Goal: Task Accomplishment & Management: Manage account settings

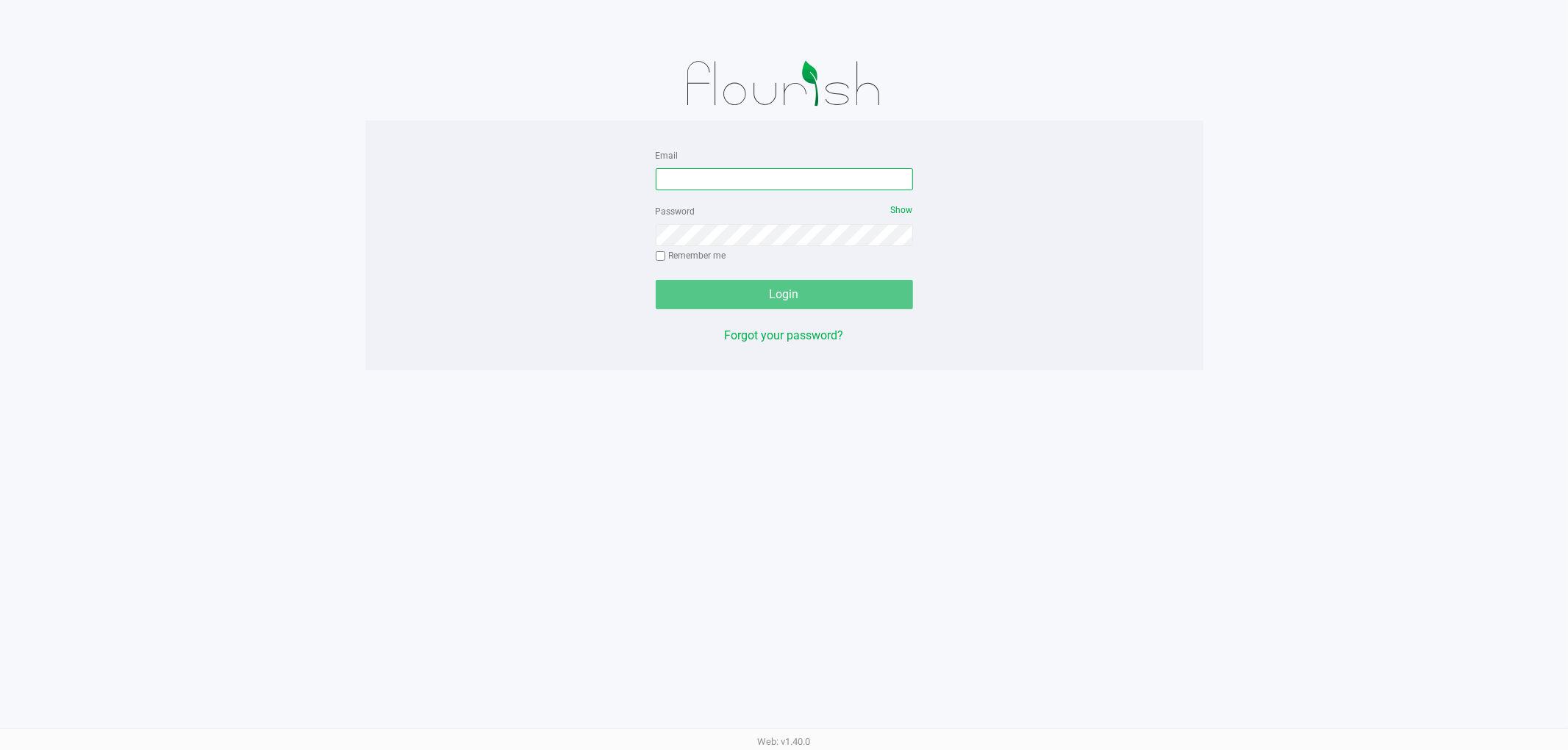
click at [745, 182] on input "Email" at bounding box center [785, 179] width 258 height 22
type input "[EMAIL_ADDRESS][DOMAIN_NAME]"
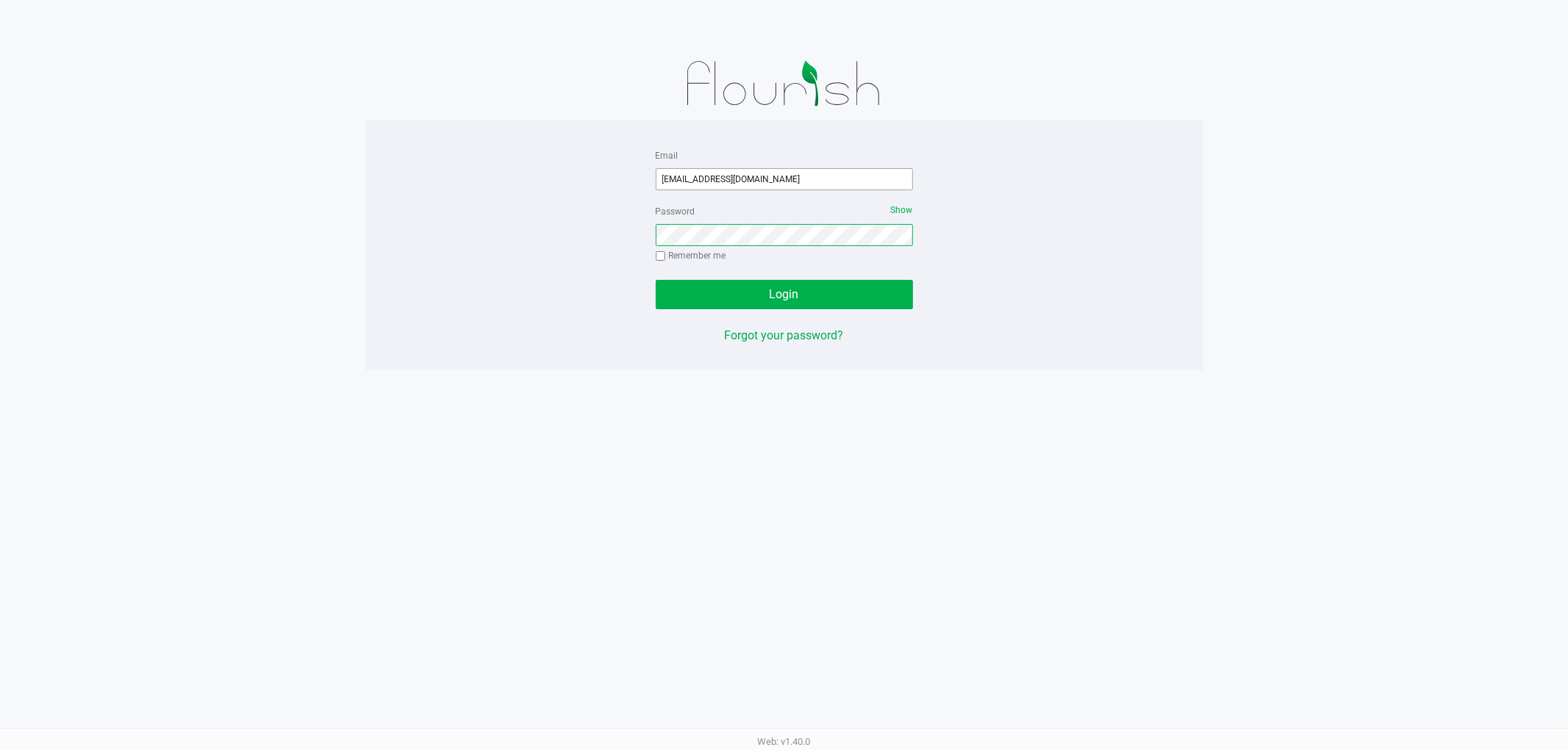
click at [656, 280] on button "Login" at bounding box center [785, 294] width 258 height 29
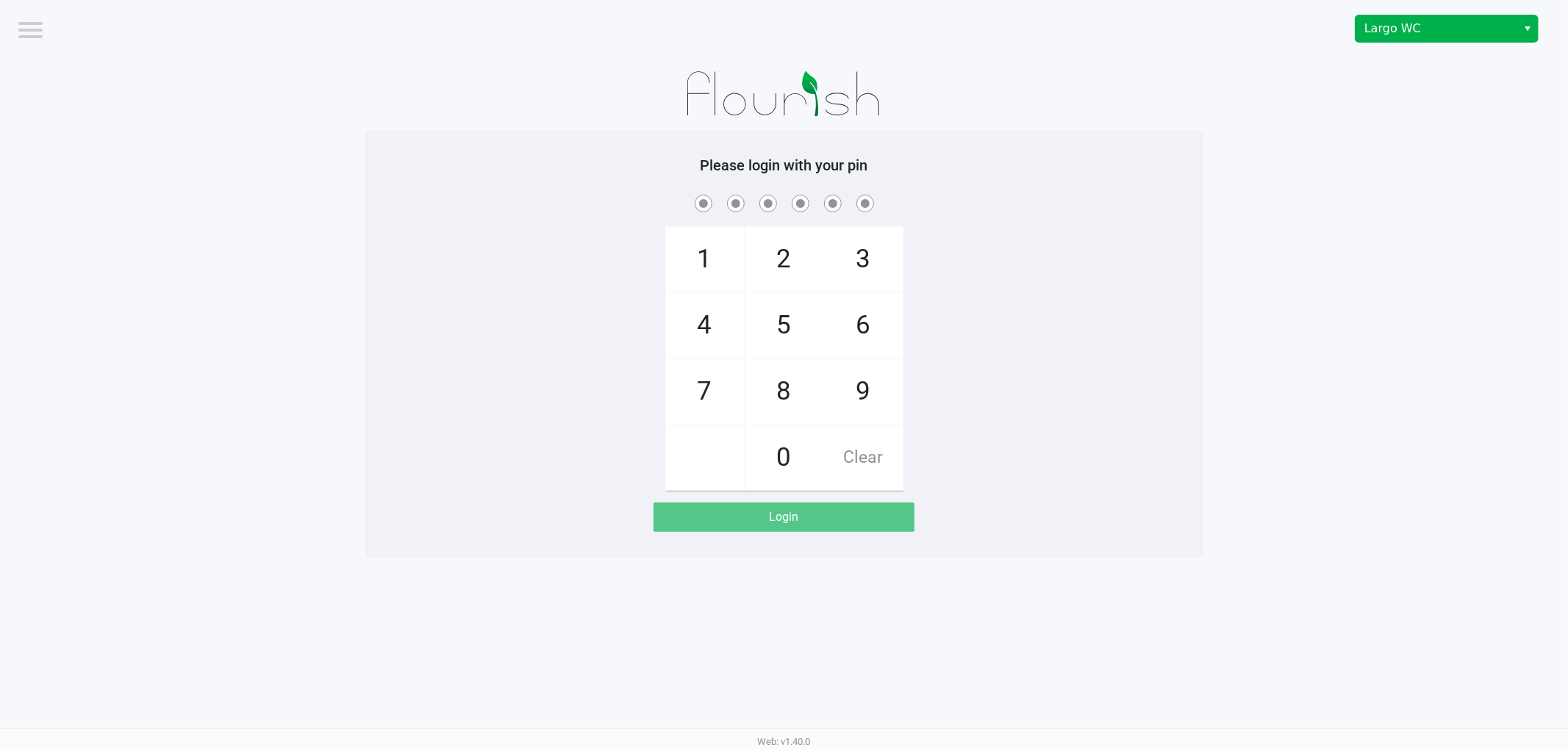
click at [1523, 31] on span "Select" at bounding box center [1528, 29] width 12 height 18
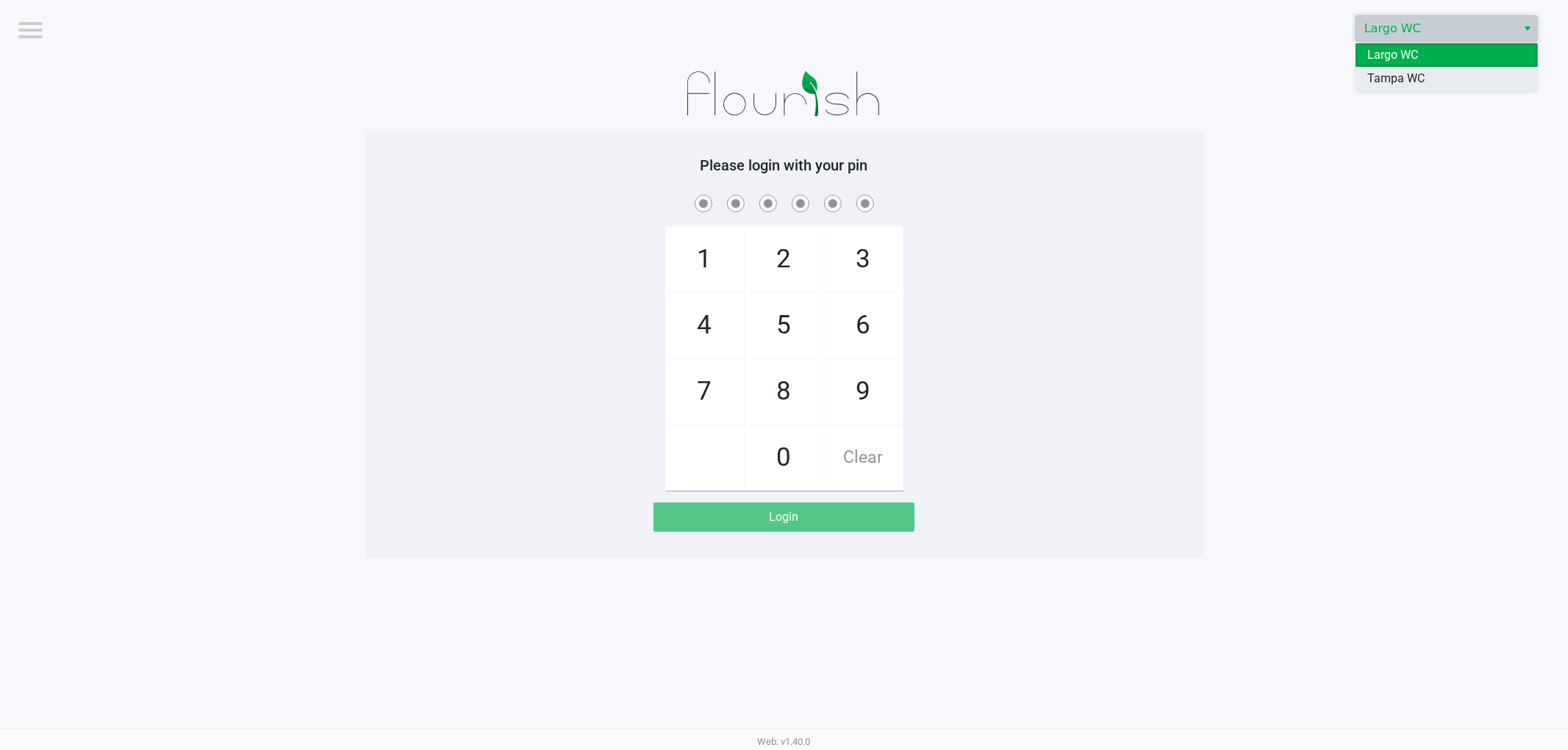
click at [1393, 86] on span "Tampa WC" at bounding box center [1396, 79] width 58 height 18
click at [1064, 163] on h5 "Please login with your pin" at bounding box center [785, 165] width 816 height 18
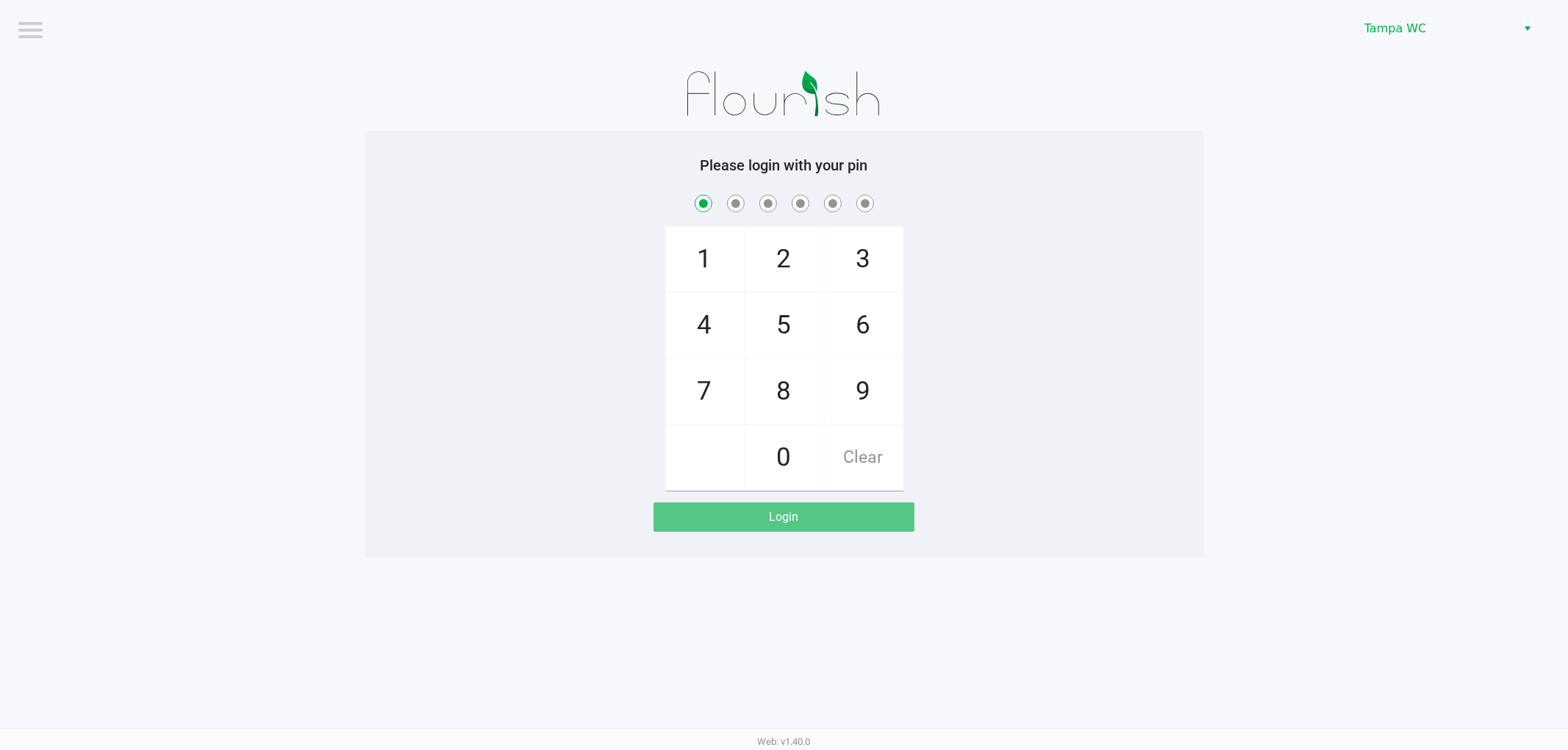
checkbox input "true"
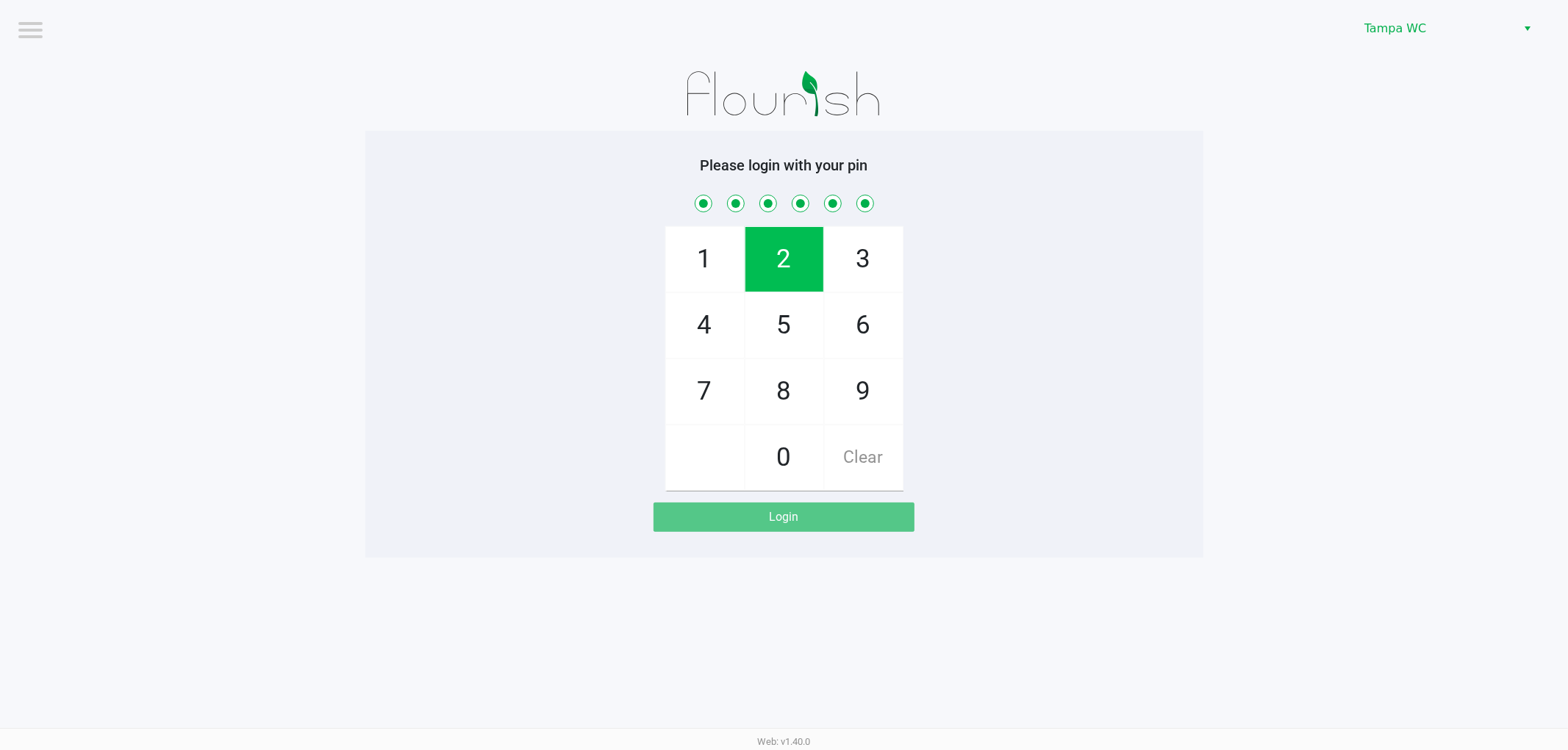
checkbox input "true"
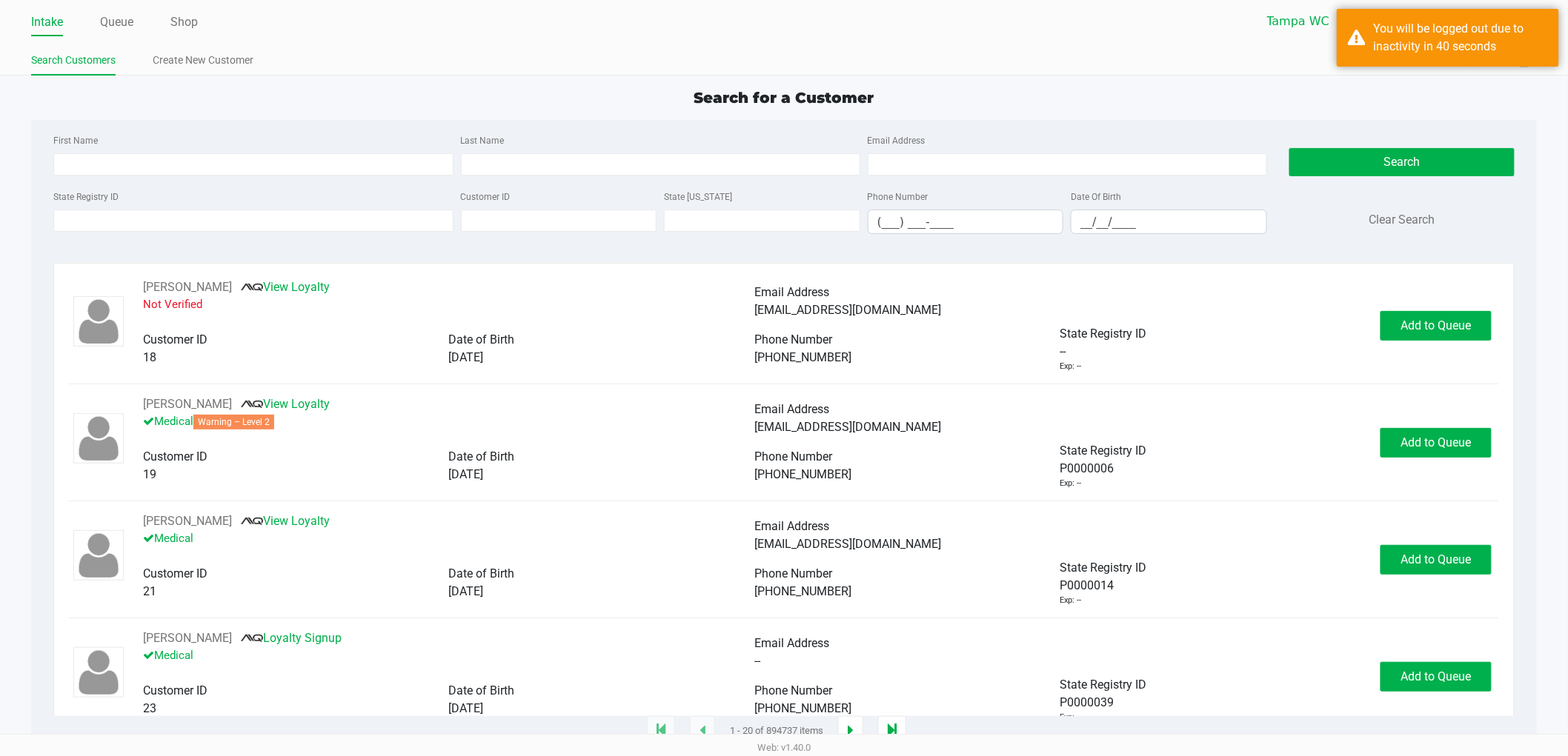
click at [55, 25] on link "Intake" at bounding box center [47, 22] width 32 height 20
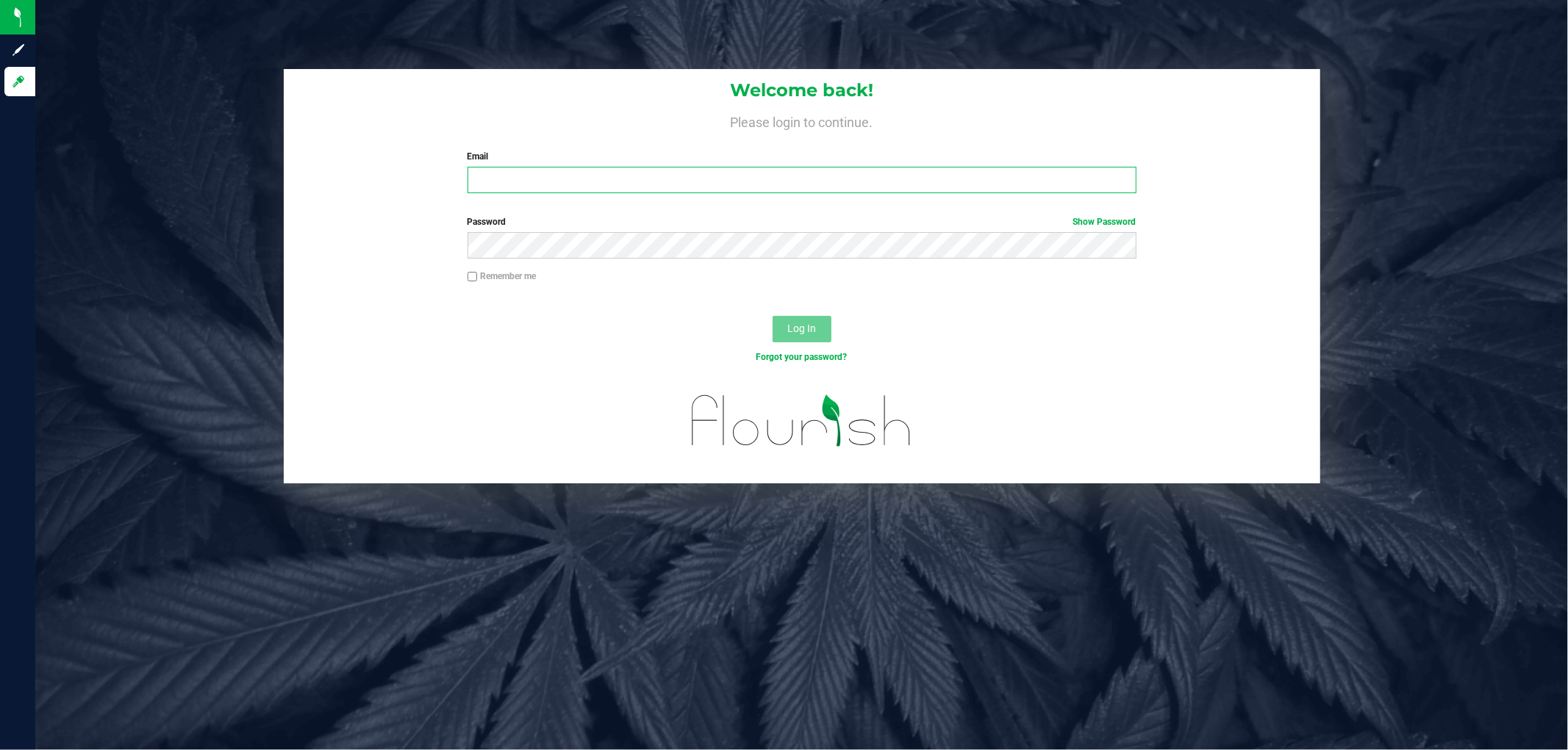
click at [503, 172] on input "Email" at bounding box center [801, 180] width 669 height 26
type input "[EMAIL_ADDRESS][DOMAIN_NAME]"
click at [773, 316] on button "Log In" at bounding box center [802, 329] width 59 height 26
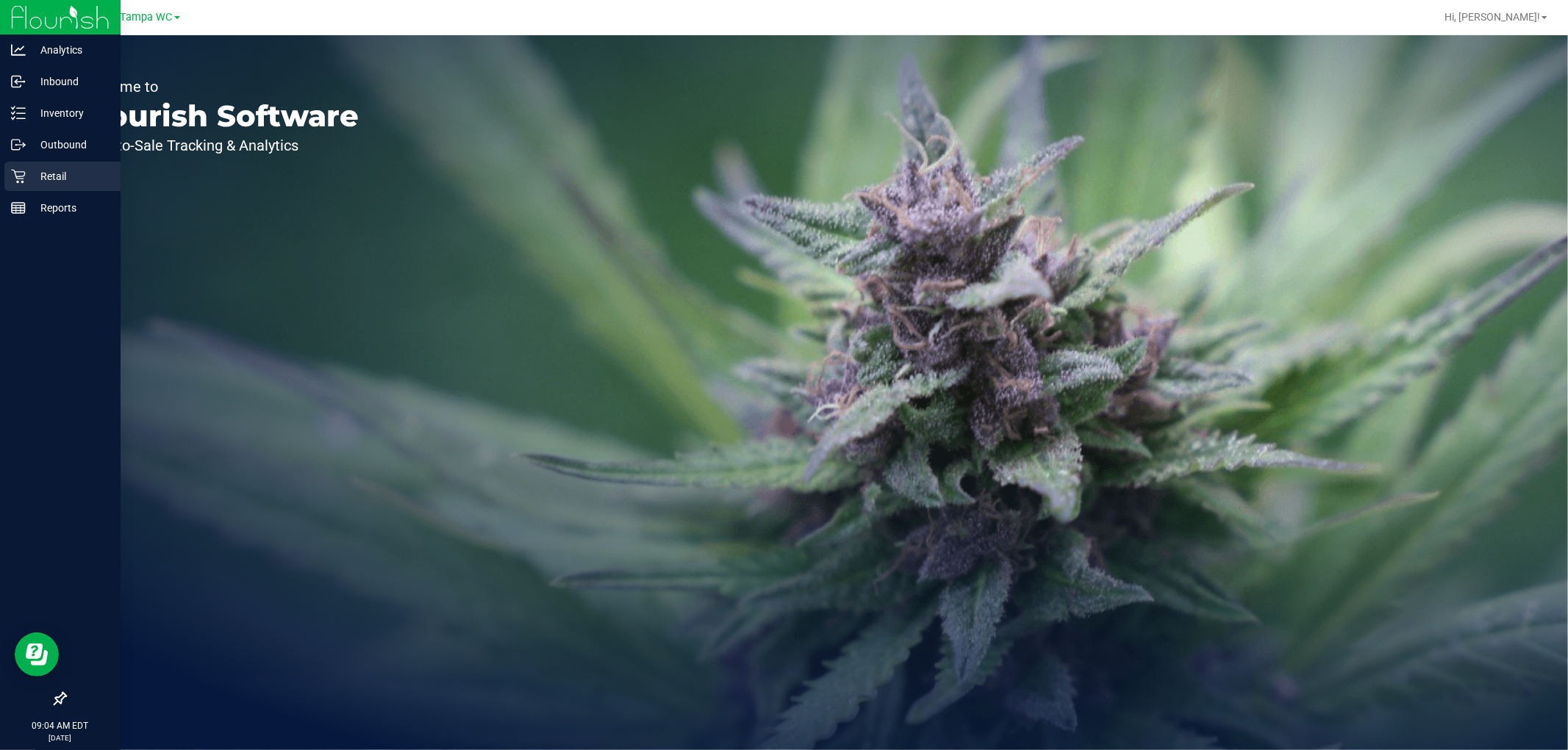
click at [35, 172] on p "Retail" at bounding box center [70, 177] width 88 height 18
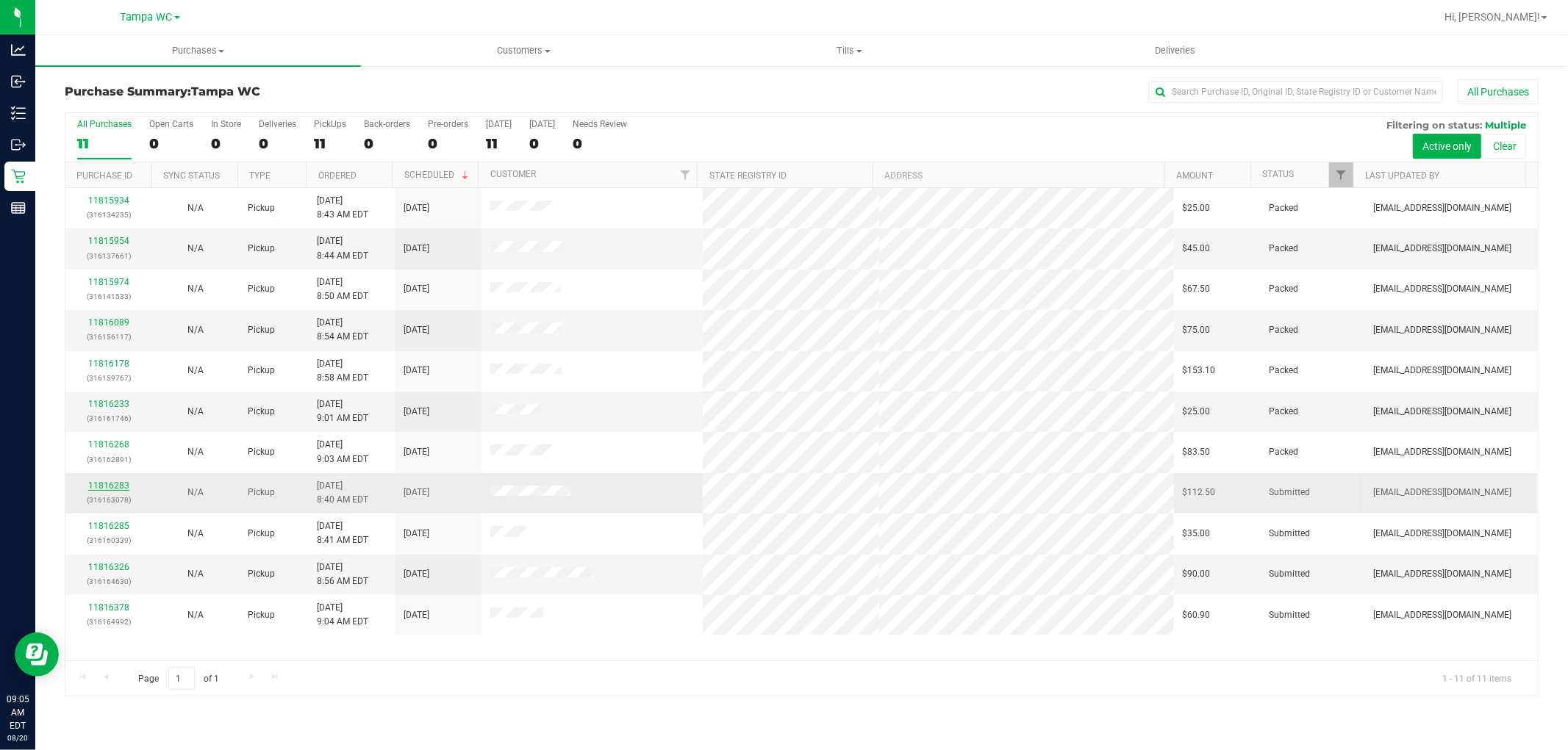
click at [114, 487] on link "11816283" at bounding box center [109, 486] width 41 height 10
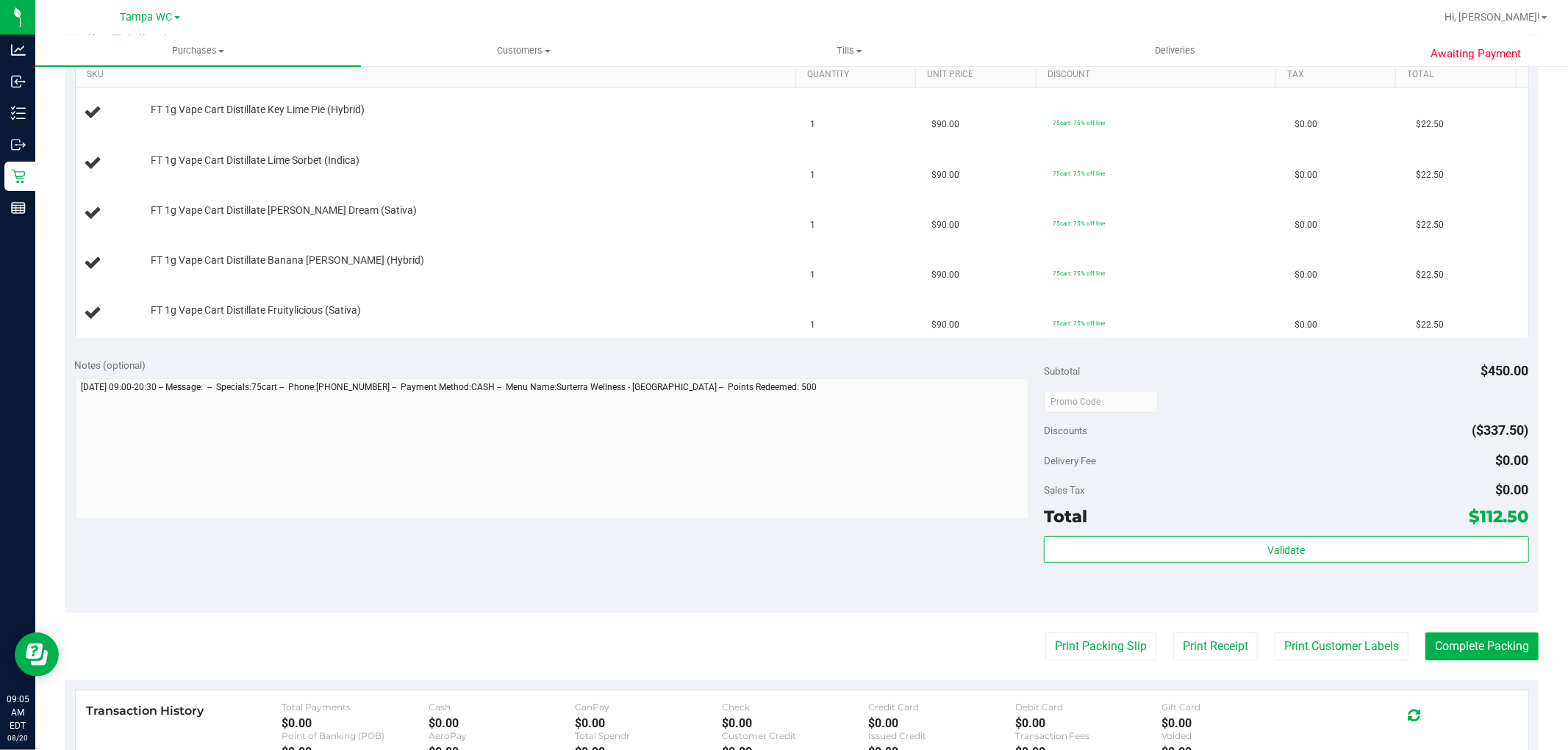
scroll to position [490, 0]
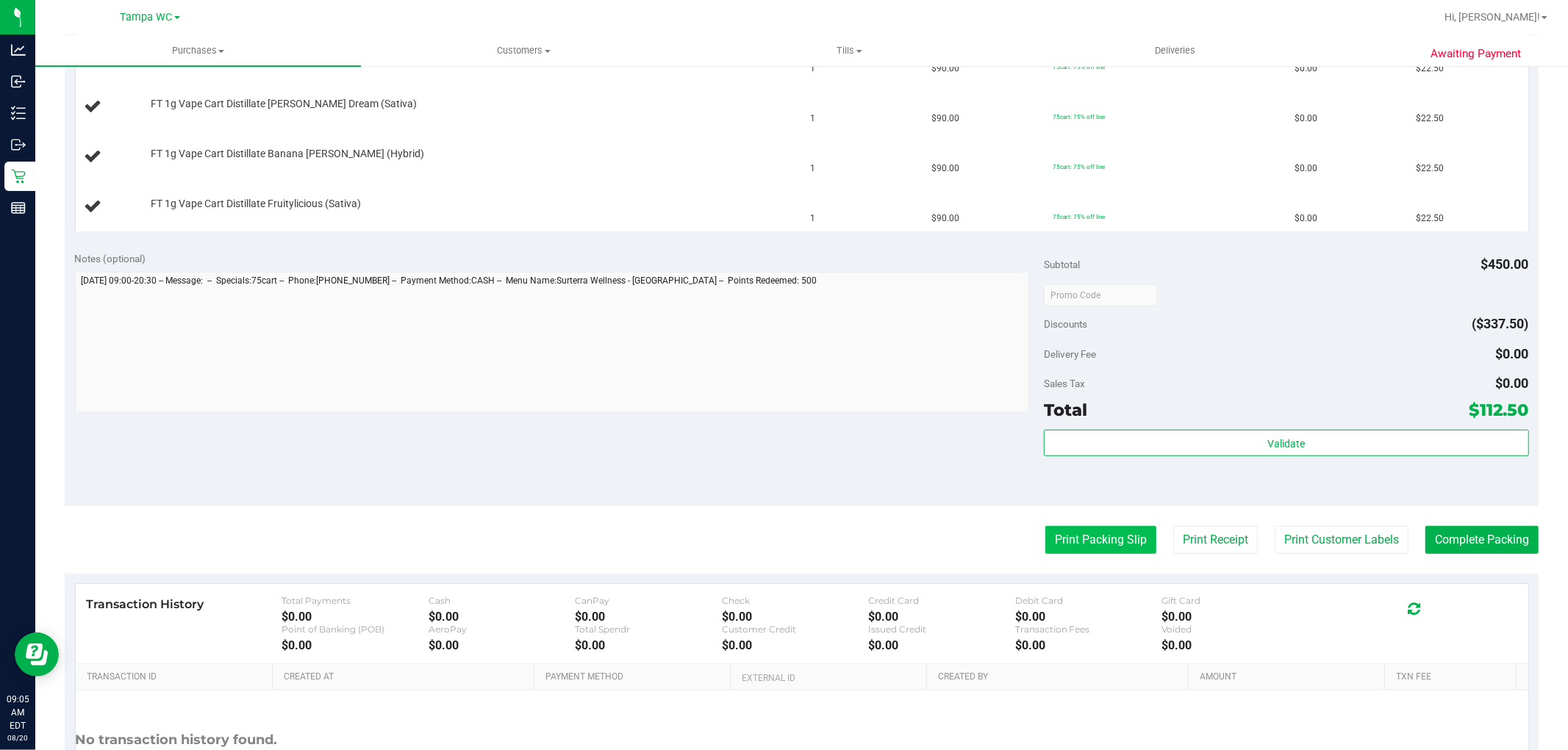
click at [1074, 530] on button "Print Packing Slip" at bounding box center [1101, 540] width 111 height 28
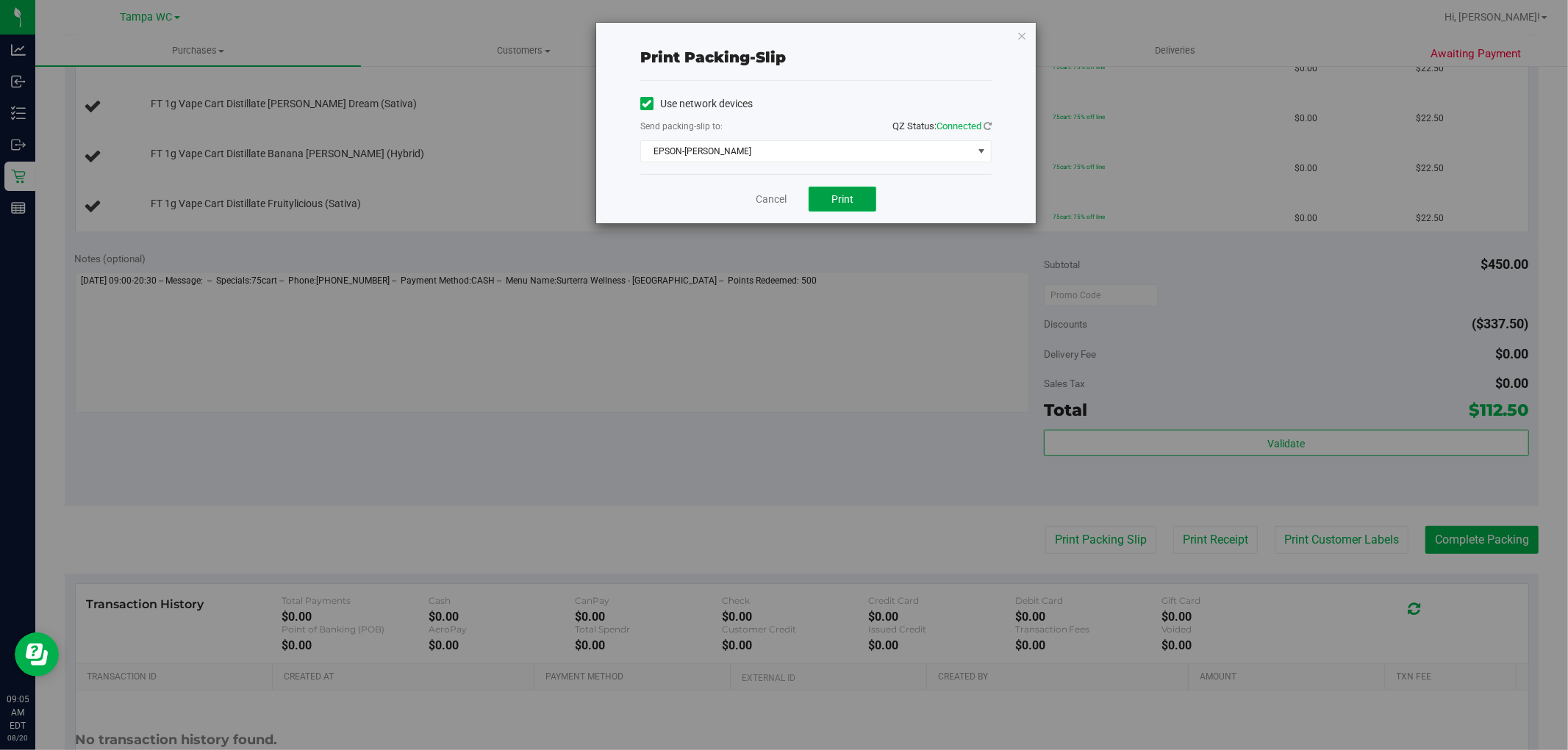
click at [856, 202] on button "Print" at bounding box center [842, 198] width 67 height 25
click at [1026, 34] on icon "button" at bounding box center [1022, 35] width 10 height 18
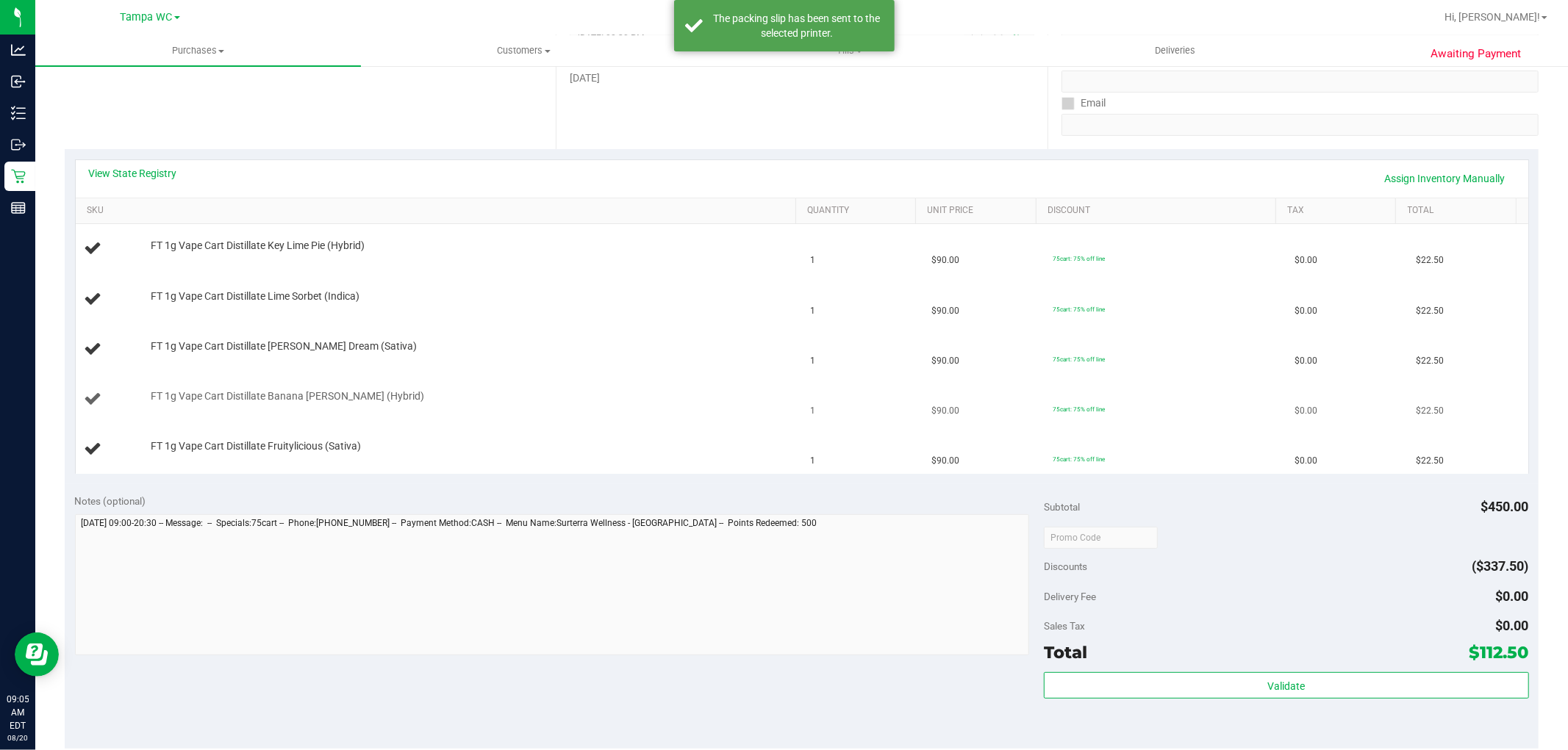
scroll to position [245, 0]
click at [824, 418] on td "1" at bounding box center [863, 402] width 121 height 50
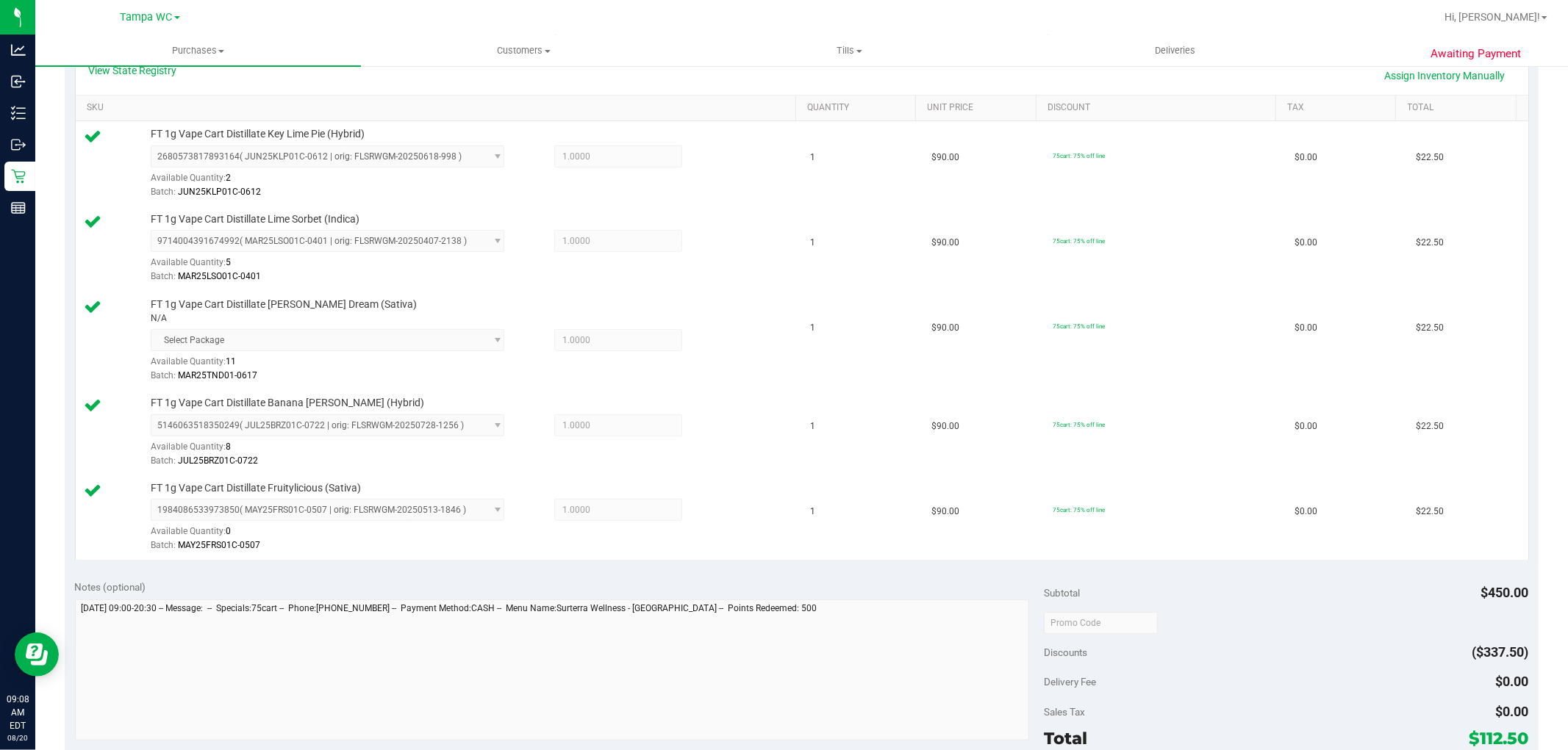
scroll to position [571, 0]
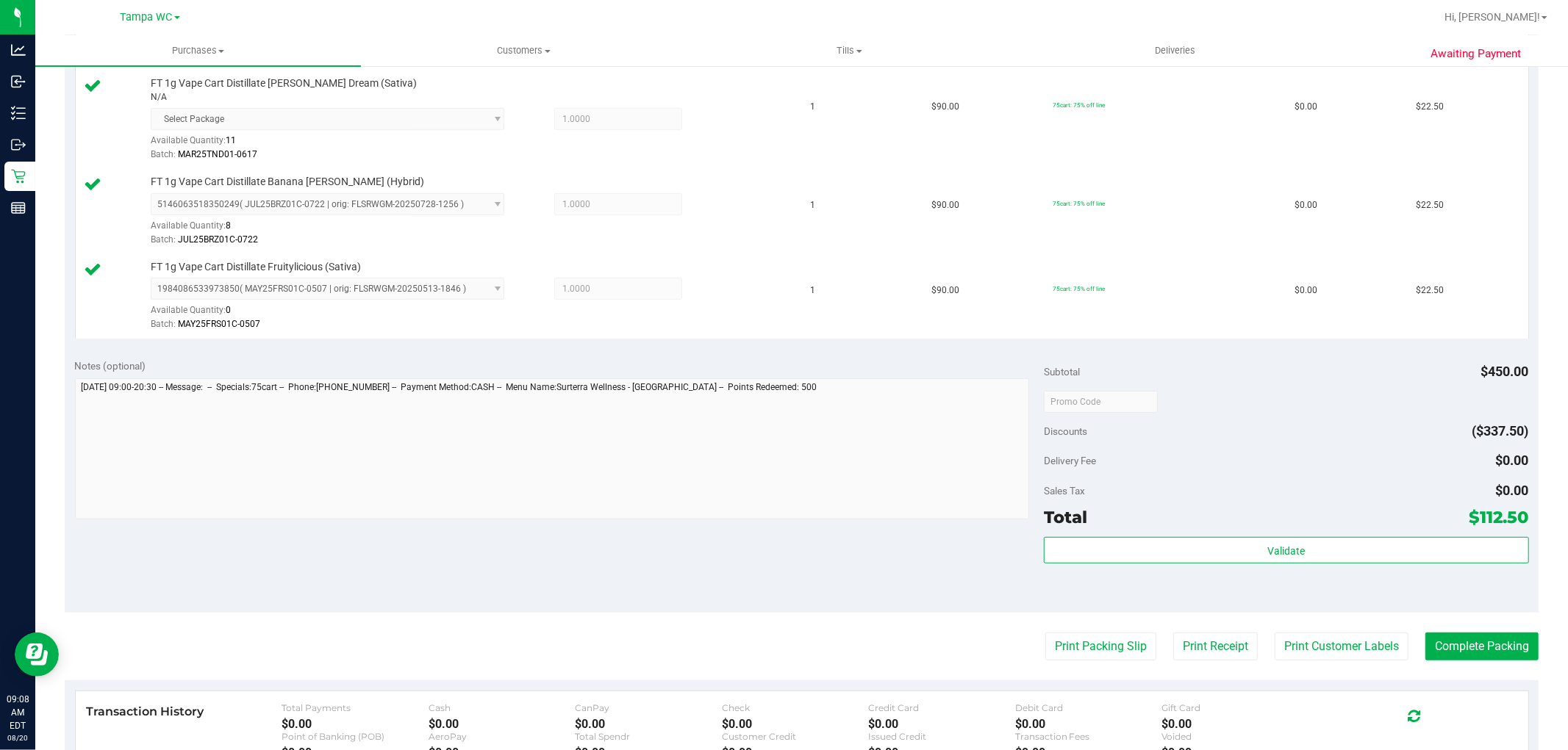
click at [1310, 568] on div "Validate" at bounding box center [1286, 570] width 484 height 66
click at [1316, 537] on div "Subtotal $450.00 Discounts ($337.50) Delivery Fee $0.00 Sales Tax $0.00 Total $…" at bounding box center [1286, 481] width 484 height 245
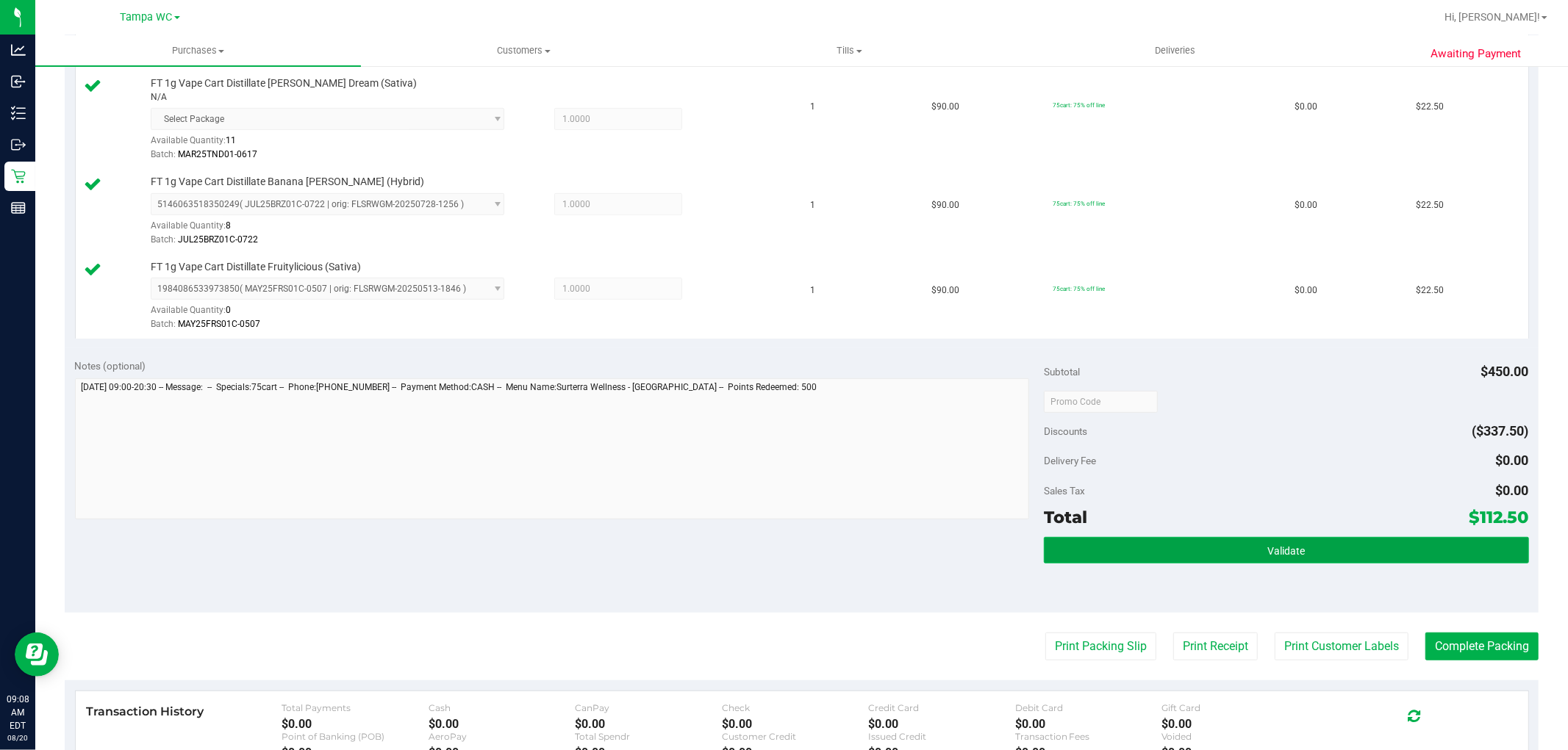
click at [1306, 554] on button "Validate" at bounding box center [1286, 550] width 484 height 26
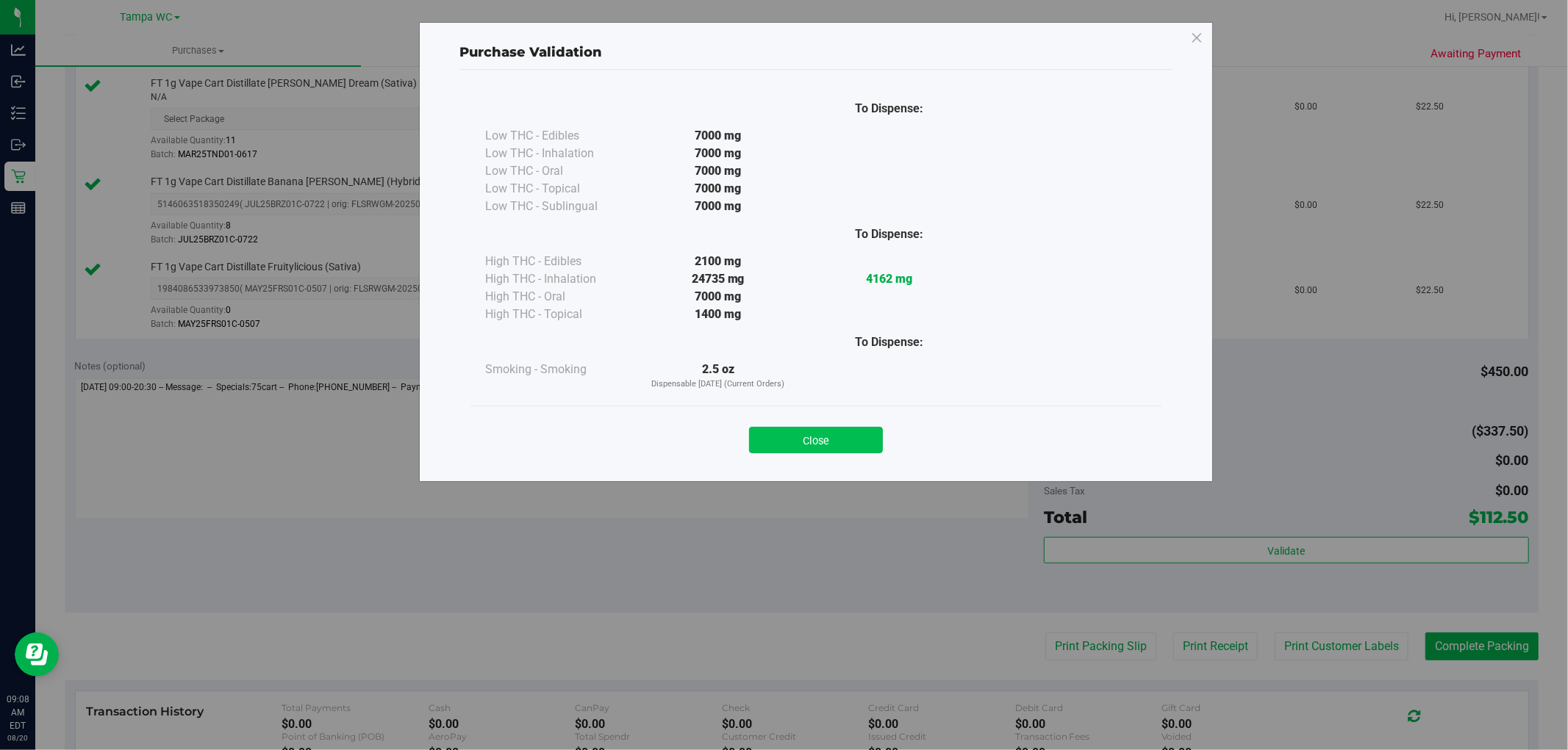
click at [857, 451] on button "Close" at bounding box center [815, 439] width 134 height 26
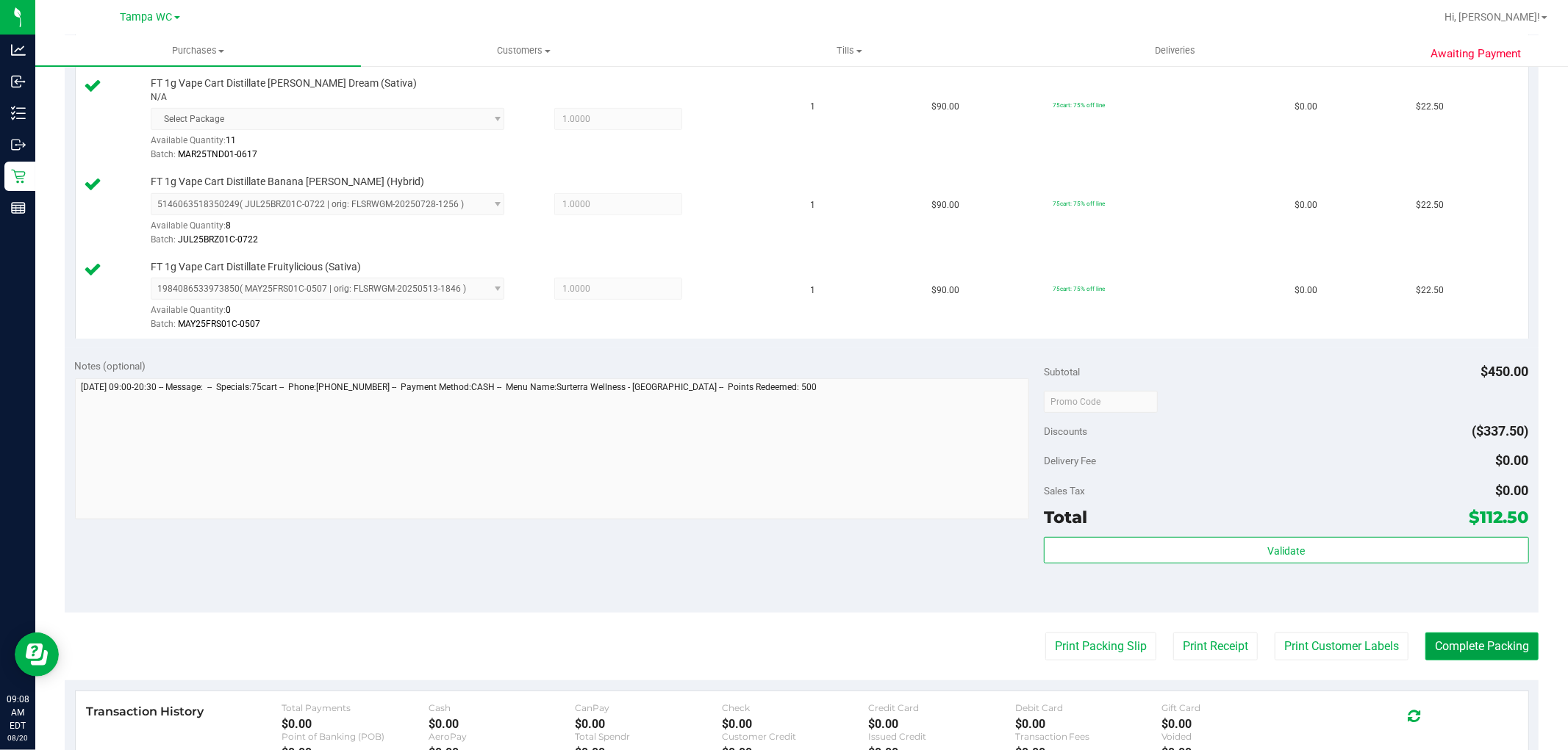
click at [1426, 656] on button "Complete Packing" at bounding box center [1482, 646] width 113 height 28
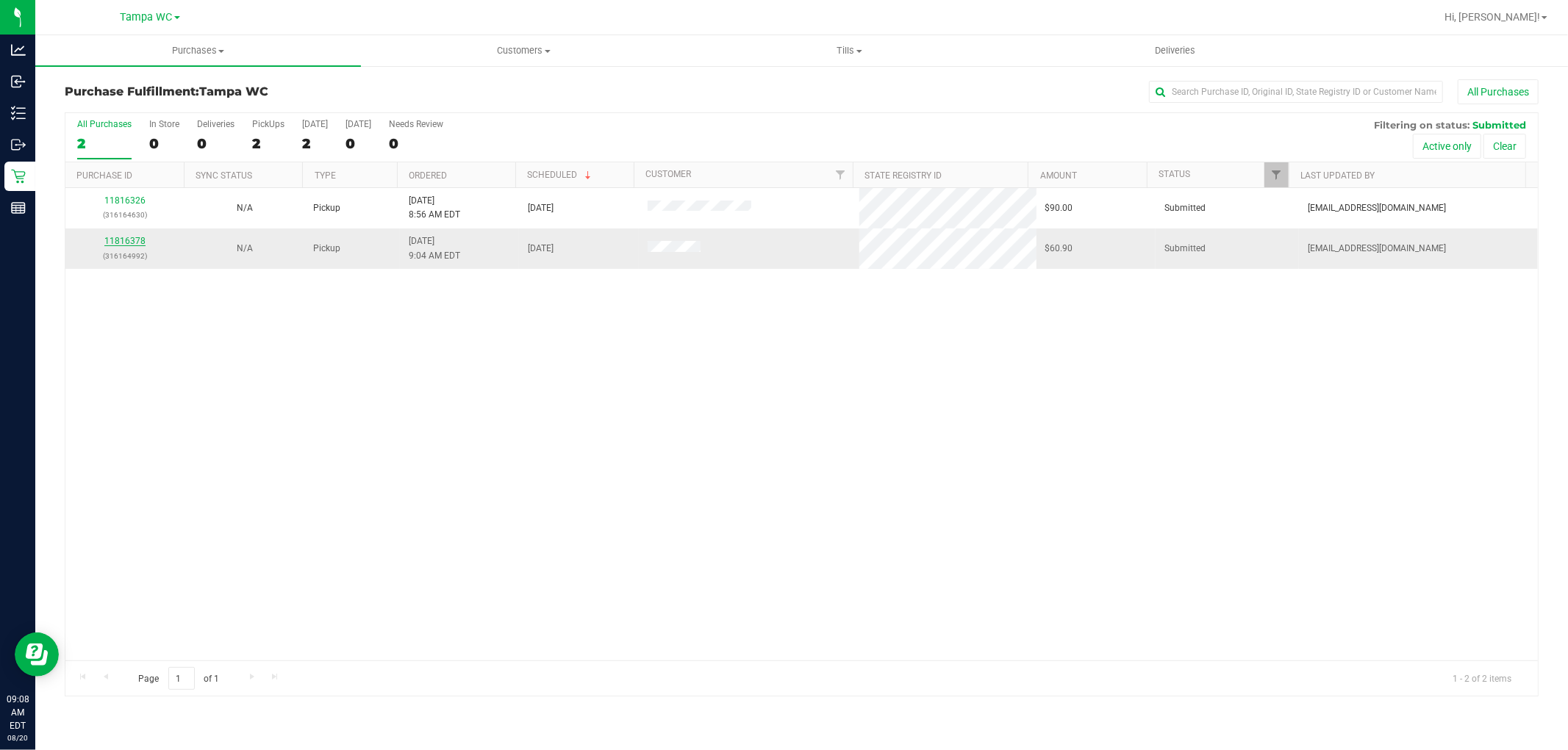
click at [126, 245] on link "11816378" at bounding box center [124, 241] width 41 height 10
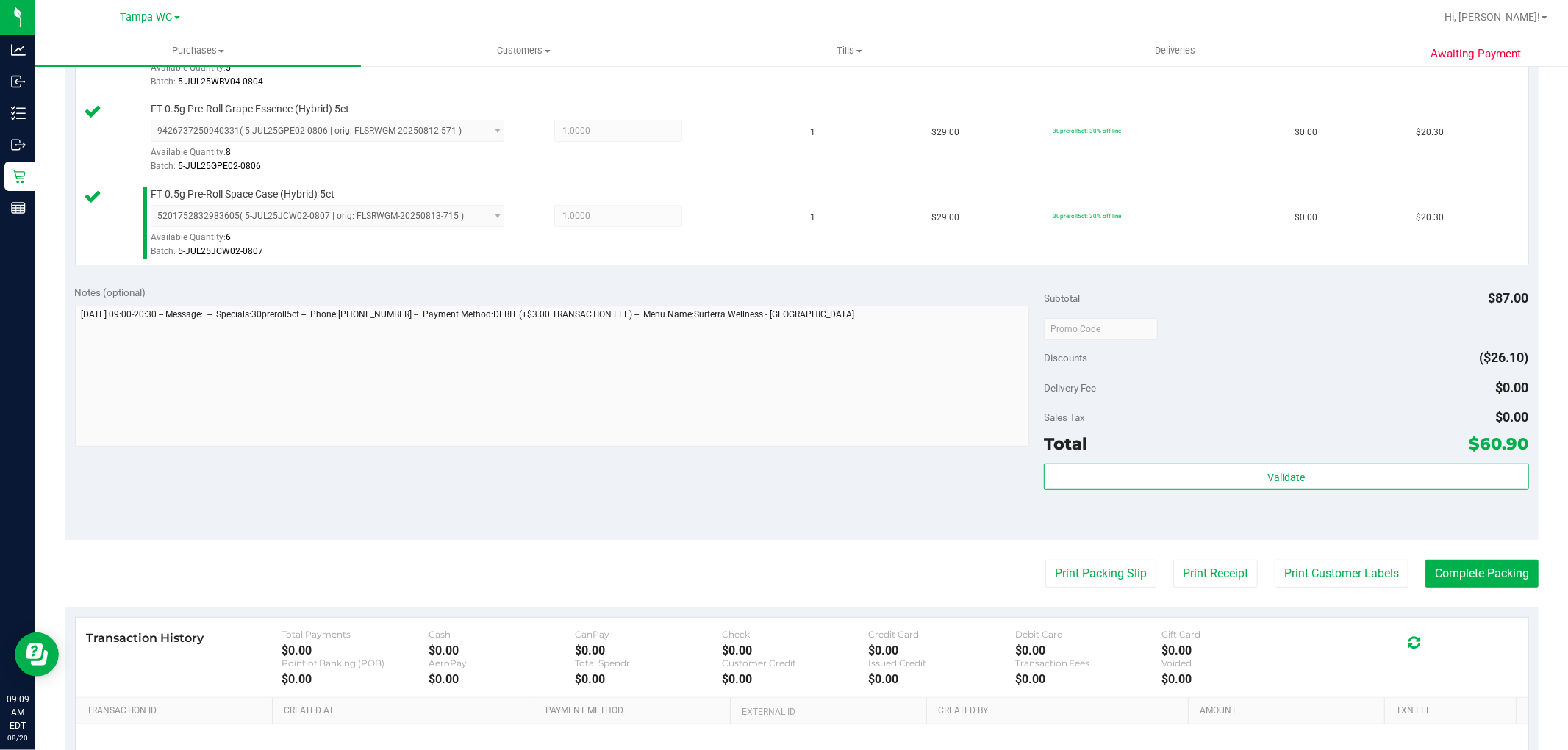
scroll to position [490, 0]
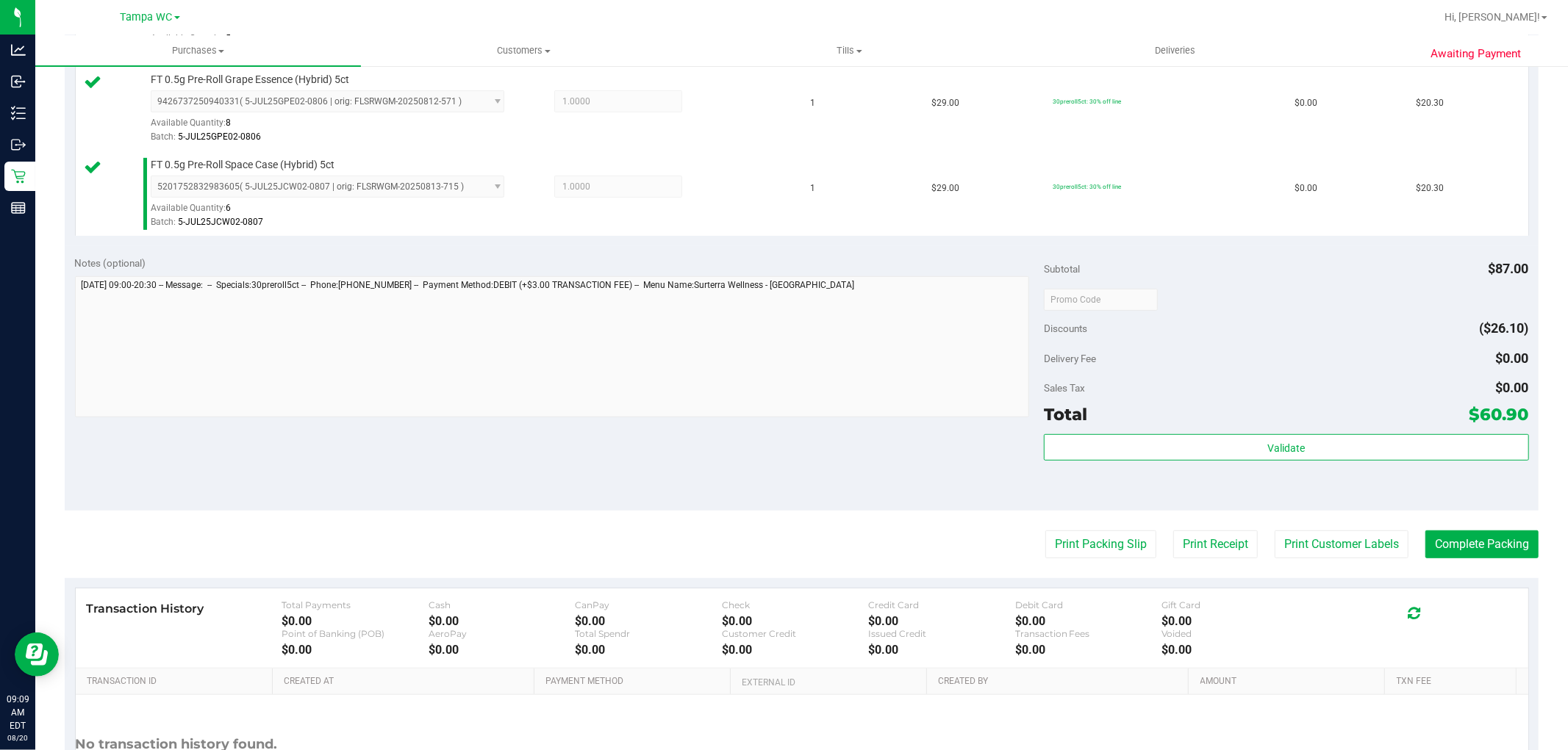
click at [1298, 468] on div "Validate" at bounding box center [1286, 467] width 484 height 66
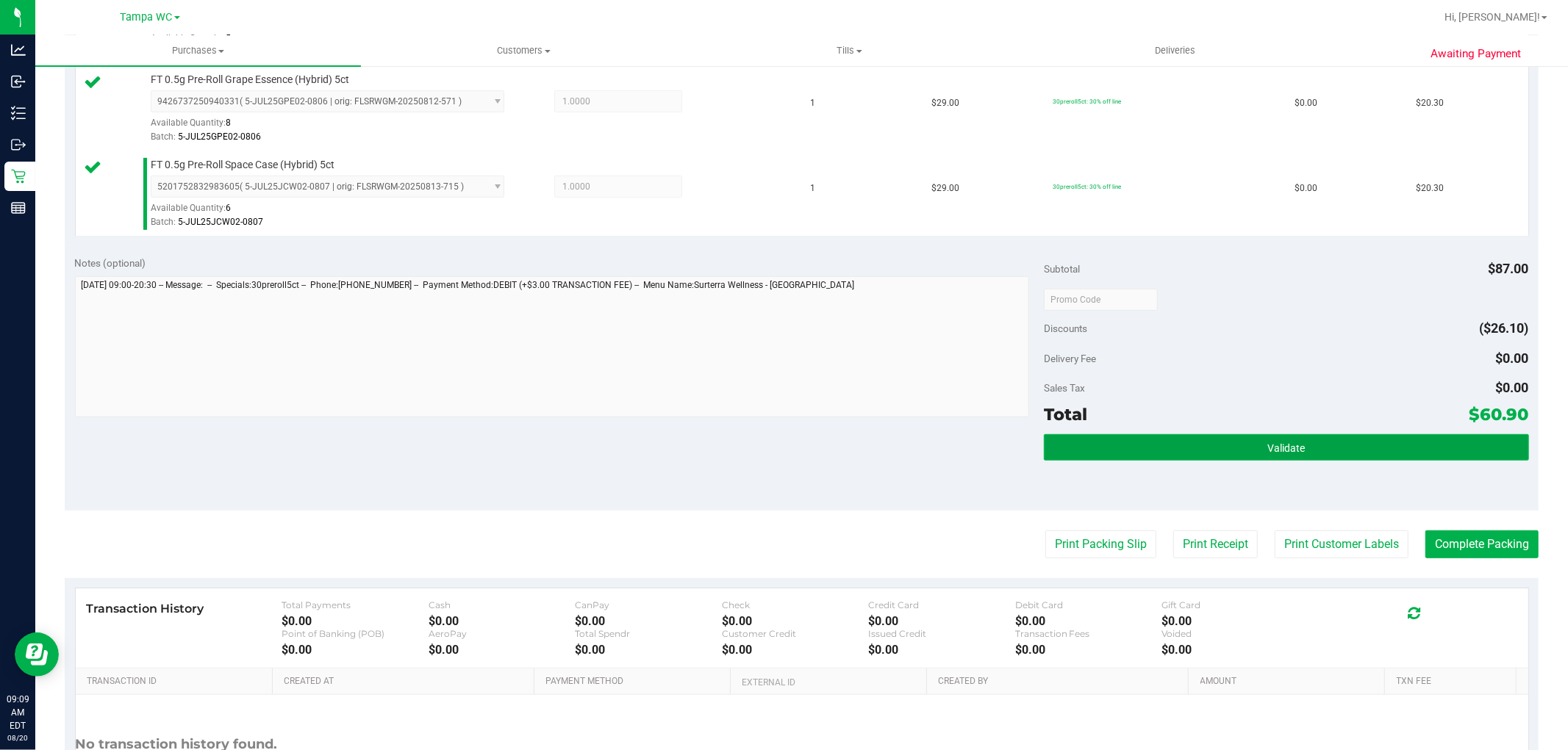
click at [1313, 447] on button "Validate" at bounding box center [1286, 447] width 484 height 26
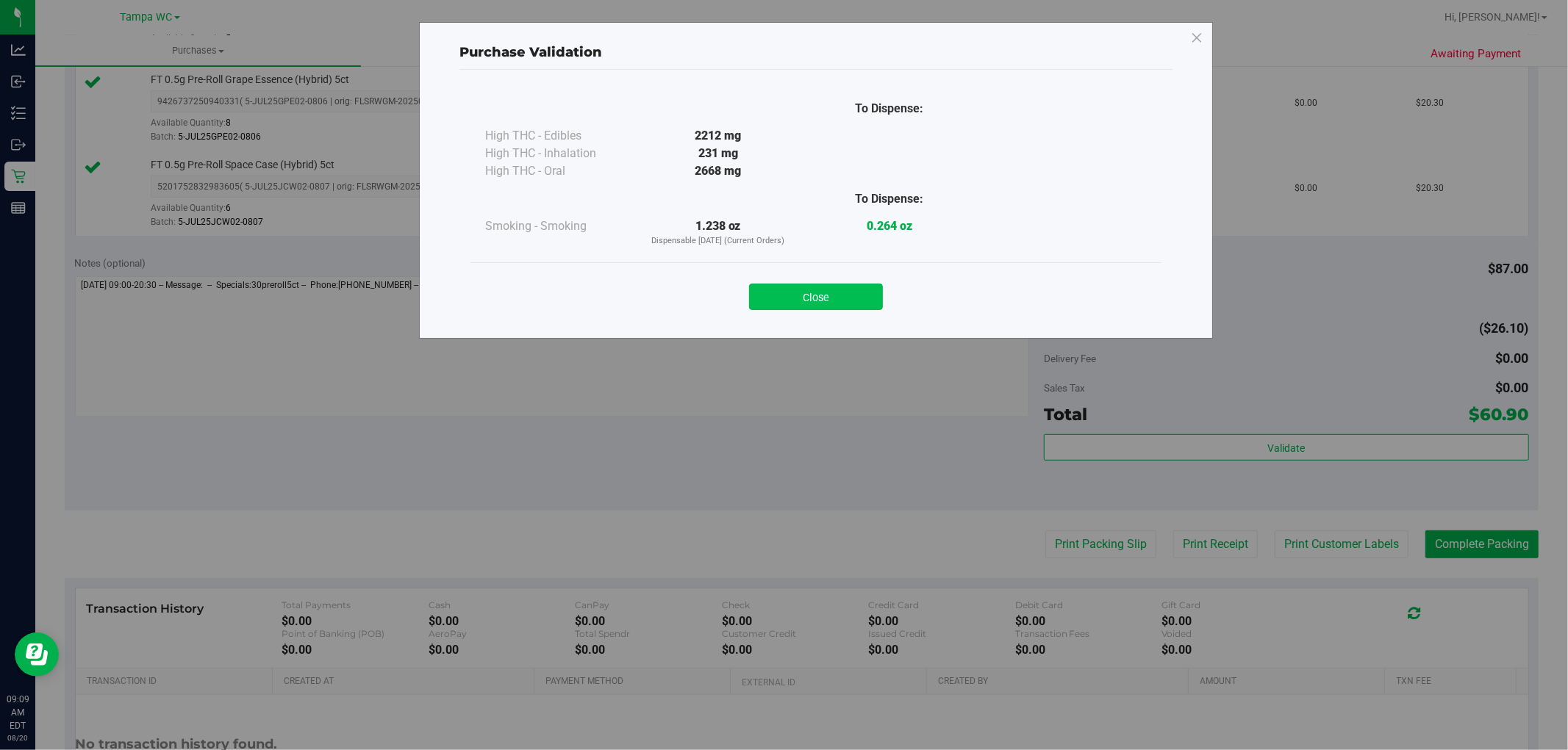
click at [872, 285] on button "Close" at bounding box center [815, 296] width 134 height 26
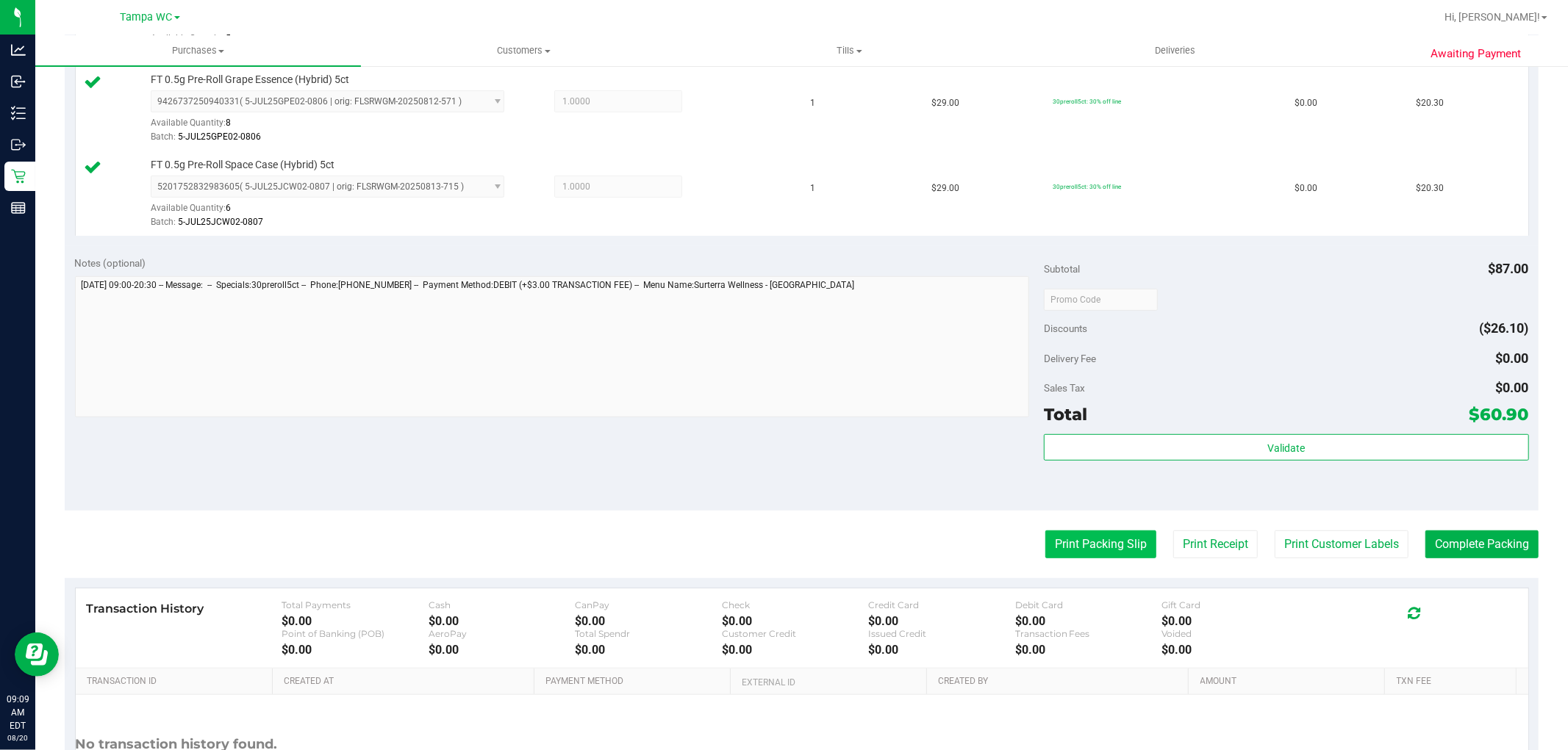
click at [1122, 548] on button "Print Packing Slip" at bounding box center [1101, 544] width 111 height 28
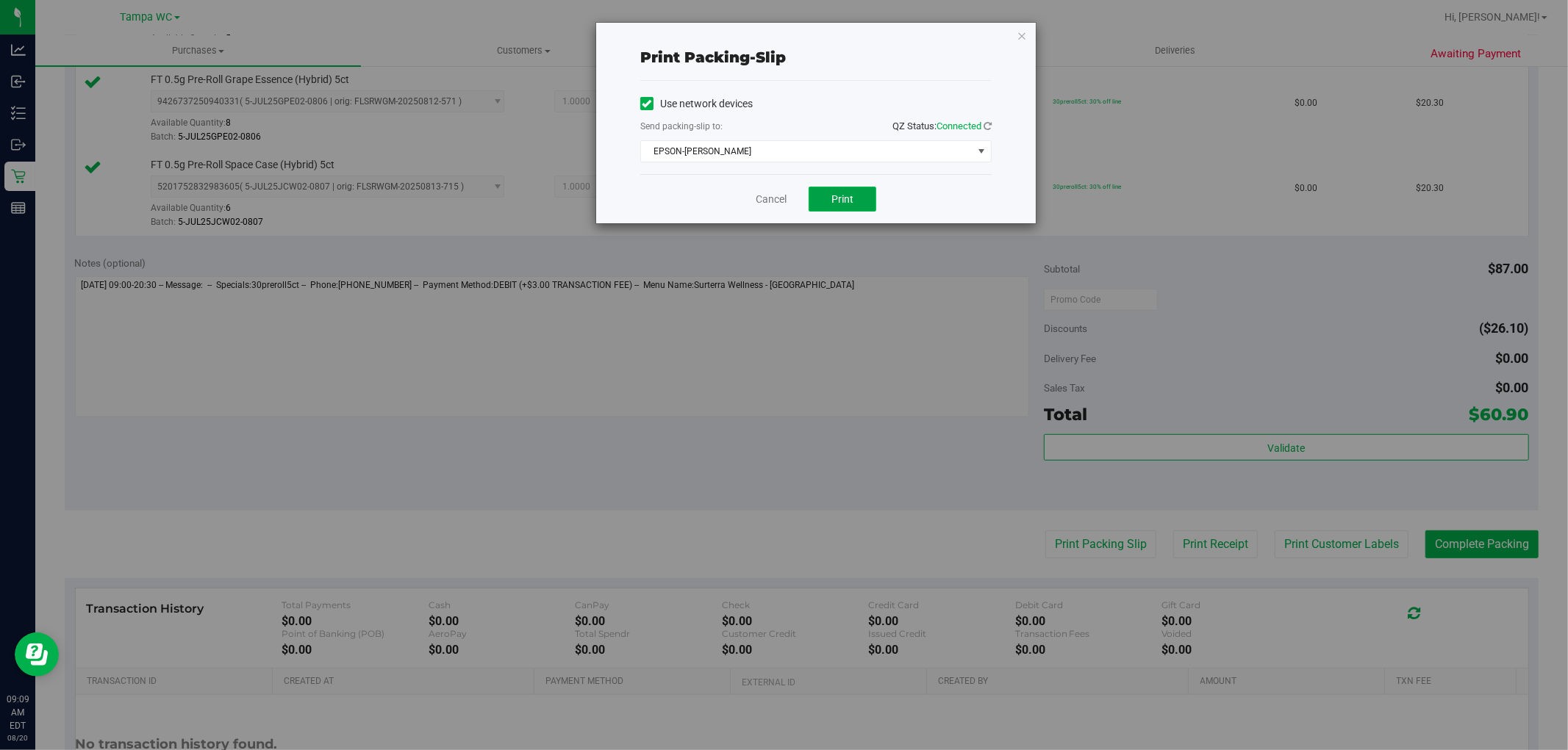
click at [859, 207] on button "Print" at bounding box center [842, 198] width 67 height 25
click at [773, 204] on link "Cancel" at bounding box center [771, 199] width 31 height 16
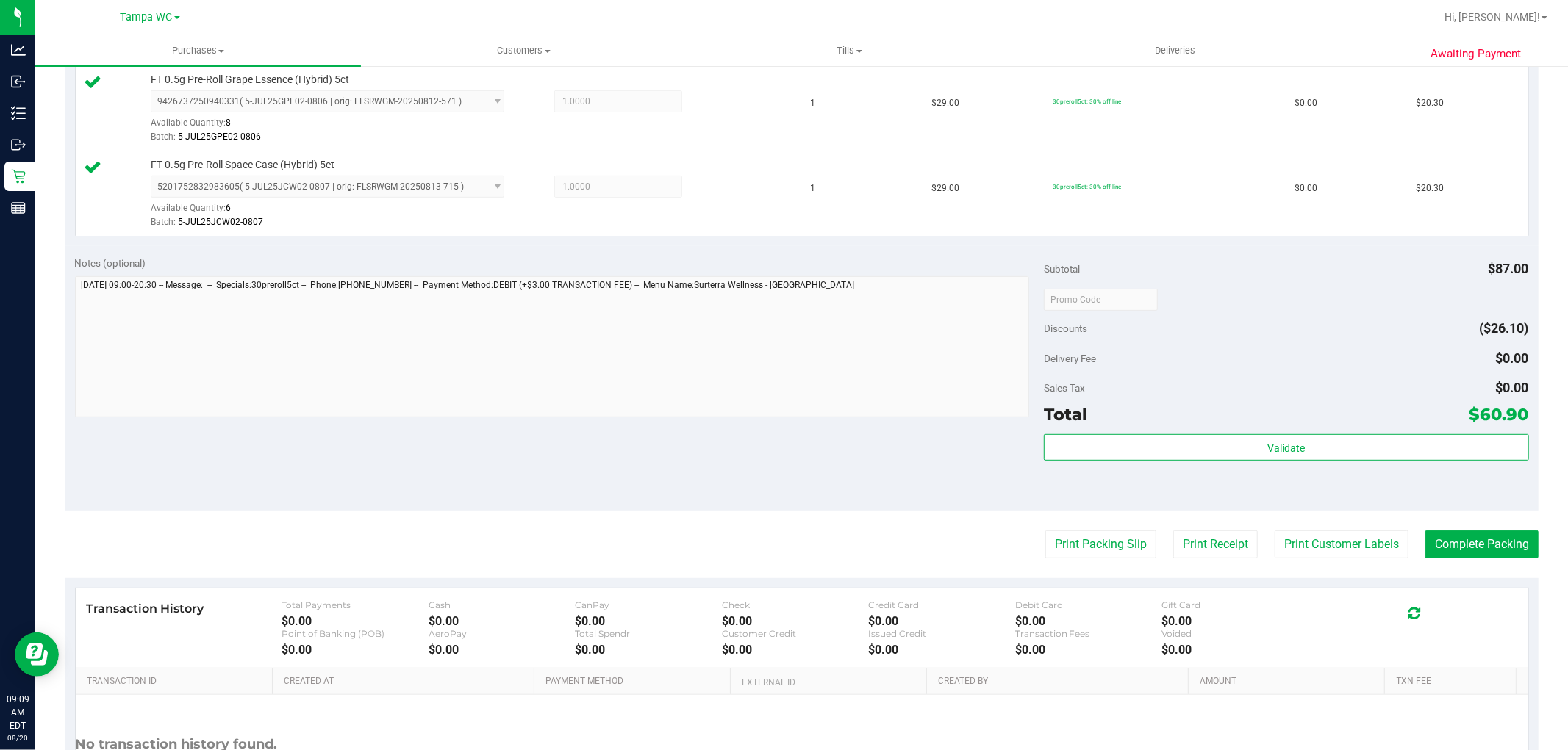
click at [1384, 432] on div "Subtotal $87.00 Discounts ($26.10) Delivery Fee $0.00 Sales Tax $0.00 Total $60…" at bounding box center [1286, 378] width 484 height 245
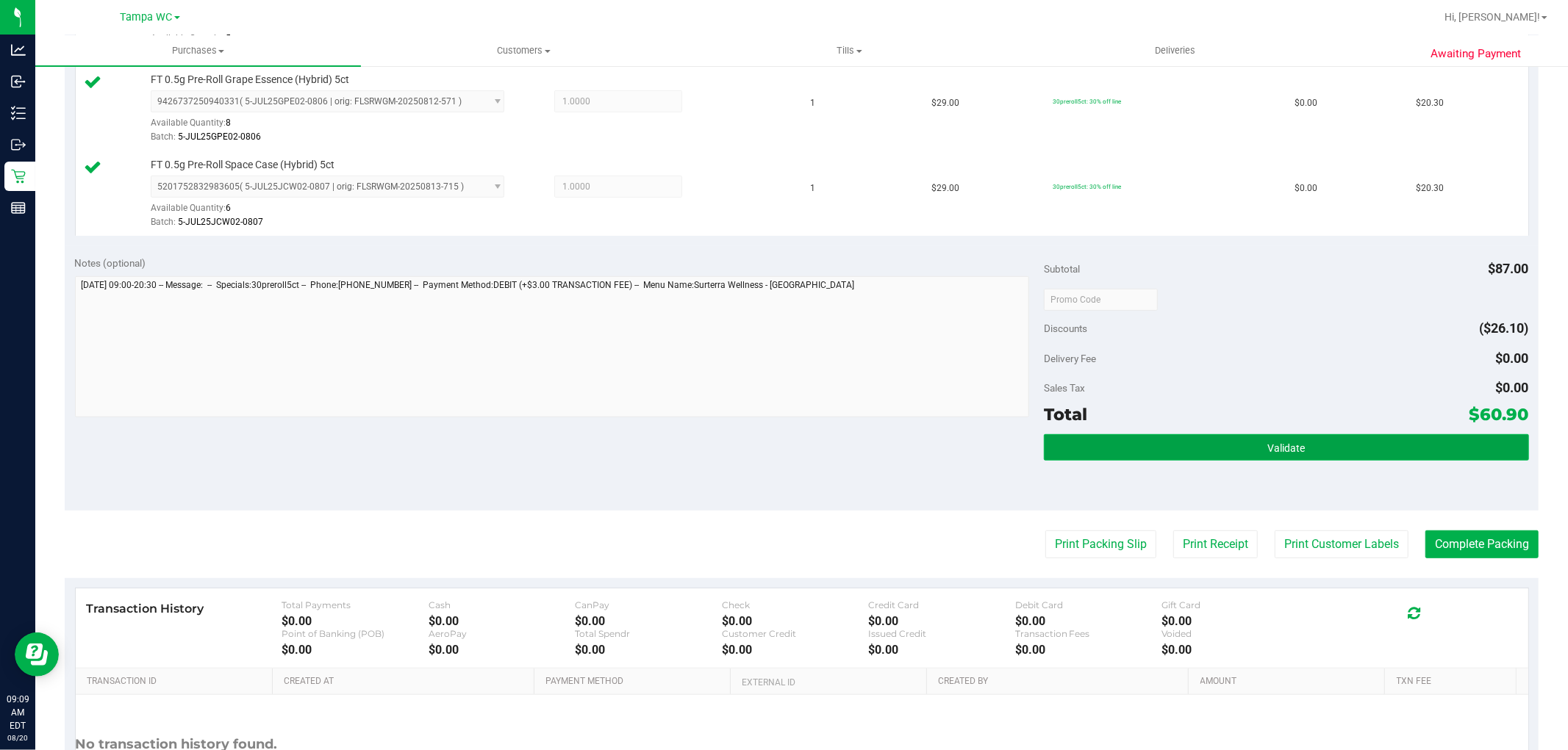
click at [1382, 439] on button "Validate" at bounding box center [1286, 447] width 484 height 26
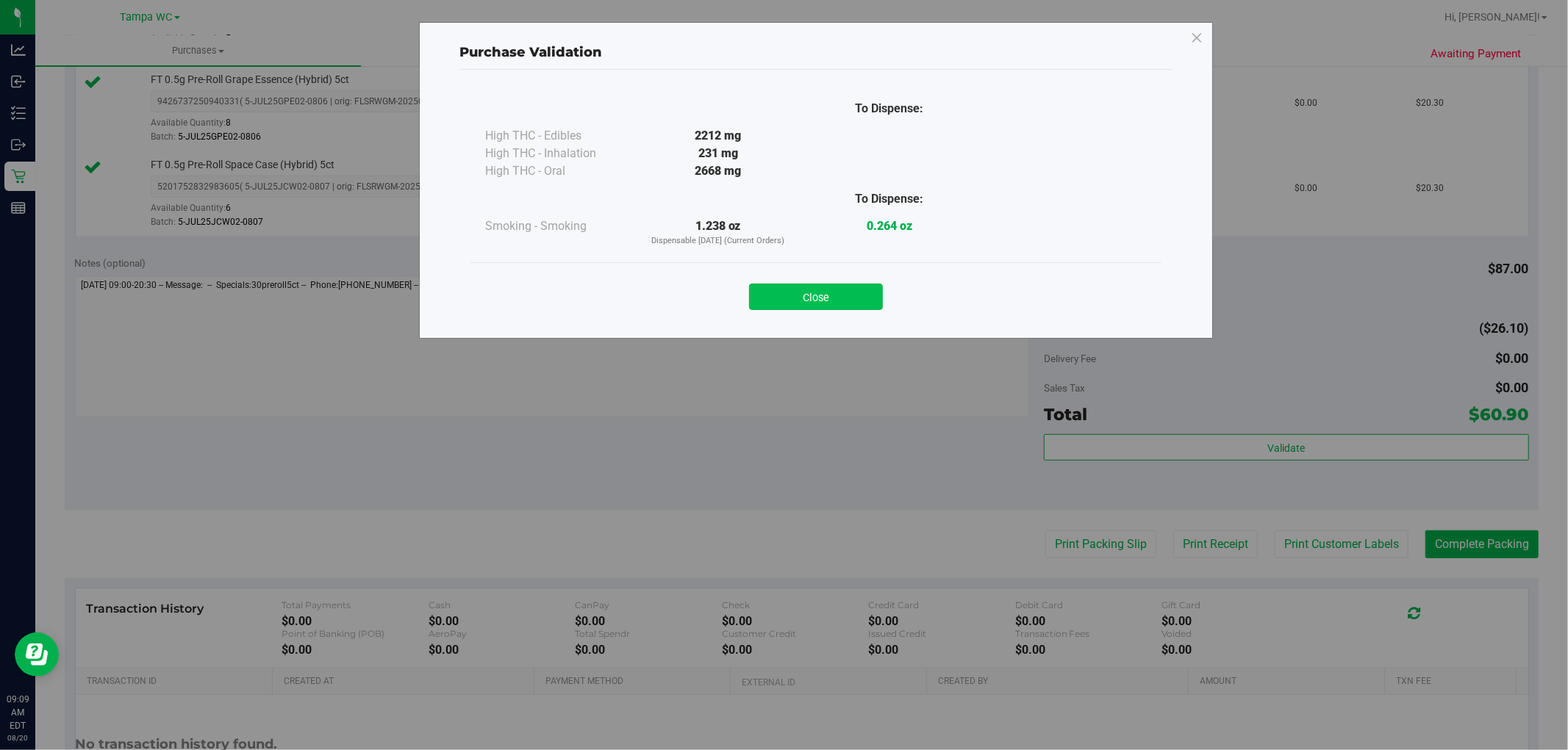
click at [851, 292] on button "Close" at bounding box center [815, 296] width 134 height 26
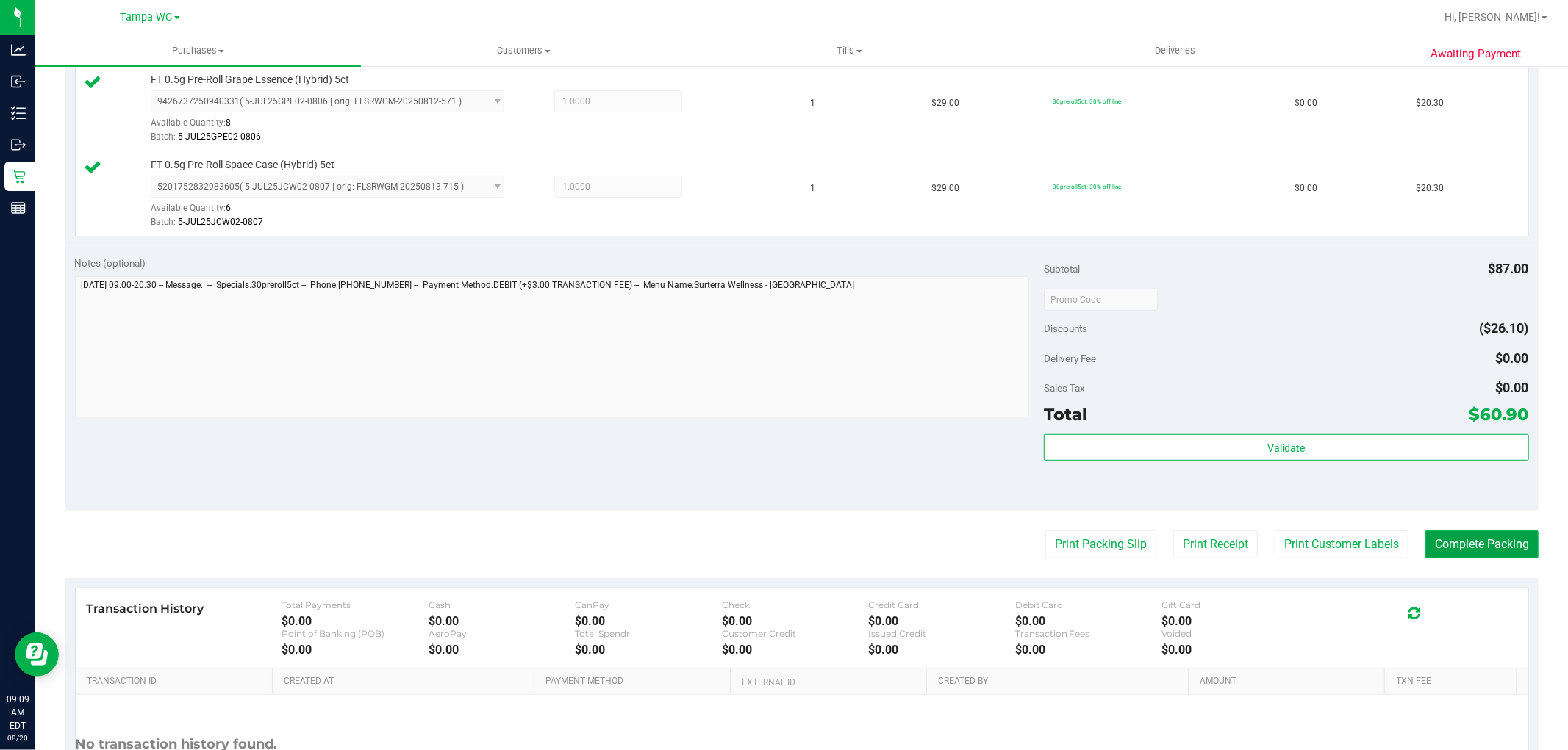
click at [1505, 537] on button "Complete Packing" at bounding box center [1482, 544] width 113 height 28
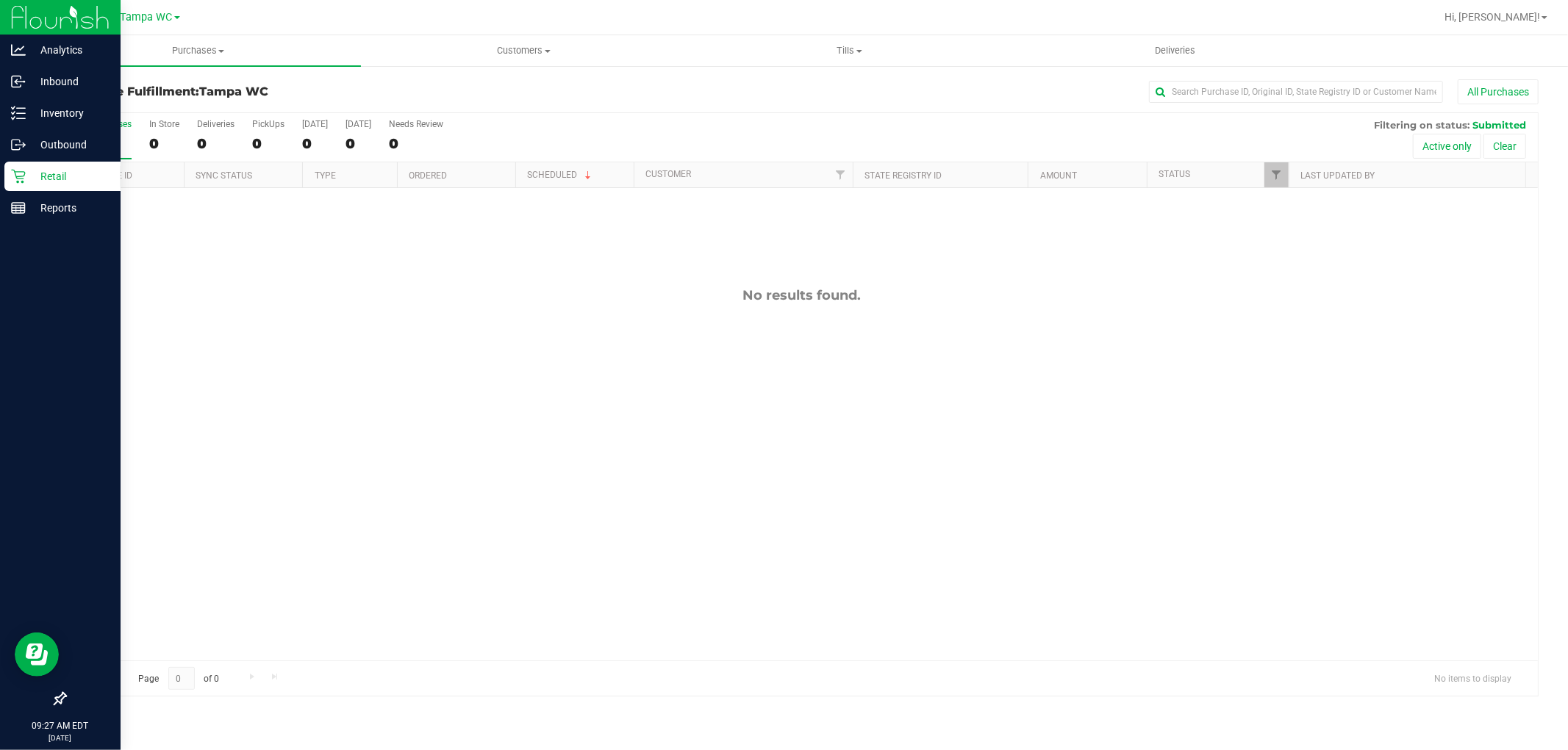
click at [48, 184] on p "Retail" at bounding box center [70, 177] width 88 height 18
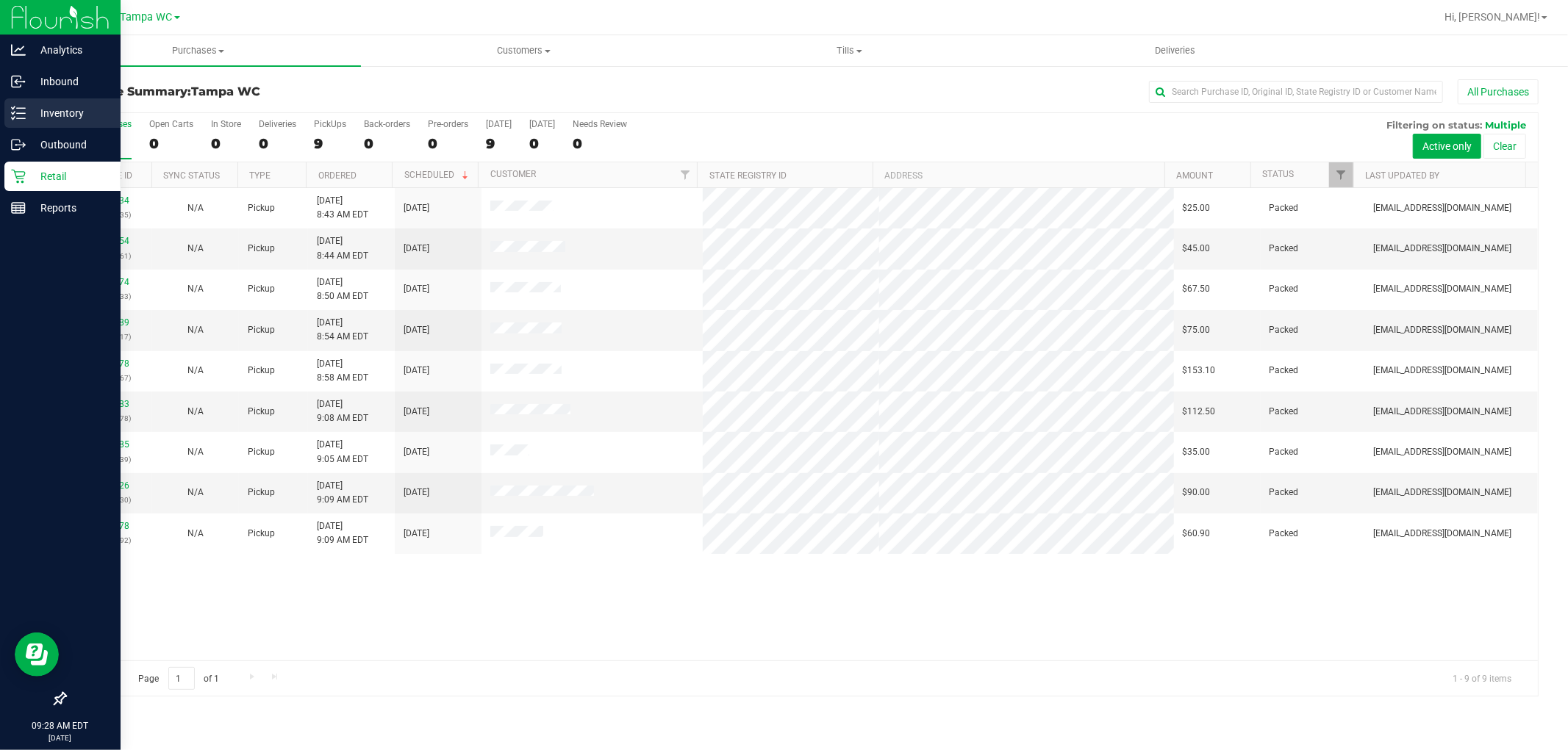
click at [55, 121] on p "Inventory" at bounding box center [70, 113] width 88 height 18
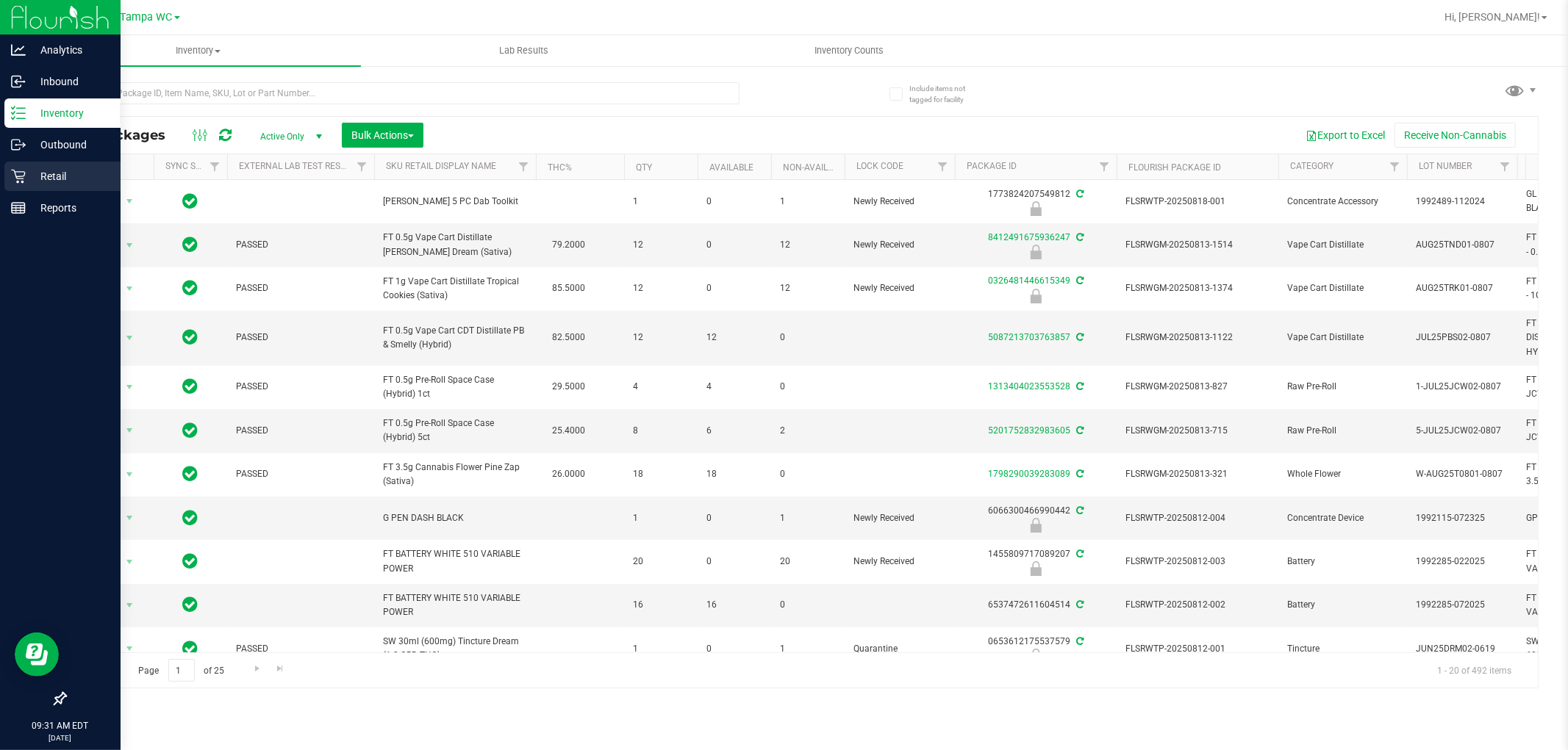
click at [57, 174] on p "Retail" at bounding box center [70, 177] width 88 height 18
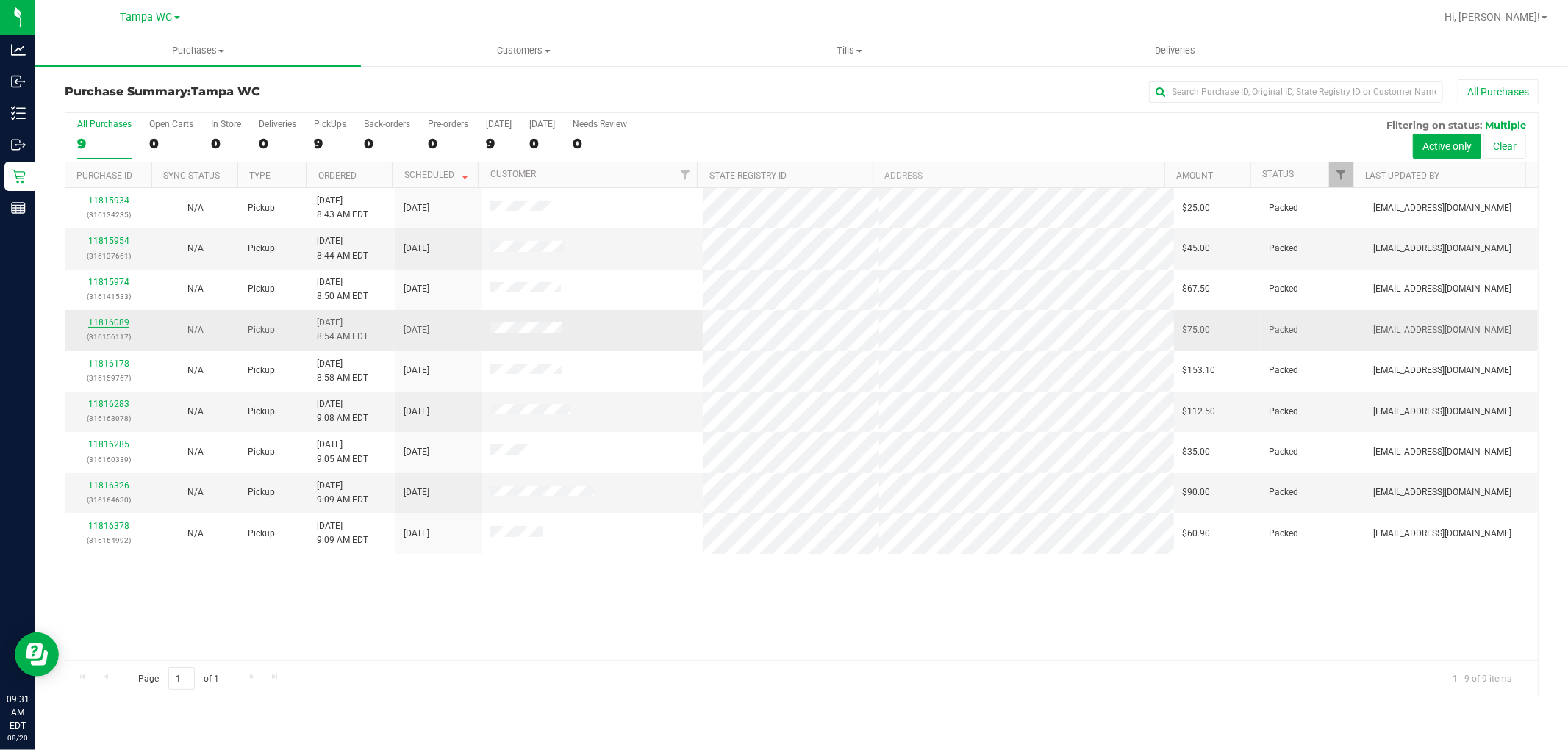
click at [107, 319] on link "11816089" at bounding box center [109, 323] width 41 height 10
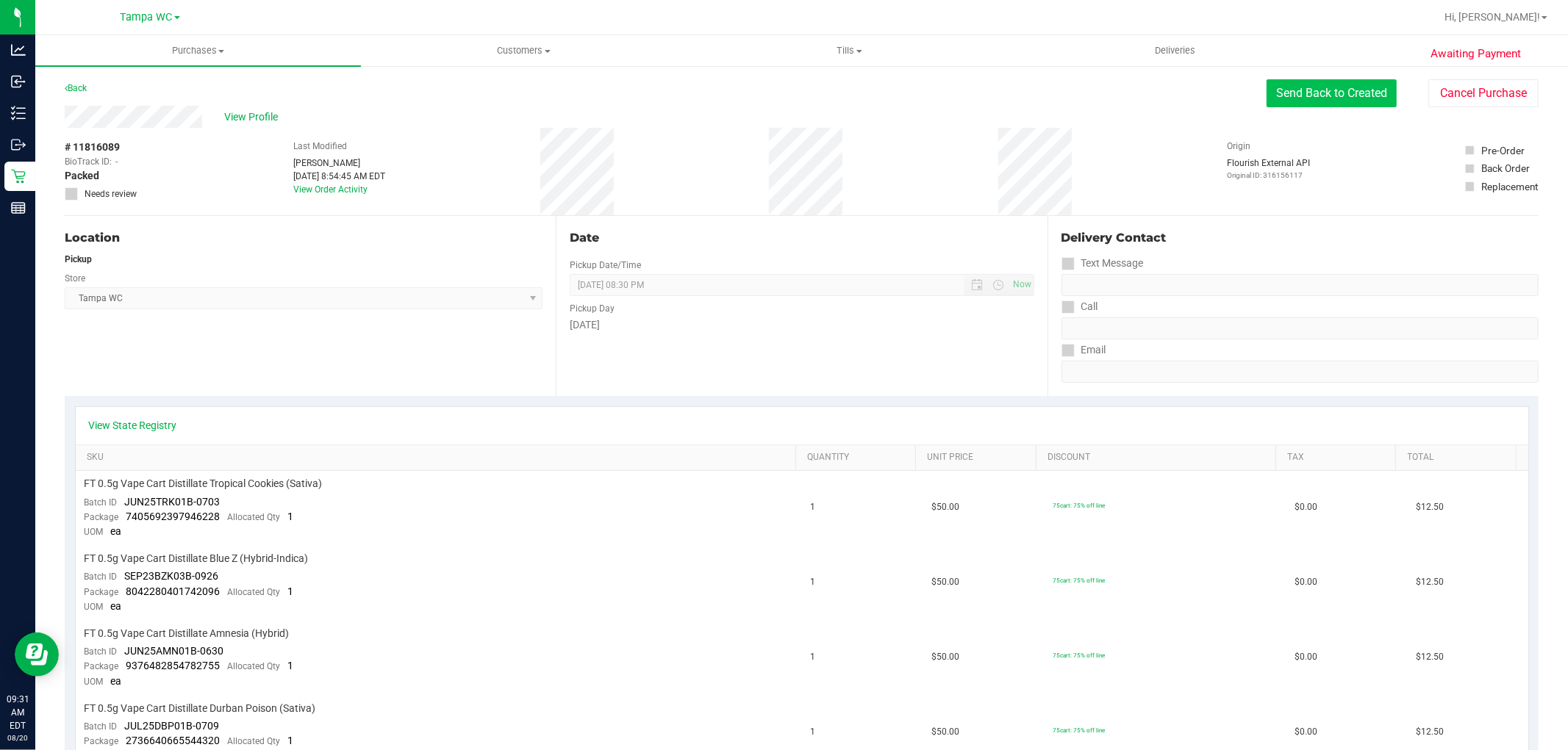
click at [1300, 90] on button "Send Back to Created" at bounding box center [1332, 93] width 130 height 28
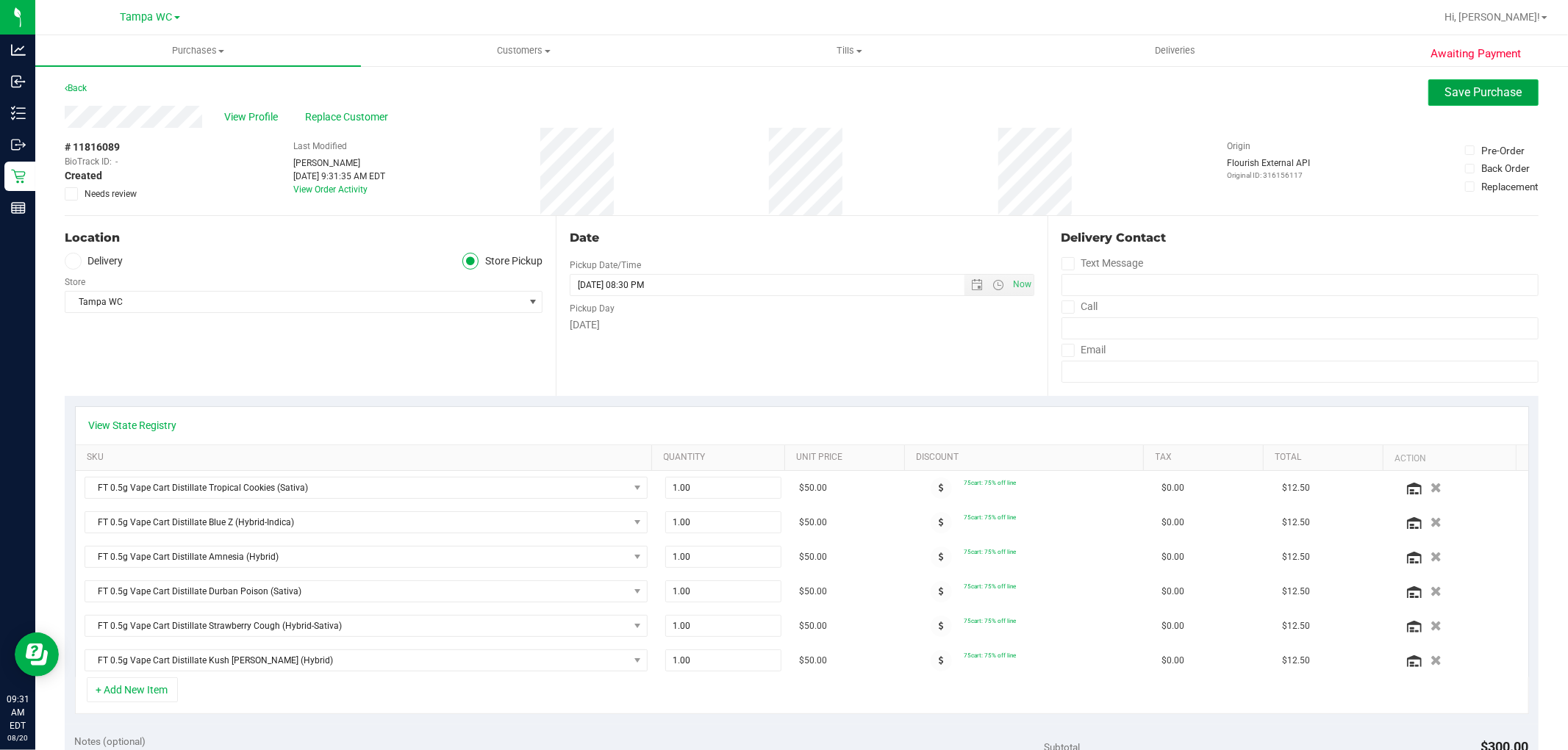
click at [1502, 99] on span "Save Purchase" at bounding box center [1483, 92] width 77 height 14
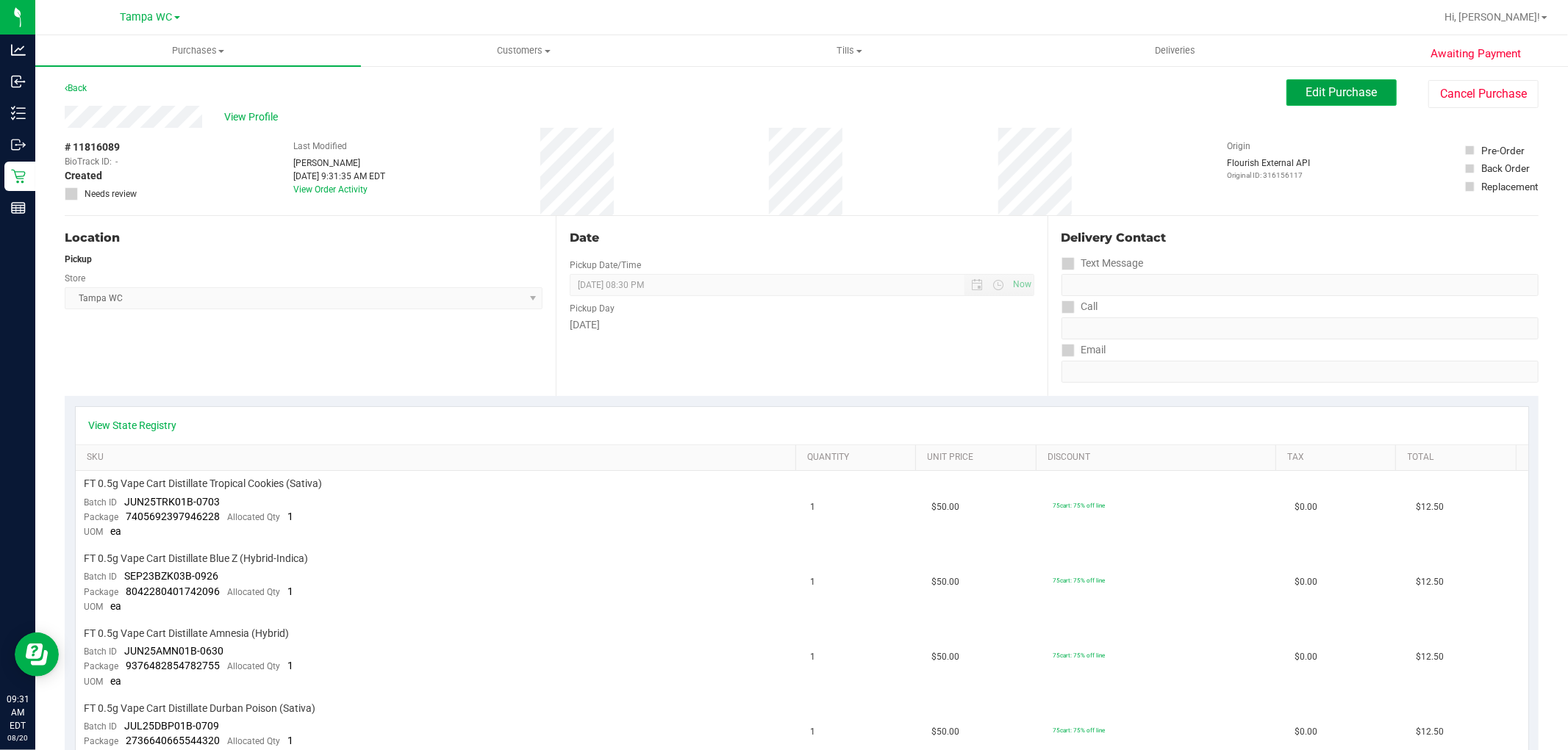
click at [1325, 100] on button "Edit Purchase" at bounding box center [1341, 92] width 110 height 26
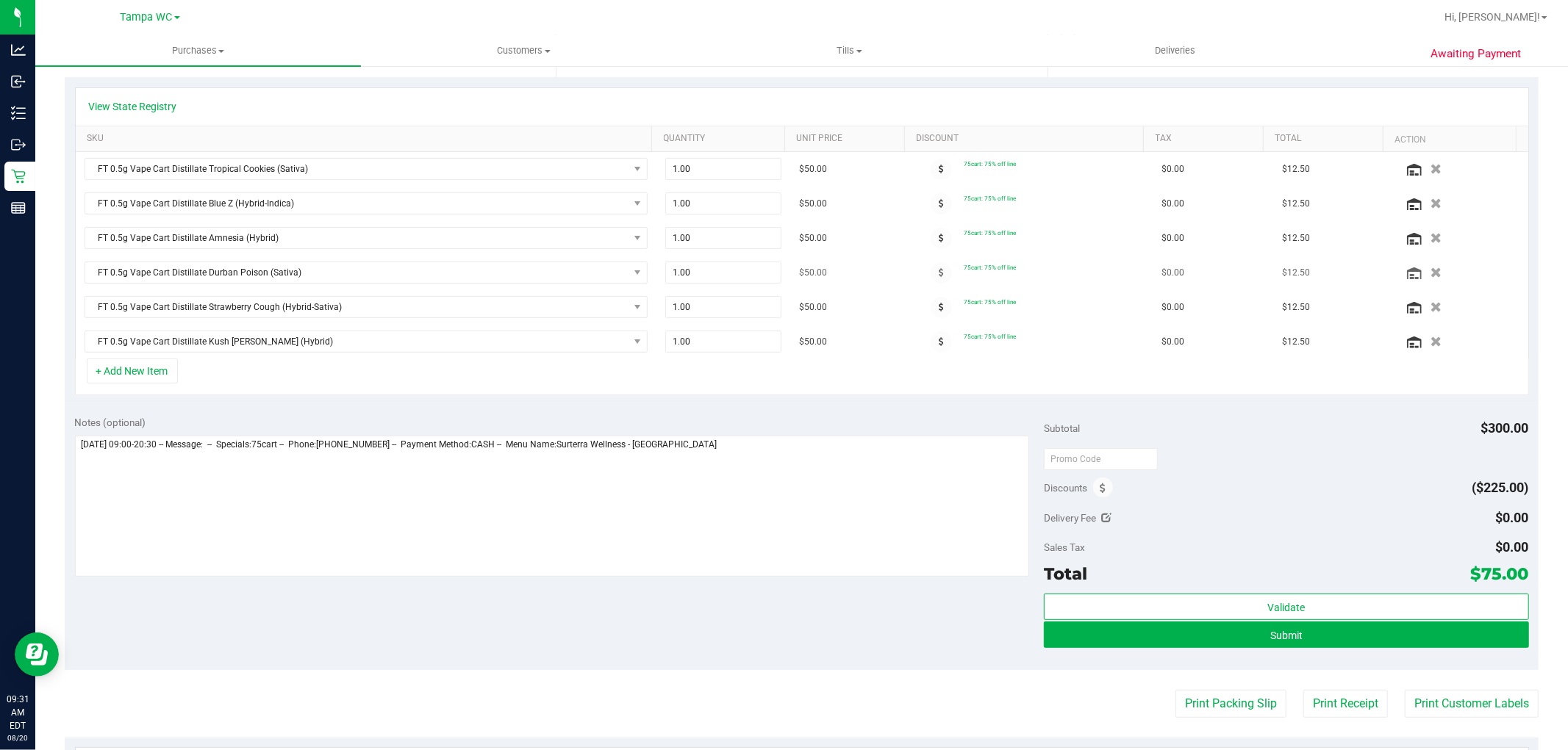
scroll to position [326, 0]
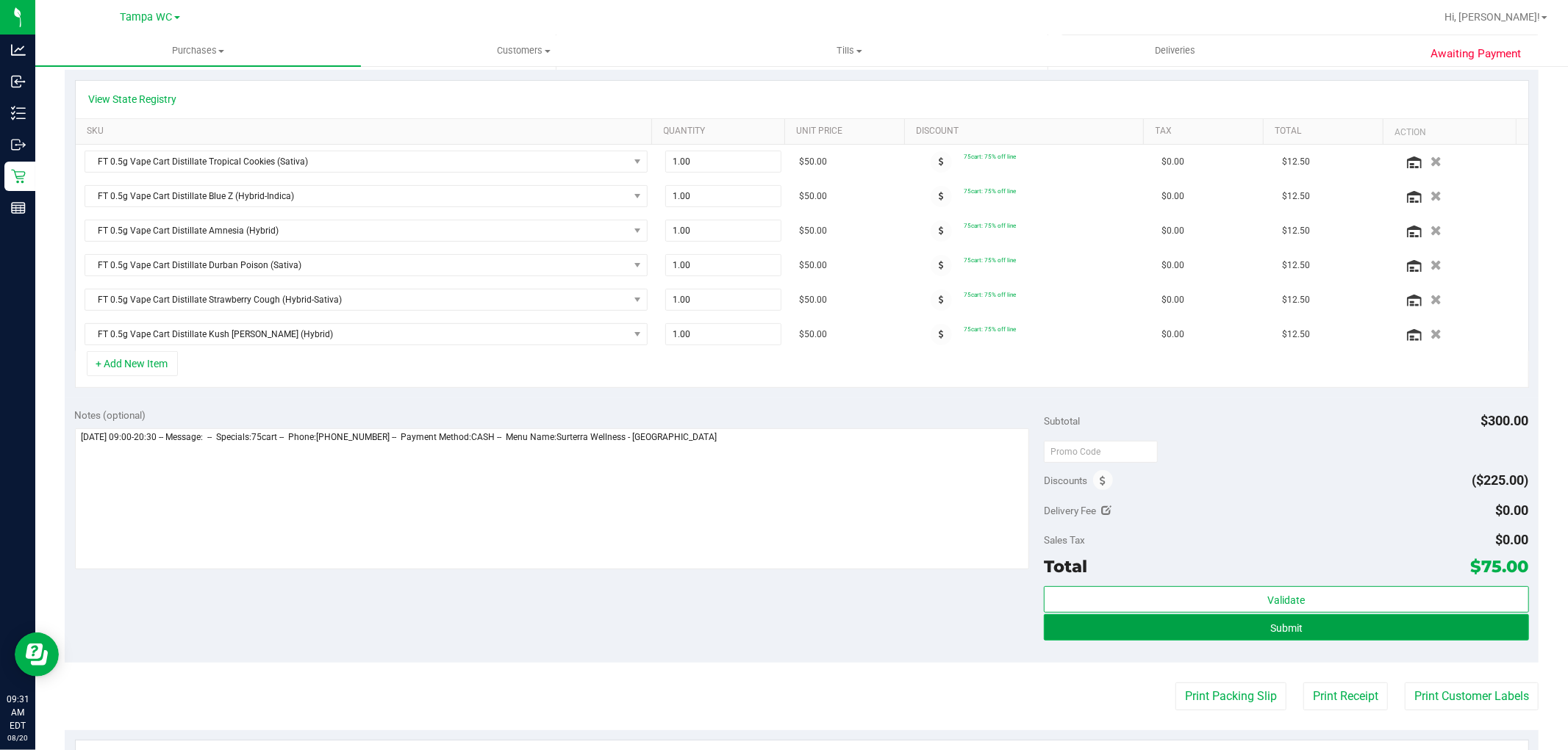
click at [1326, 636] on button "Submit" at bounding box center [1286, 627] width 484 height 26
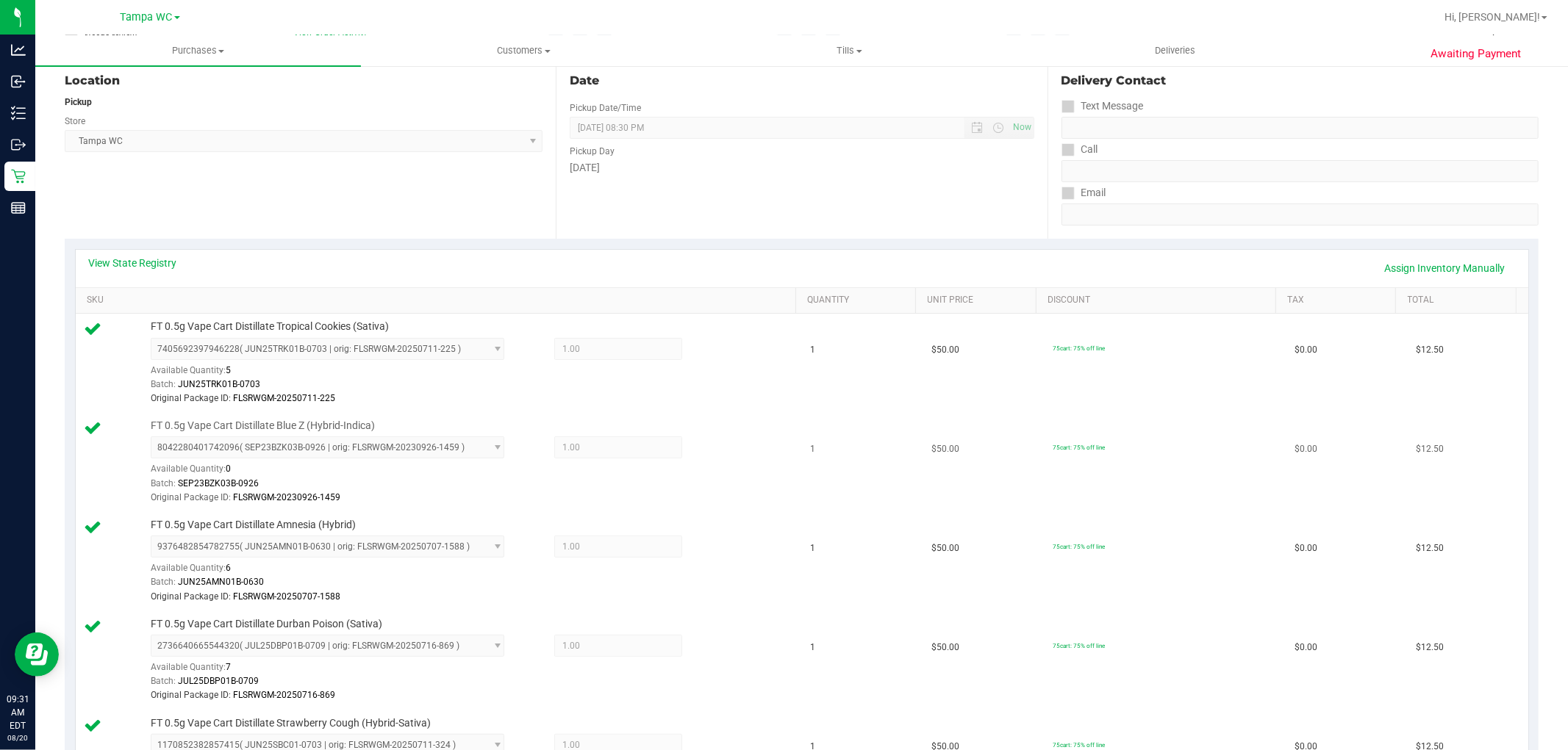
scroll to position [163, 0]
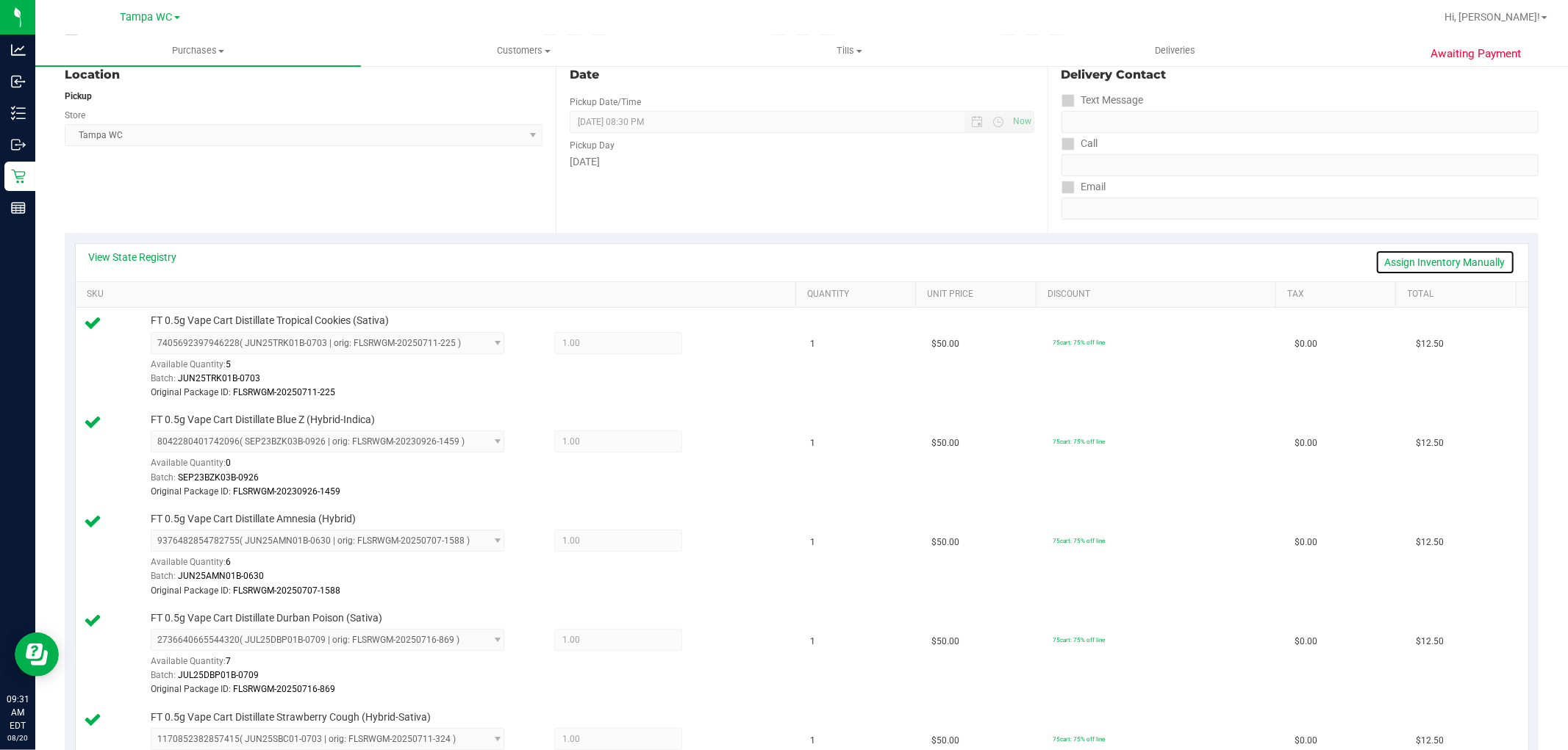
click at [1411, 268] on link "Assign Inventory Manually" at bounding box center [1445, 262] width 140 height 25
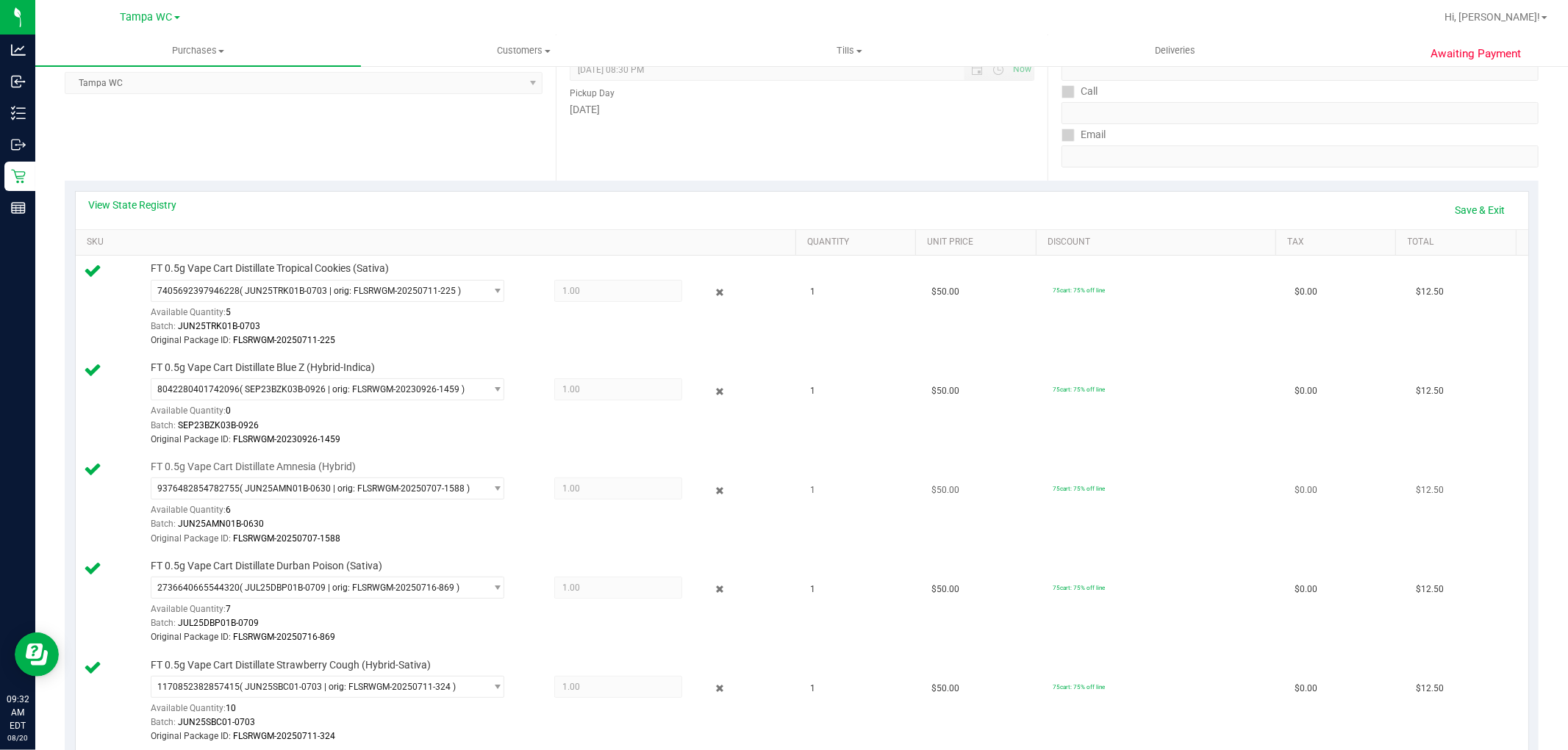
scroll to position [245, 0]
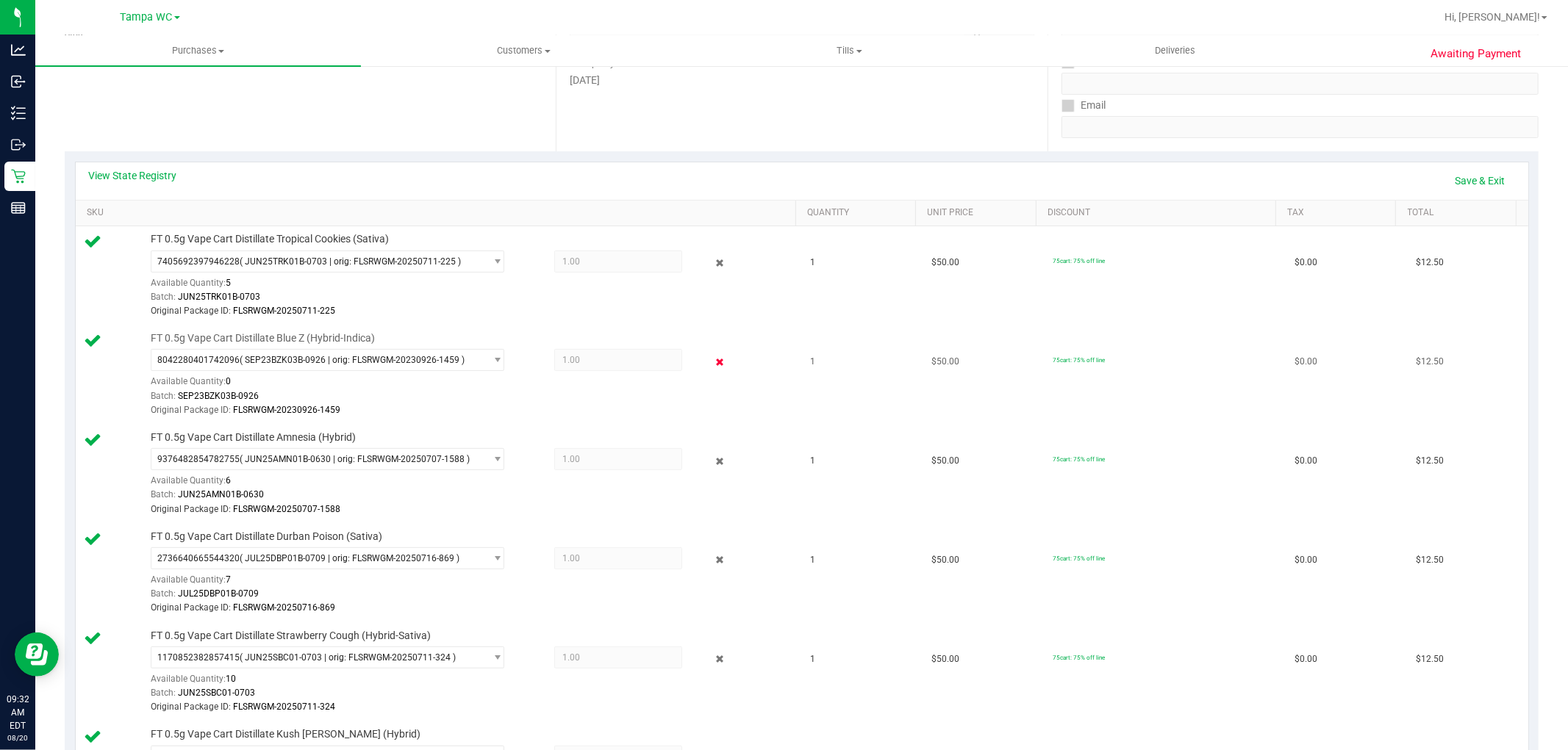
click at [711, 365] on icon at bounding box center [719, 362] width 16 height 17
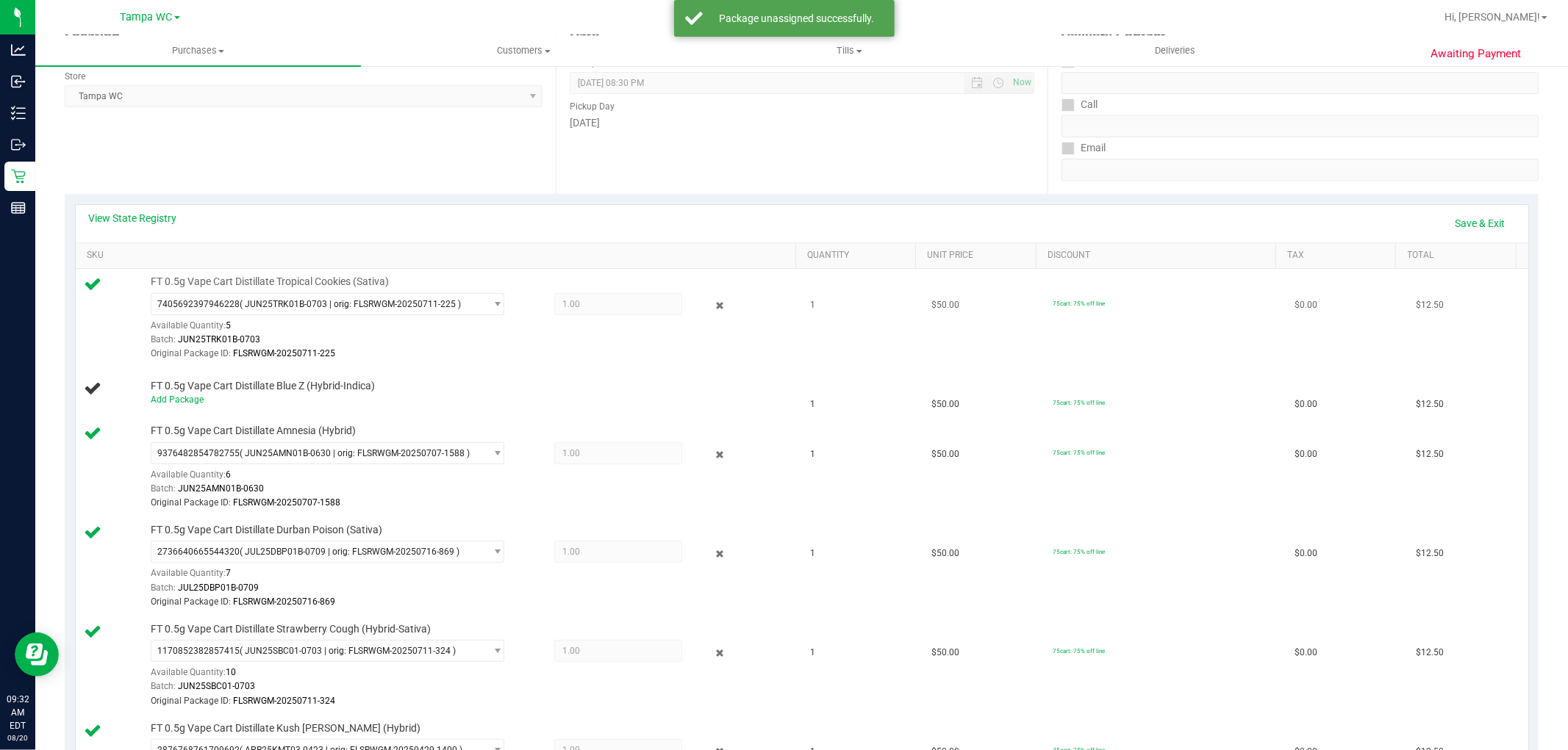
scroll to position [163, 0]
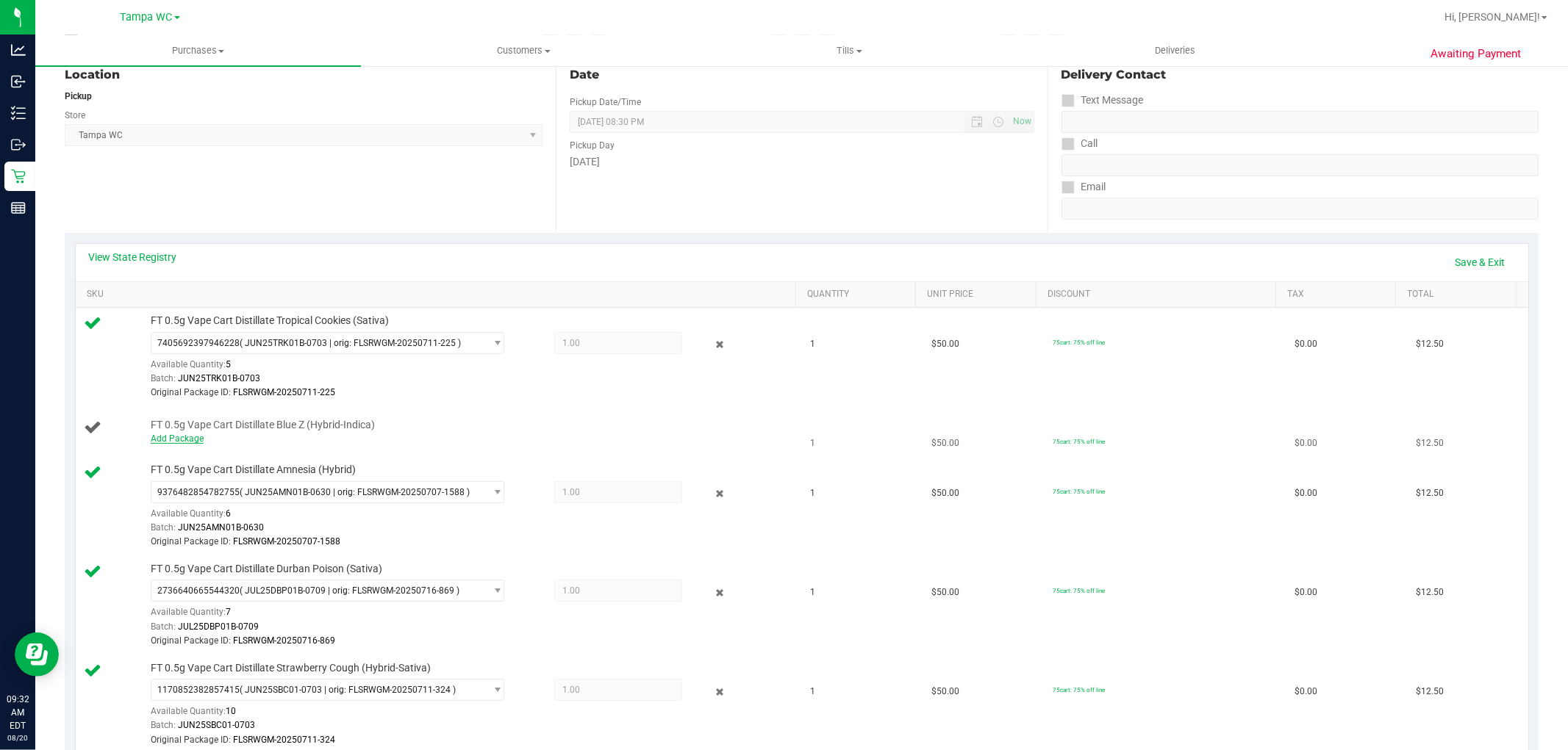
click at [168, 442] on link "Add Package" at bounding box center [177, 439] width 53 height 10
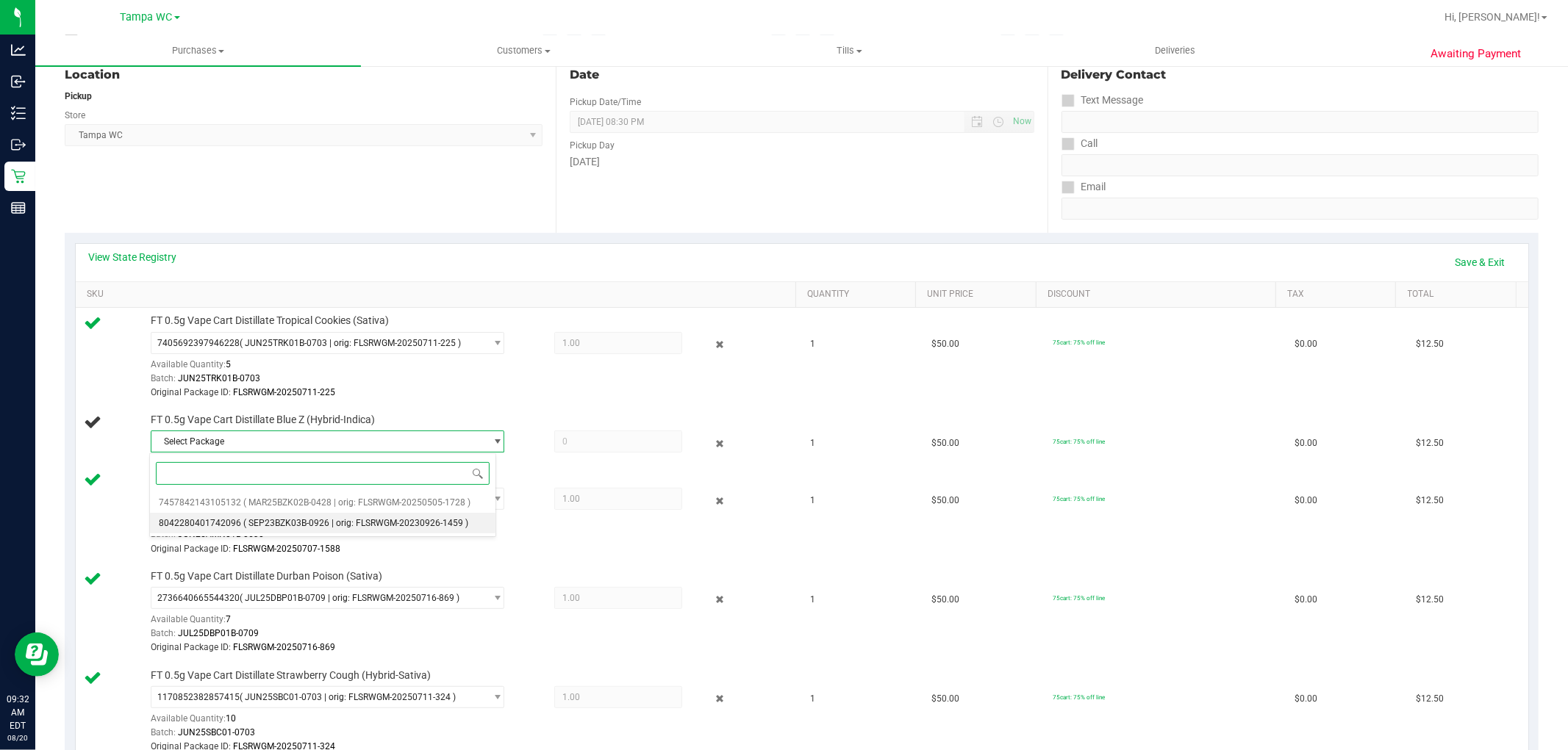
click at [300, 518] on span "( SEP23BZK03B-0926 | orig: FLSRWGM-20230926-1459 )" at bounding box center [356, 523] width 225 height 10
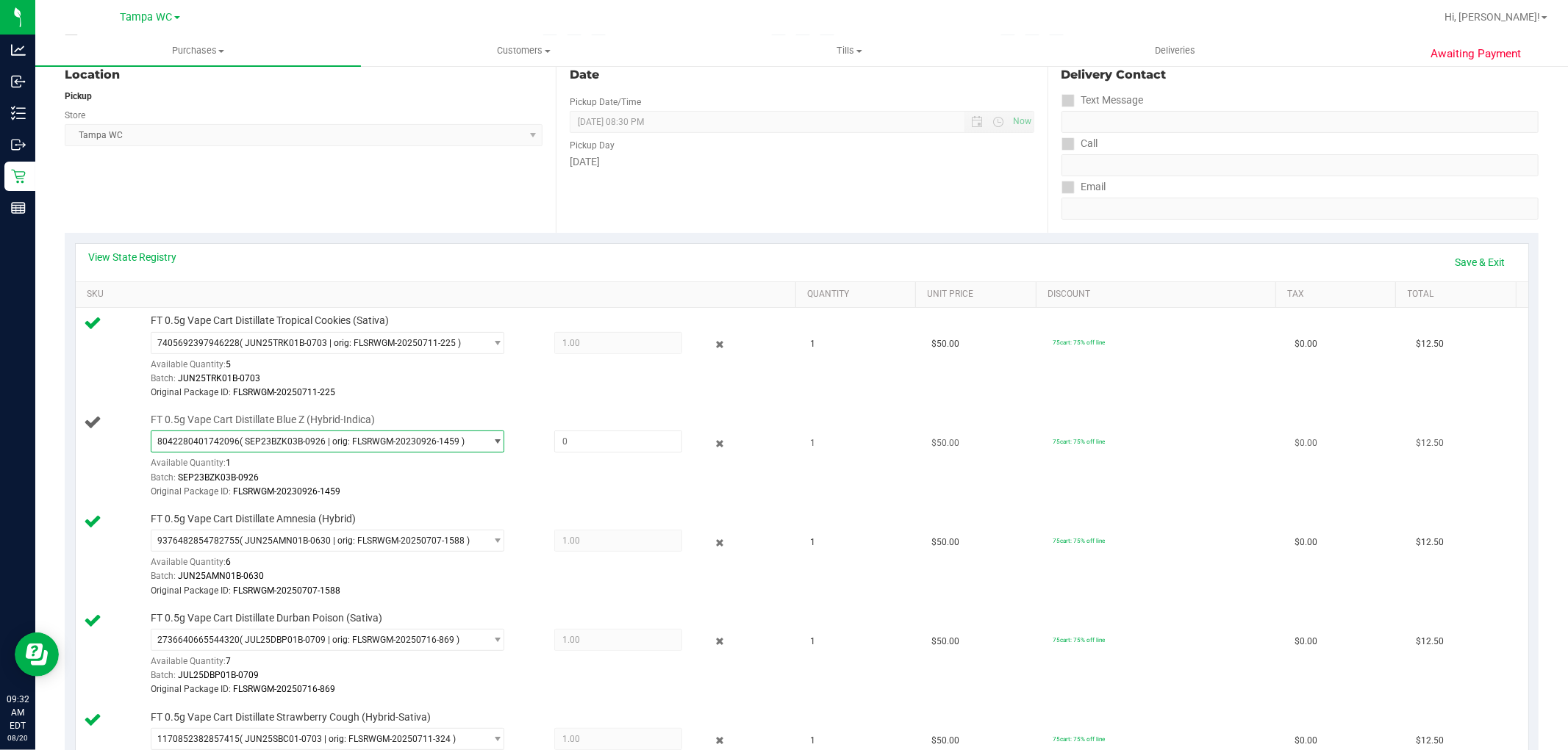
click at [305, 446] on span "( SEP23BZK03B-0926 | orig: FLSRWGM-20230926-1459 )" at bounding box center [352, 442] width 225 height 10
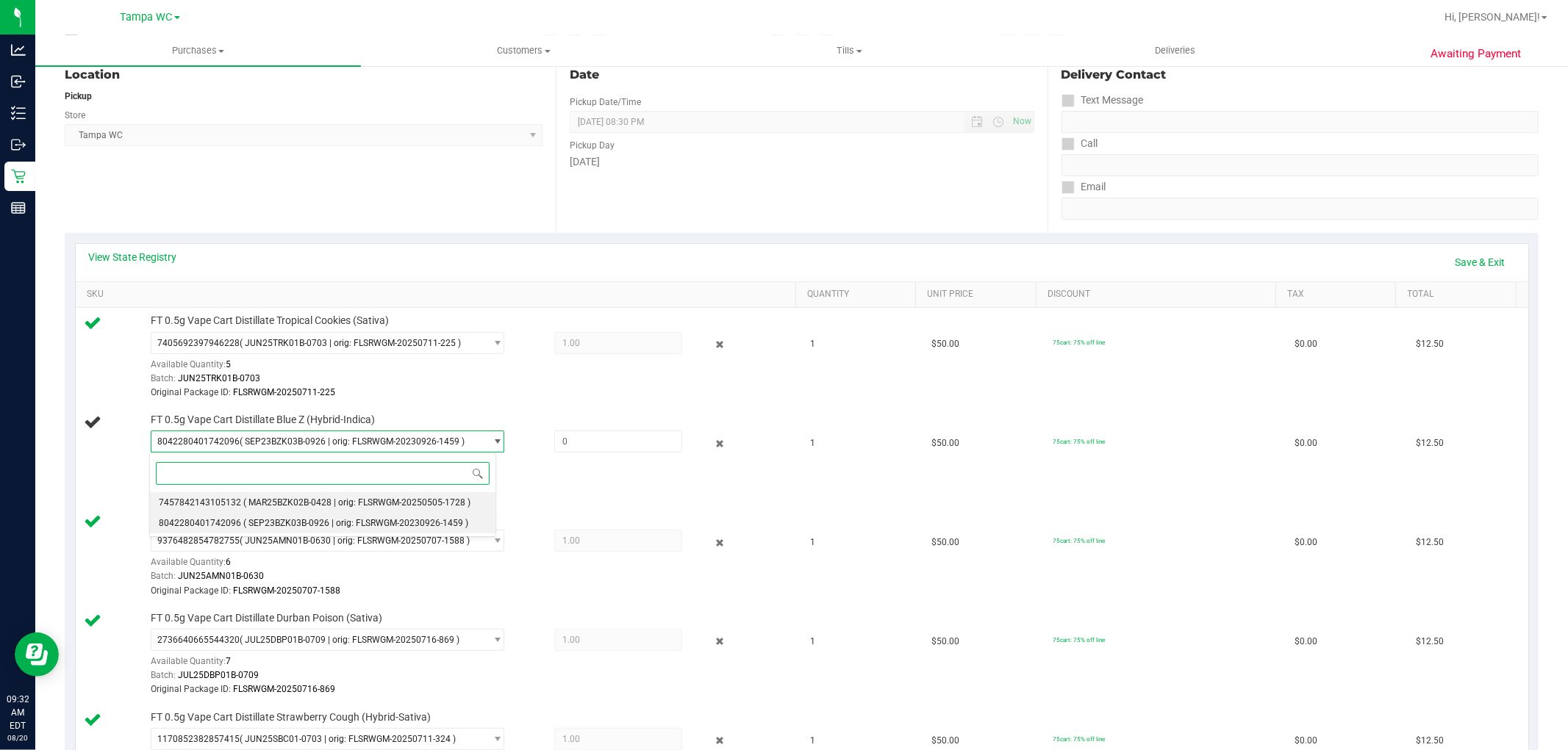
click at [297, 503] on span "( MAR25BZK02B-0428 | orig: FLSRWGM-20250505-1728 )" at bounding box center [356, 503] width 227 height 10
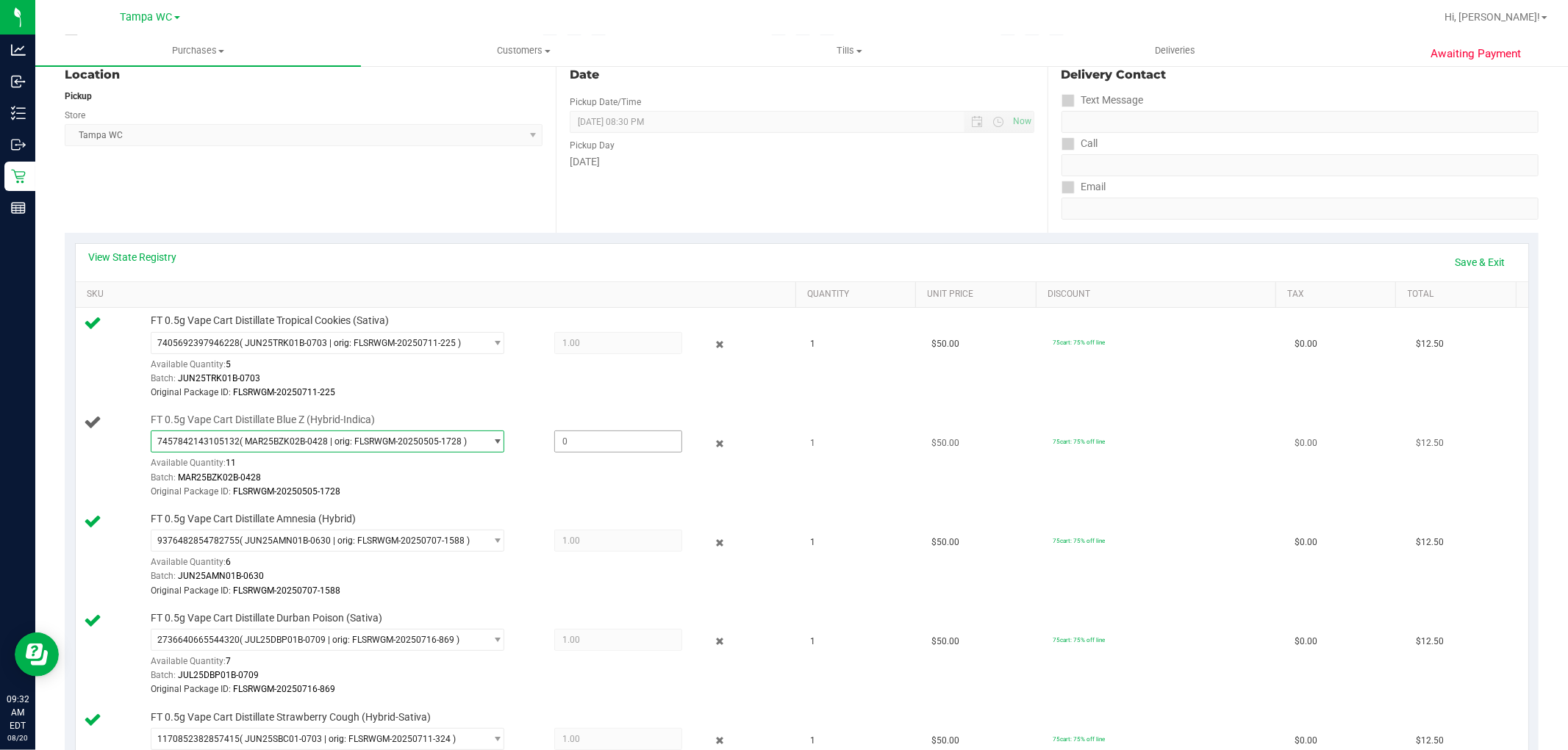
click at [598, 439] on span at bounding box center [618, 441] width 128 height 22
type input "1"
type input "1.0000"
click at [697, 250] on div "View State Registry Save & Exit" at bounding box center [802, 262] width 1426 height 25
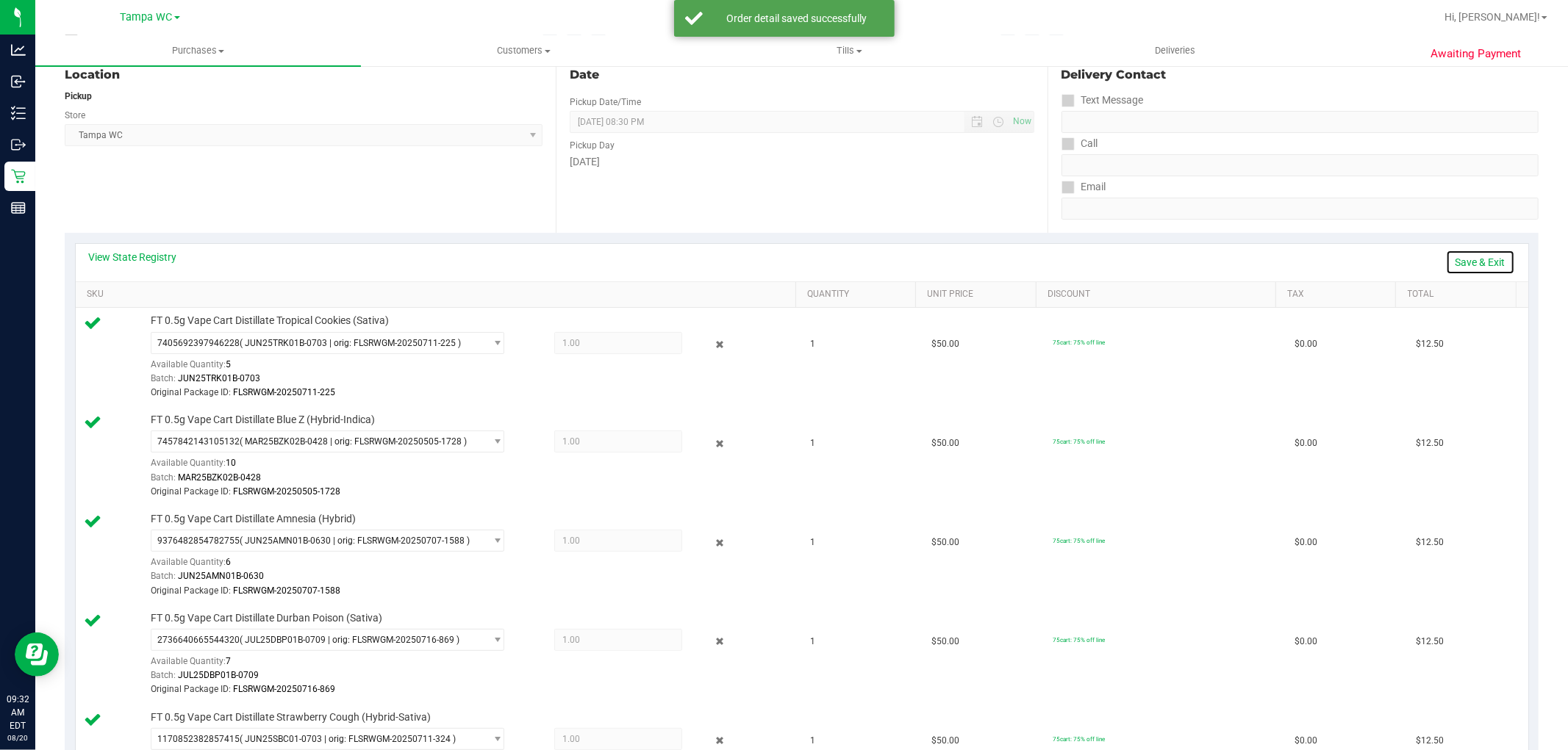
click at [1462, 263] on link "Save & Exit" at bounding box center [1480, 262] width 69 height 25
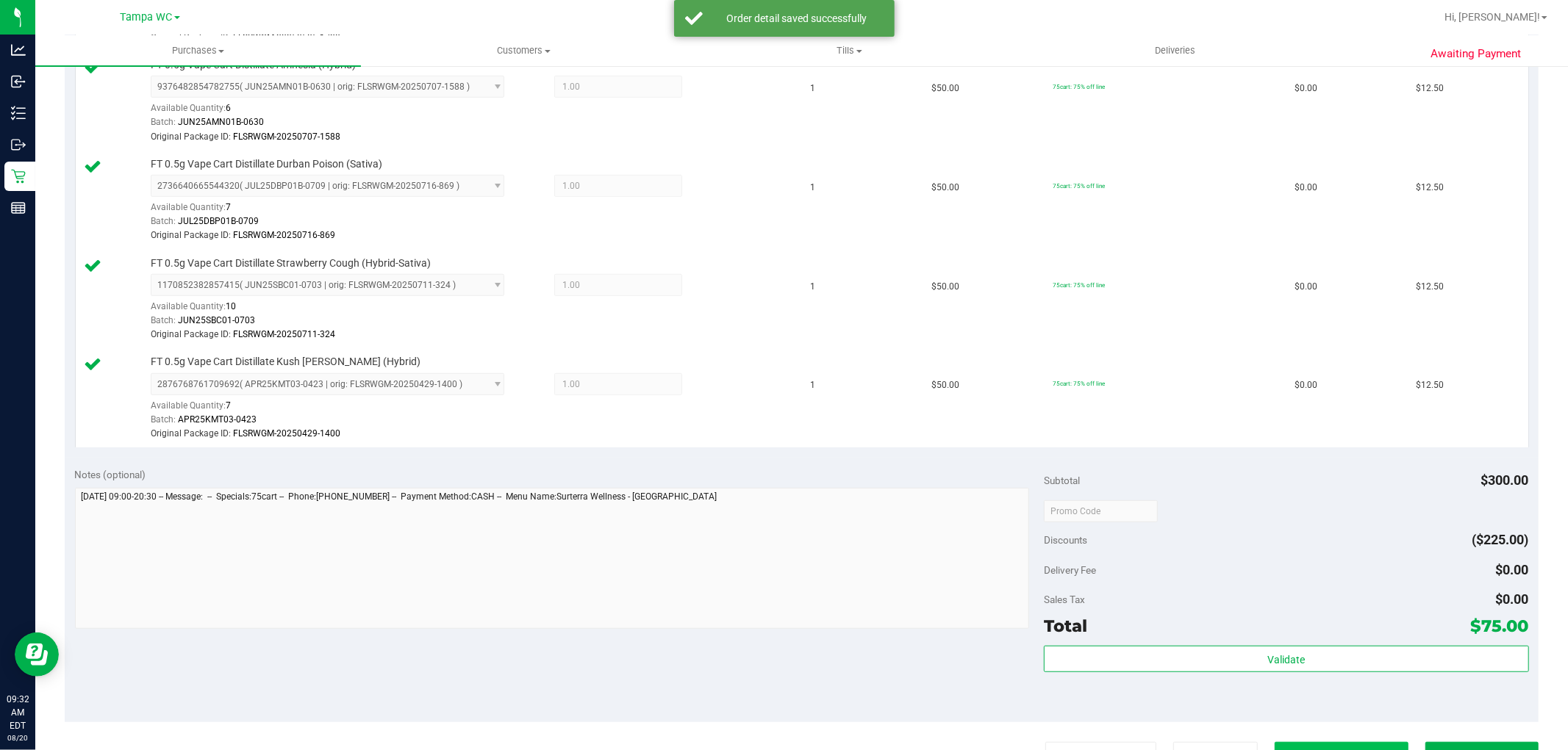
scroll to position [817, 0]
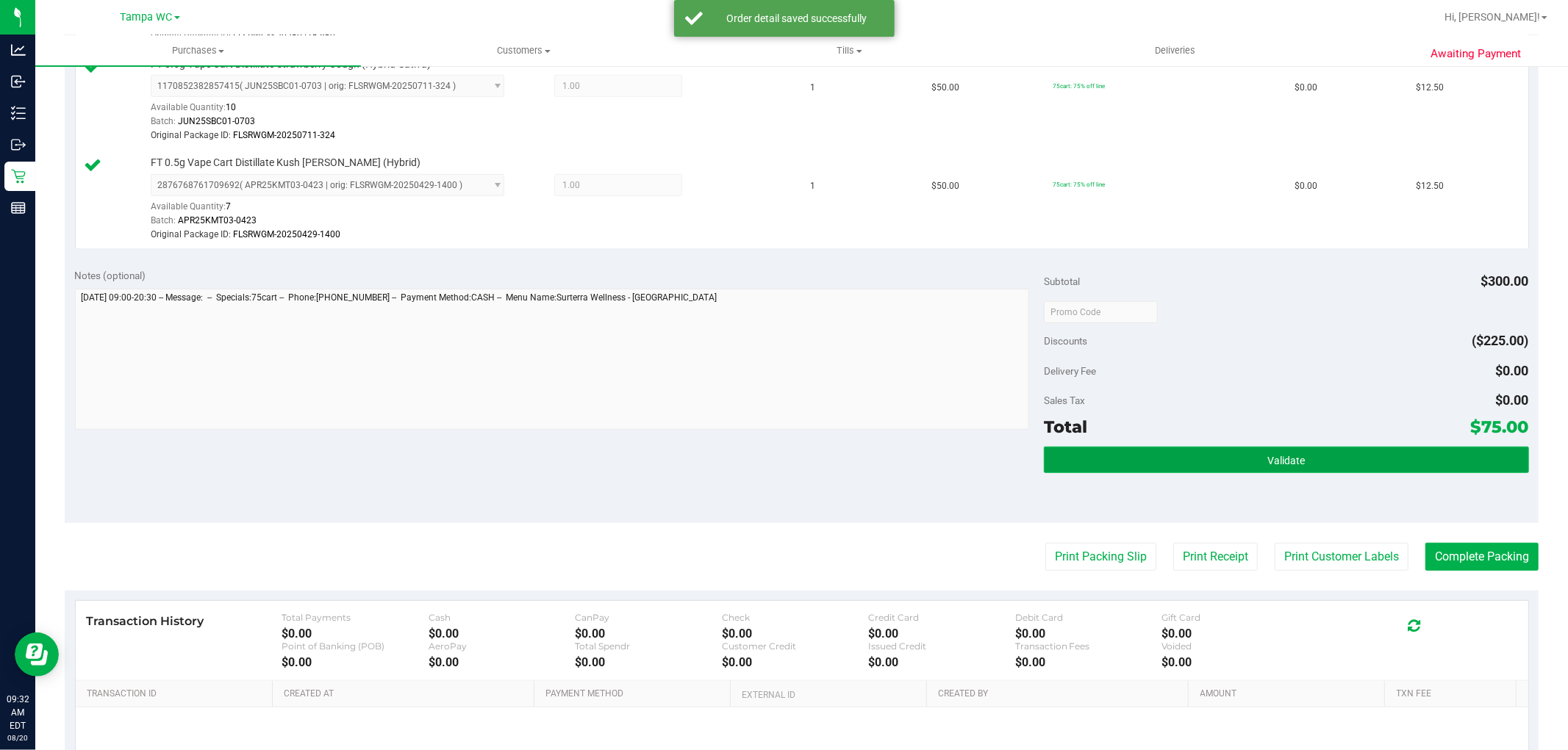
click at [1301, 471] on button "Validate" at bounding box center [1286, 460] width 484 height 26
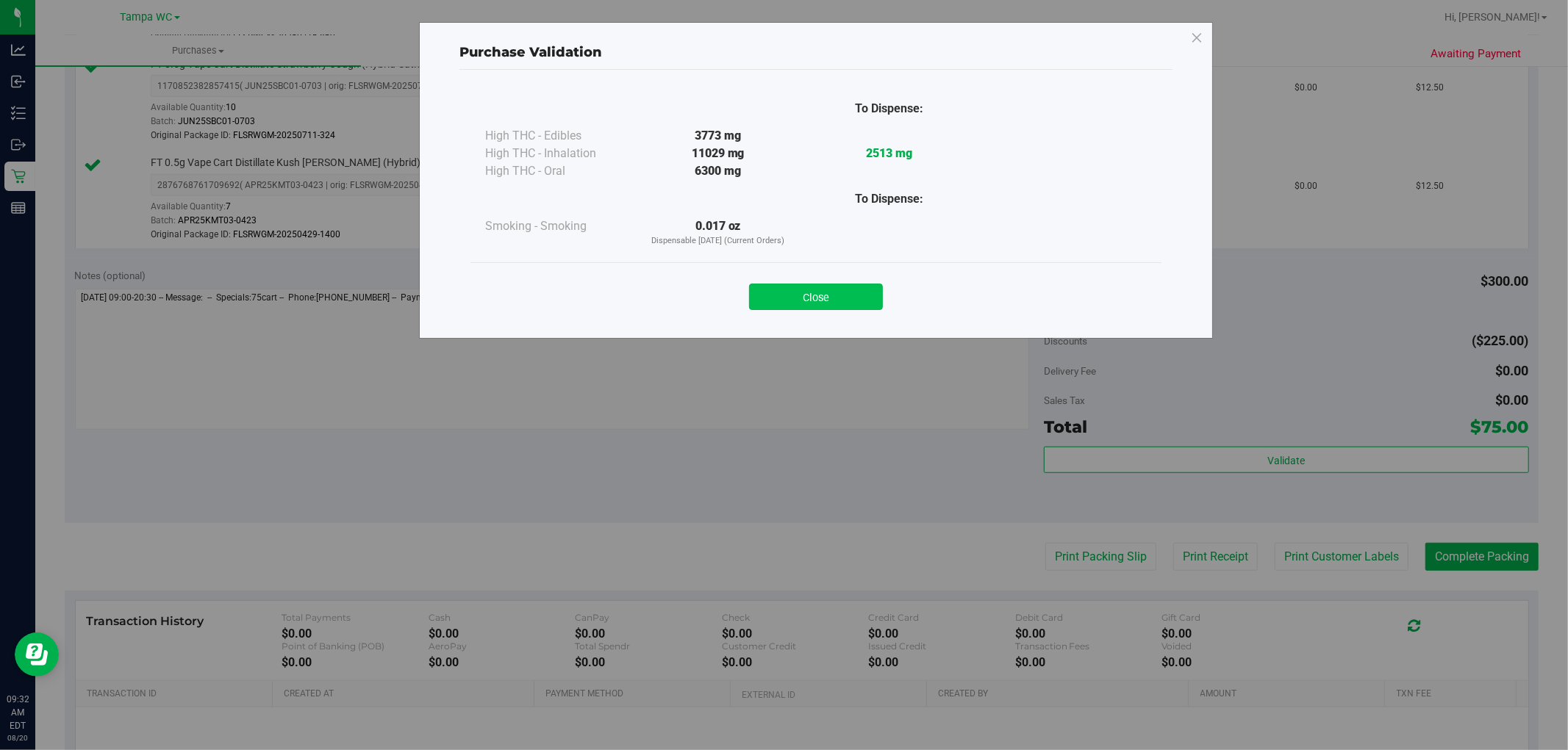
click at [827, 290] on button "Close" at bounding box center [815, 296] width 134 height 26
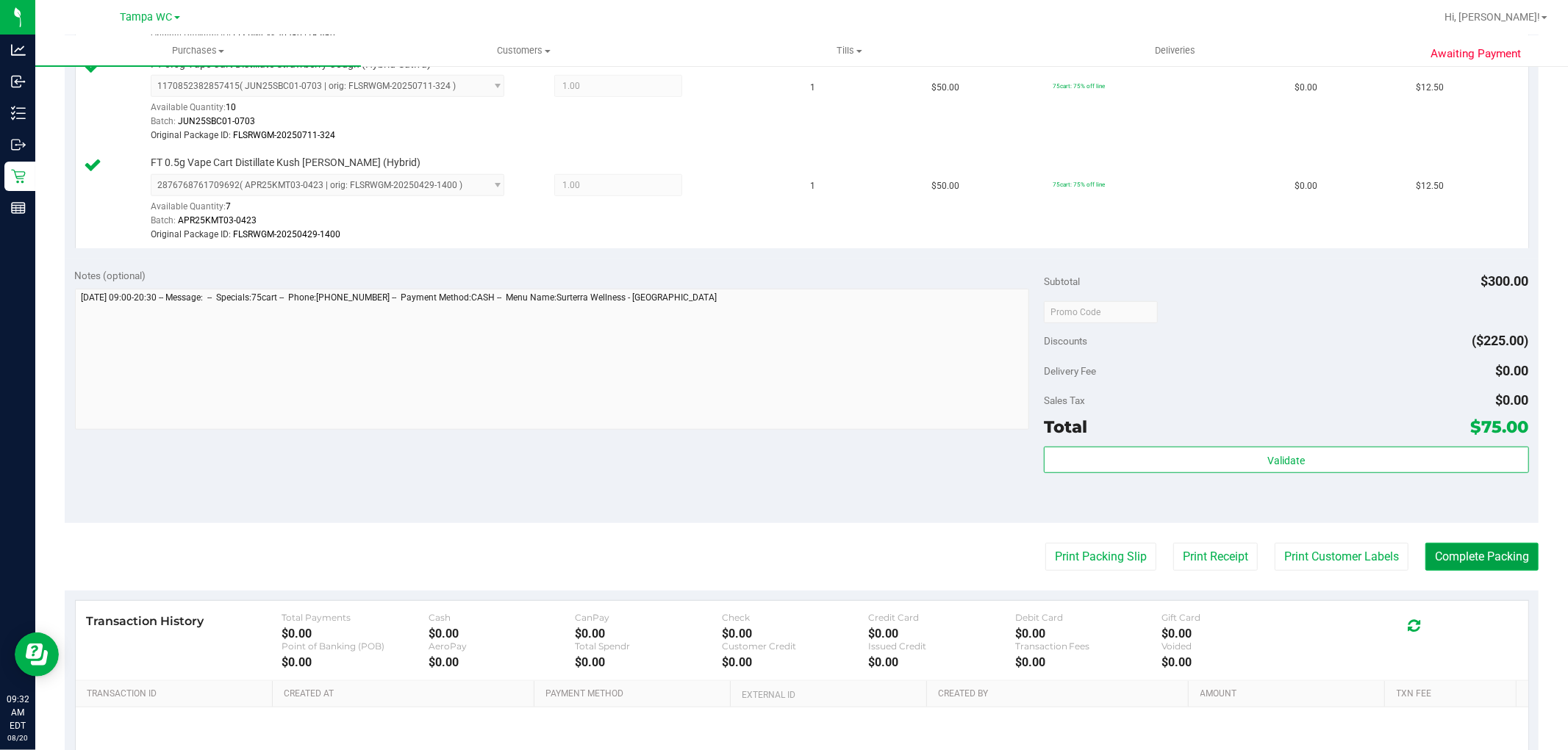
click at [1516, 552] on button "Complete Packing" at bounding box center [1482, 557] width 113 height 28
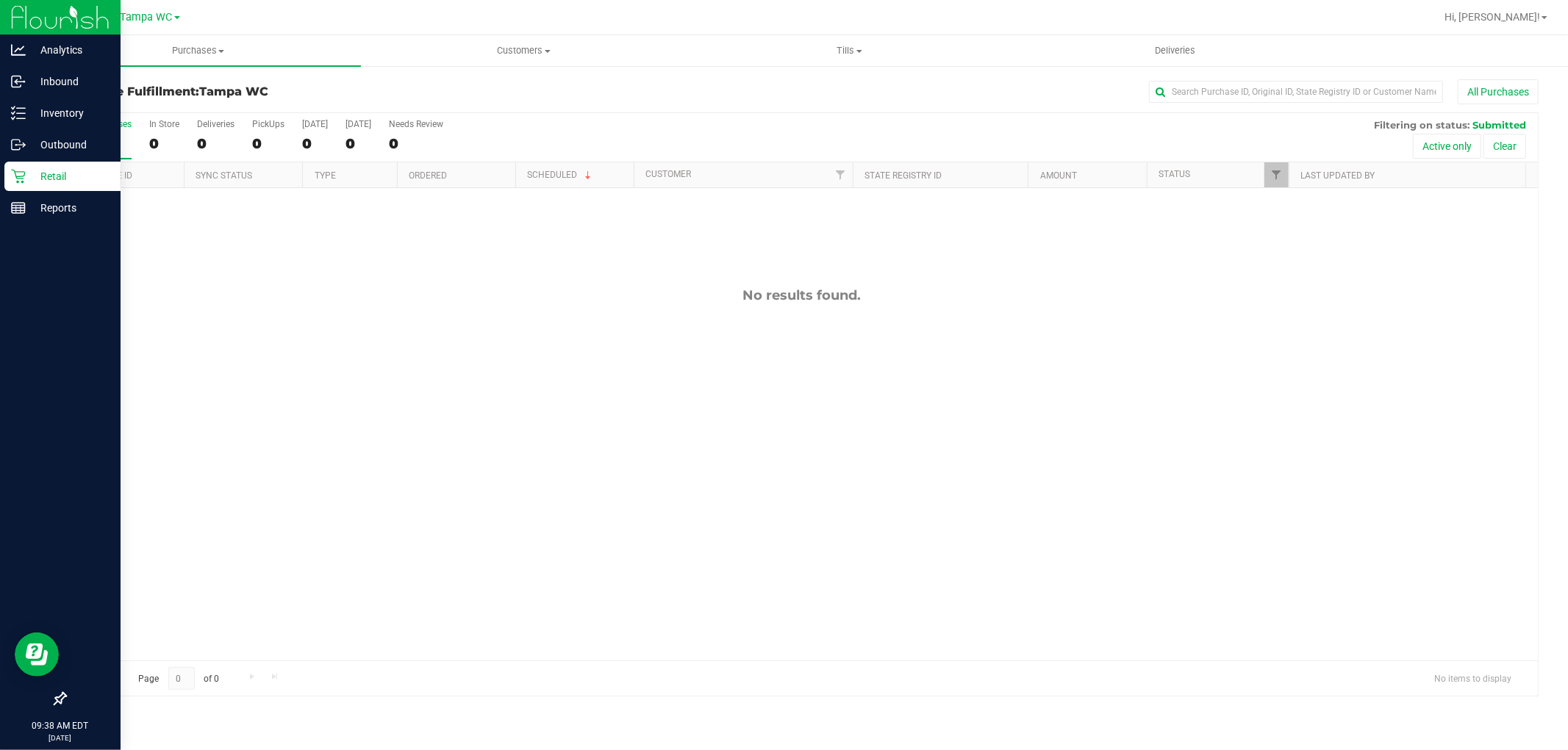
click at [26, 180] on p "Retail" at bounding box center [70, 177] width 88 height 18
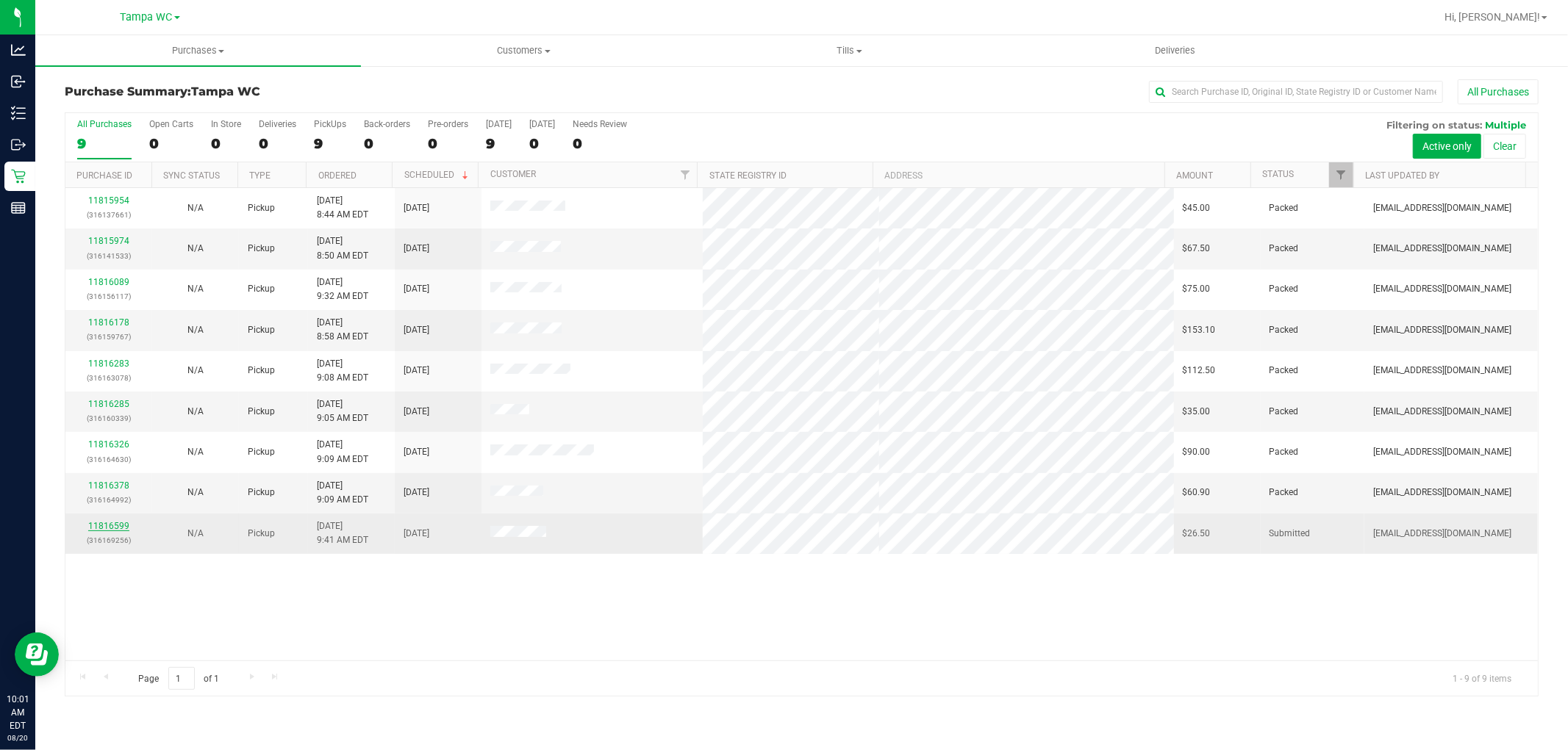
click at [115, 525] on link "11816599" at bounding box center [109, 526] width 41 height 10
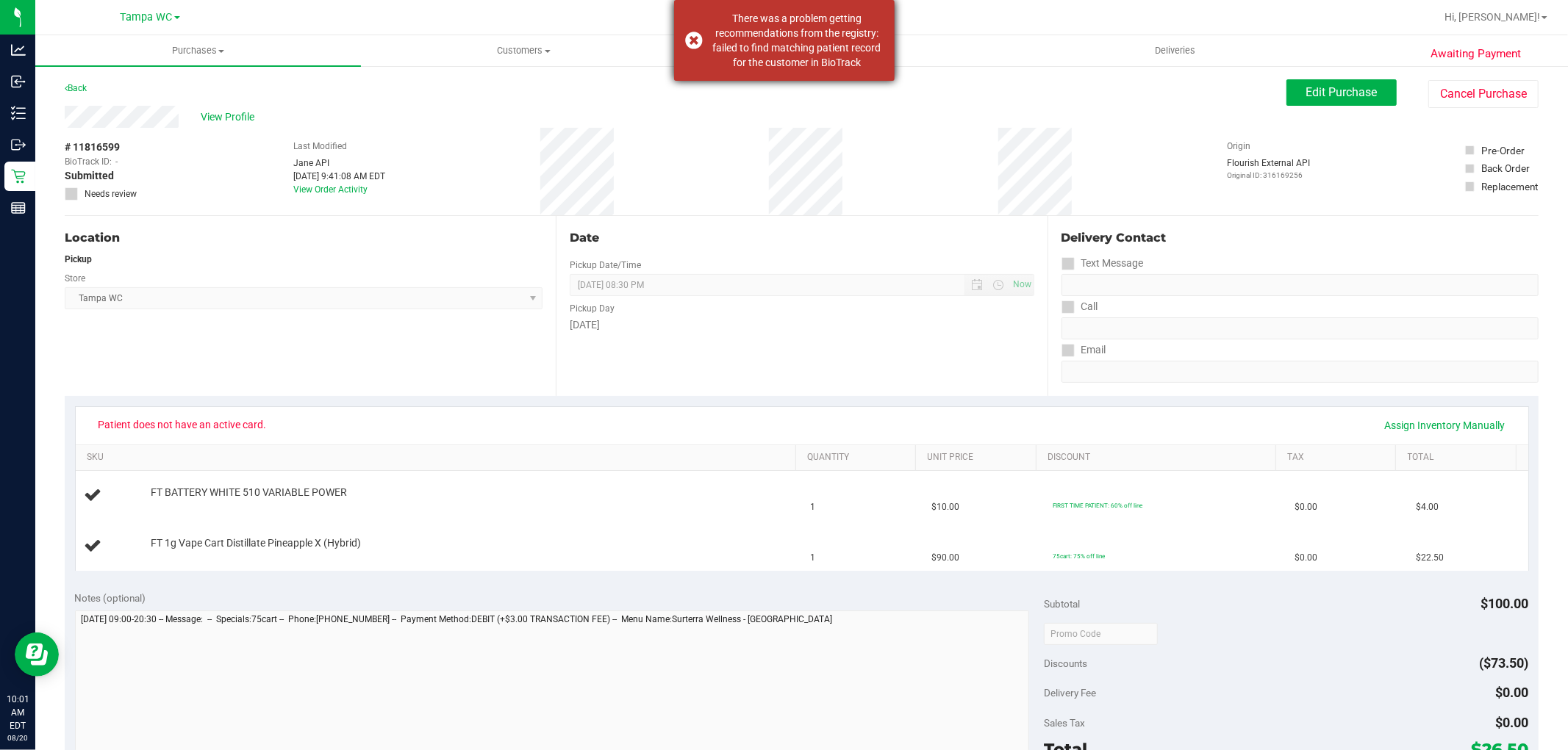
click at [694, 32] on div "There was a problem getting recommendations from the registry: failed to find m…" at bounding box center [784, 40] width 221 height 81
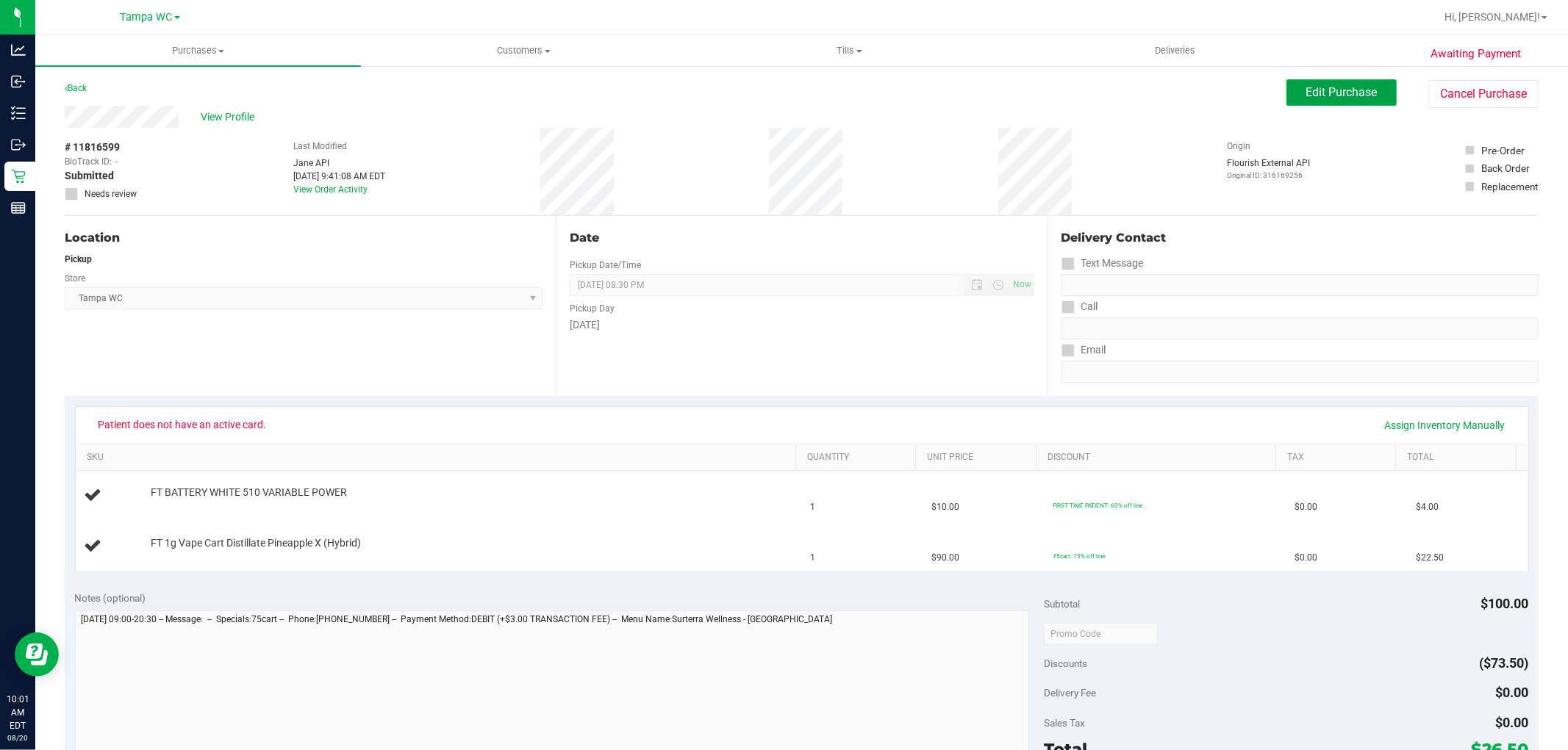
click at [1329, 96] on span "Edit Purchase" at bounding box center [1342, 92] width 71 height 14
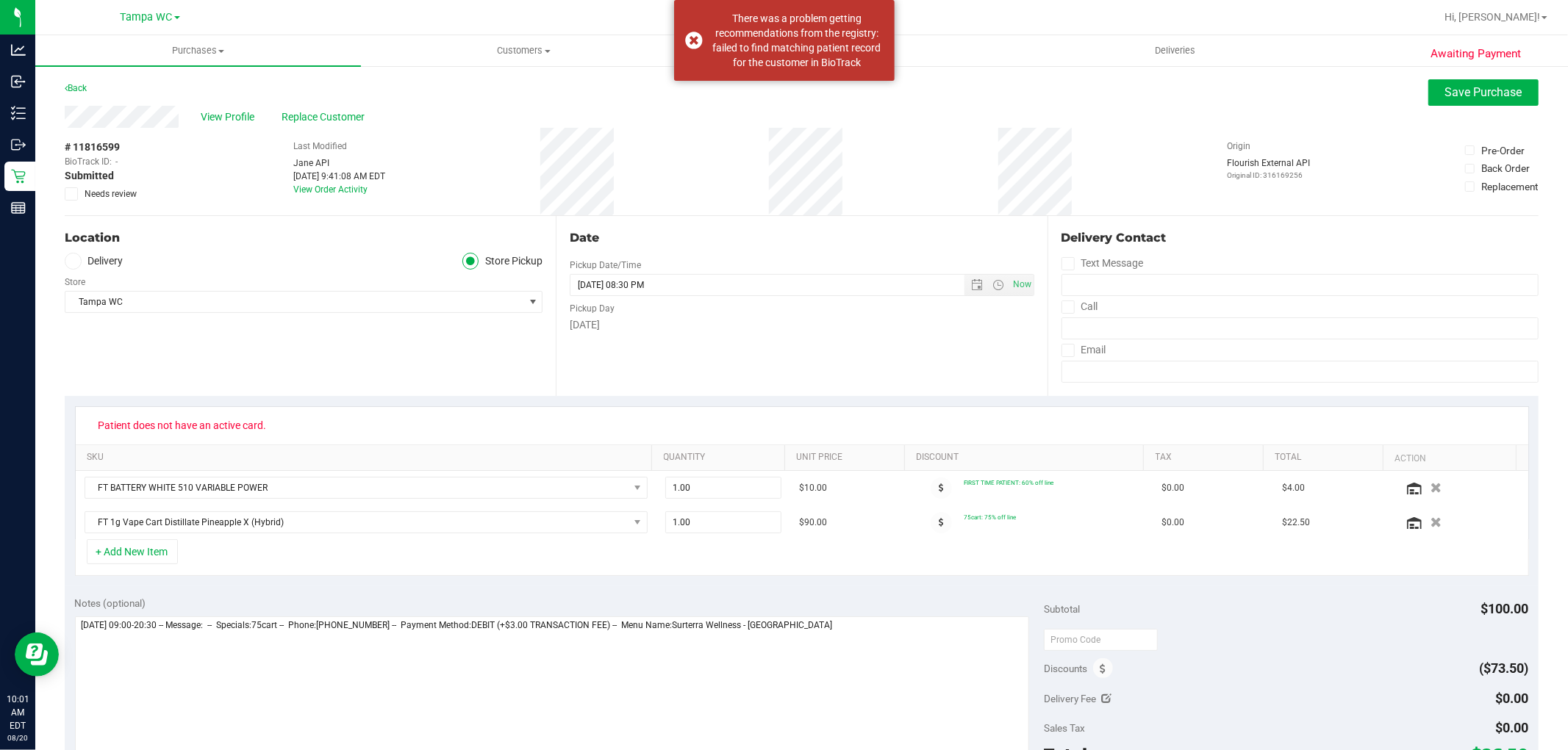
click at [70, 194] on icon at bounding box center [71, 194] width 10 height 0
click at [0, 0] on input "Needs review" at bounding box center [0, 0] width 0 height 0
click at [1431, 93] on button "Save Purchase" at bounding box center [1483, 92] width 110 height 26
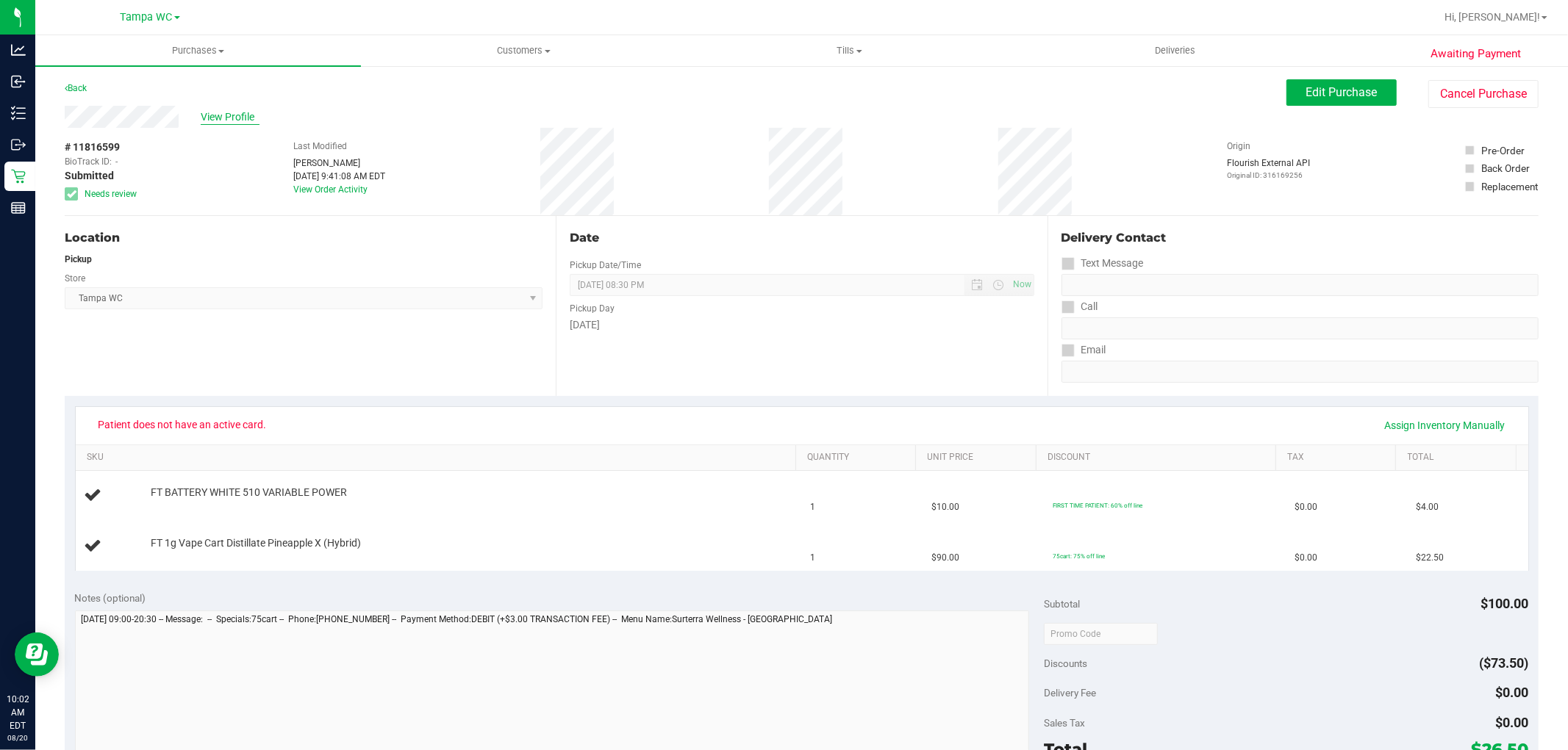
click at [223, 118] on span "View Profile" at bounding box center [230, 117] width 59 height 16
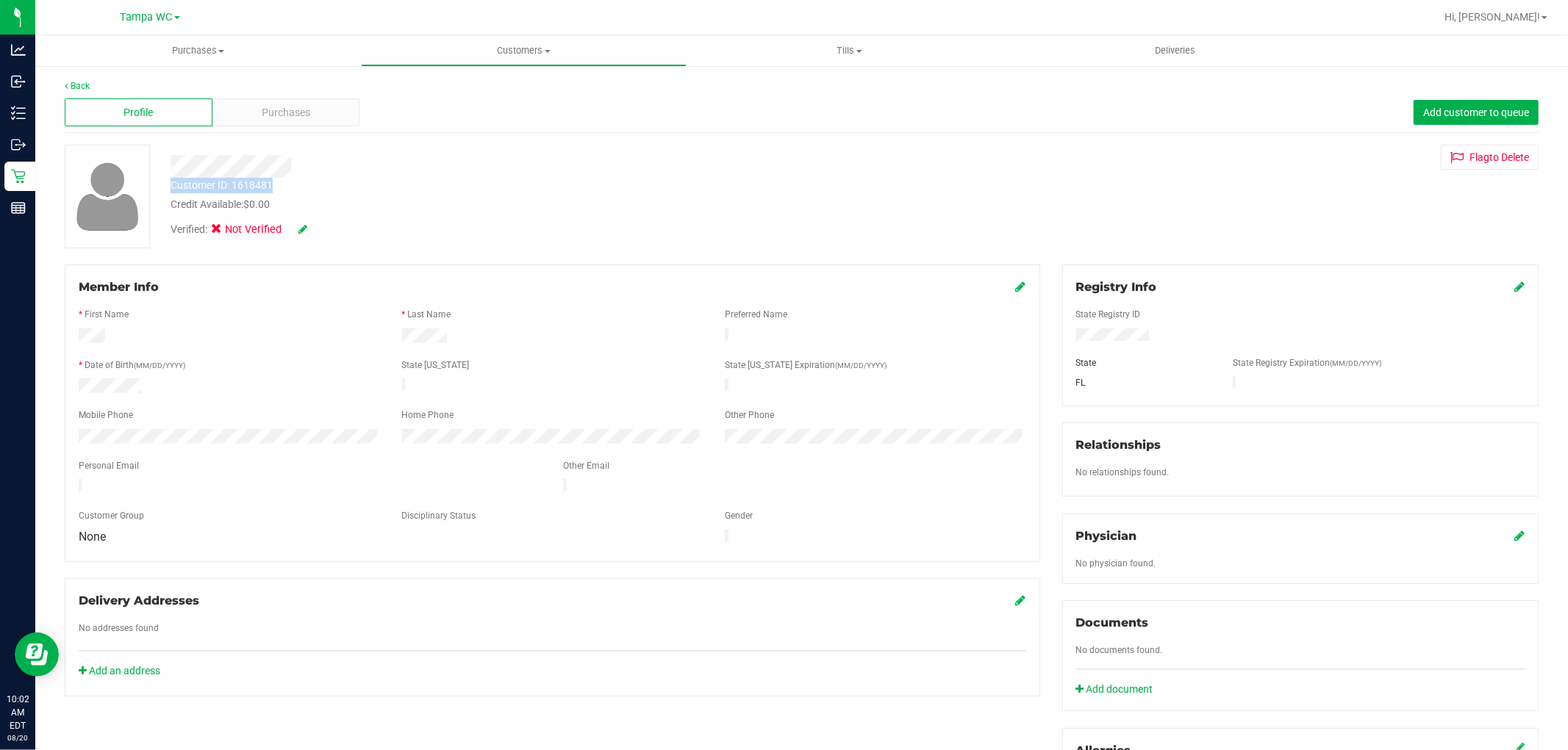
drag, startPoint x: 279, startPoint y: 188, endPoint x: 173, endPoint y: 189, distance: 106.0
click at [173, 189] on div "Customer ID: 1618481 Credit Available: $0.00" at bounding box center [533, 195] width 748 height 34
click at [523, 166] on div at bounding box center [533, 166] width 748 height 22
drag, startPoint x: 125, startPoint y: 340, endPoint x: 71, endPoint y: 338, distance: 54.0
click at [71, 338] on div at bounding box center [229, 338] width 323 height 19
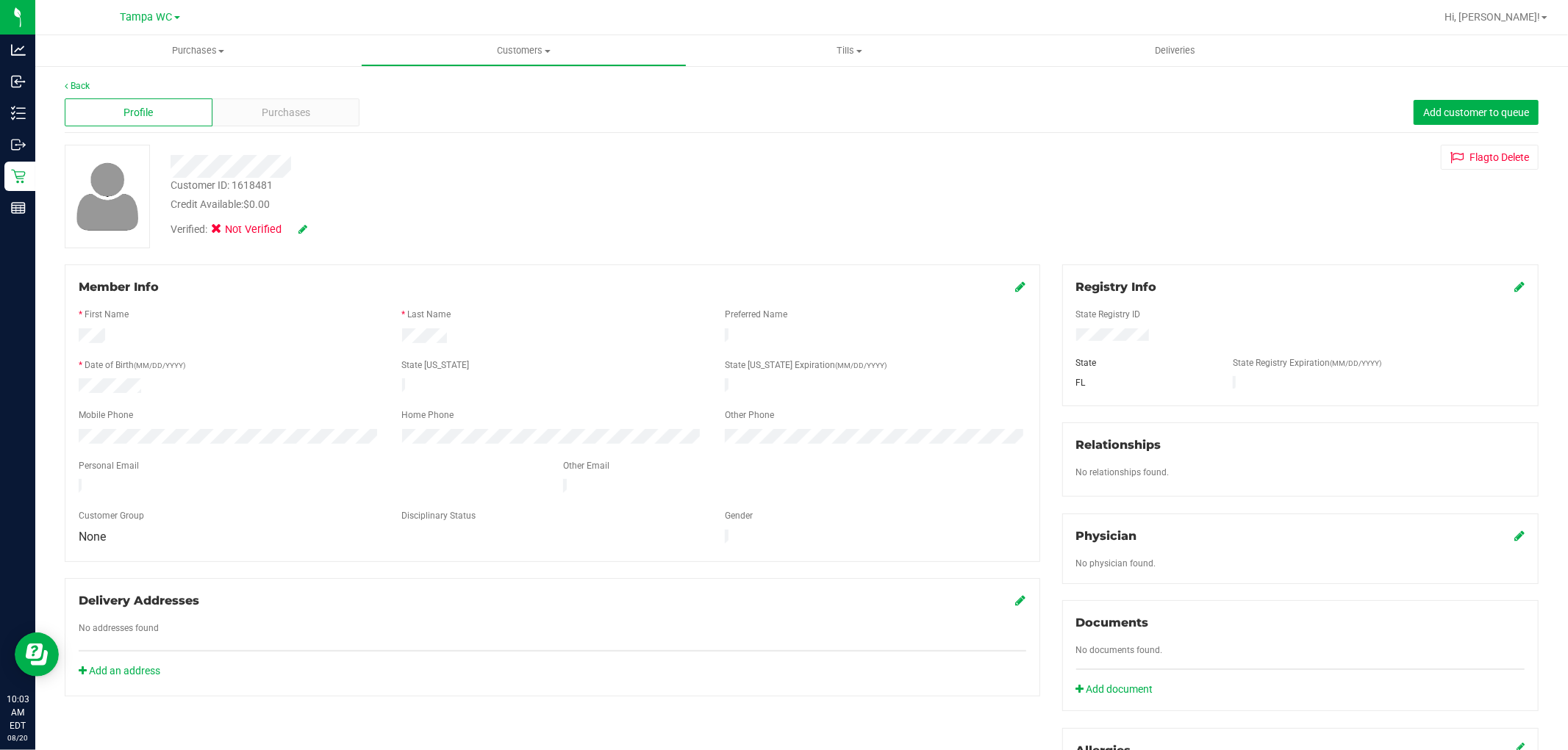
click at [222, 174] on div at bounding box center [533, 166] width 748 height 22
click at [1515, 287] on icon at bounding box center [1520, 287] width 10 height 12
click at [931, 362] on div "Member Info * First Name * Last Name Preferred Name * Date of Birth (MM/DD/YYYY…" at bounding box center [802, 643] width 1496 height 757
click at [1512, 290] on icon at bounding box center [1519, 288] width 13 height 12
click at [306, 223] on link at bounding box center [303, 229] width 9 height 12
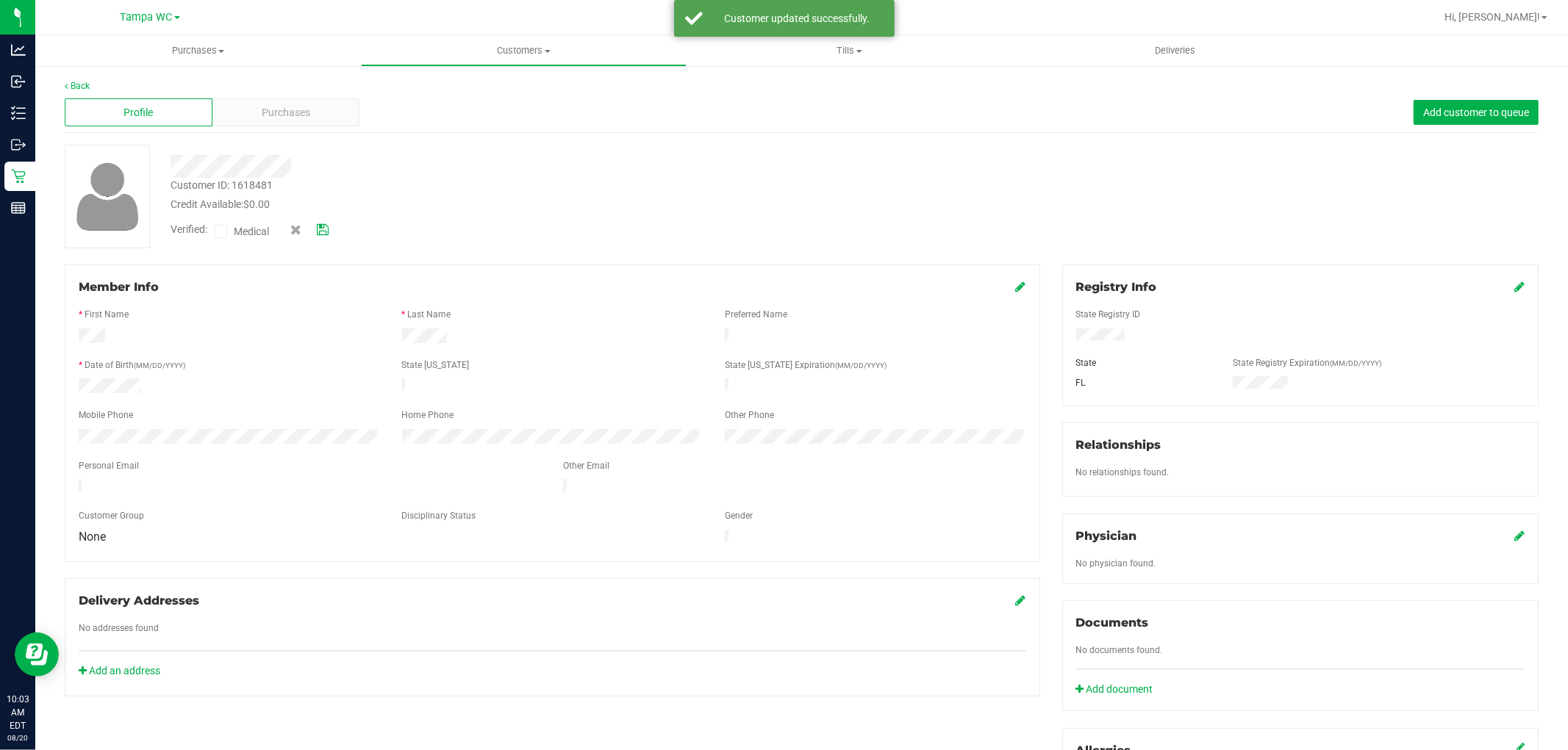
click at [219, 231] on icon at bounding box center [221, 231] width 10 height 0
click at [0, 0] on input "Medical" at bounding box center [0, 0] width 0 height 0
click at [323, 225] on icon at bounding box center [323, 230] width 12 height 10
click at [85, 85] on link "Back" at bounding box center [76, 86] width 25 height 10
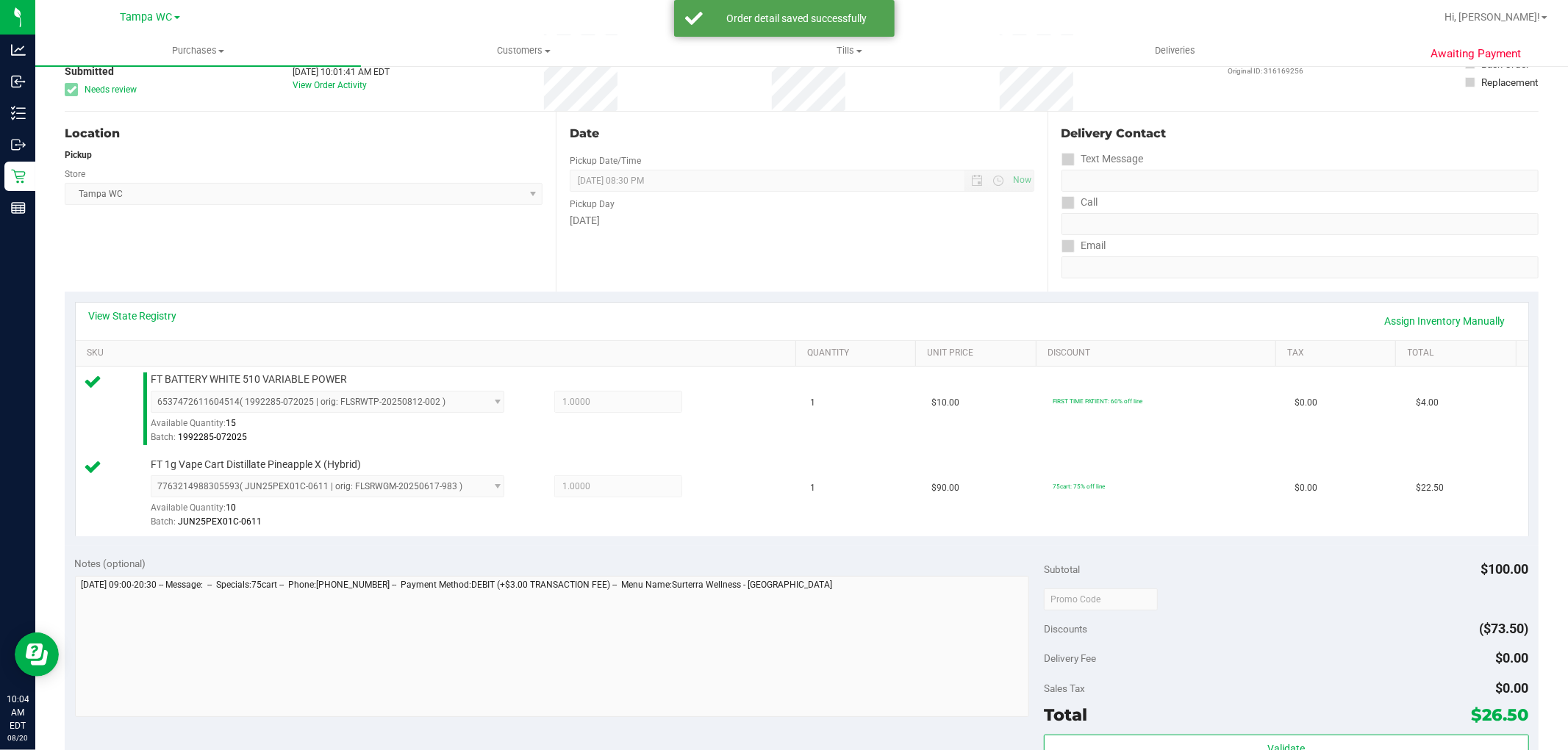
scroll to position [326, 0]
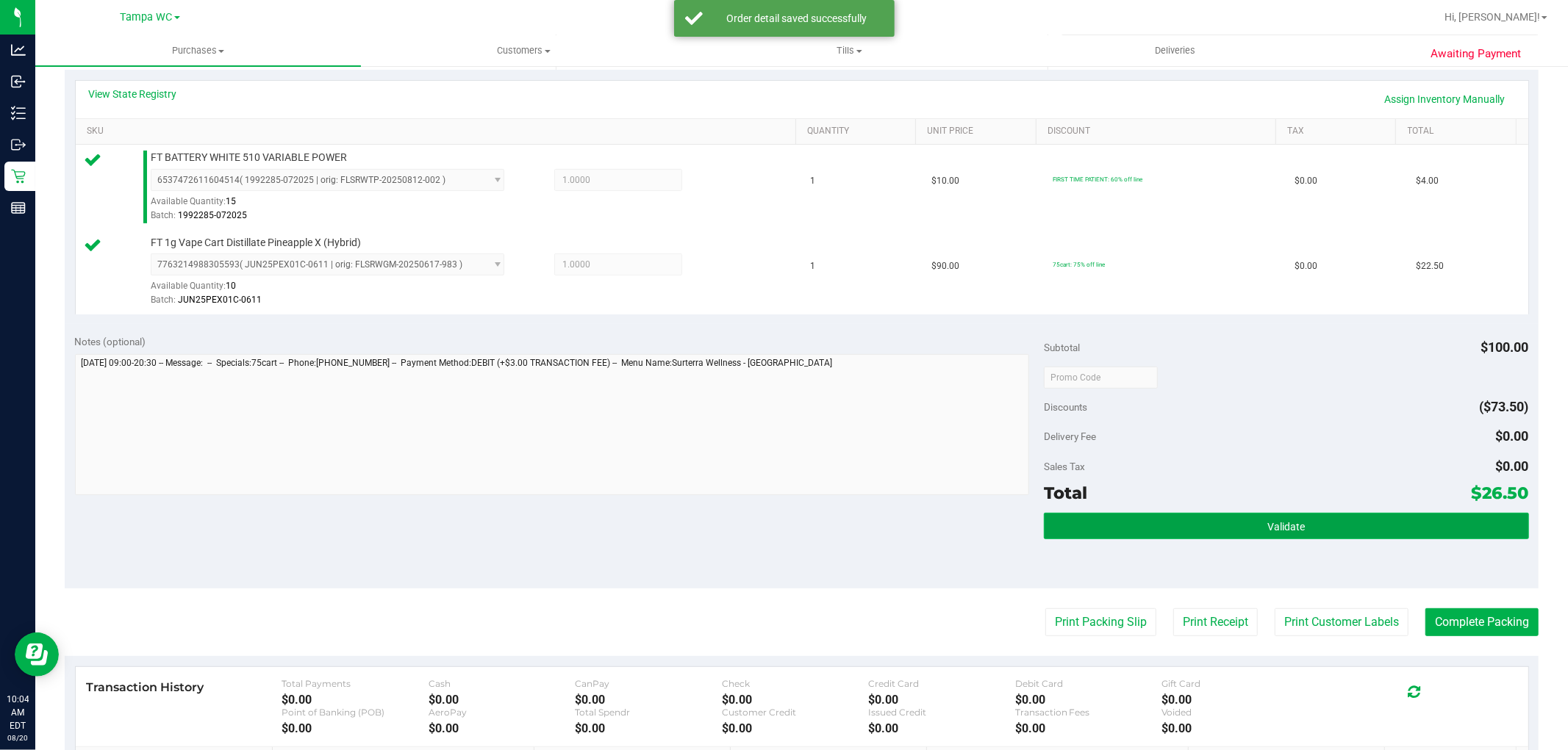
click at [1248, 530] on button "Validate" at bounding box center [1286, 525] width 484 height 26
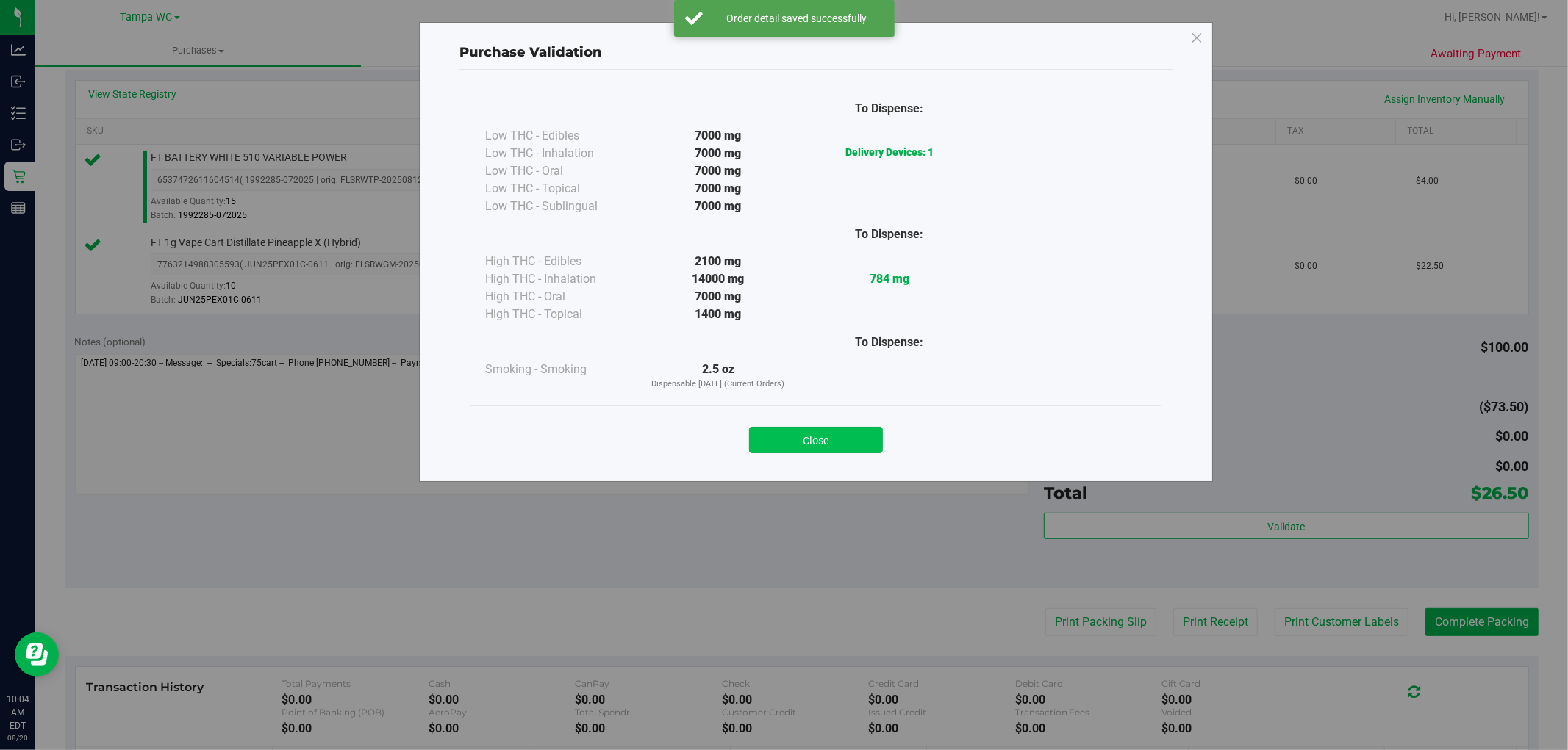
click at [790, 427] on button "Close" at bounding box center [815, 439] width 134 height 26
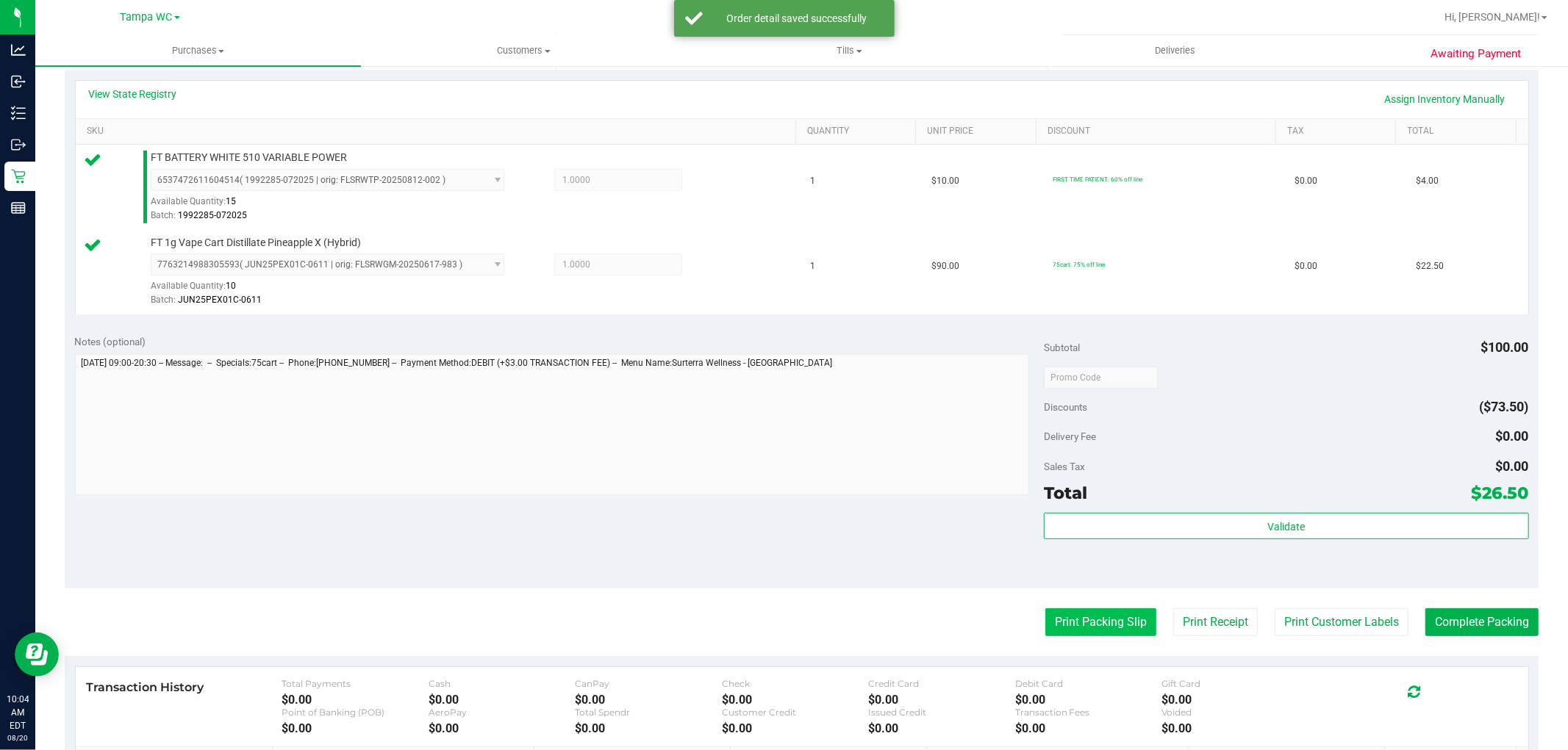
click at [1078, 626] on button "Print Packing Slip" at bounding box center [1101, 622] width 111 height 28
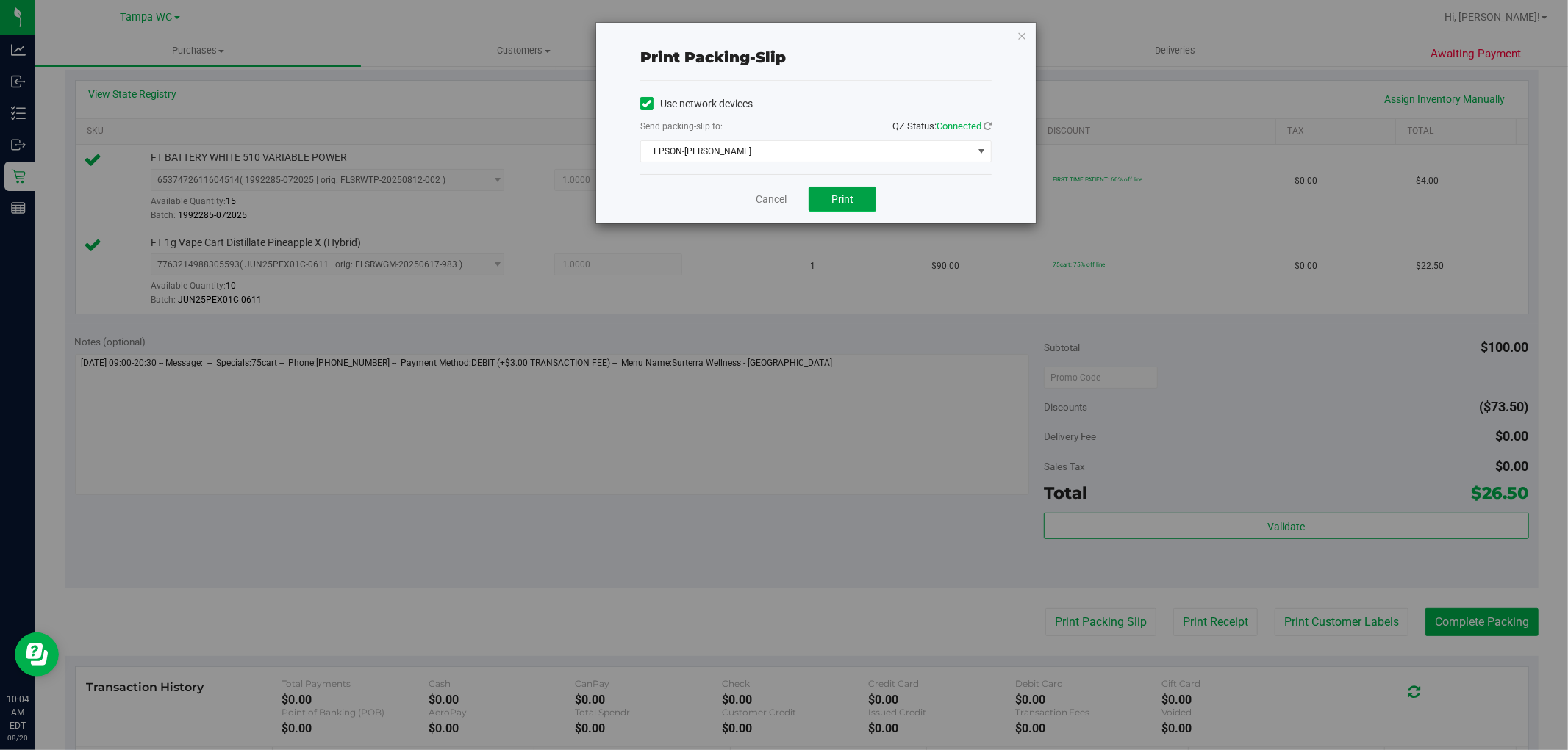
click at [848, 201] on span "Print" at bounding box center [842, 199] width 22 height 12
click at [774, 204] on link "Cancel" at bounding box center [771, 199] width 31 height 16
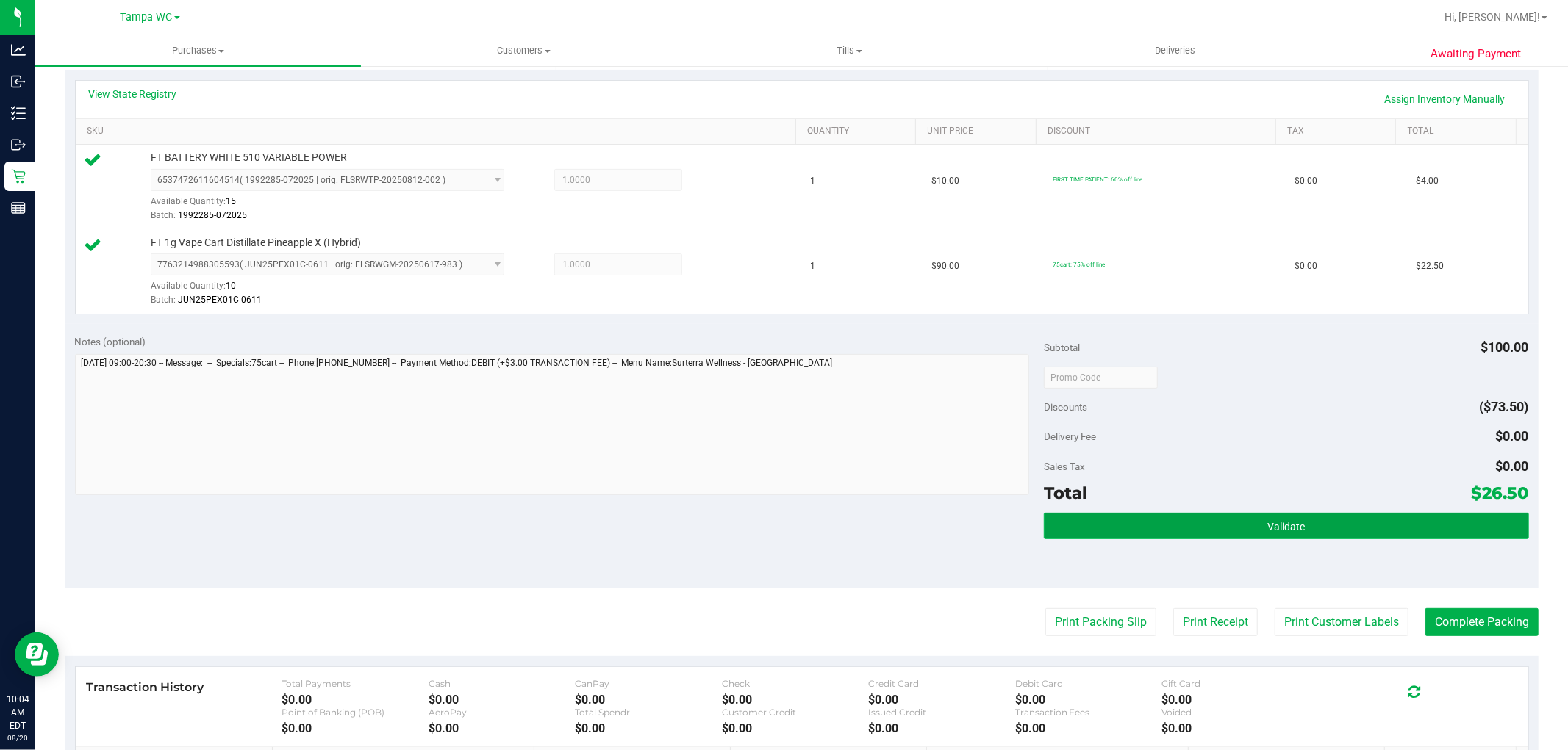
click at [1327, 524] on button "Validate" at bounding box center [1286, 525] width 484 height 26
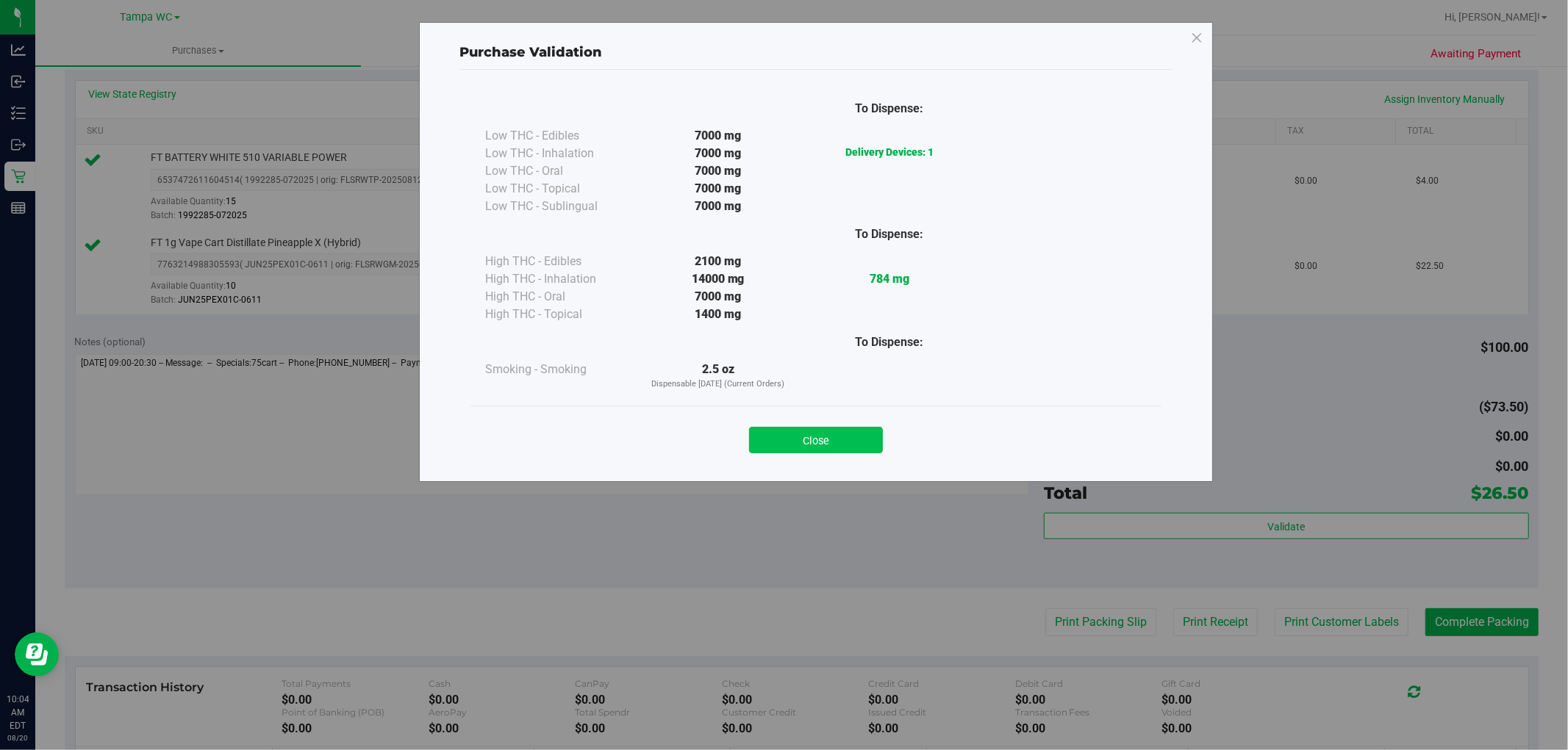
click at [880, 445] on button "Close" at bounding box center [815, 439] width 134 height 26
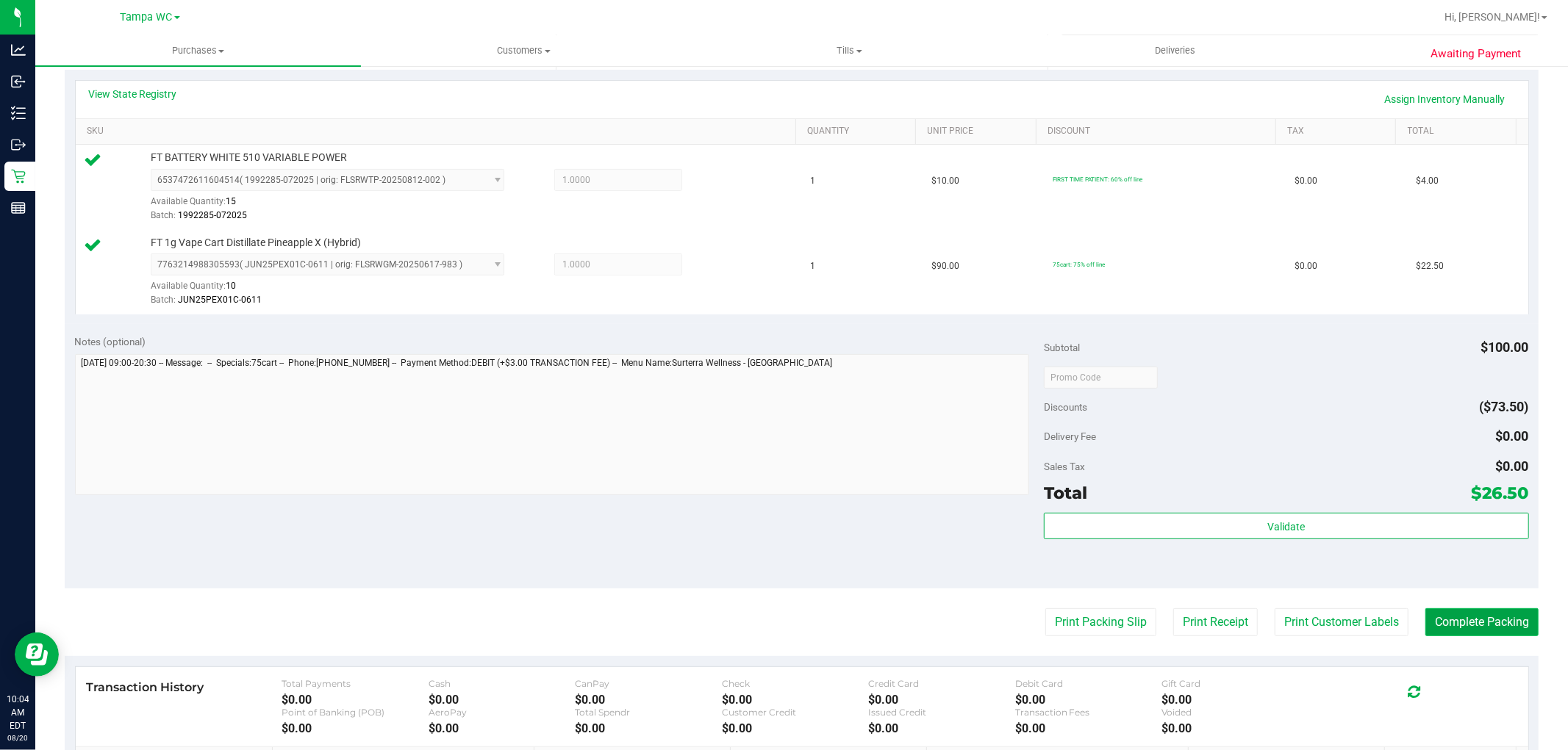
click at [1472, 623] on button "Complete Packing" at bounding box center [1482, 622] width 113 height 28
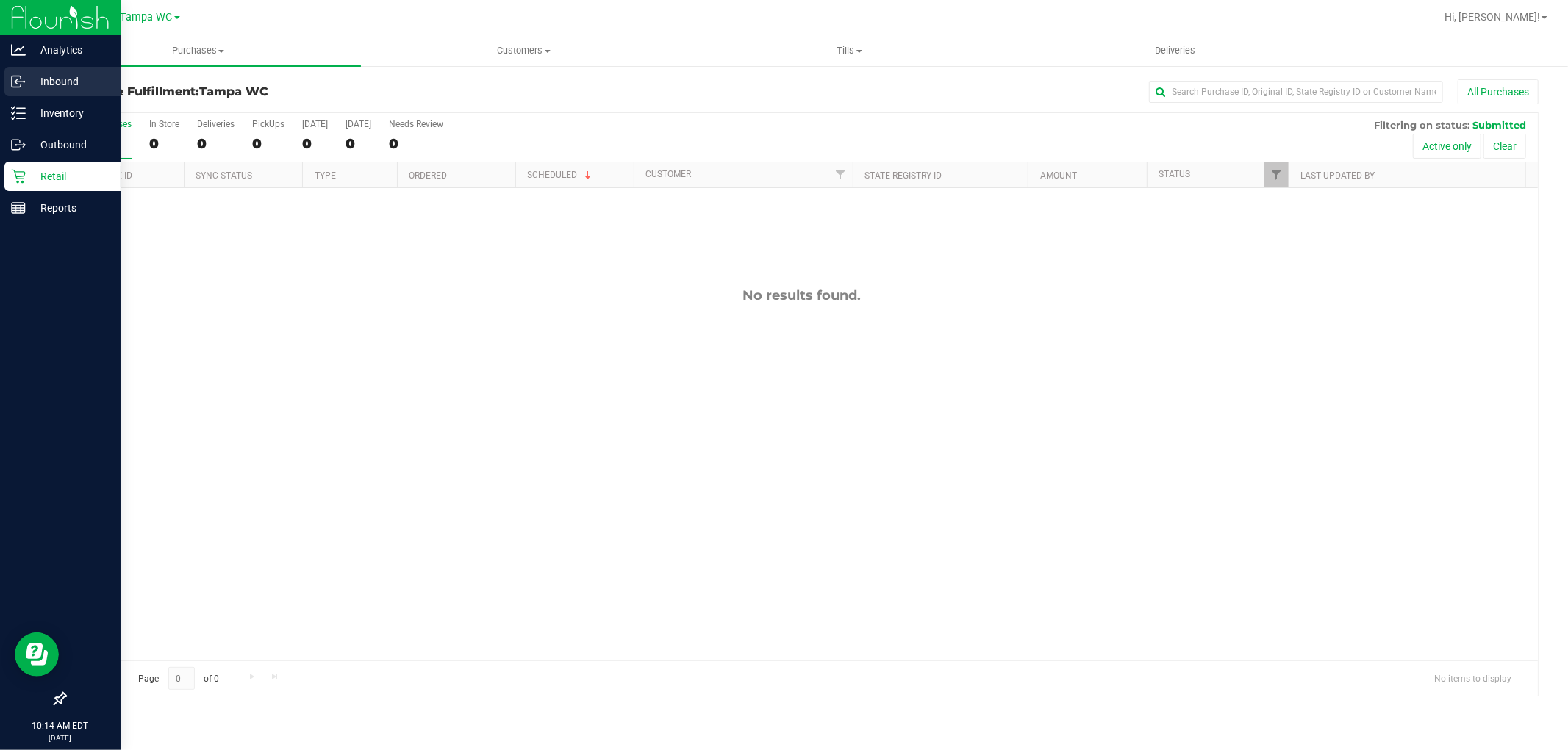
click at [64, 86] on p "Inbound" at bounding box center [70, 82] width 88 height 18
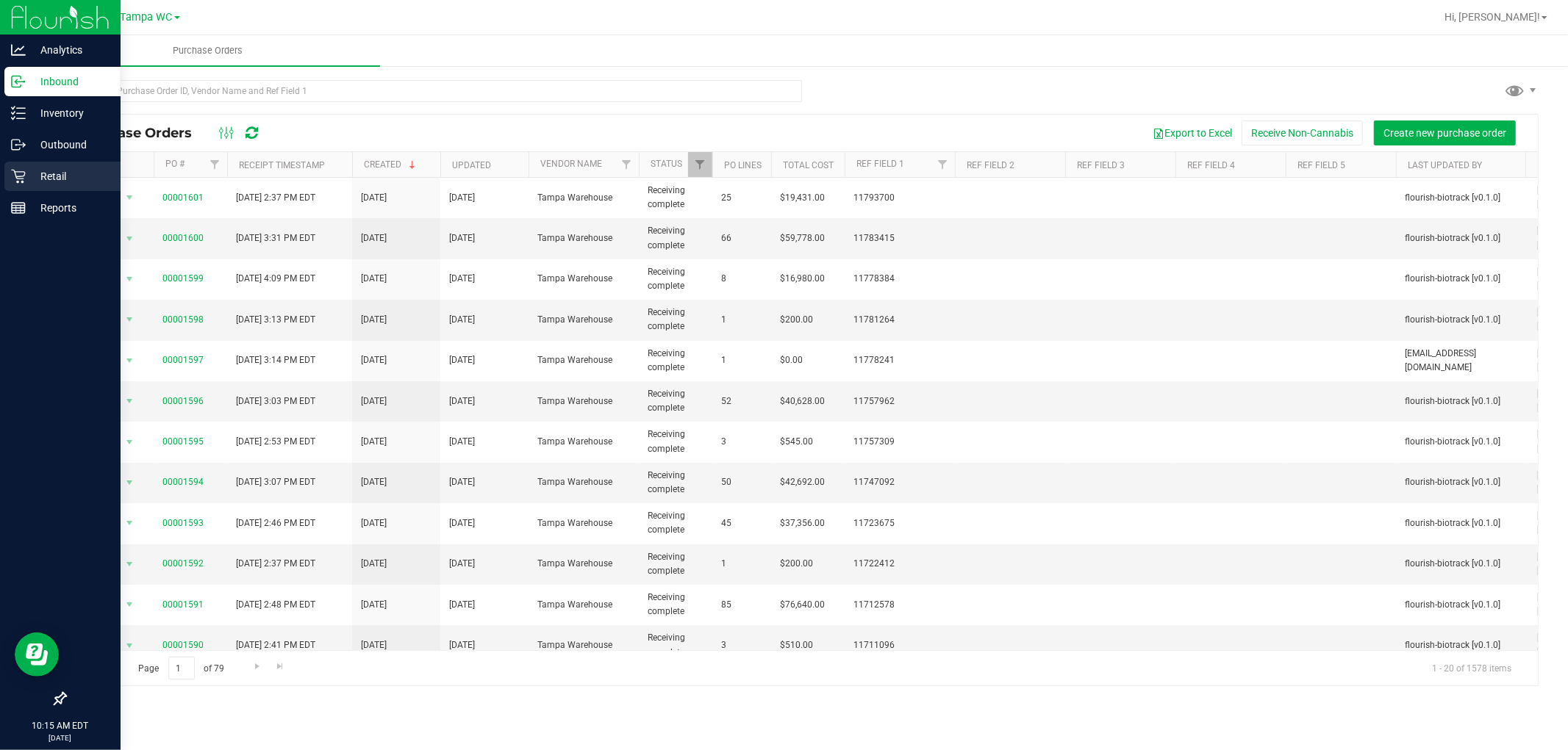
click at [55, 170] on p "Retail" at bounding box center [70, 177] width 88 height 18
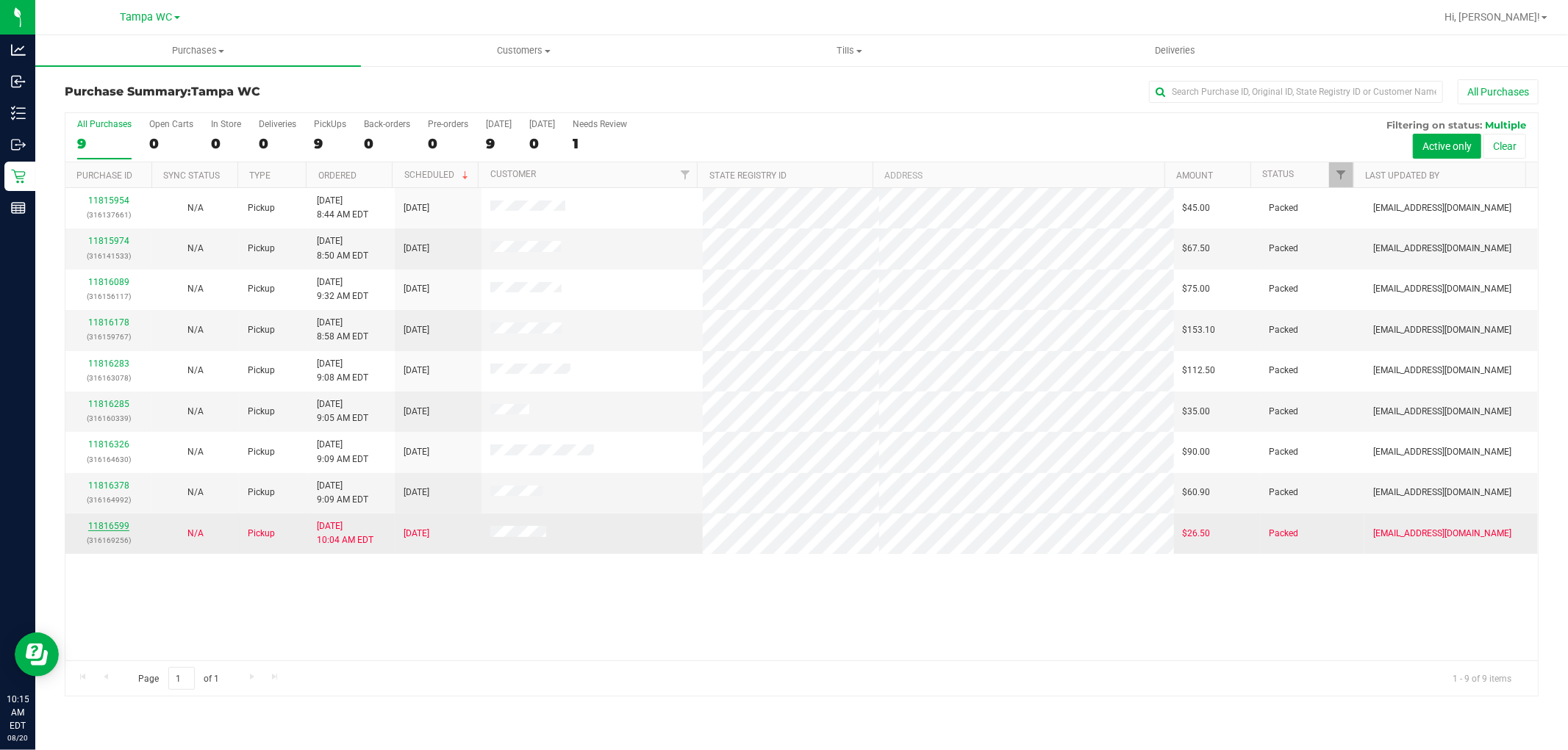
click at [118, 524] on link "11816599" at bounding box center [109, 526] width 41 height 10
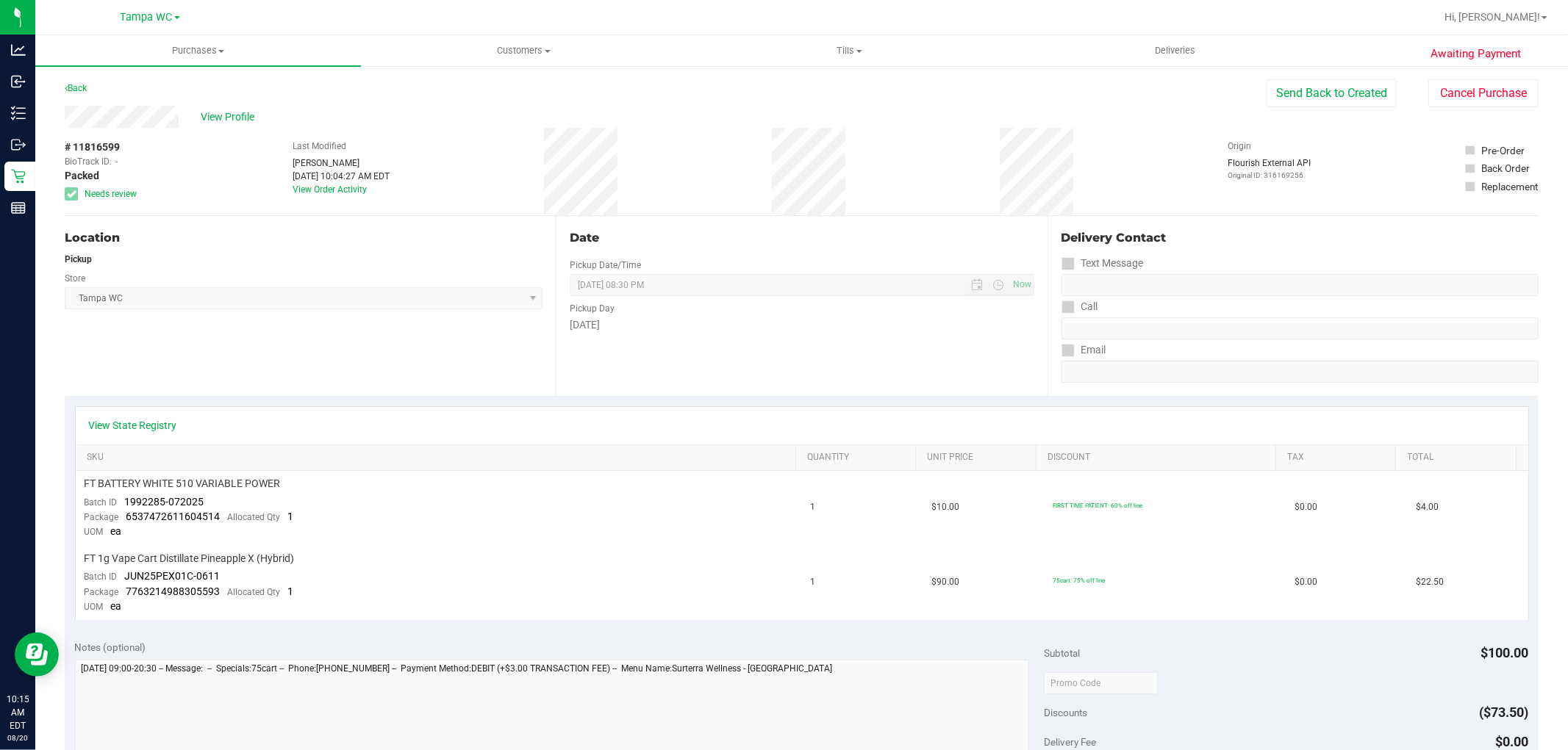
click at [72, 194] on icon at bounding box center [71, 194] width 10 height 0
click at [81, 91] on link "Back" at bounding box center [75, 88] width 22 height 10
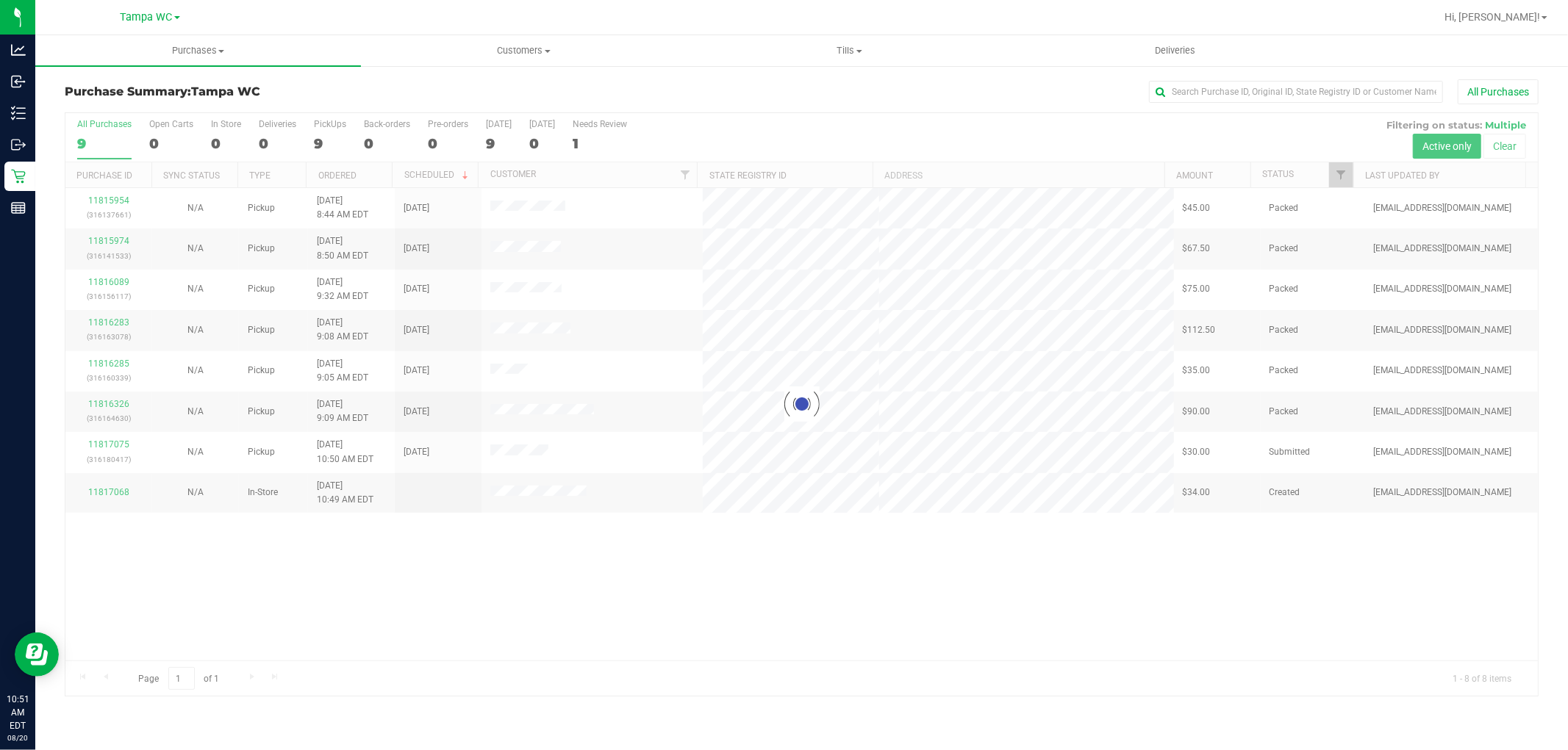
click at [586, 581] on div at bounding box center [801, 404] width 1473 height 583
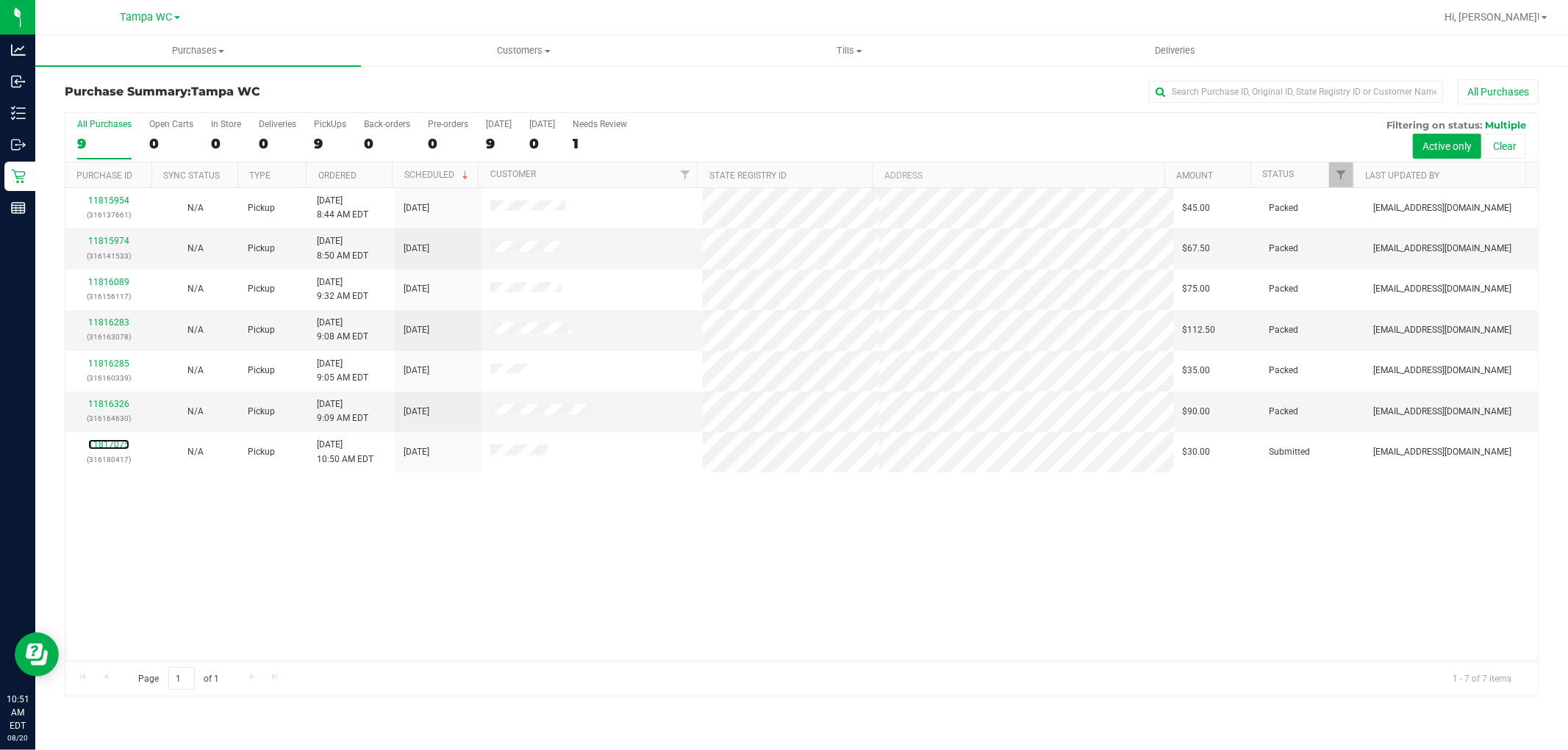
click at [118, 444] on link "11817075" at bounding box center [109, 445] width 41 height 10
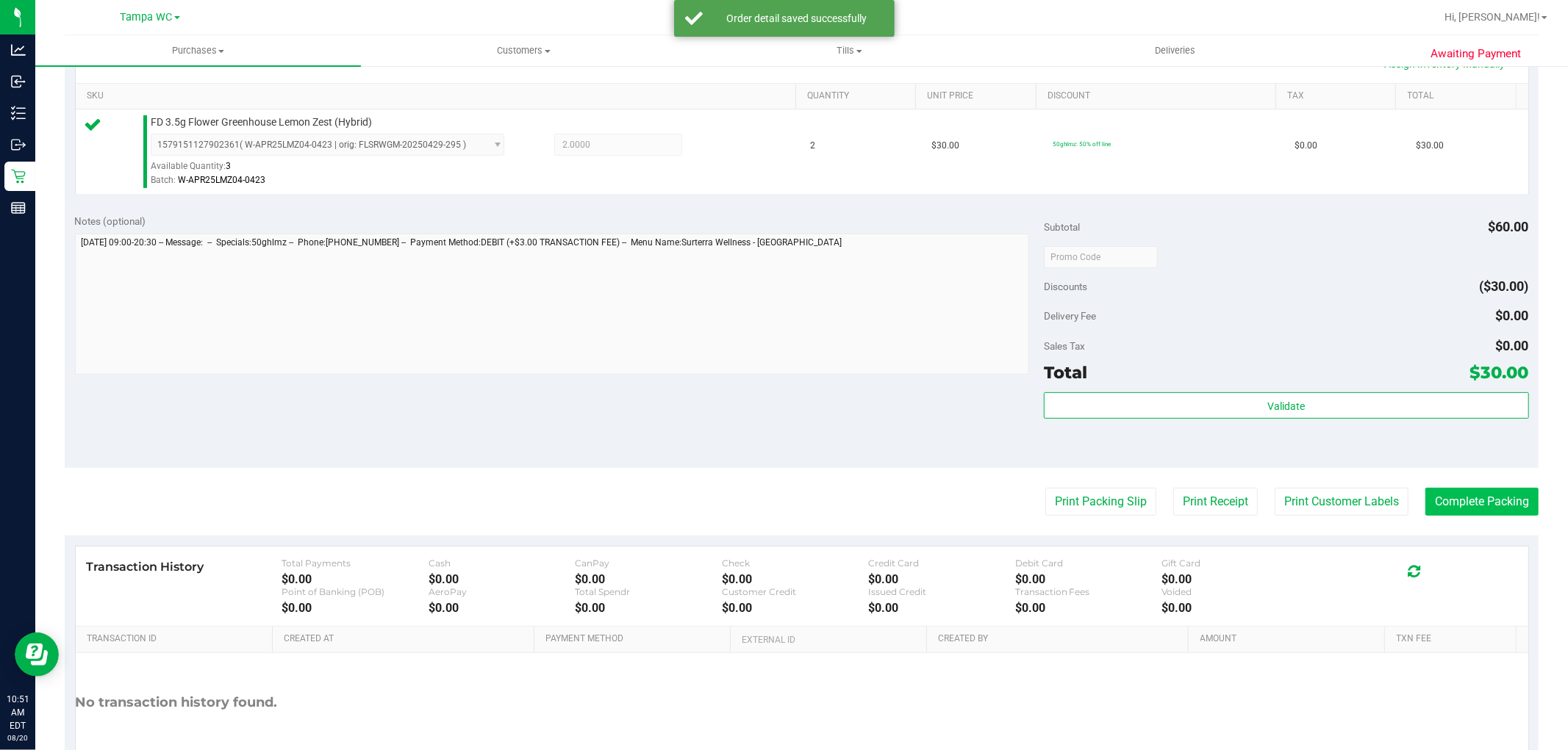
scroll to position [408, 0]
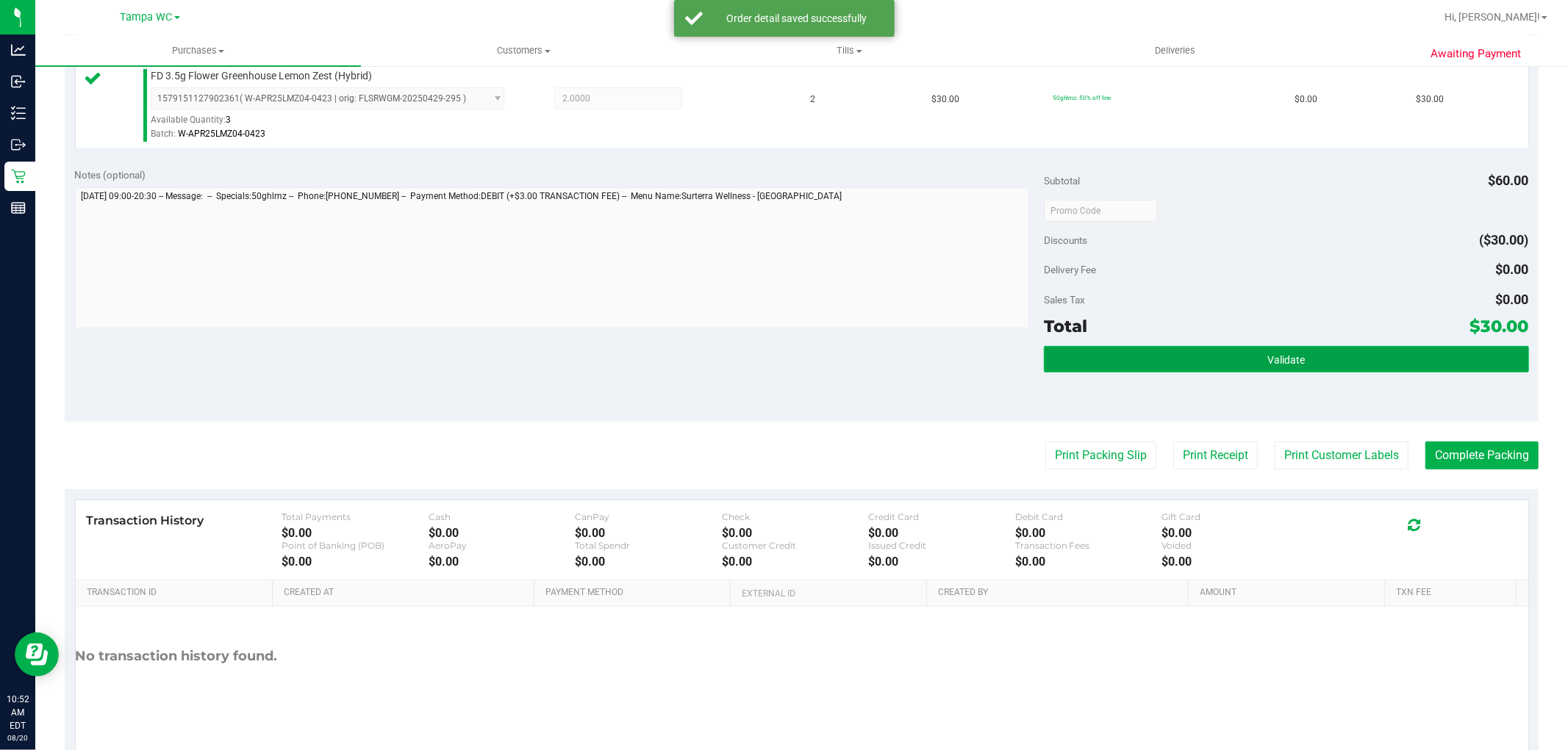
click at [1368, 362] on button "Validate" at bounding box center [1286, 359] width 484 height 26
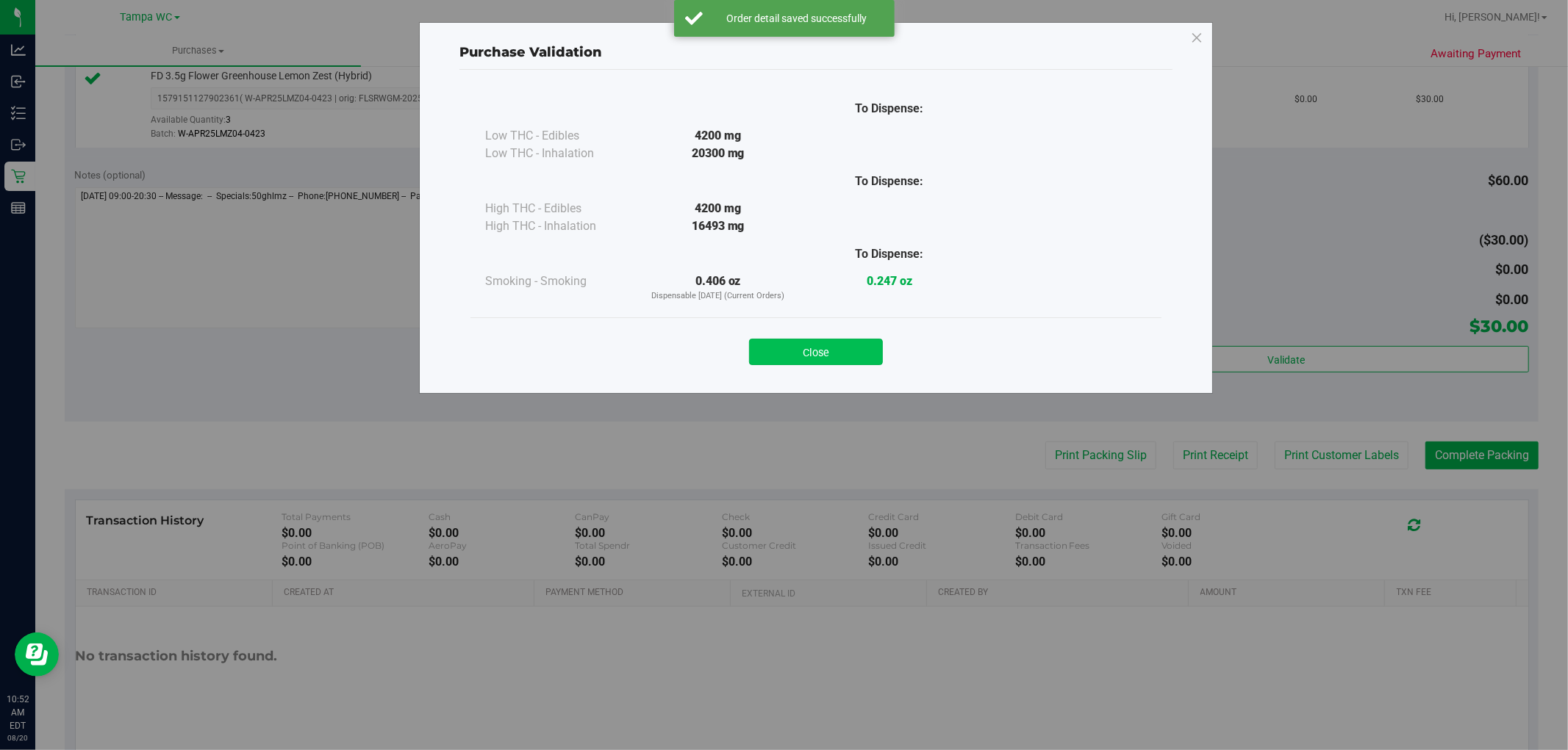
click at [839, 350] on button "Close" at bounding box center [815, 352] width 134 height 26
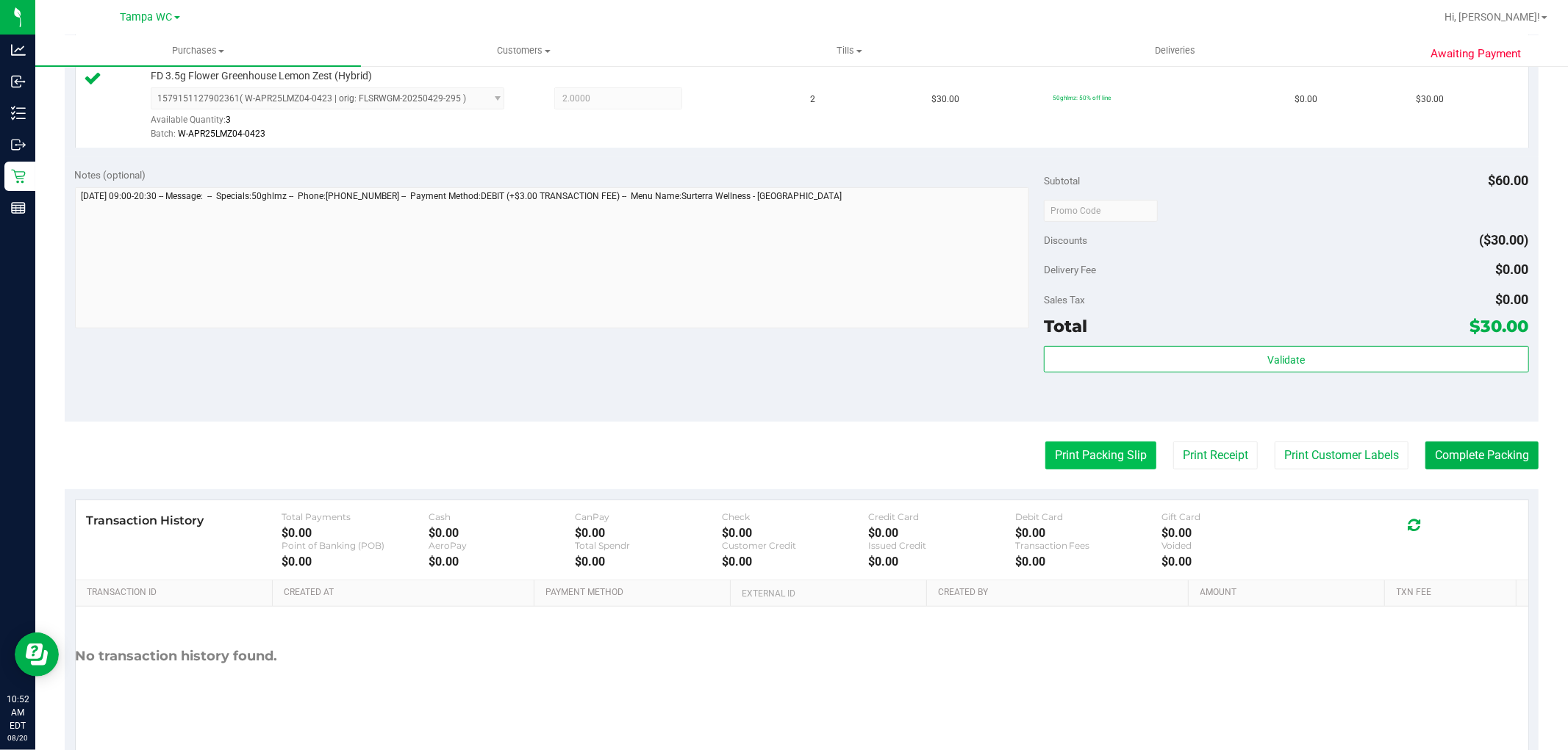
click at [1075, 457] on button "Print Packing Slip" at bounding box center [1101, 455] width 111 height 28
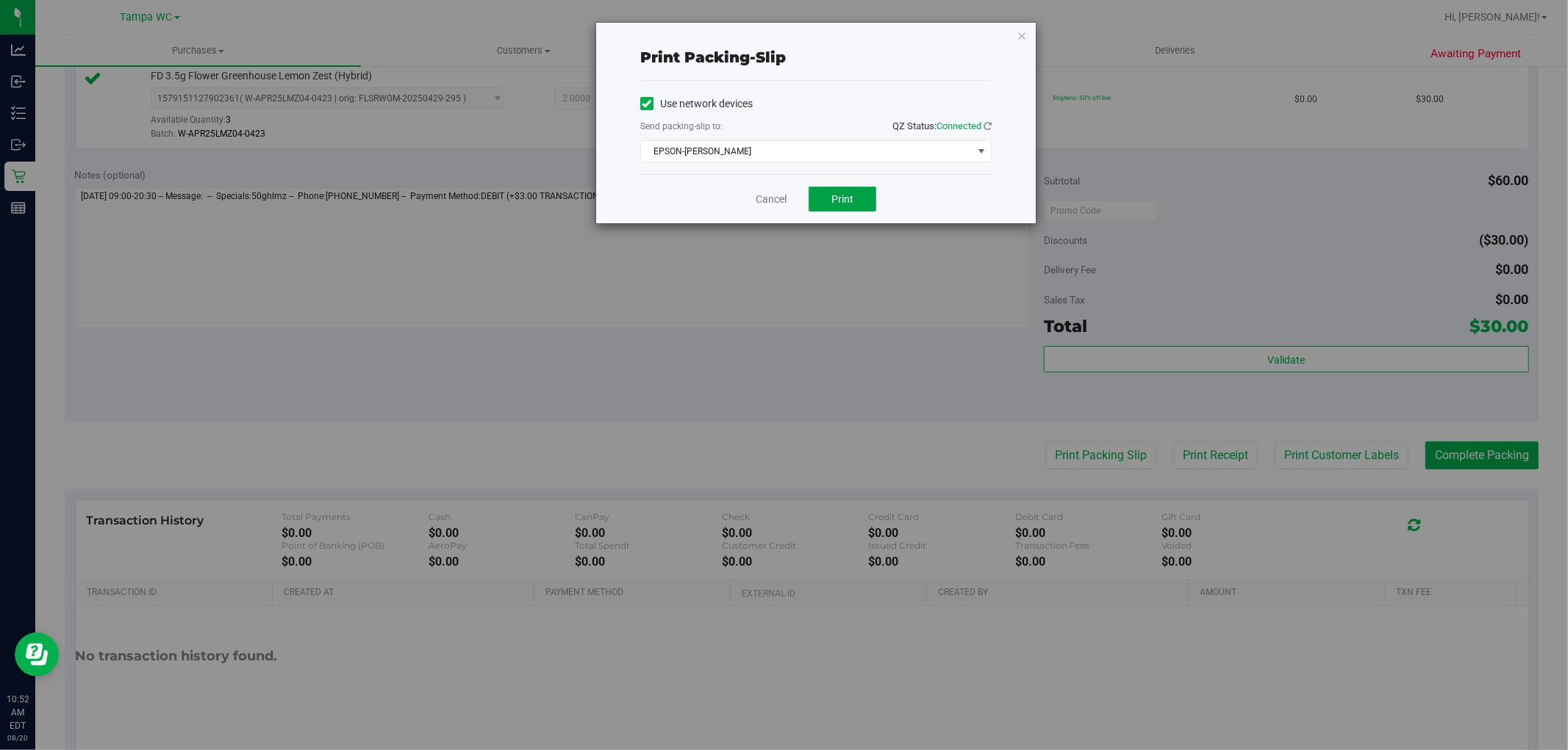
click at [849, 193] on span "Print" at bounding box center [842, 199] width 22 height 12
click at [1024, 33] on icon "button" at bounding box center [1022, 35] width 10 height 18
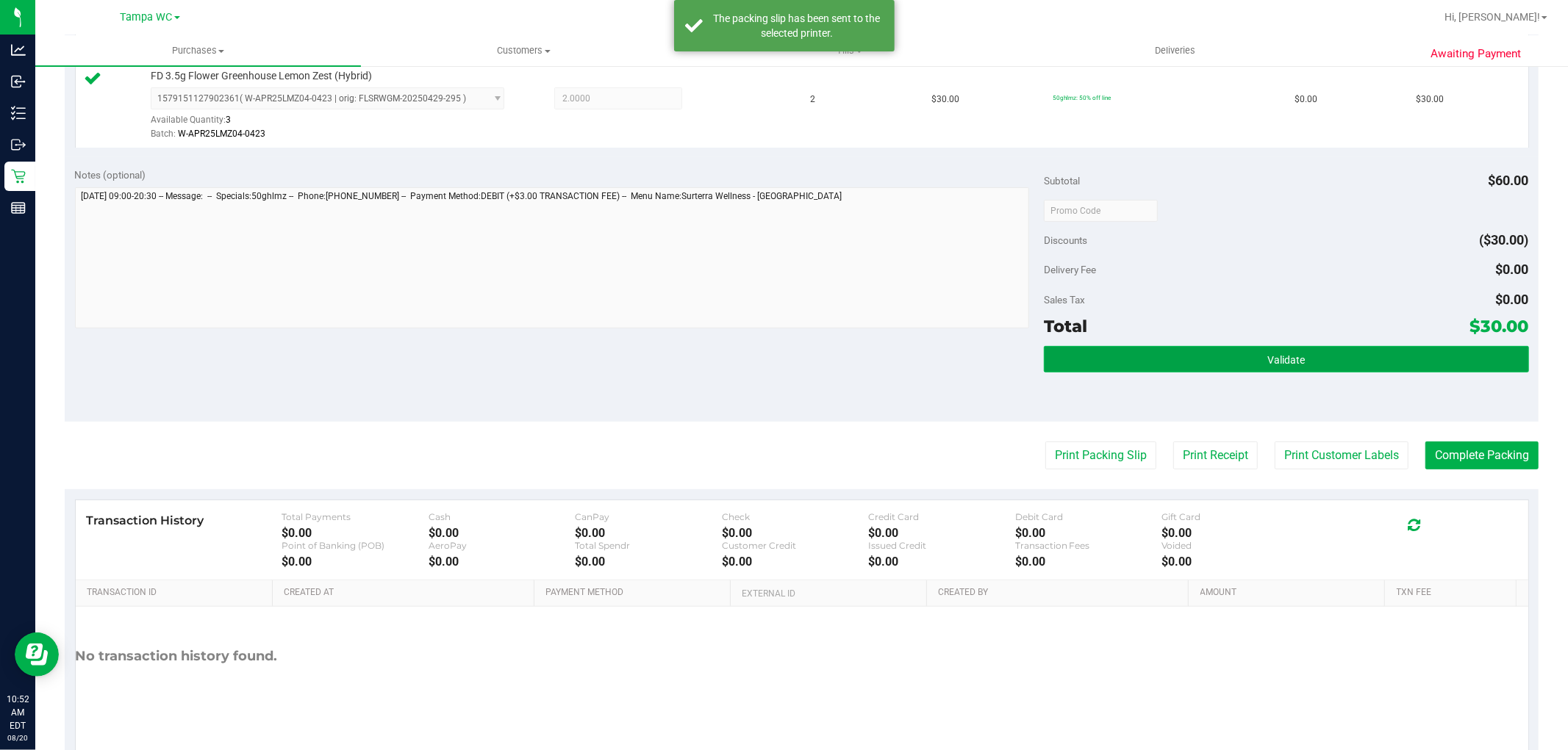
click at [1336, 359] on button "Validate" at bounding box center [1286, 359] width 484 height 26
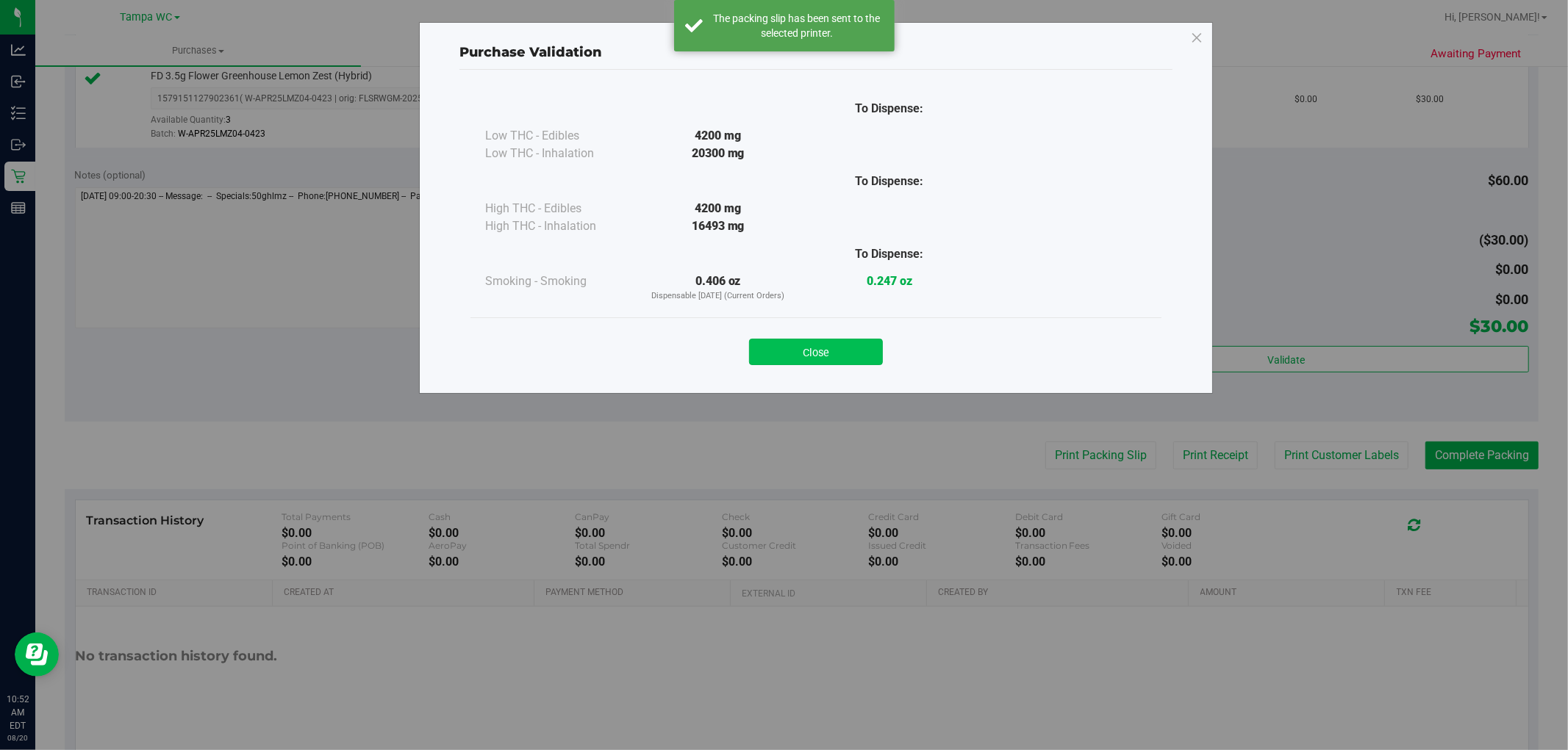
click at [850, 343] on button "Close" at bounding box center [815, 352] width 134 height 26
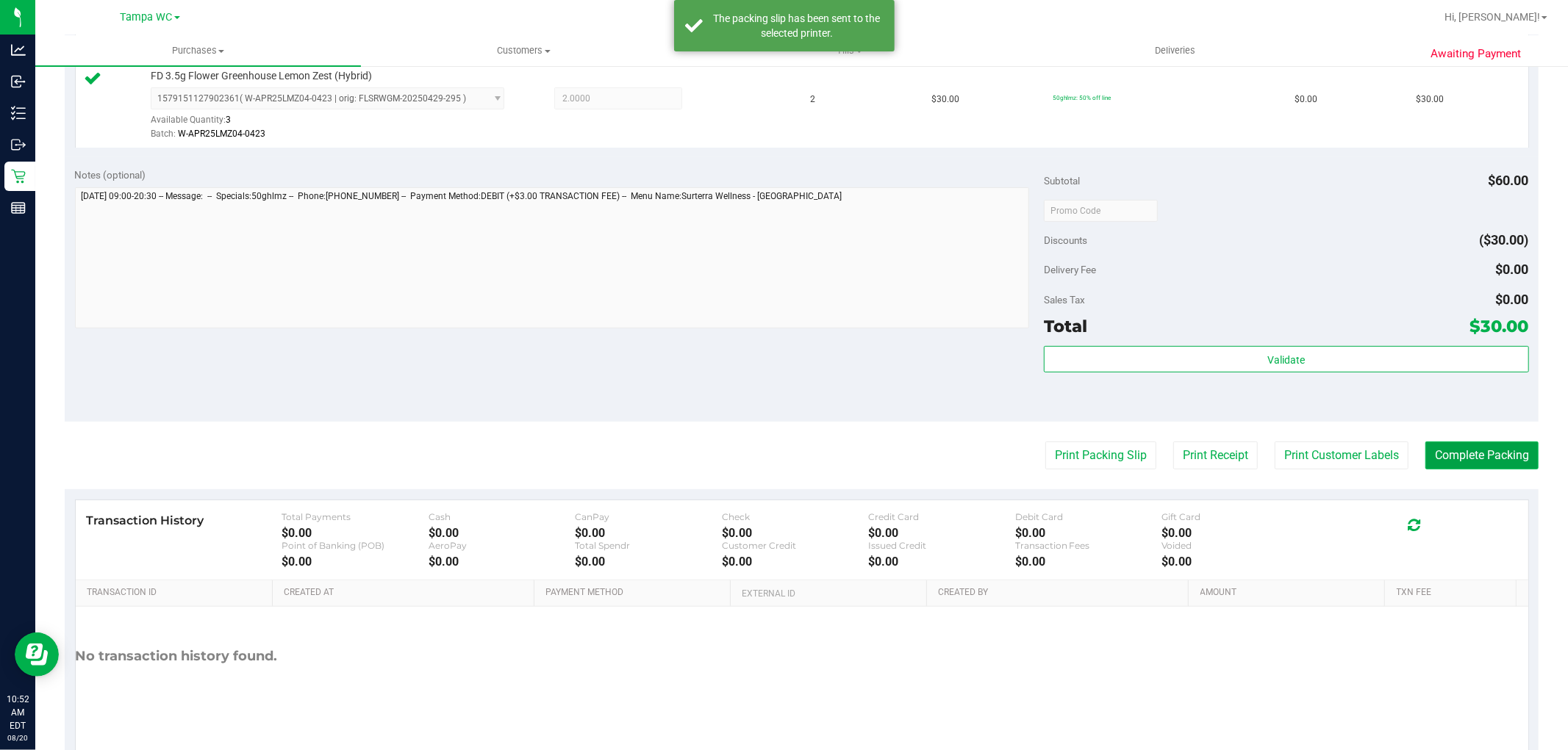
click at [1457, 447] on button "Complete Packing" at bounding box center [1482, 455] width 113 height 28
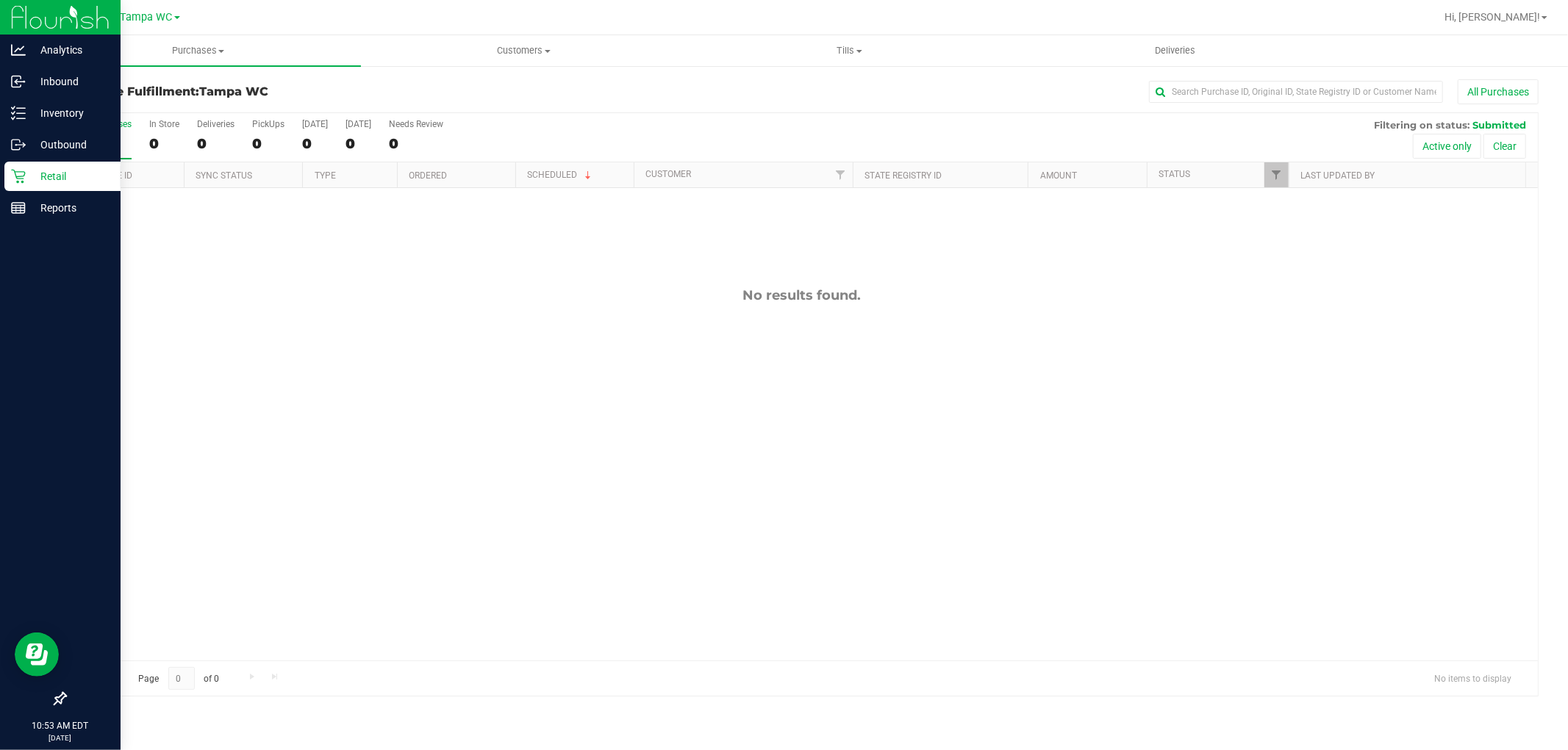
click at [25, 183] on p "Retail" at bounding box center [70, 177] width 88 height 18
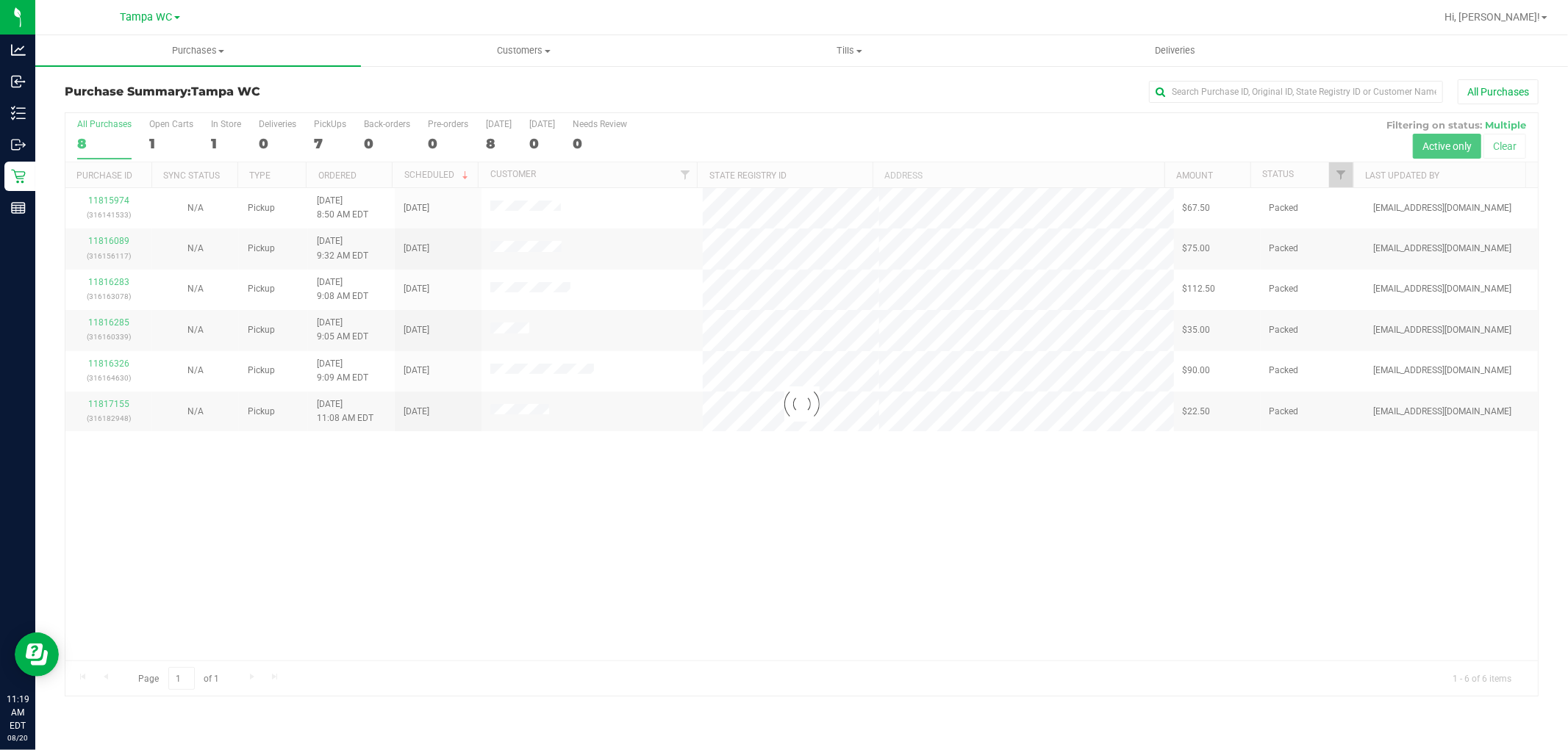
click at [995, 583] on div at bounding box center [801, 404] width 1473 height 583
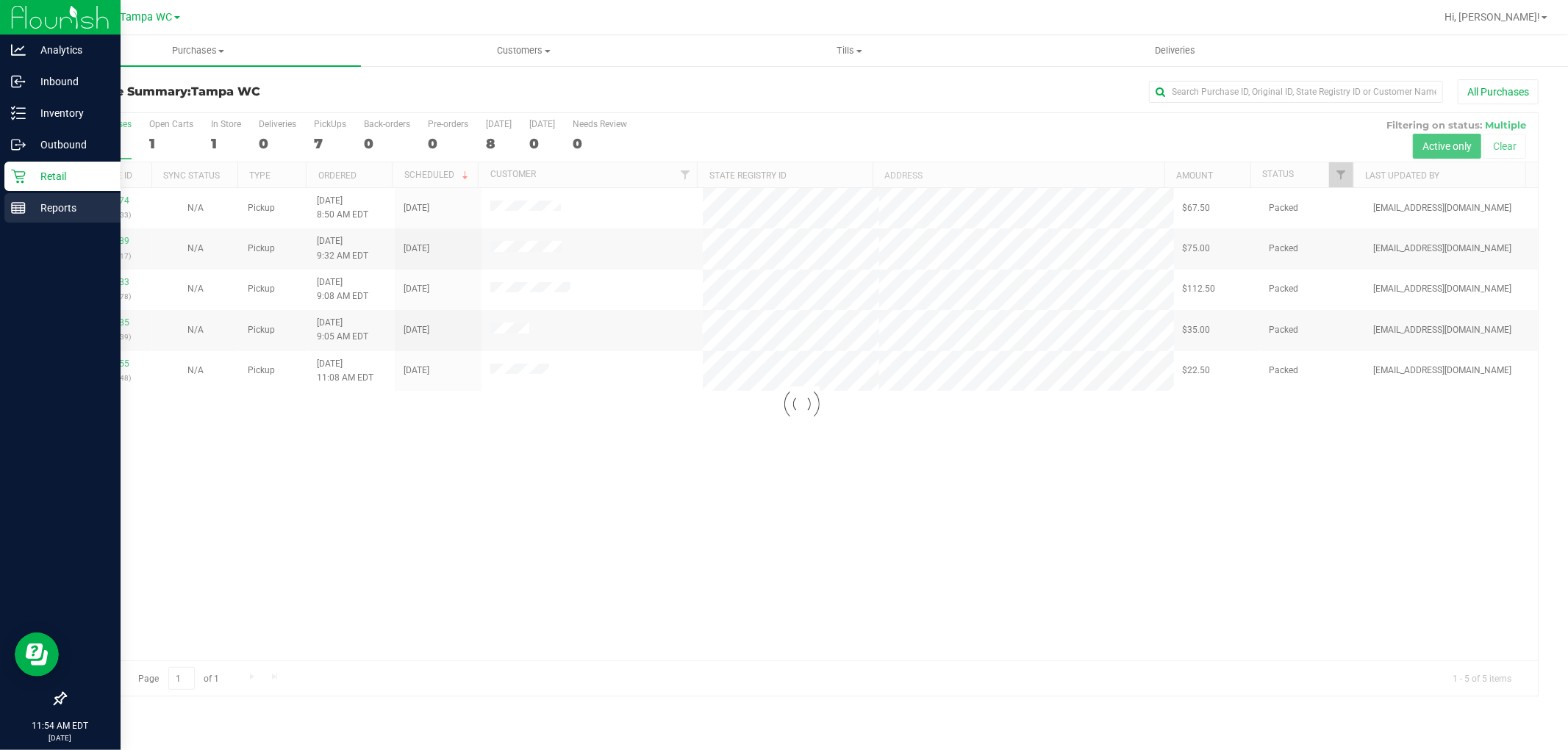
click at [20, 197] on div "Reports" at bounding box center [62, 207] width 116 height 29
click at [58, 206] on p "Reports" at bounding box center [70, 208] width 88 height 18
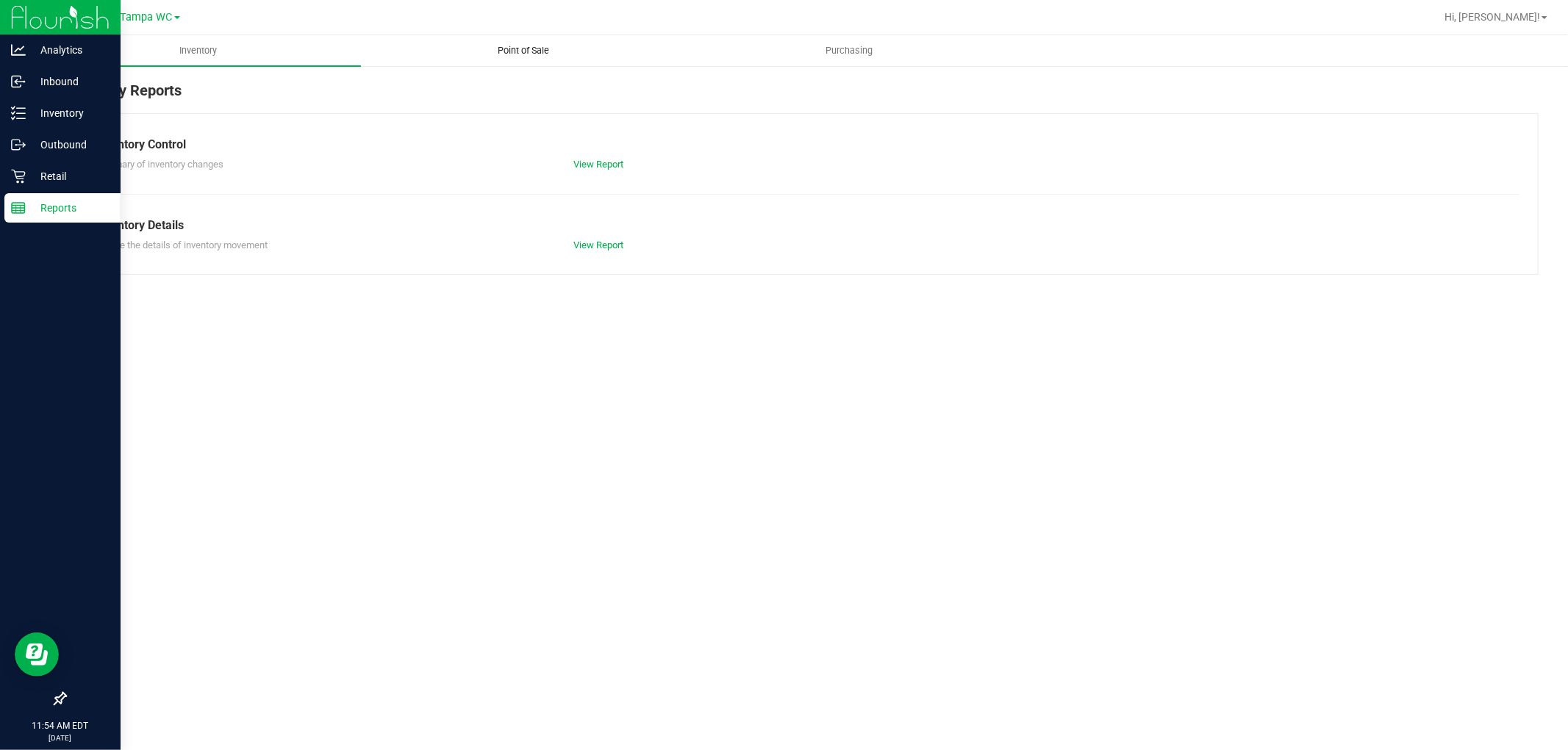
click at [500, 50] on span "Point of Sale" at bounding box center [524, 51] width 91 height 13
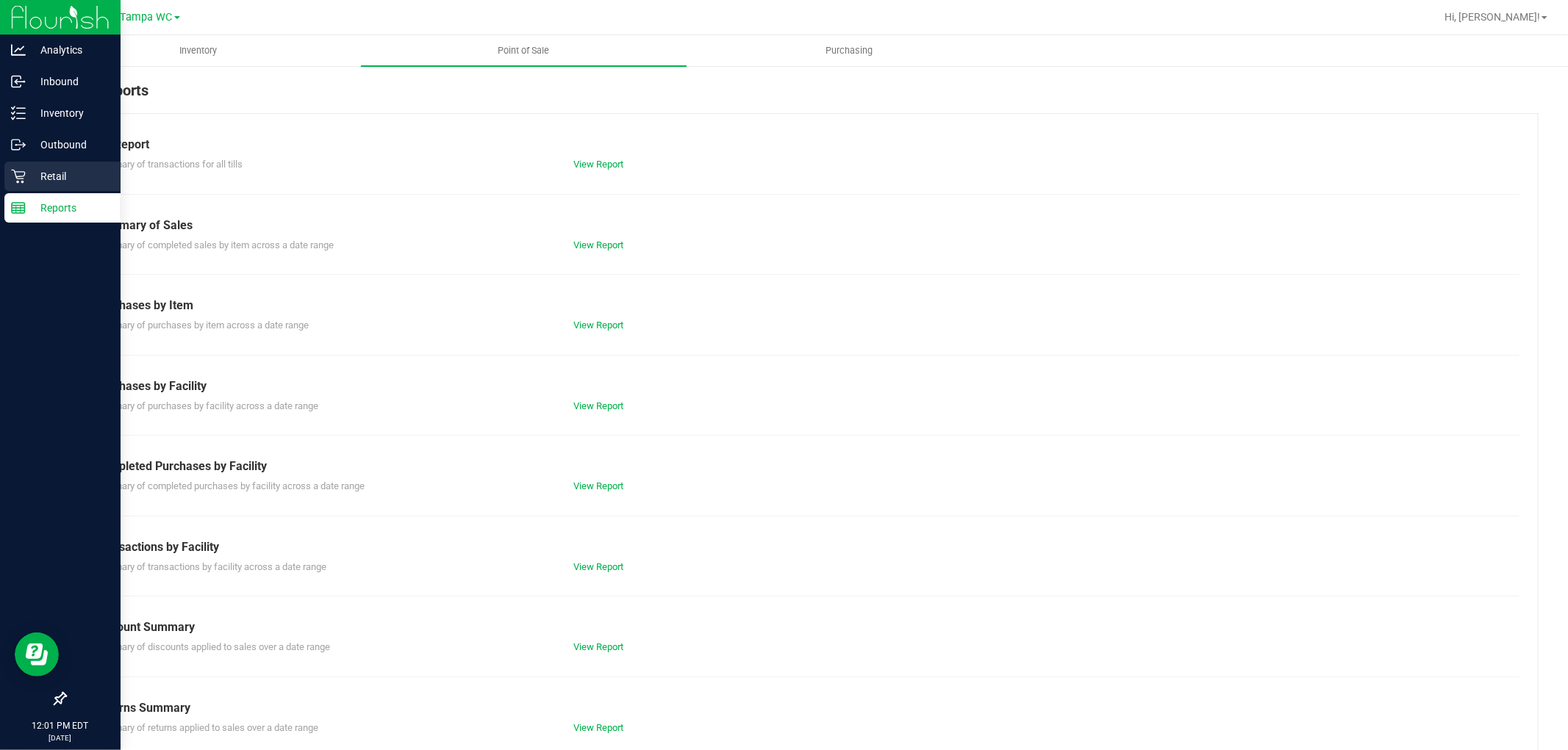
click at [33, 166] on div "Retail" at bounding box center [62, 176] width 116 height 29
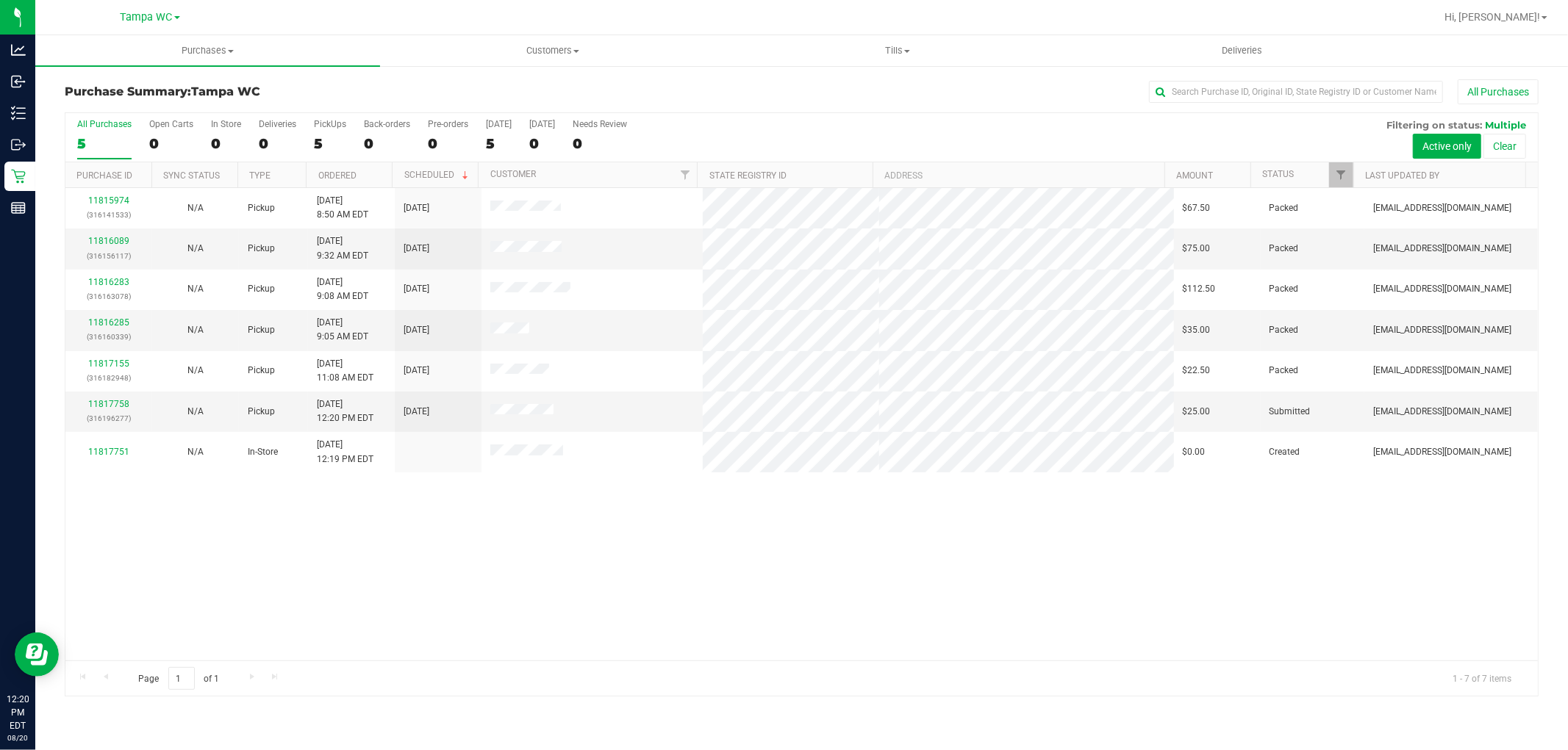
click at [502, 589] on div "11815974 (316141533) N/A Pickup [DATE] 8:50 AM EDT 8/20/2025 $67.50 Packed [EMA…" at bounding box center [801, 424] width 1473 height 472
click at [116, 400] on link "11817758" at bounding box center [109, 404] width 41 height 10
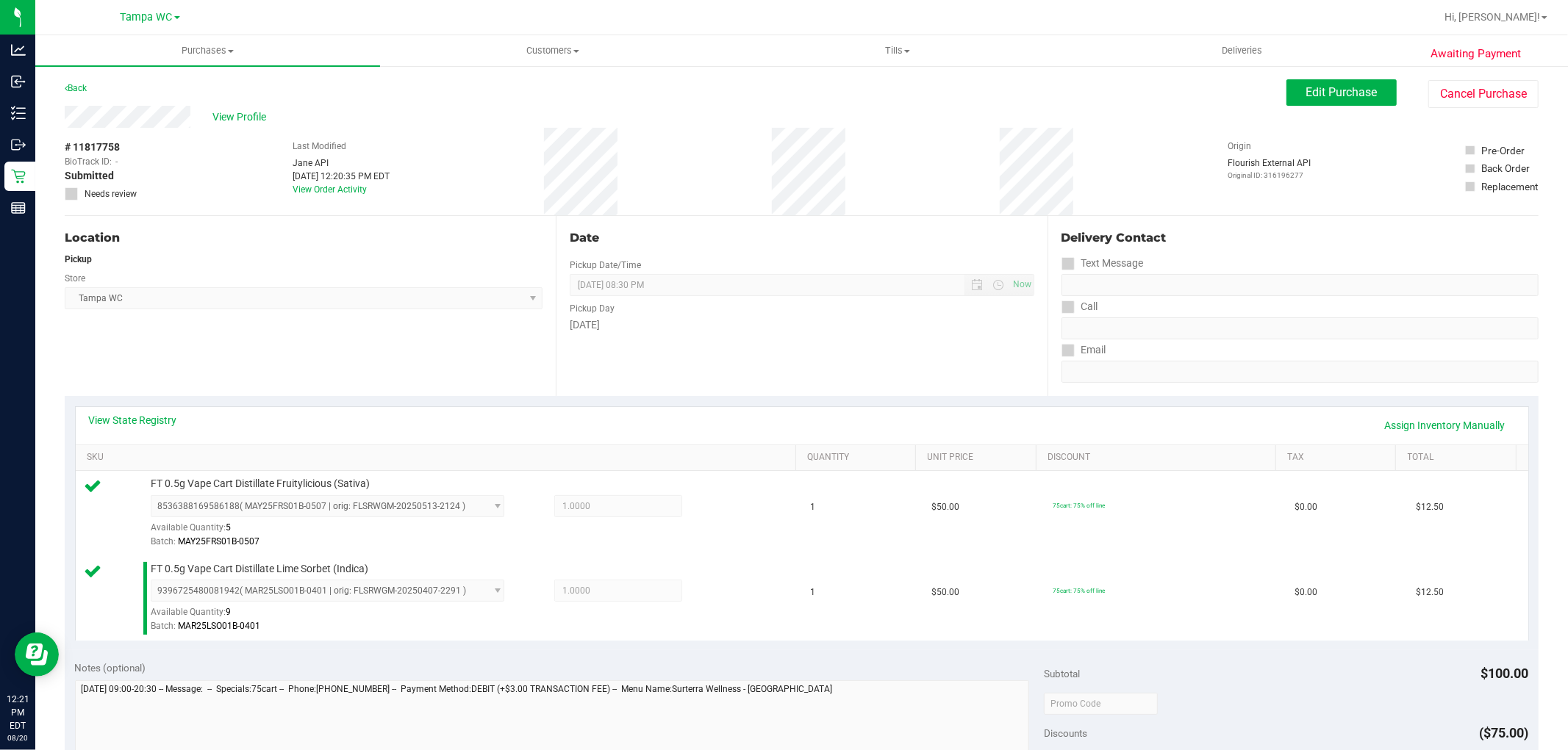
scroll to position [408, 0]
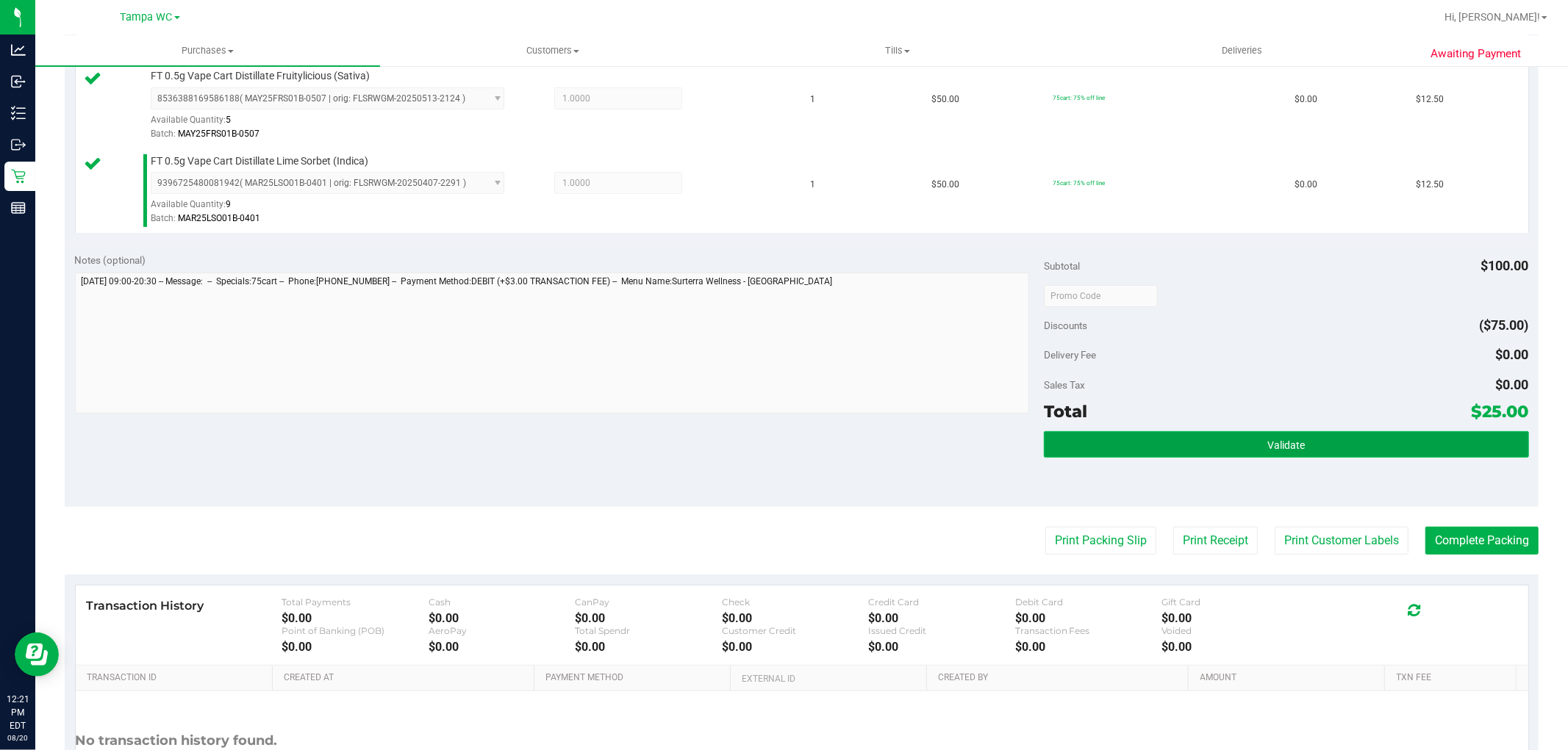
click at [1240, 443] on button "Validate" at bounding box center [1286, 444] width 484 height 26
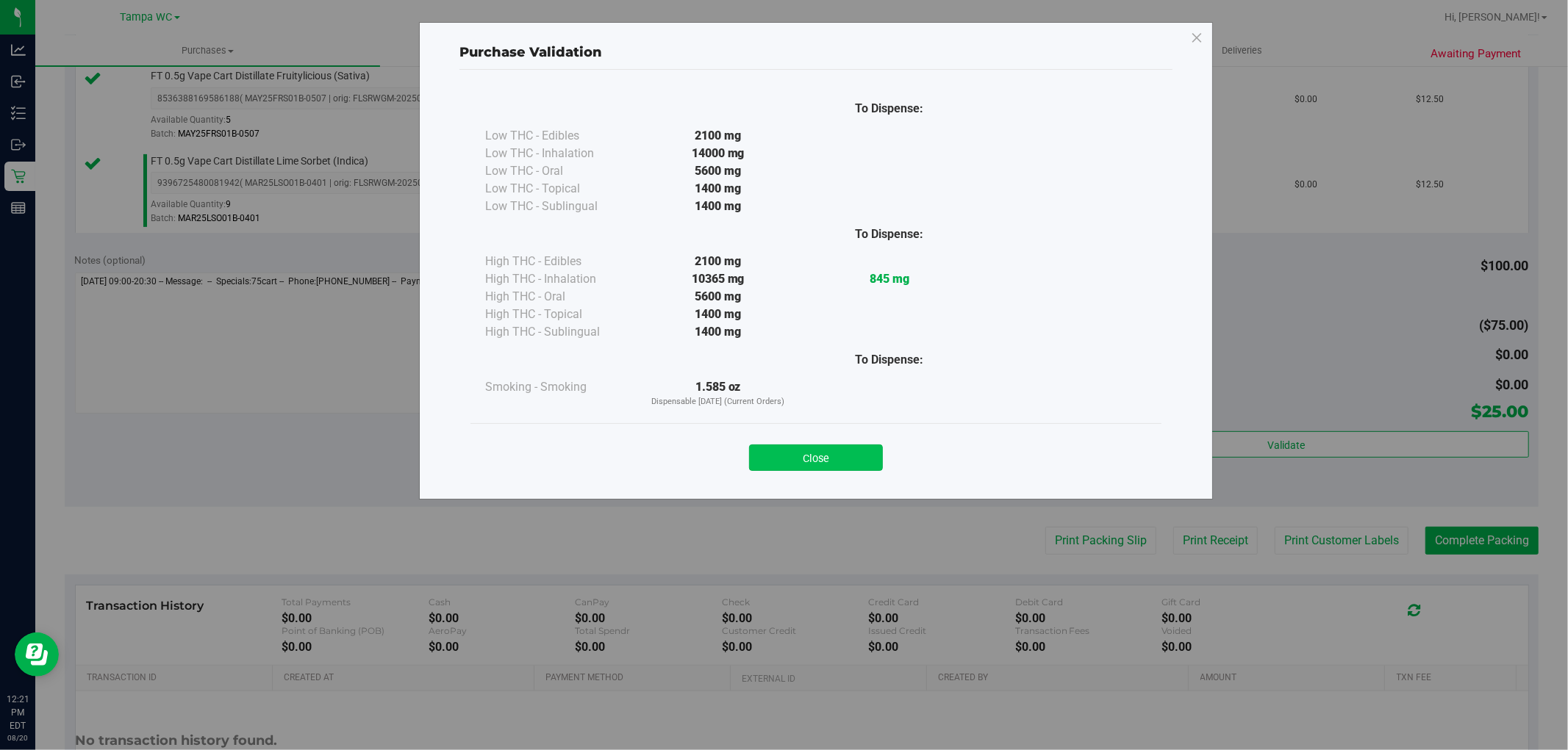
click at [821, 447] on button "Close" at bounding box center [815, 457] width 134 height 26
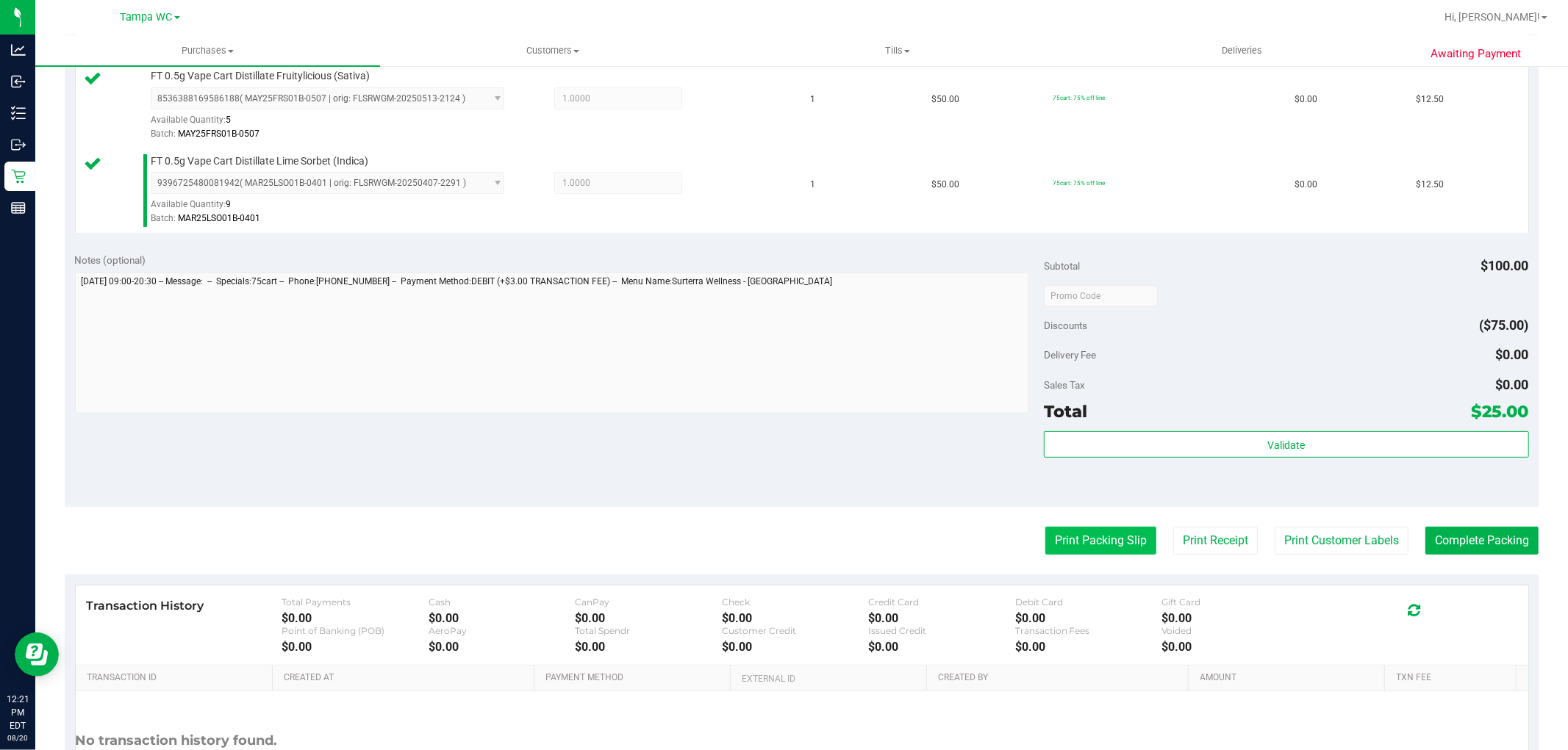
click at [1084, 535] on button "Print Packing Slip" at bounding box center [1101, 540] width 111 height 28
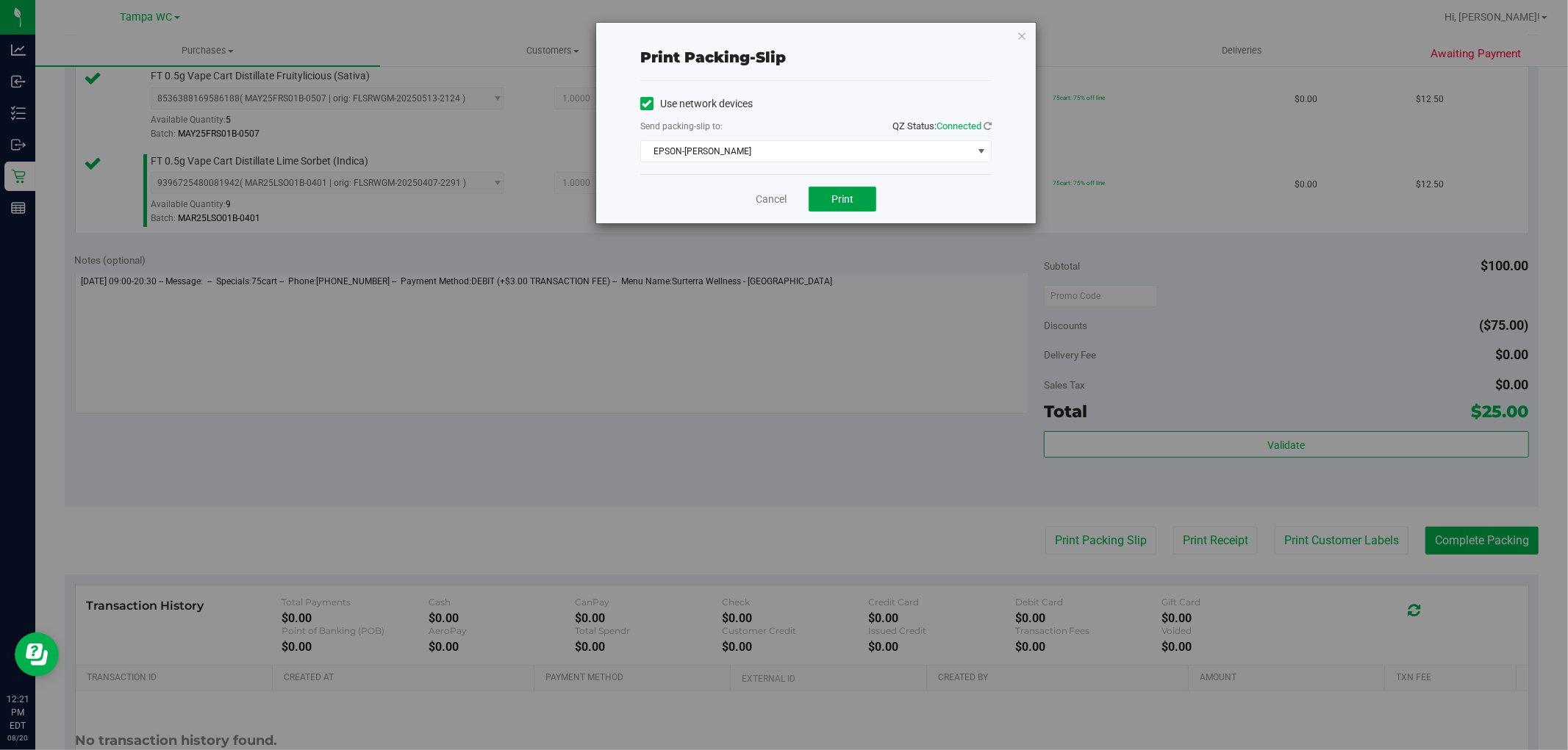
click at [854, 192] on button "Print" at bounding box center [842, 198] width 67 height 25
click at [767, 203] on link "Cancel" at bounding box center [771, 199] width 31 height 16
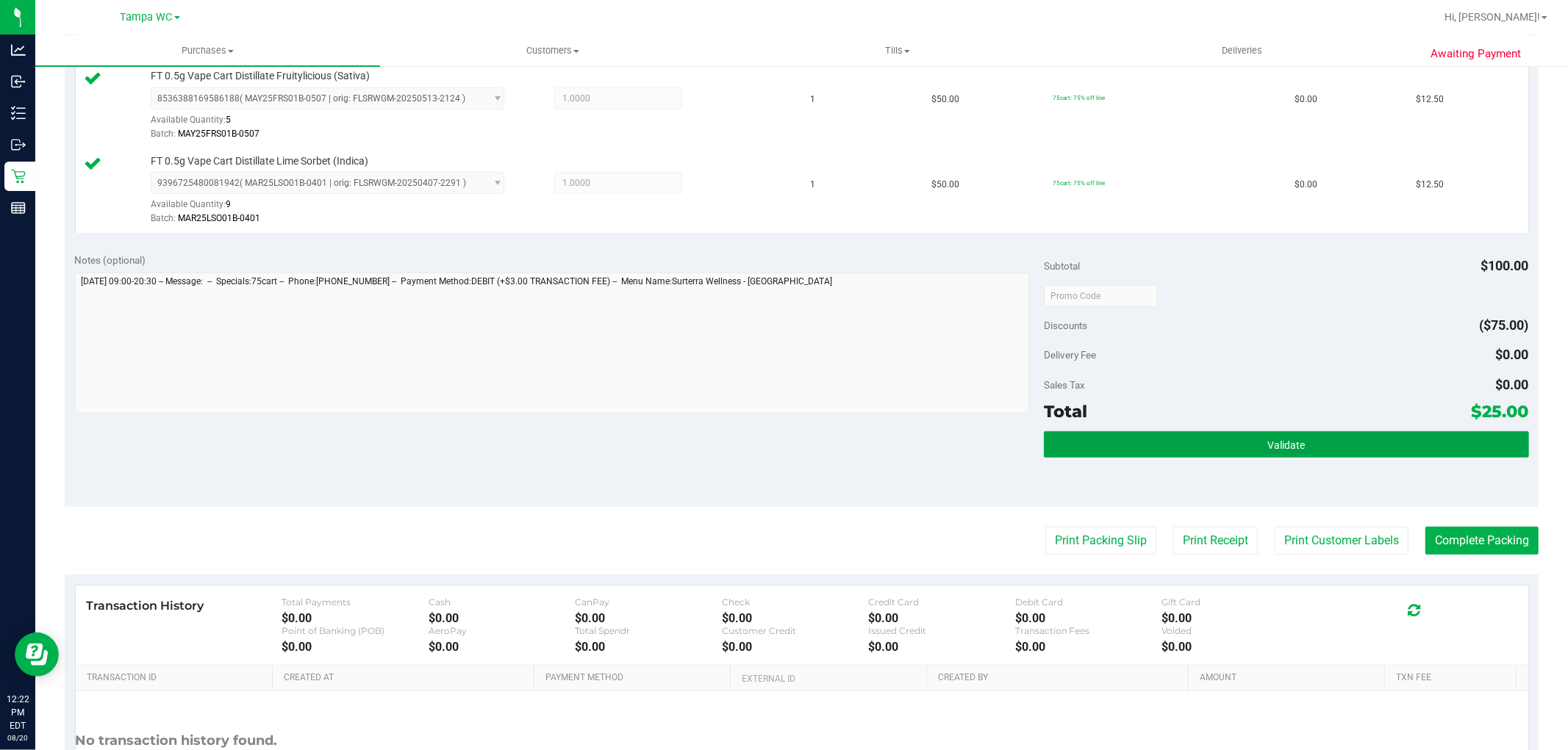
click at [1334, 437] on button "Validate" at bounding box center [1286, 444] width 484 height 26
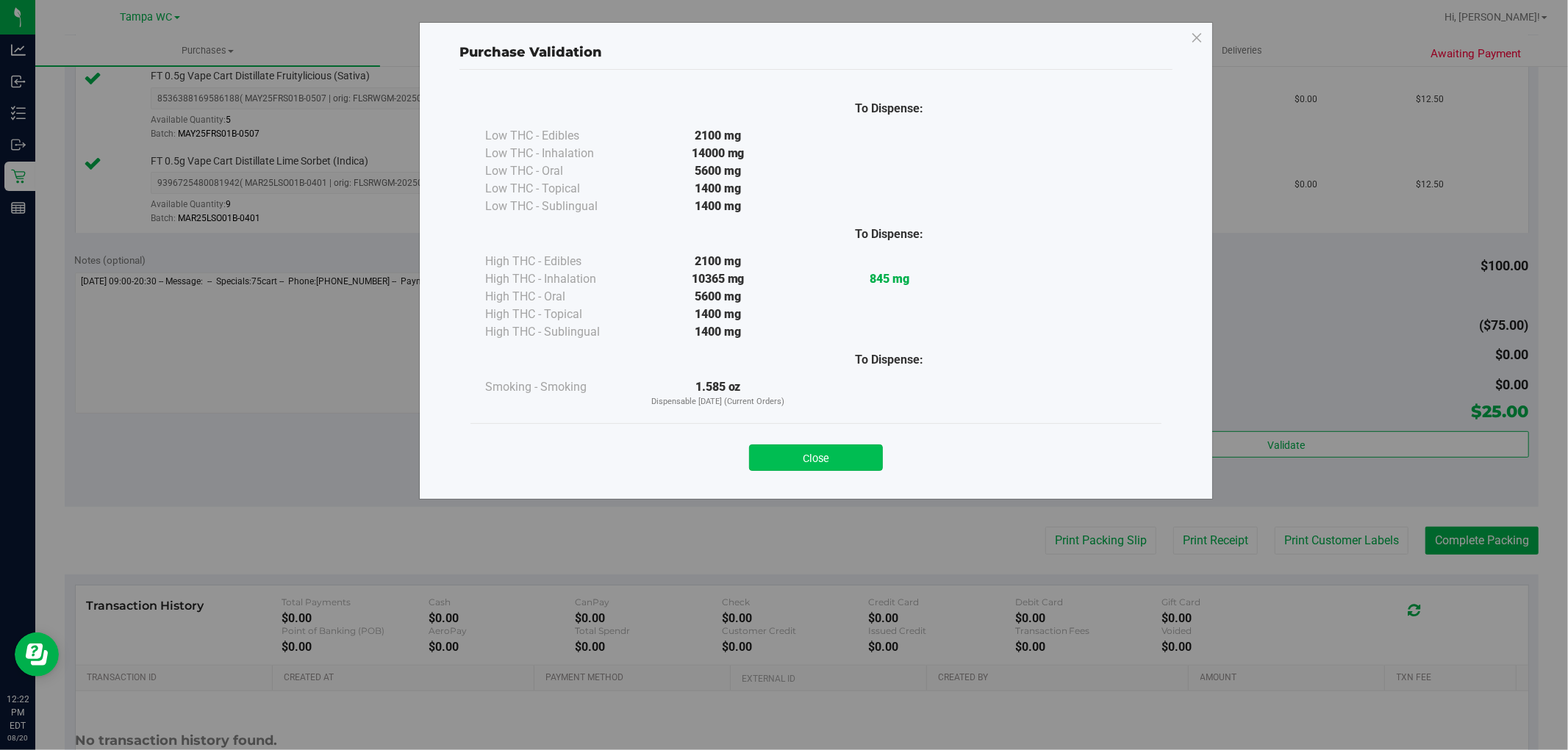
click at [762, 452] on button "Close" at bounding box center [815, 457] width 134 height 26
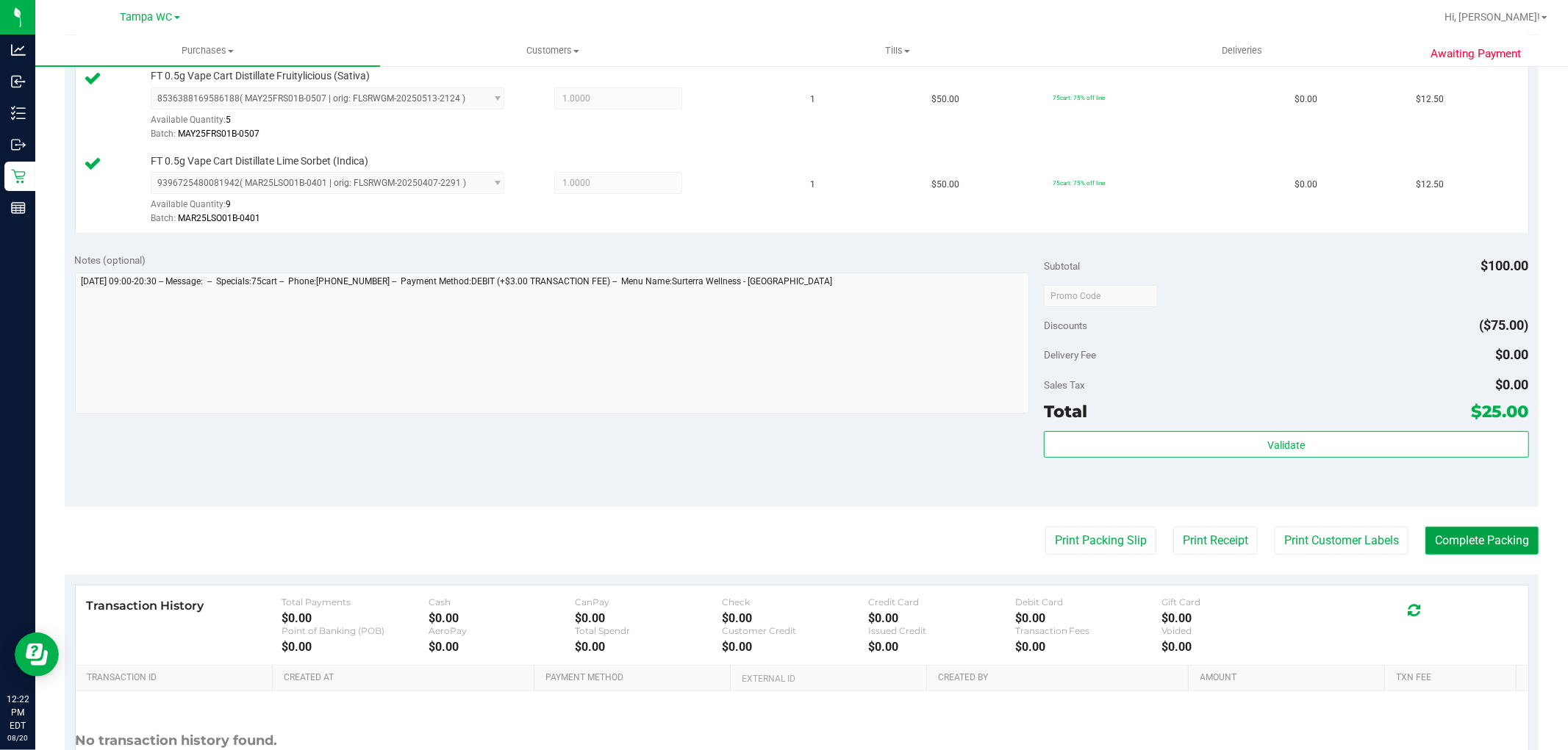
click at [1511, 537] on button "Complete Packing" at bounding box center [1482, 540] width 113 height 28
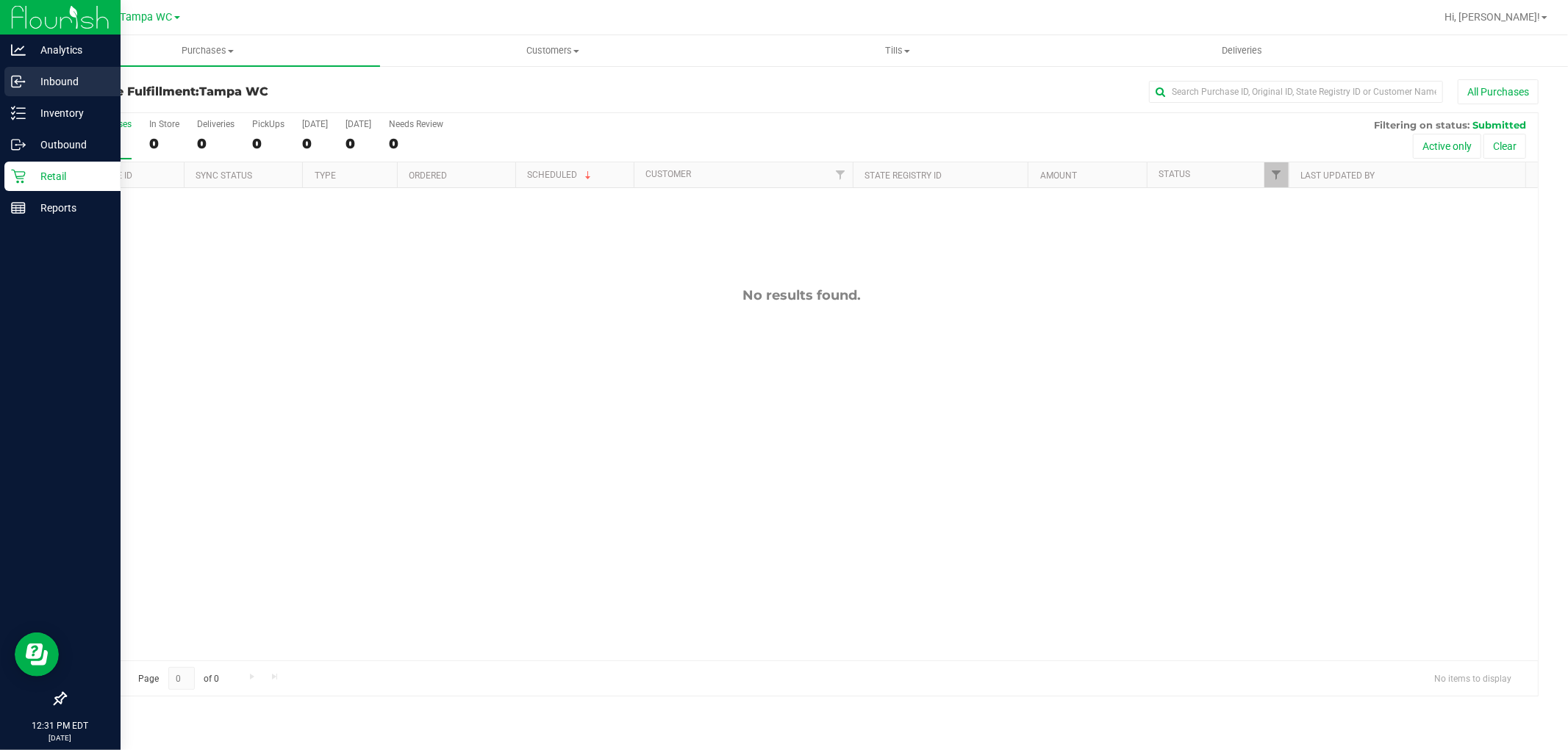
click at [67, 93] on div "Inbound" at bounding box center [62, 81] width 116 height 29
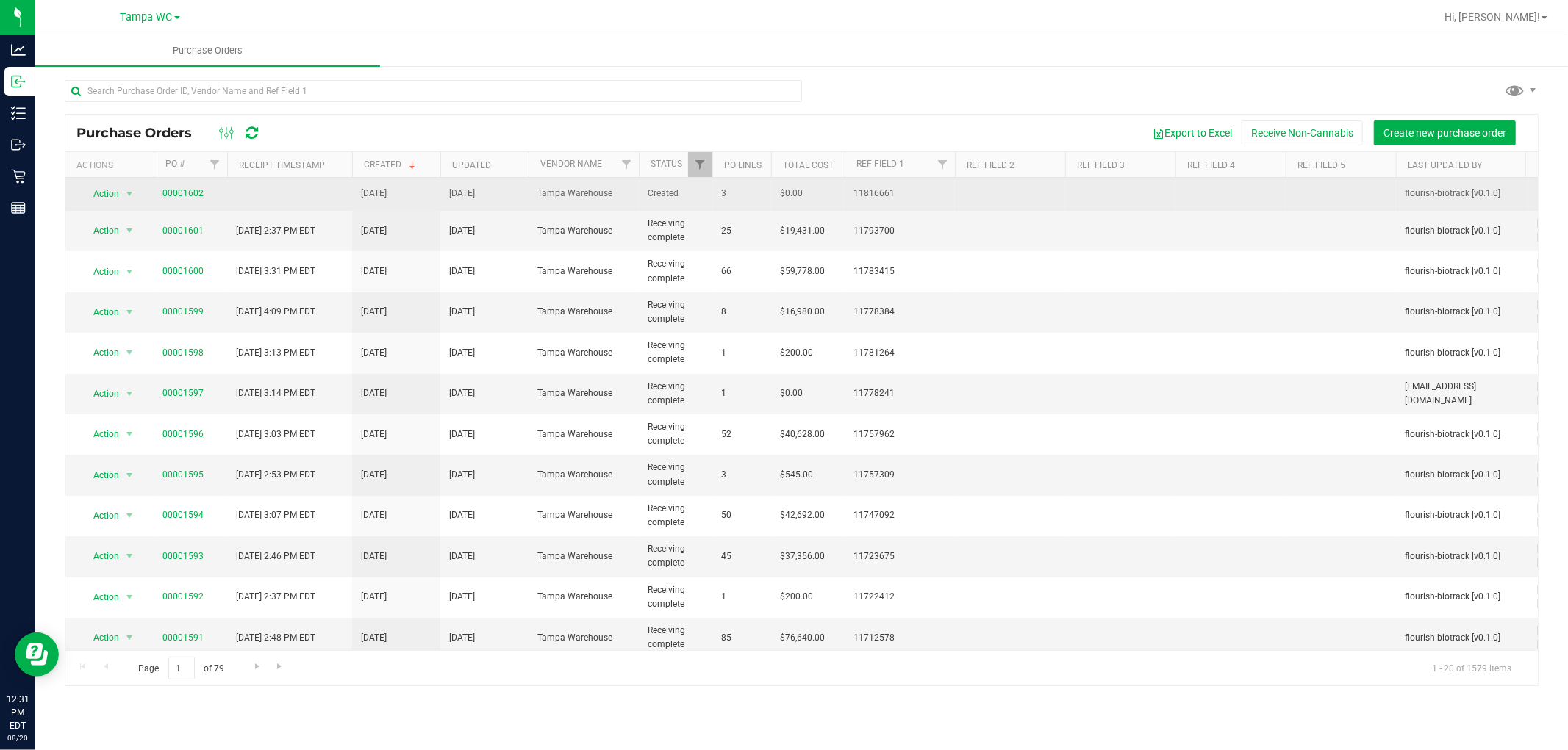
click at [183, 194] on link "00001602" at bounding box center [183, 193] width 41 height 10
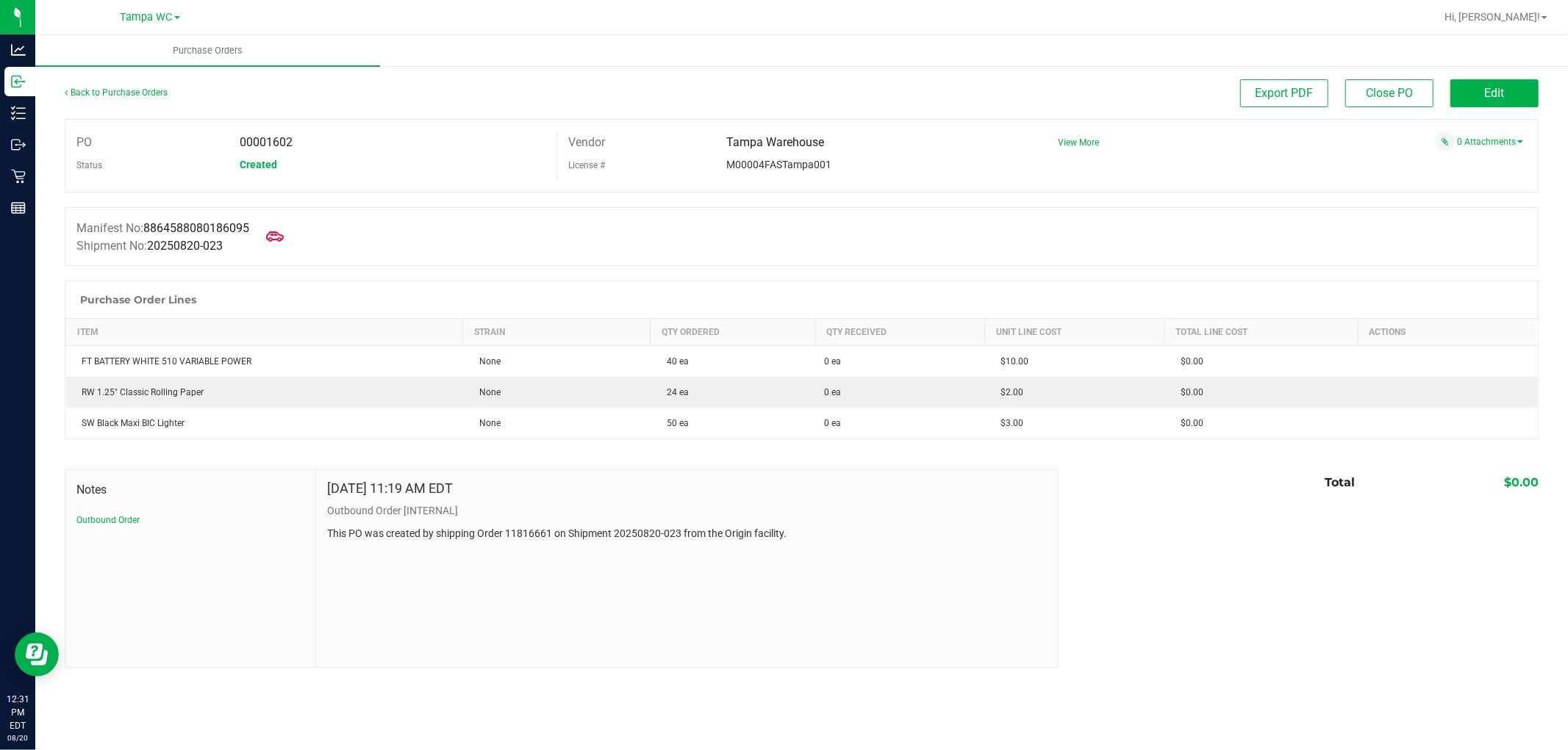
click at [126, 82] on div "Back to Purchase Orders" at bounding box center [249, 92] width 368 height 26
click at [128, 100] on div "Back to Purchase Orders" at bounding box center [249, 92] width 368 height 26
click at [130, 100] on div "Back to Purchase Orders" at bounding box center [249, 92] width 368 height 26
click at [134, 100] on div "Back to Purchase Orders" at bounding box center [249, 92] width 368 height 26
click at [139, 90] on link "Back to Purchase Orders" at bounding box center [115, 93] width 103 height 10
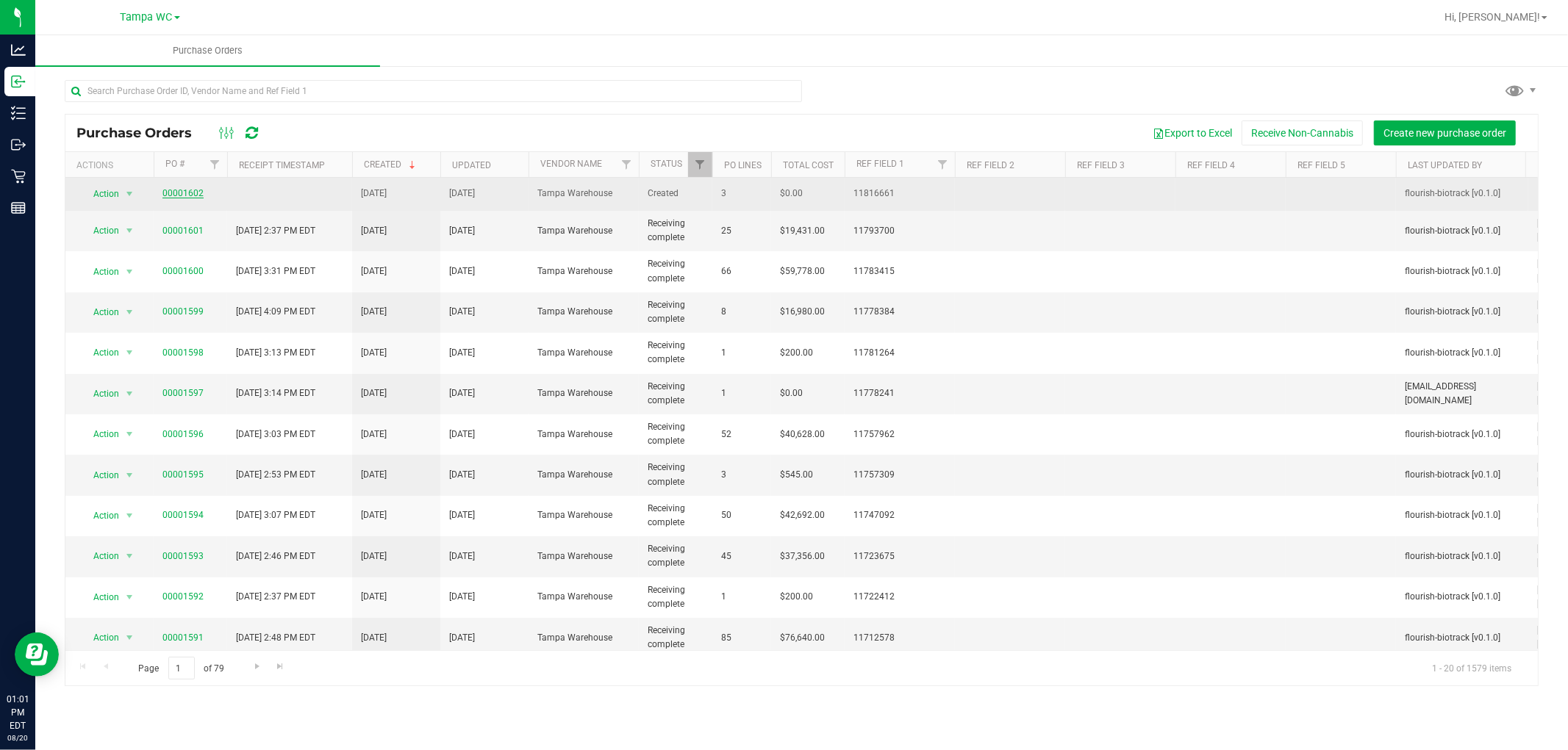
click at [189, 196] on link "00001602" at bounding box center [183, 193] width 41 height 10
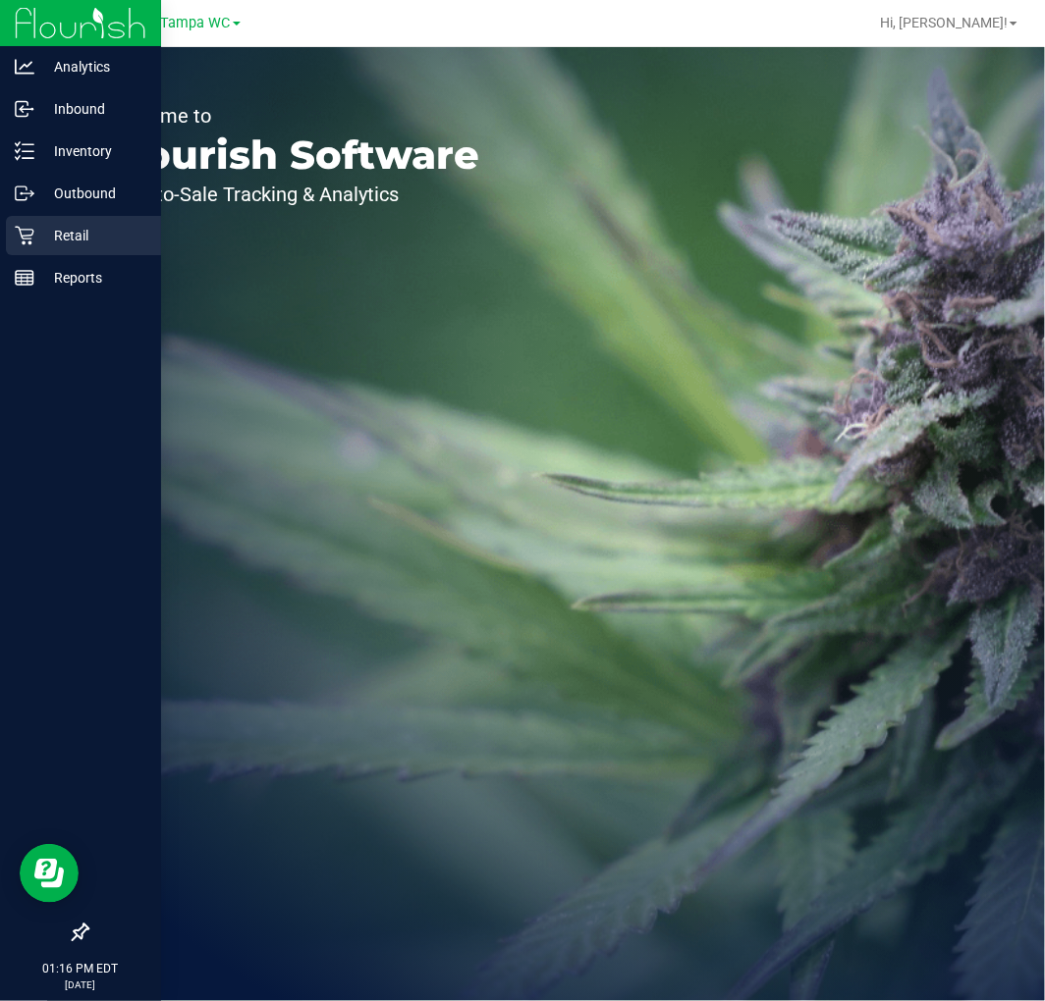
click at [27, 230] on icon at bounding box center [24, 236] width 19 height 19
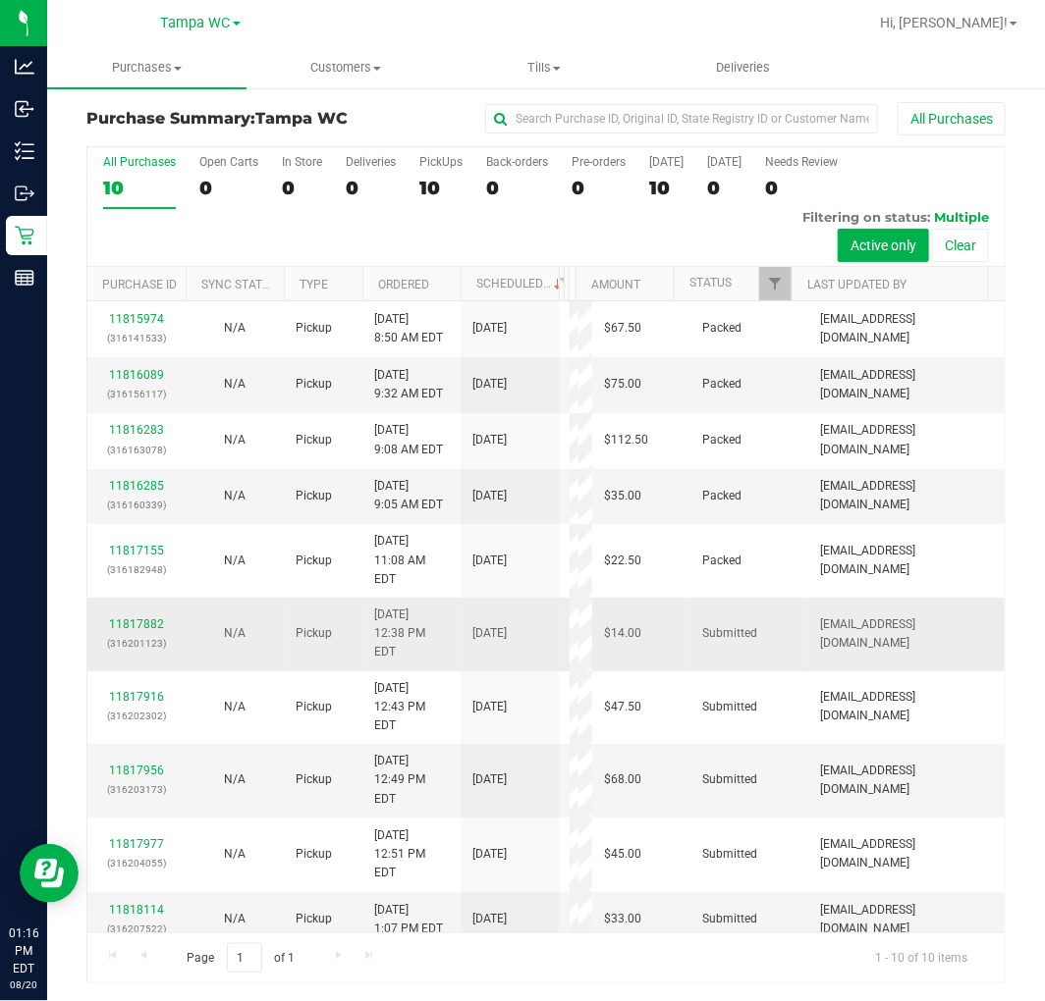
scroll to position [5, 0]
click at [134, 617] on link "11817882" at bounding box center [136, 624] width 55 height 14
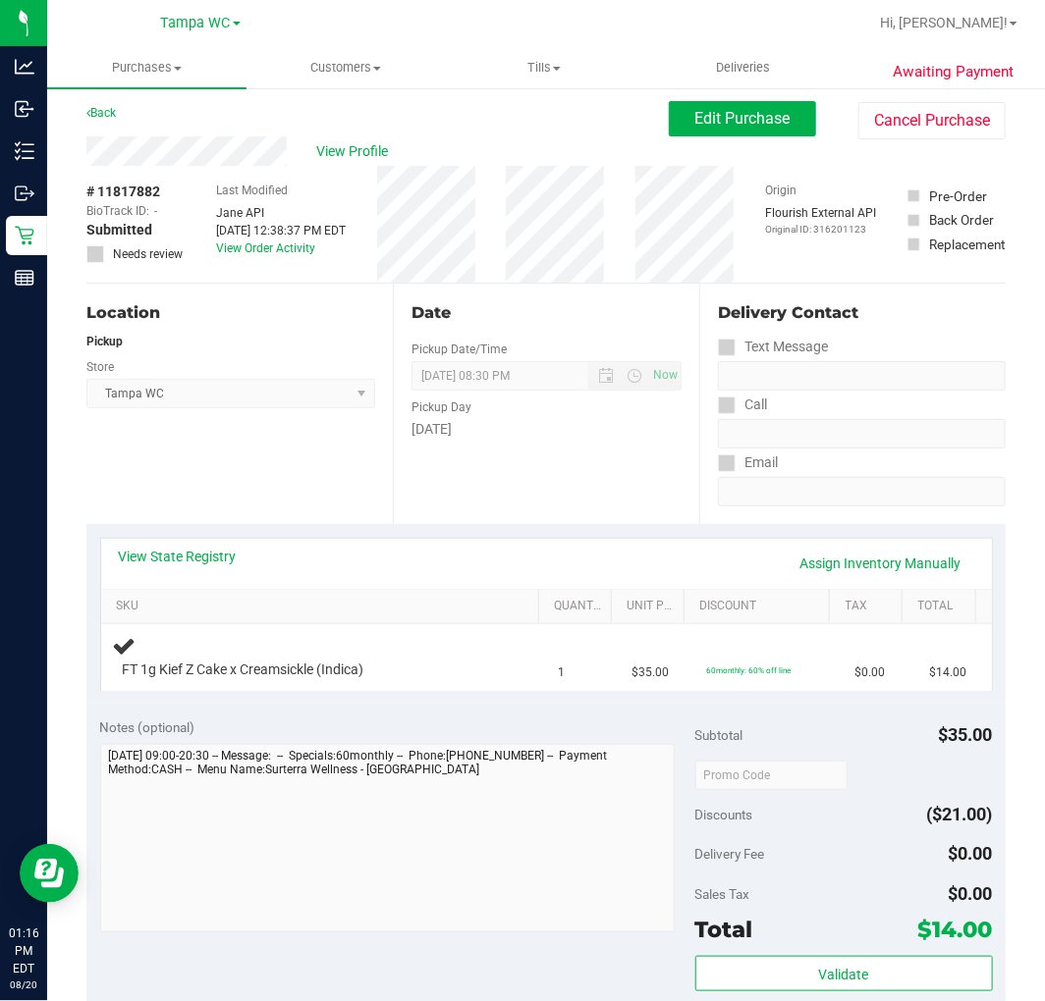
click at [257, 572] on div "View State Registry Assign Inventory Manually" at bounding box center [546, 563] width 855 height 33
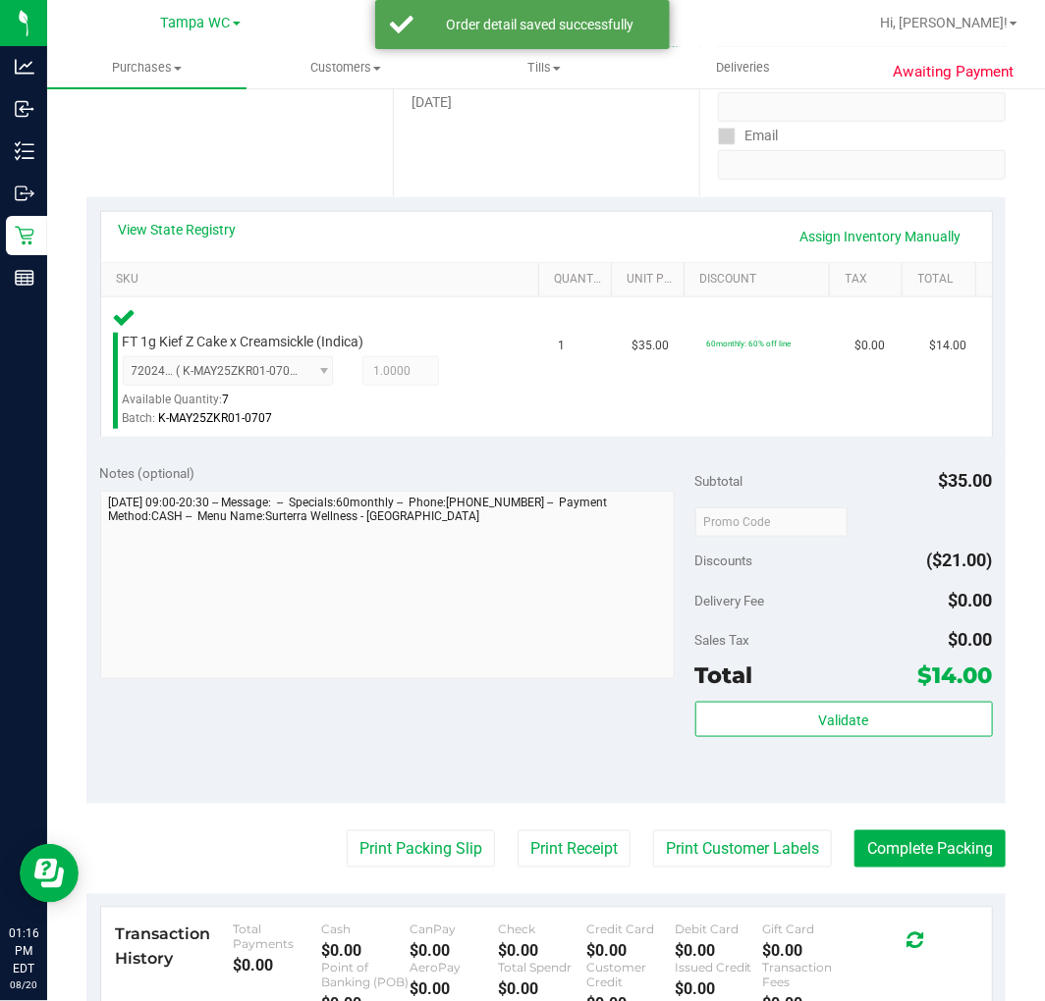
scroll to position [660, 0]
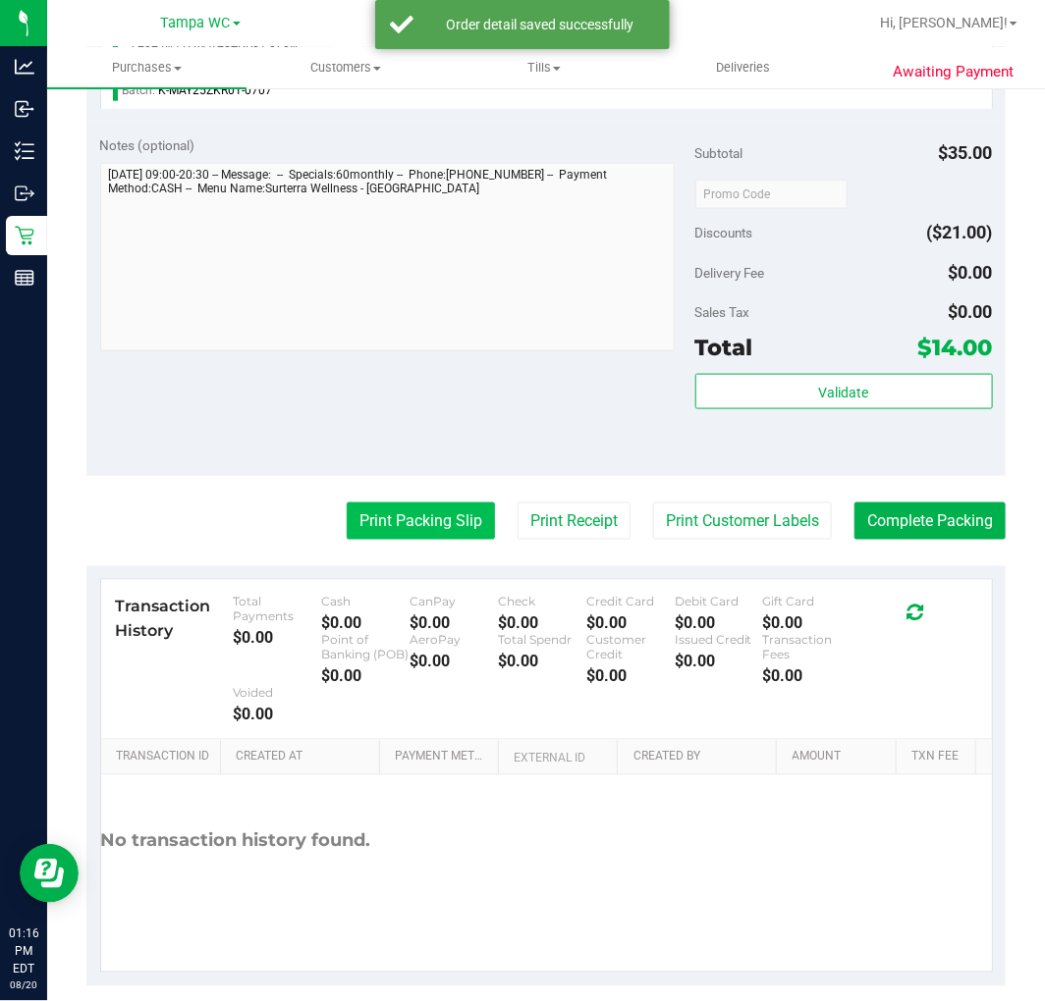
click at [430, 527] on button "Print Packing Slip" at bounding box center [421, 521] width 148 height 37
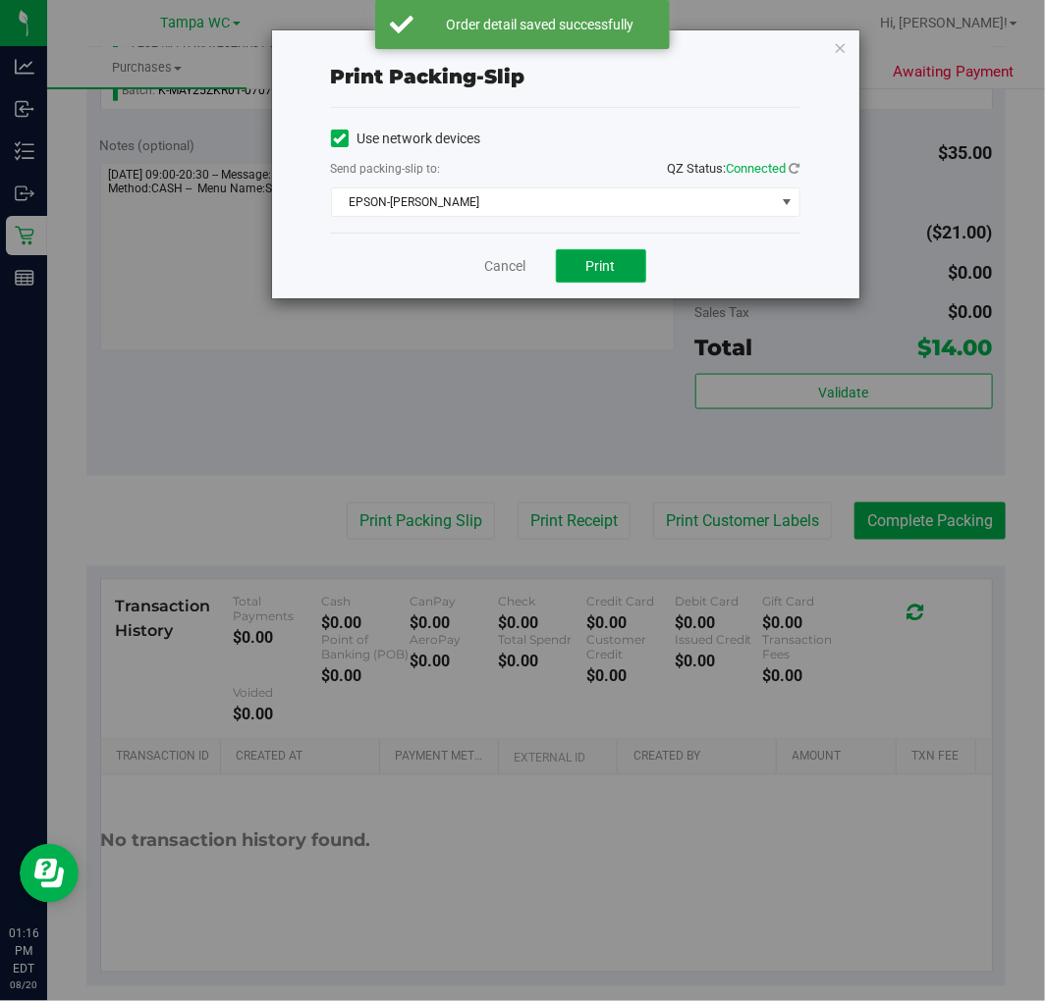
click at [609, 275] on button "Print" at bounding box center [601, 265] width 90 height 33
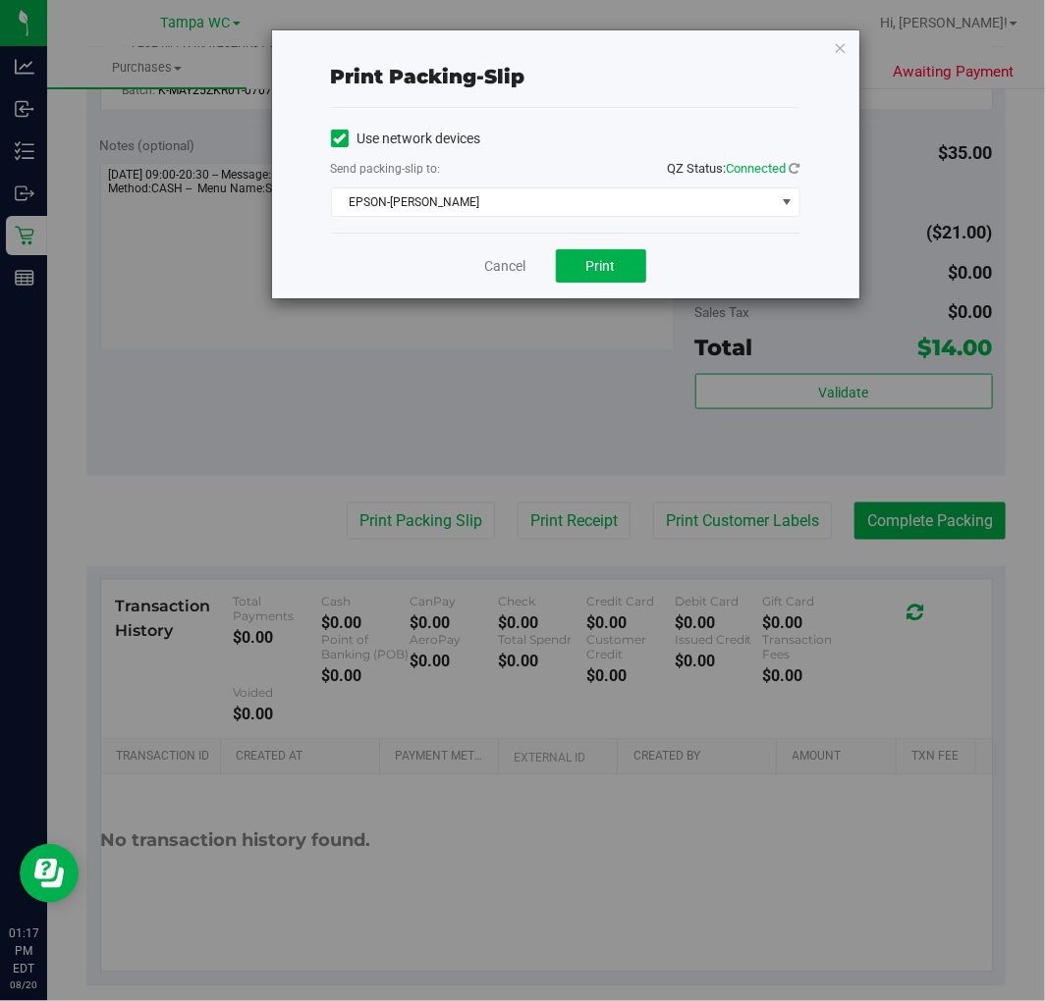
click at [511, 252] on div "Cancel Print" at bounding box center [565, 266] width 469 height 66
click at [508, 257] on link "Cancel" at bounding box center [505, 266] width 41 height 21
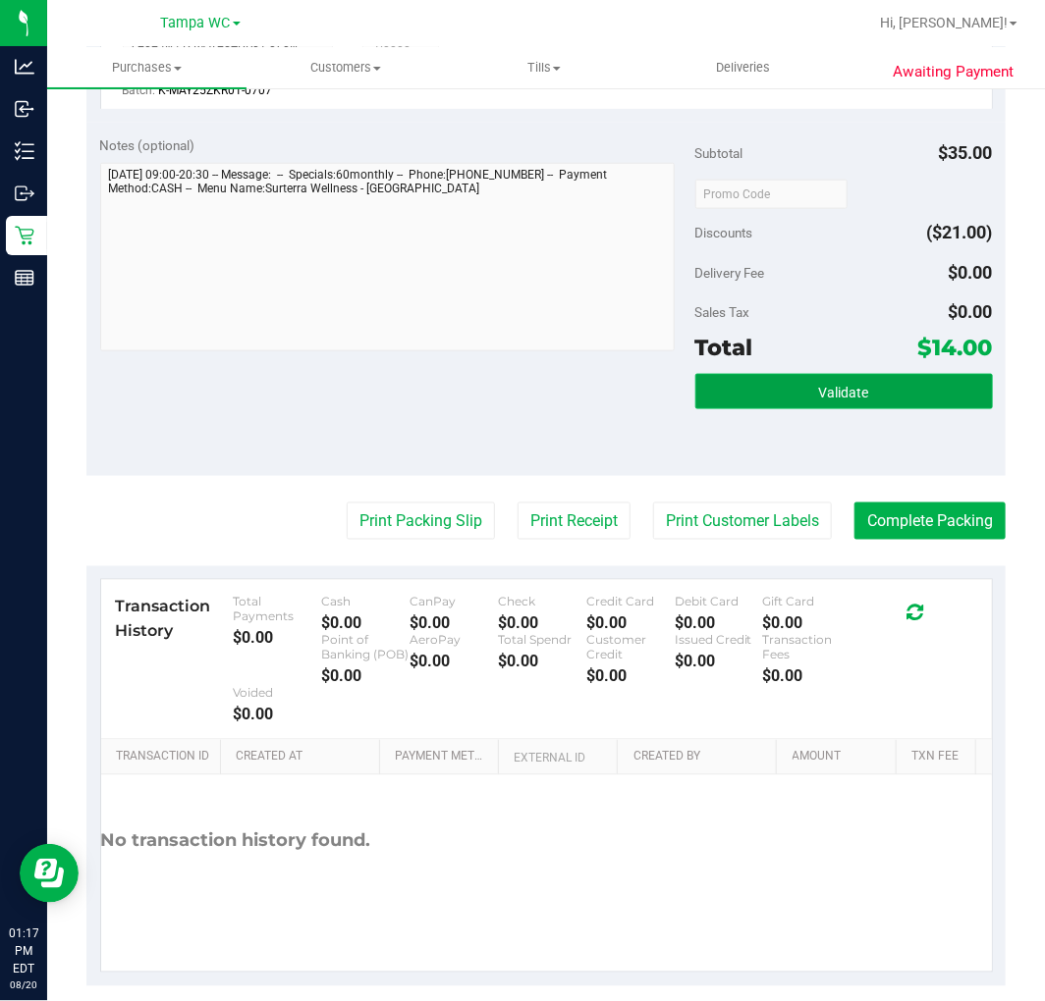
click at [729, 393] on button "Validate" at bounding box center [843, 391] width 297 height 35
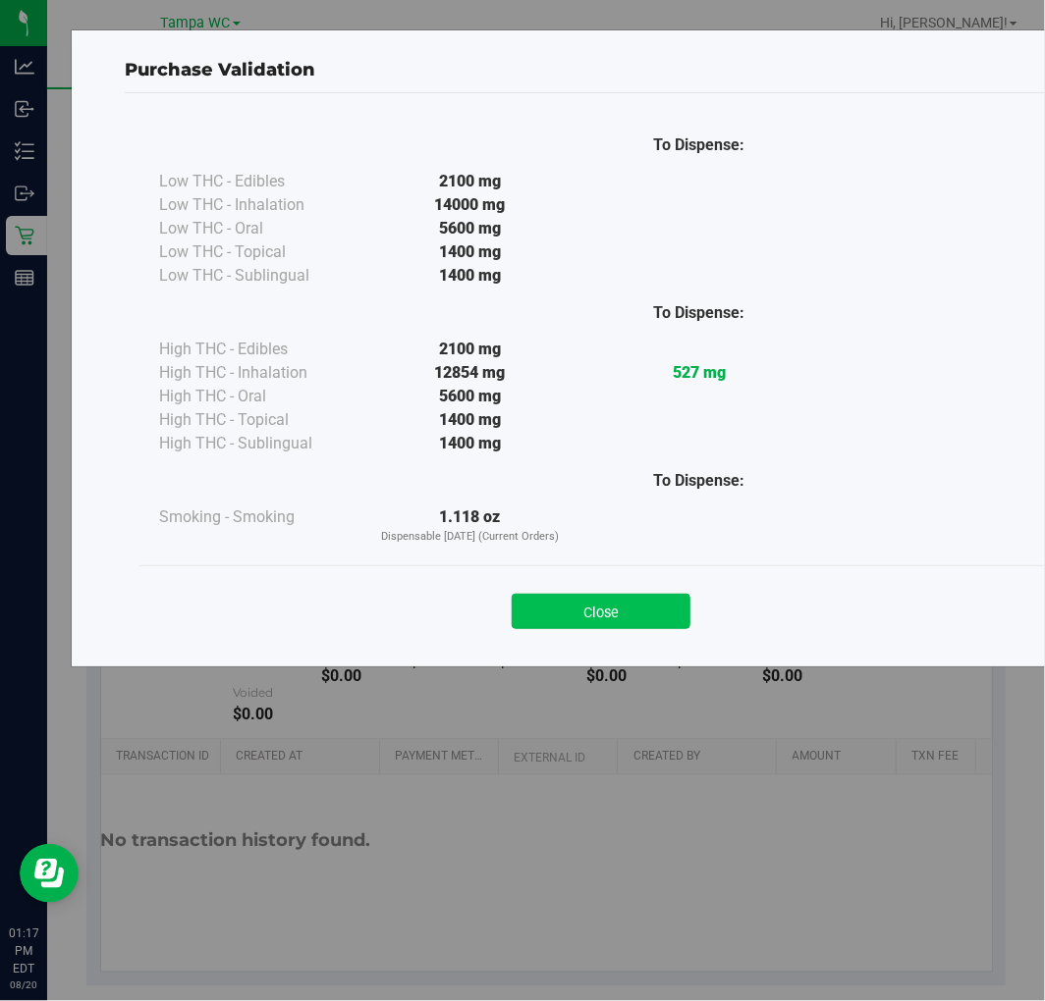
click at [567, 612] on button "Close" at bounding box center [601, 611] width 179 height 35
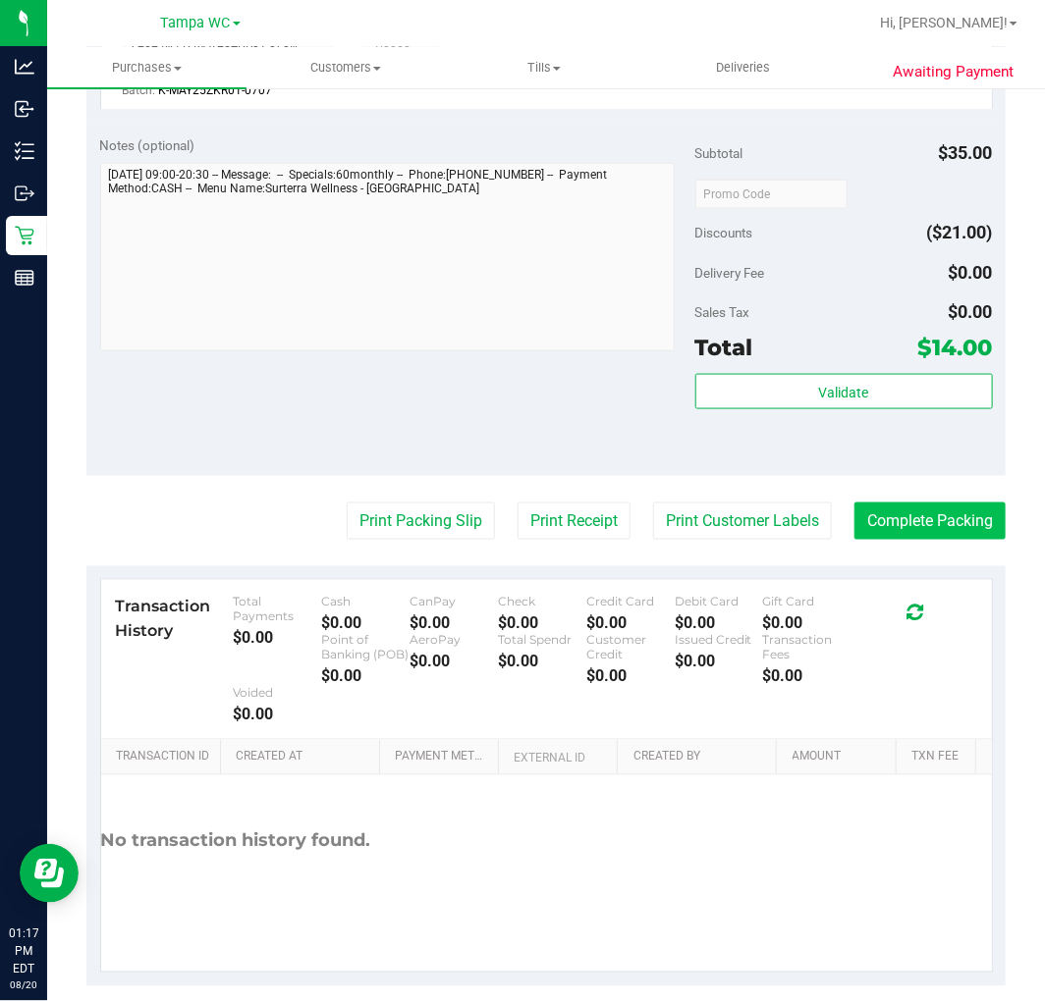
drag, startPoint x: 886, startPoint y: 544, endPoint x: 886, endPoint y: 525, distance: 18.7
click at [886, 538] on purchase-details "Back Edit Purchase Cancel Purchase View Profile # 11817882 BioTrack ID: - Submi…" at bounding box center [545, 216] width 919 height 1540
click at [886, 525] on button "Complete Packing" at bounding box center [929, 521] width 151 height 37
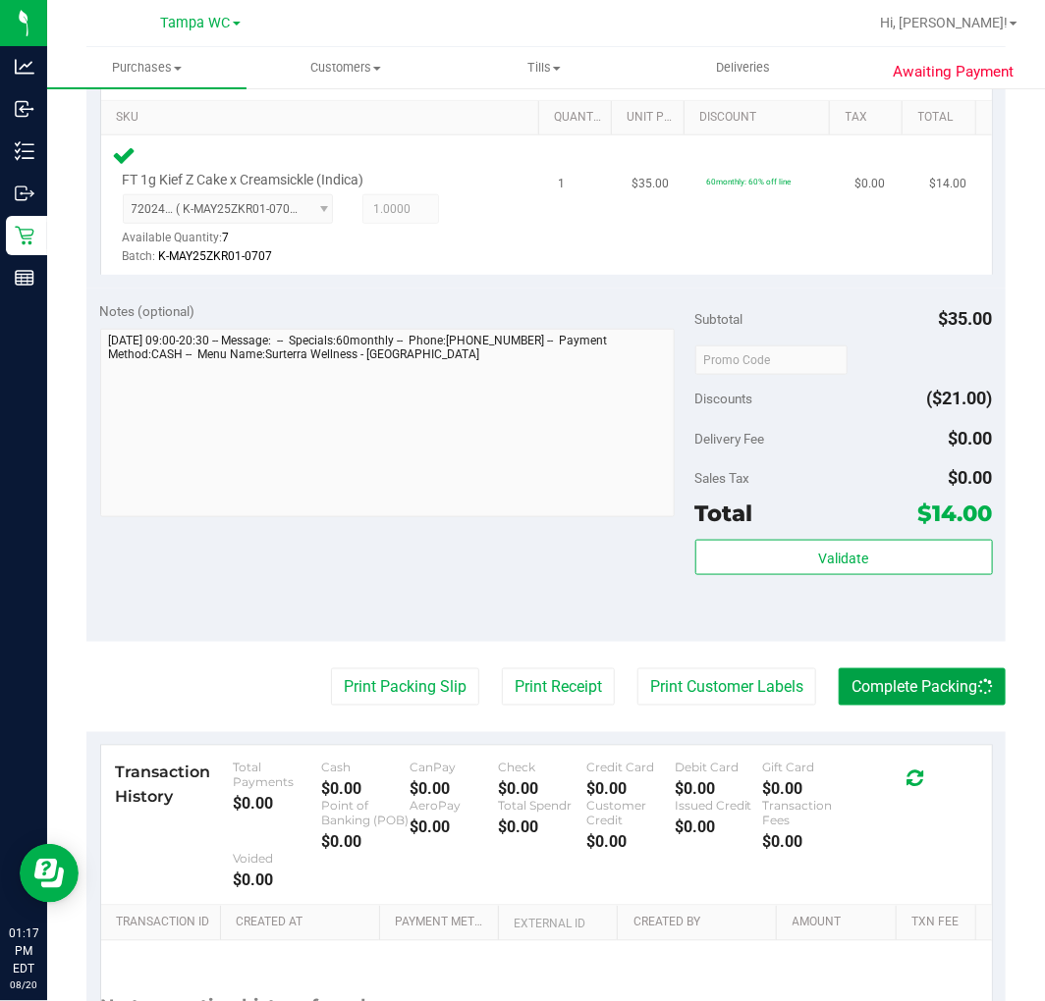
scroll to position [223, 0]
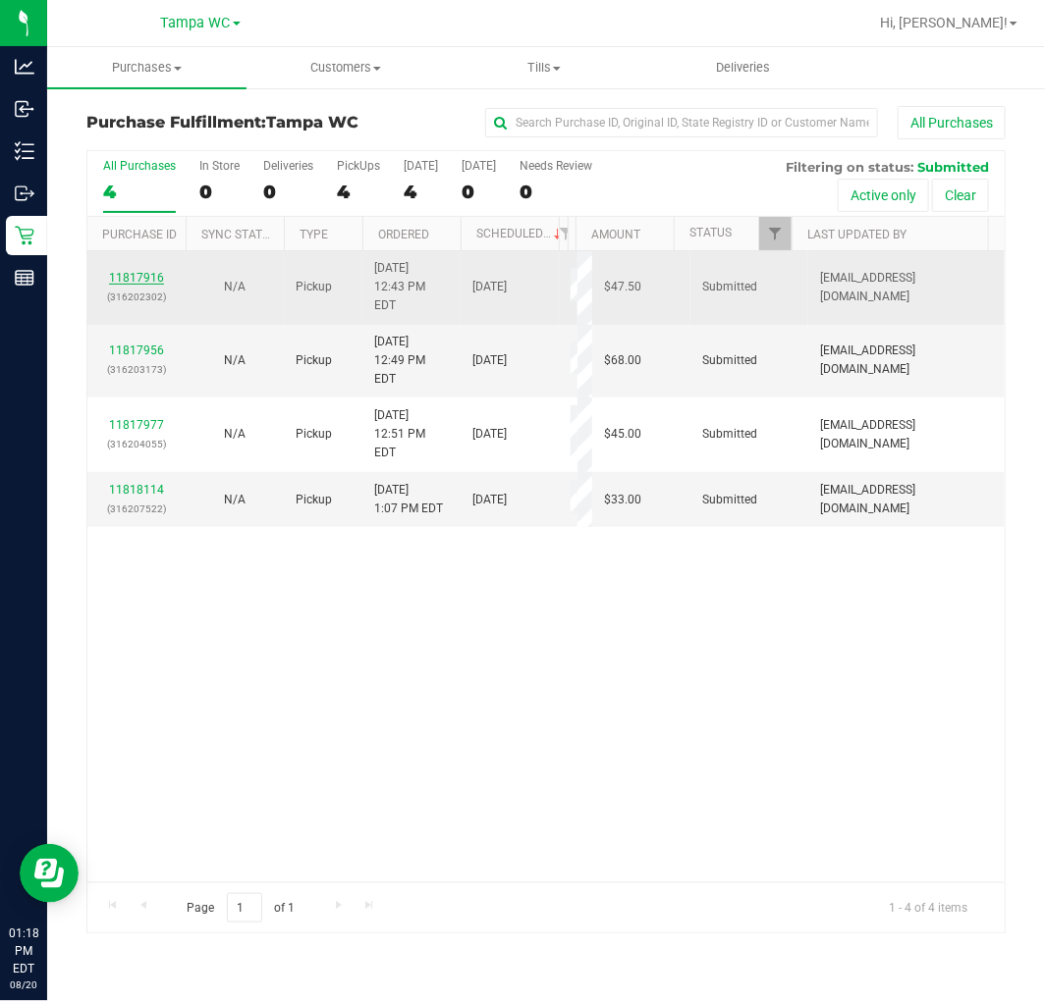
click at [141, 271] on link "11817916" at bounding box center [136, 278] width 55 height 14
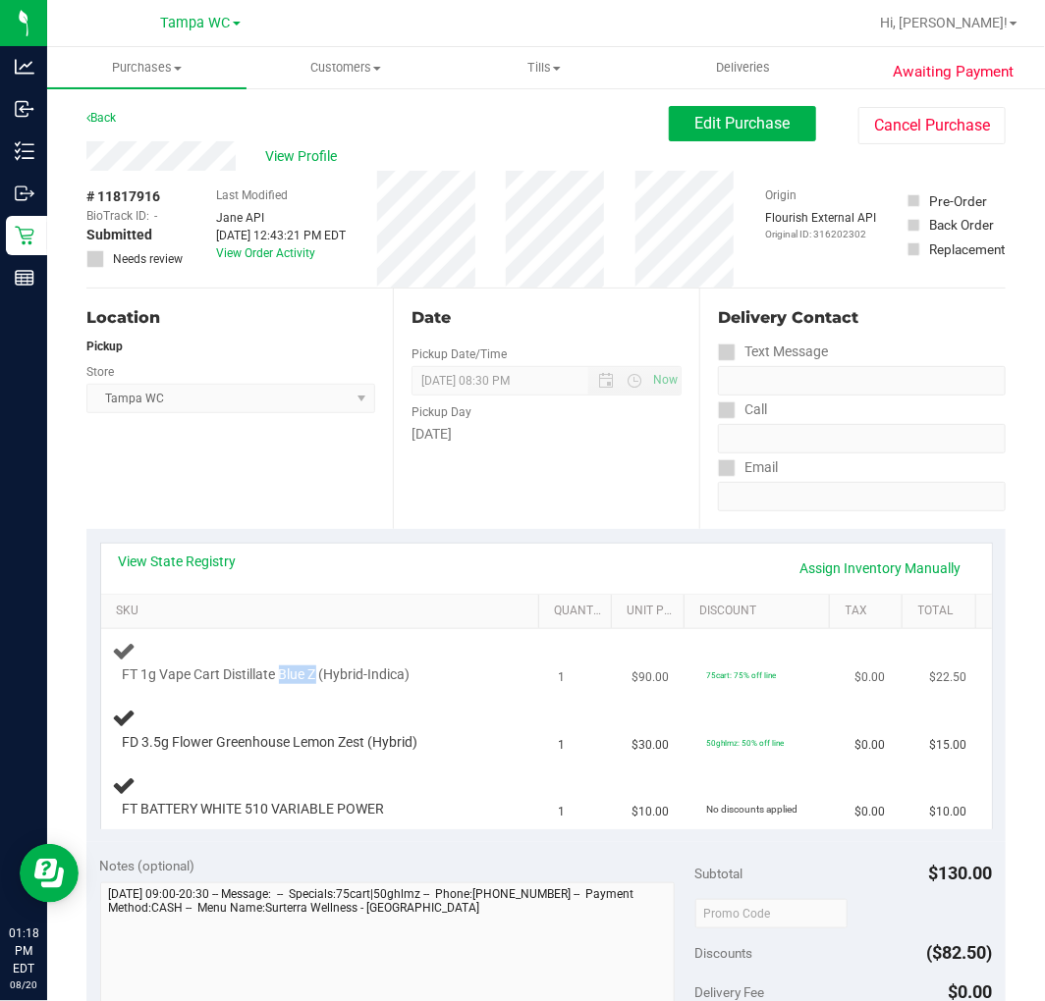
drag, startPoint x: 279, startPoint y: 671, endPoint x: 317, endPoint y: 674, distance: 38.4
click at [317, 674] on span "FT 1g Vape Cart Distillate Blue Z (Hybrid-Indica)" at bounding box center [267, 675] width 288 height 19
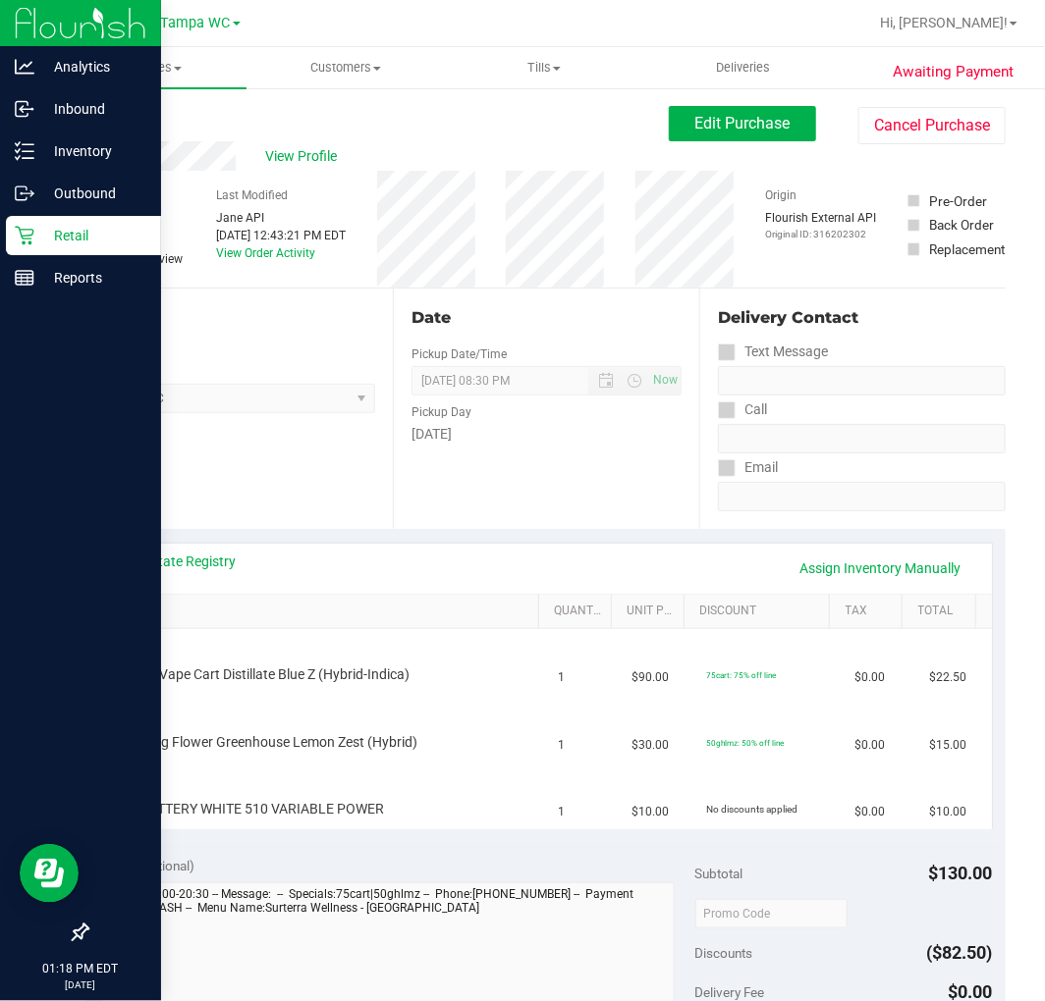
click at [32, 228] on div "Retail" at bounding box center [83, 235] width 155 height 39
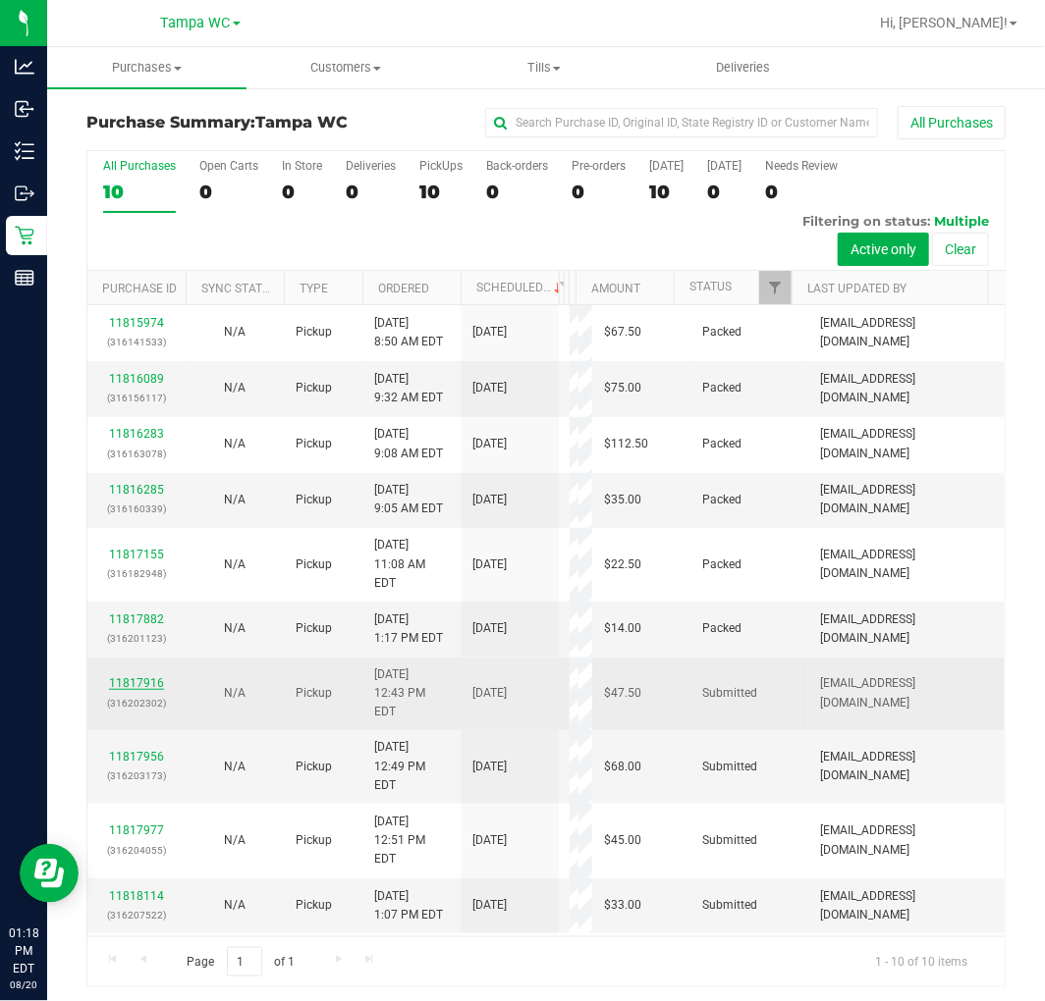
click at [121, 676] on link "11817916" at bounding box center [136, 683] width 55 height 14
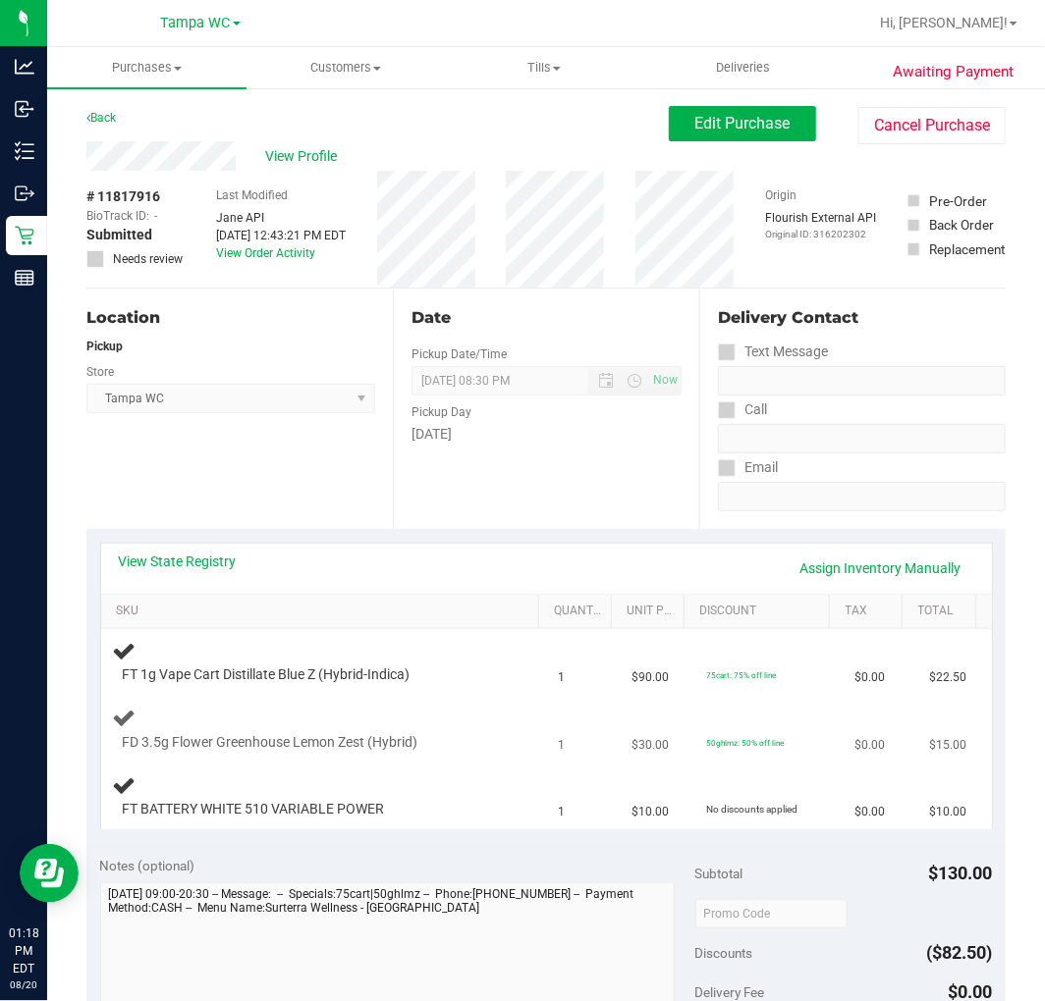
scroll to position [109, 0]
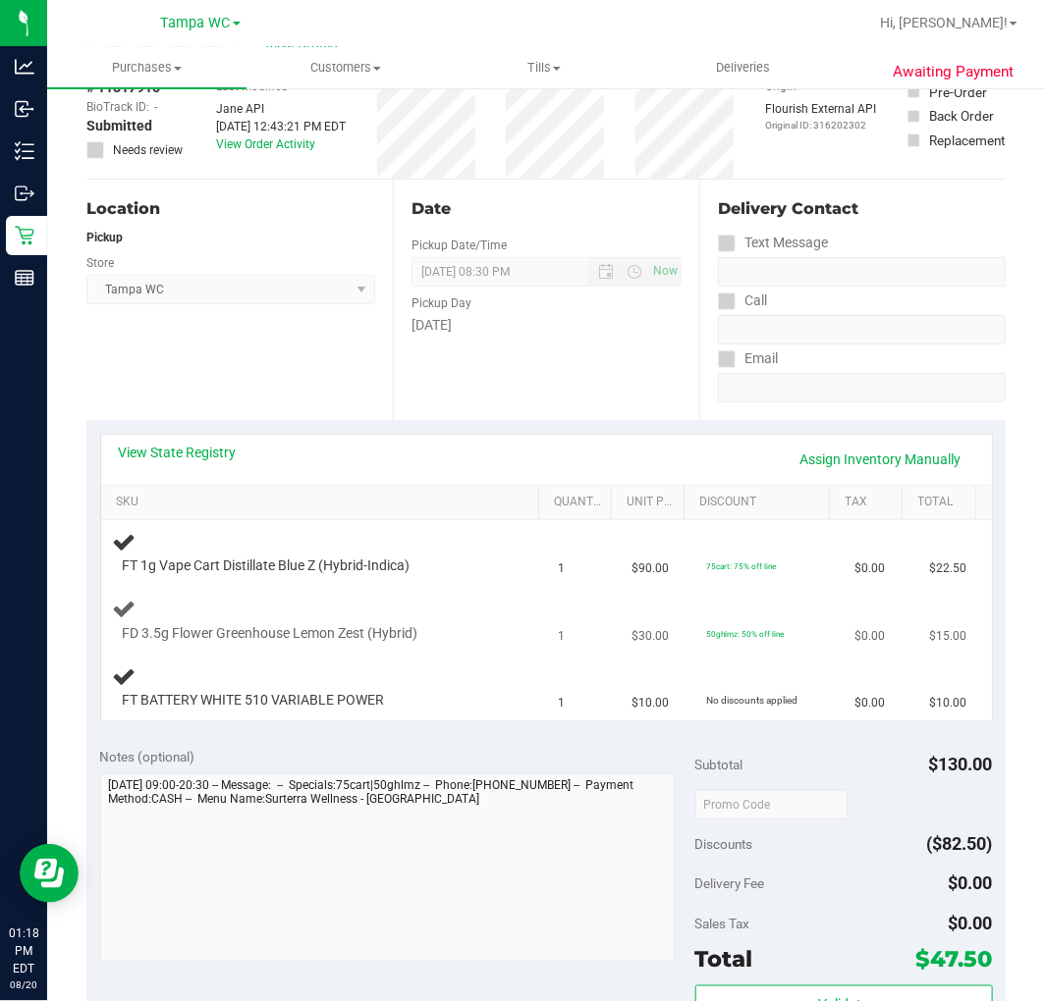
click at [458, 644] on td "FD 3.5g Flower Greenhouse Lemon Zest (Hybrid)" at bounding box center [324, 621] width 446 height 67
click at [423, 607] on div "FD 3.5g Flower Greenhouse Lemon Zest (Hybrid)" at bounding box center [324, 620] width 422 height 46
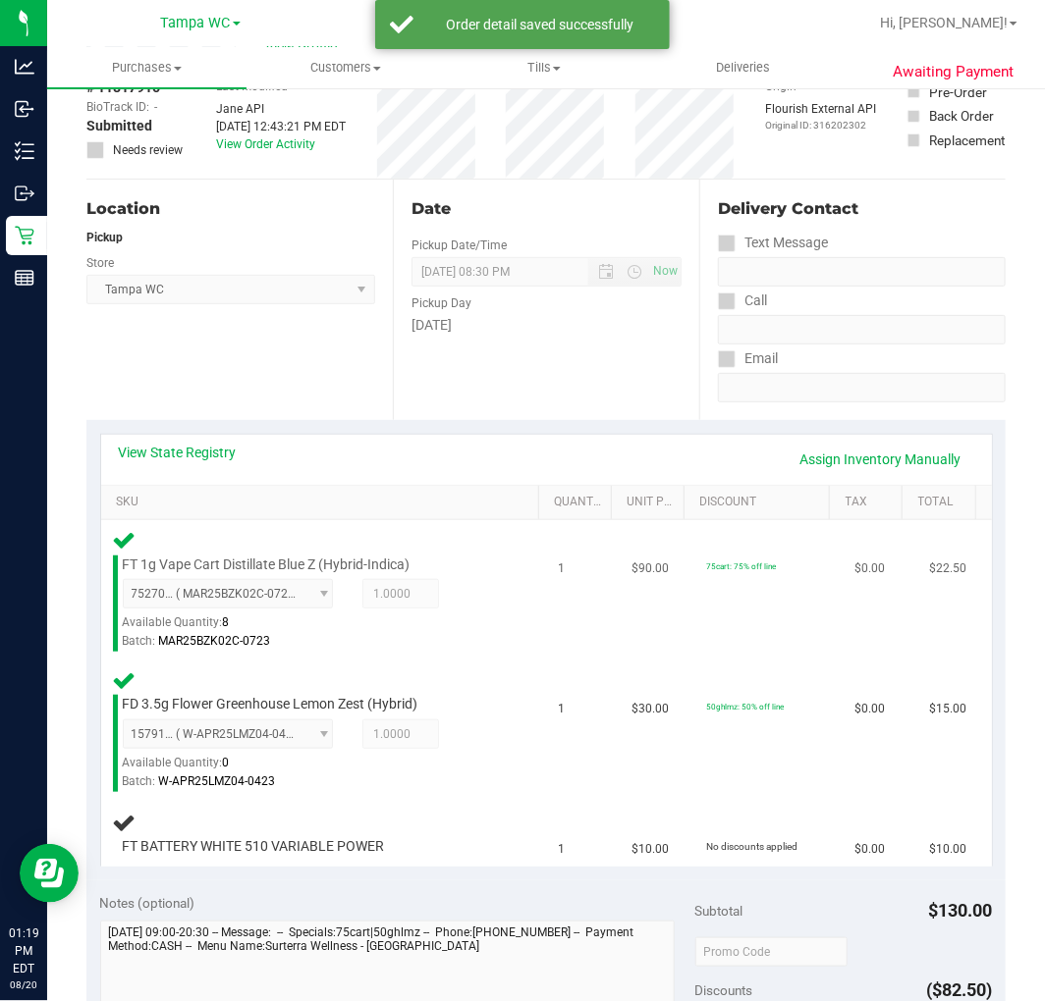
click at [507, 646] on div "FT 1g Vape Cart Distillate Blue Z (Hybrid-Indica) 7527013579212247 ( MAR25BZK02…" at bounding box center [324, 590] width 422 height 124
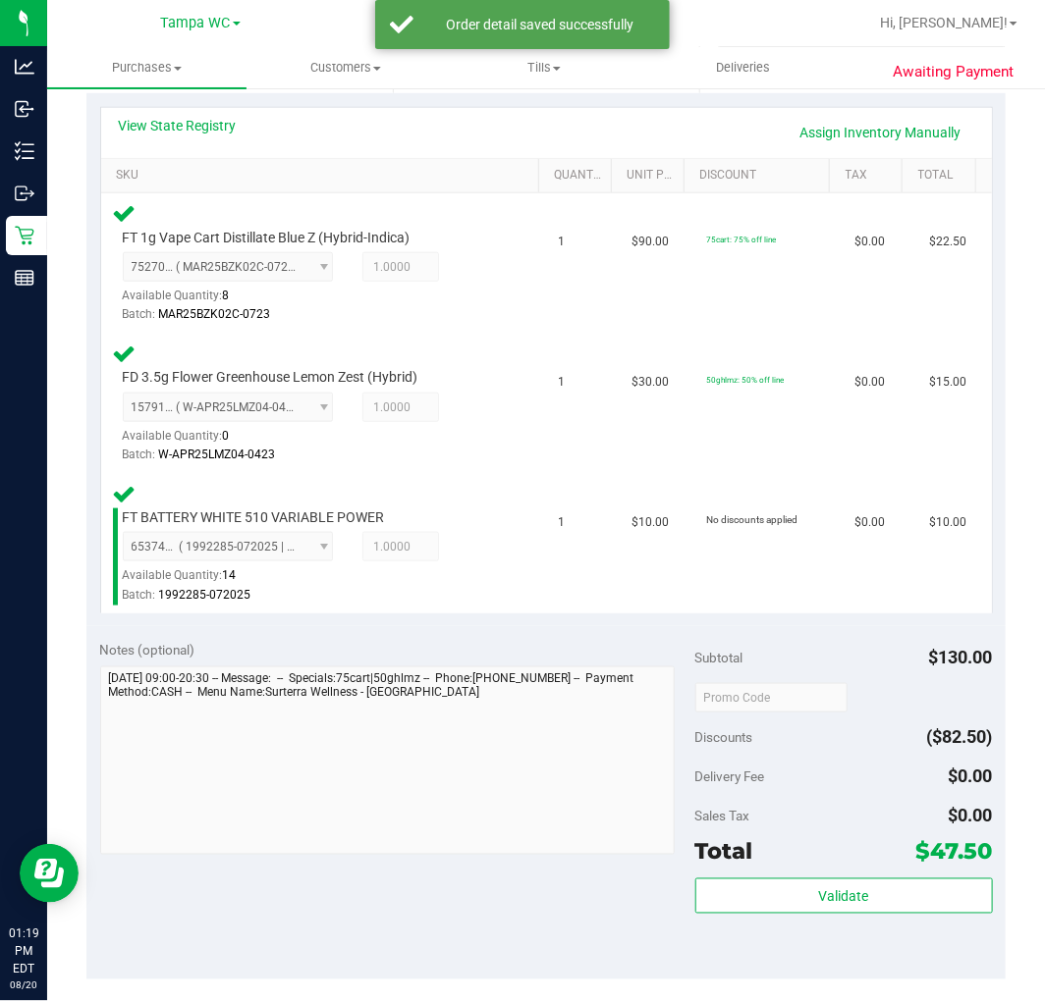
scroll to position [763, 0]
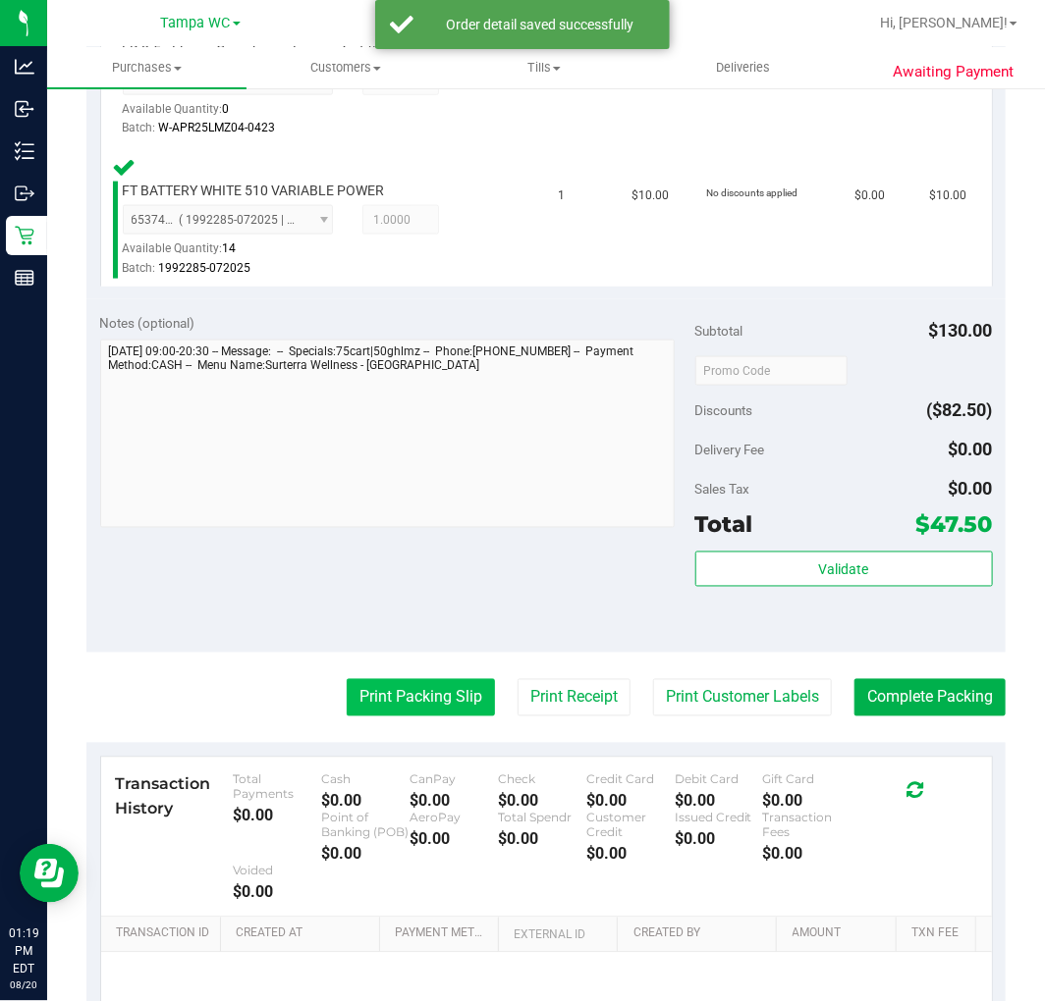
click at [394, 684] on button "Print Packing Slip" at bounding box center [421, 697] width 148 height 37
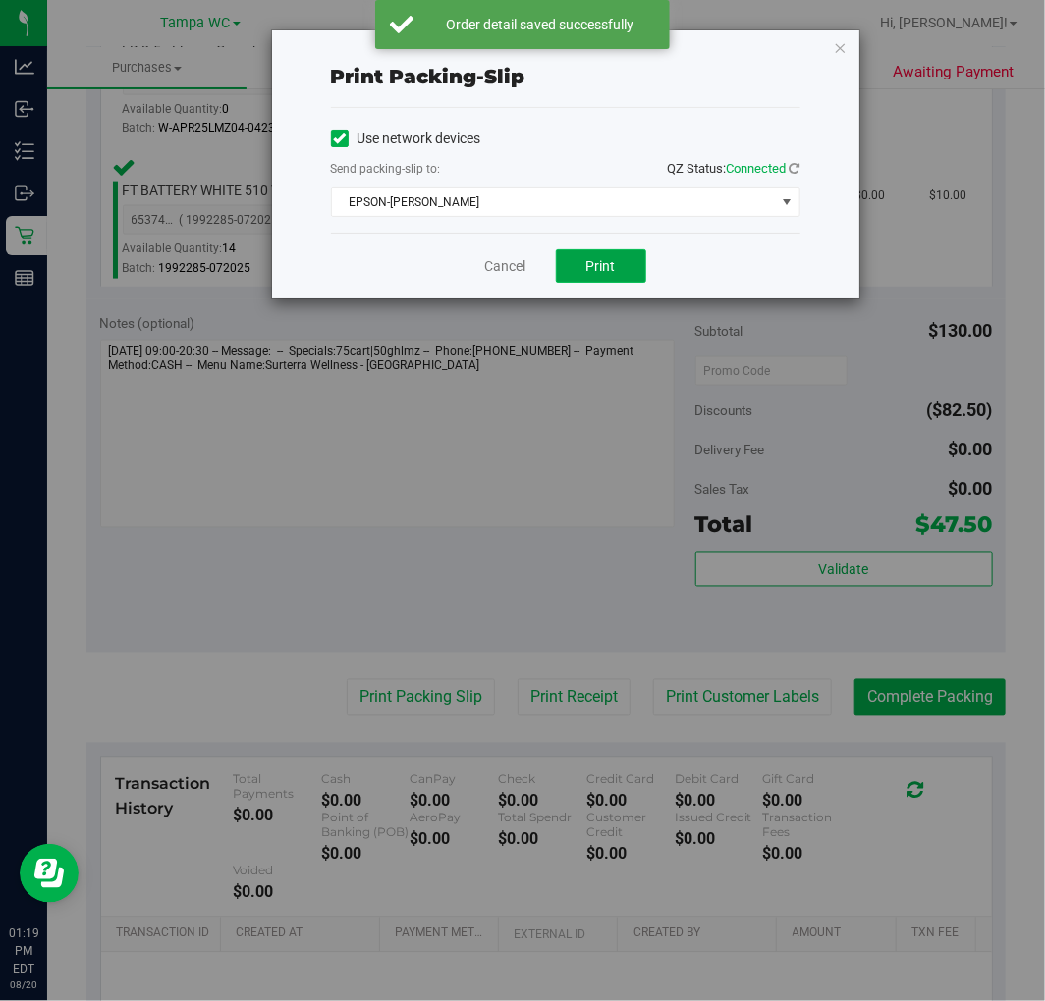
click at [622, 258] on button "Print" at bounding box center [601, 265] width 90 height 33
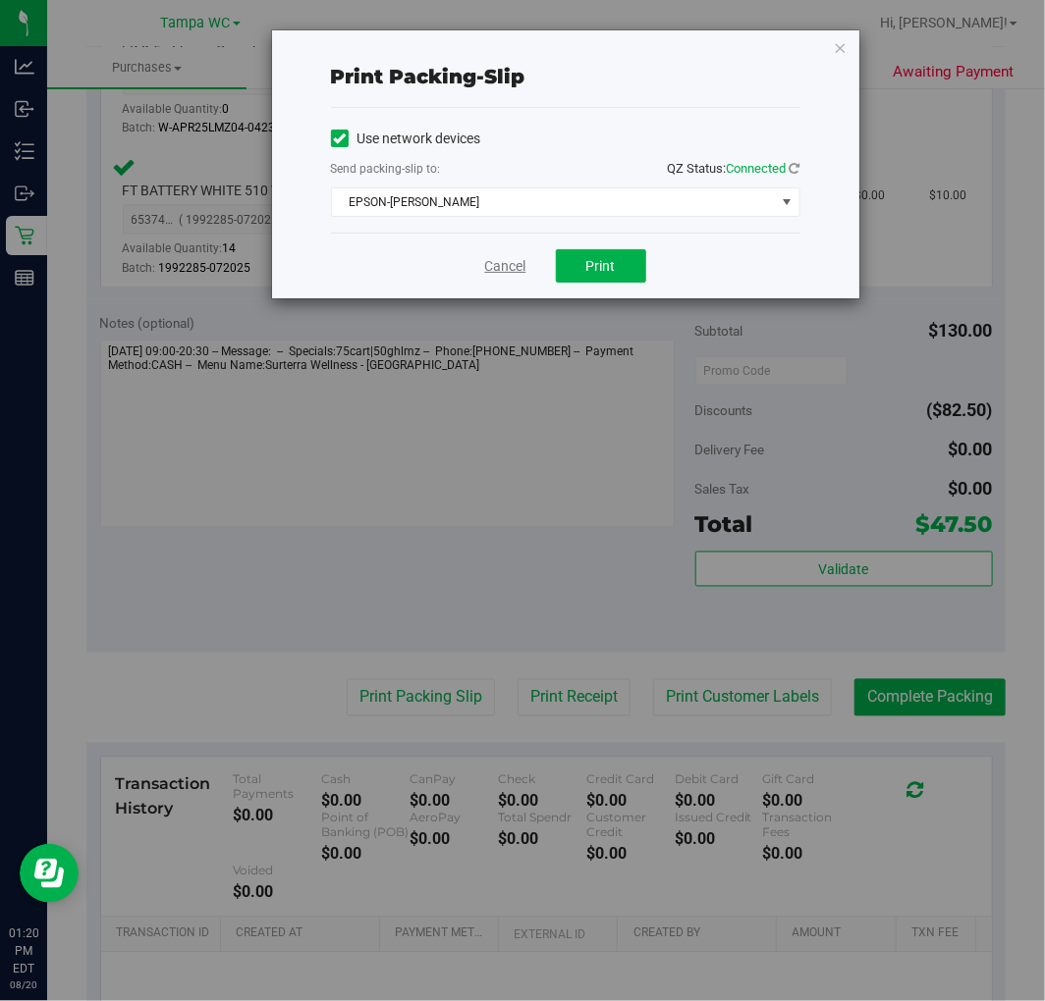
click at [485, 261] on link "Cancel" at bounding box center [505, 266] width 41 height 21
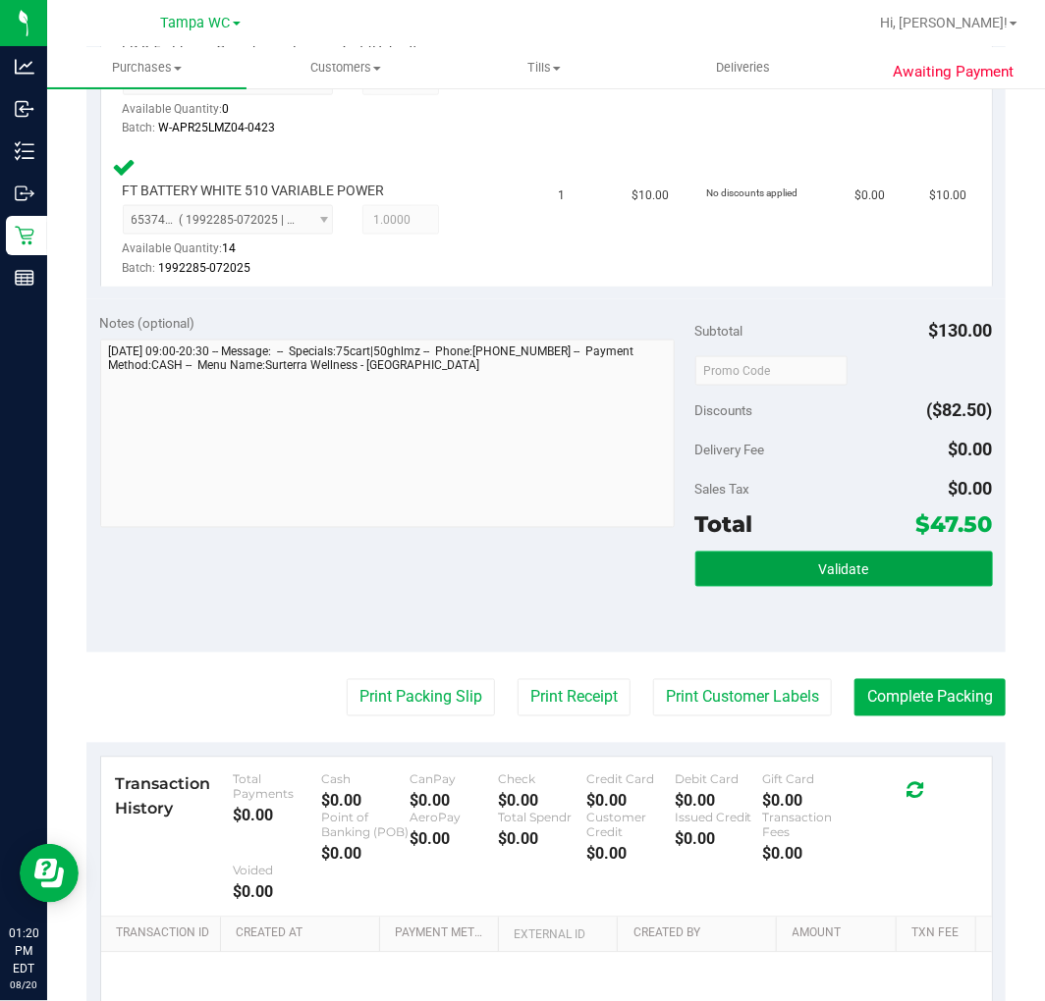
click at [786, 573] on button "Validate" at bounding box center [843, 569] width 297 height 35
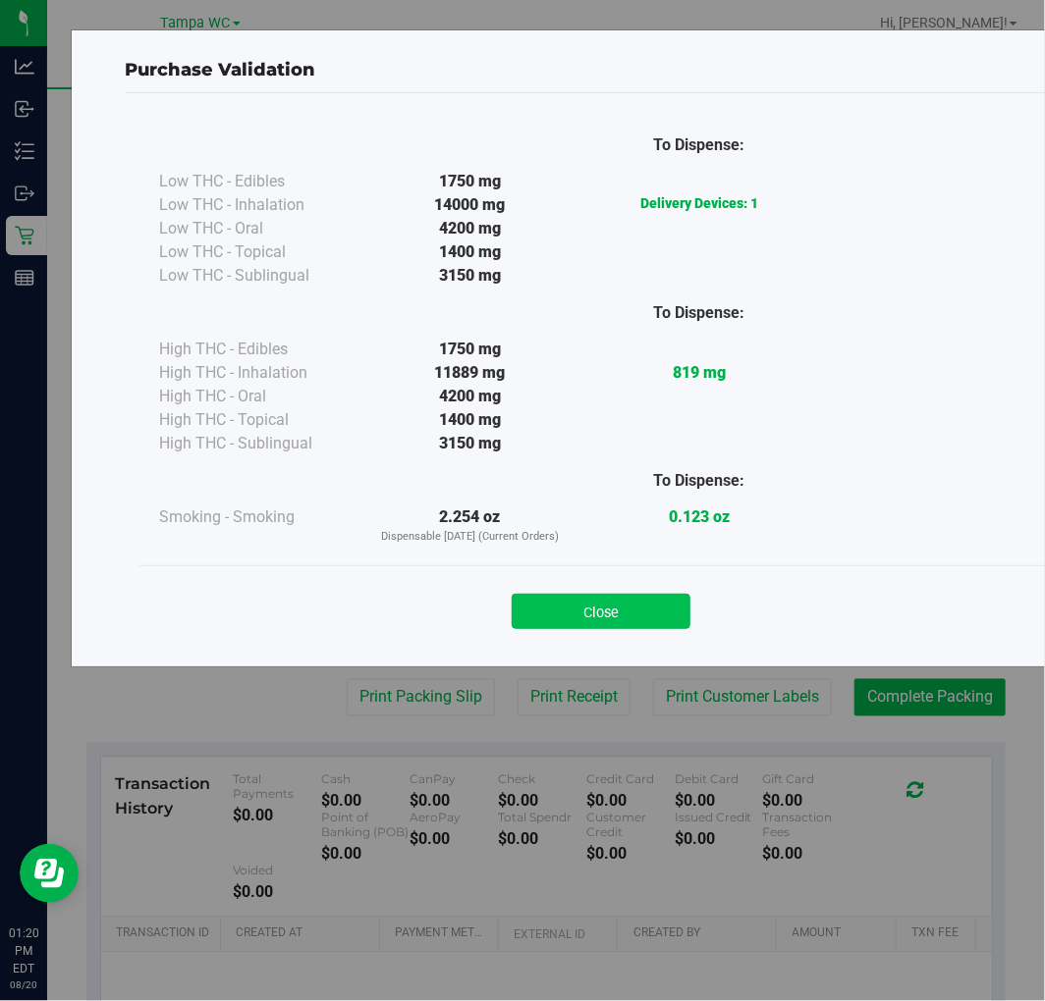
click at [601, 607] on button "Close" at bounding box center [601, 611] width 179 height 35
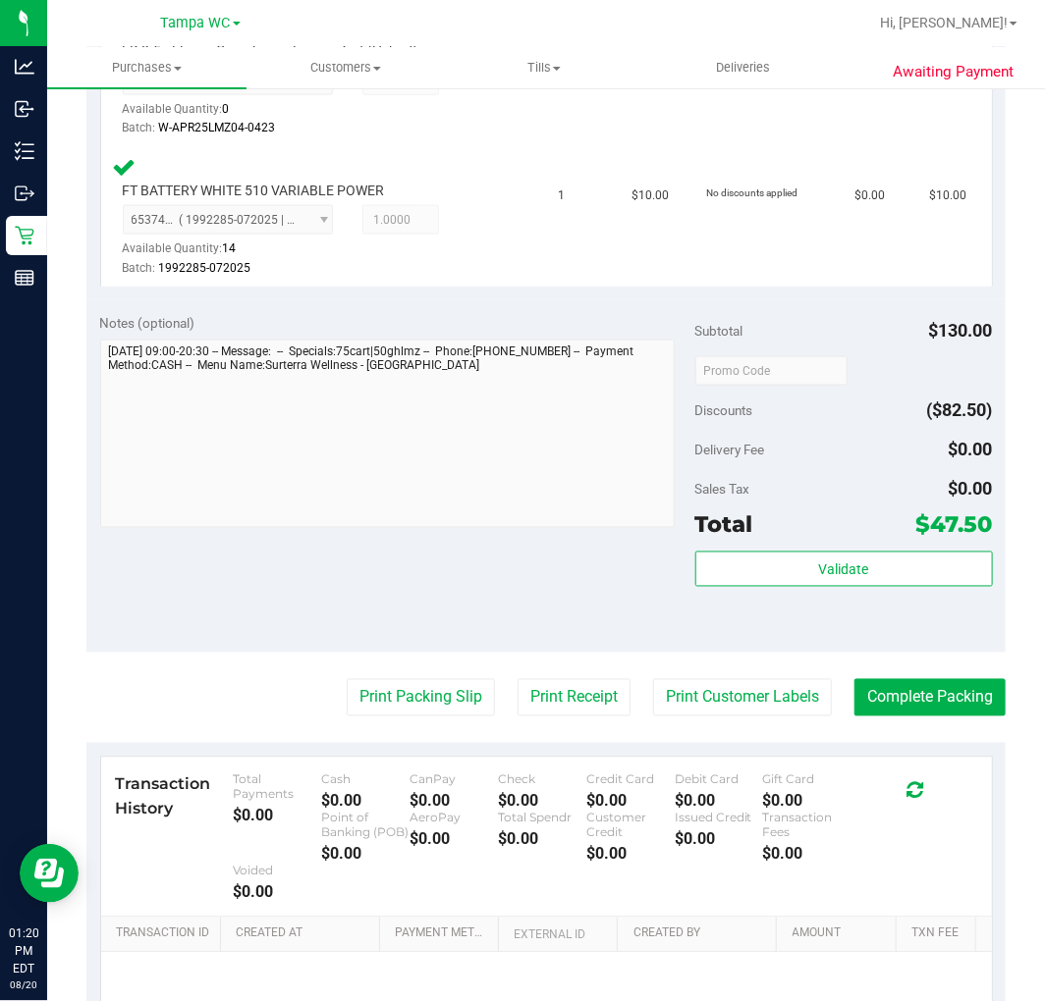
click at [838, 671] on purchase-details "Back Edit Purchase Cancel Purchase View Profile # 11817916 BioTrack ID: - Submi…" at bounding box center [545, 253] width 919 height 1820
click at [841, 673] on purchase-details "Back Edit Purchase Cancel Purchase View Profile # 11817916 BioTrack ID: - Submi…" at bounding box center [545, 253] width 919 height 1820
click at [844, 674] on purchase-details "Back Edit Purchase Cancel Purchase View Profile # 11817916 BioTrack ID: - Submi…" at bounding box center [545, 253] width 919 height 1820
click at [854, 679] on button "Complete Packing" at bounding box center [929, 697] width 151 height 37
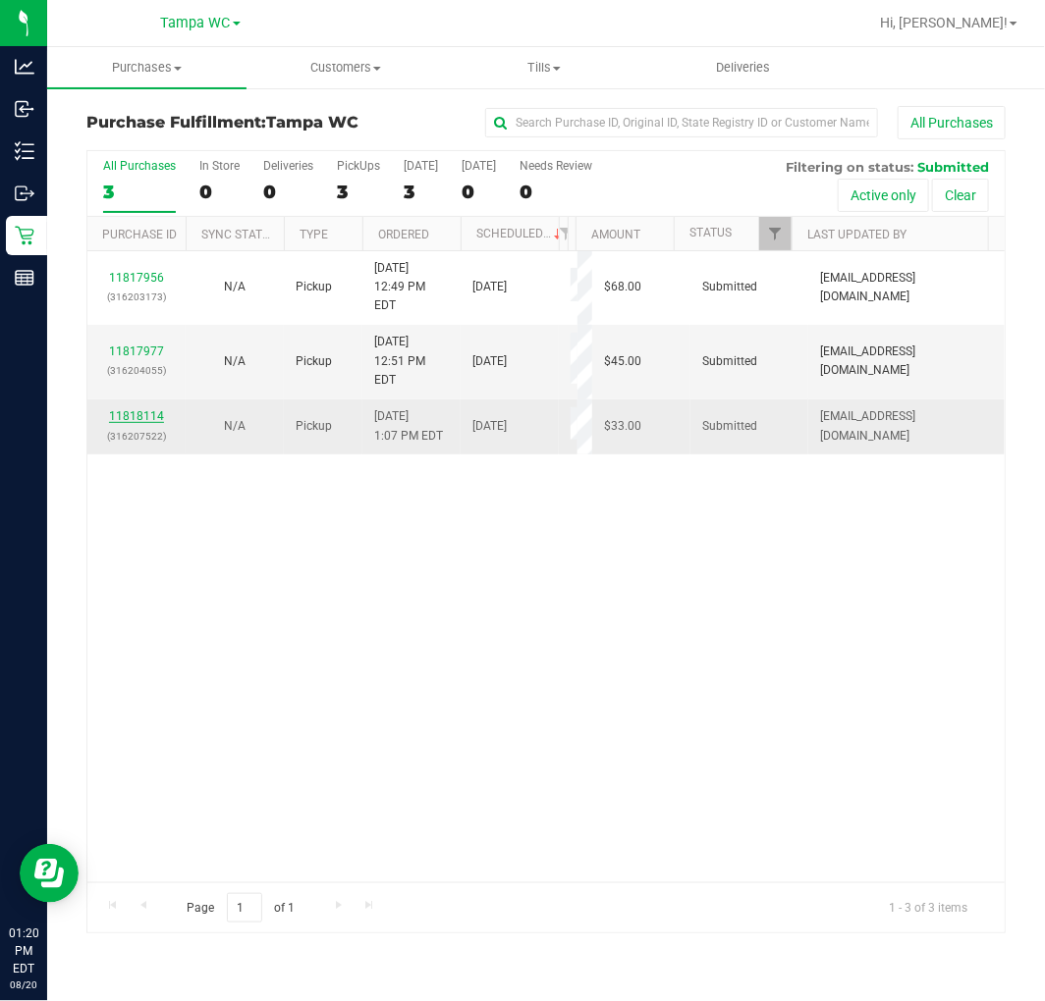
click at [140, 409] on link "11818114" at bounding box center [136, 416] width 55 height 14
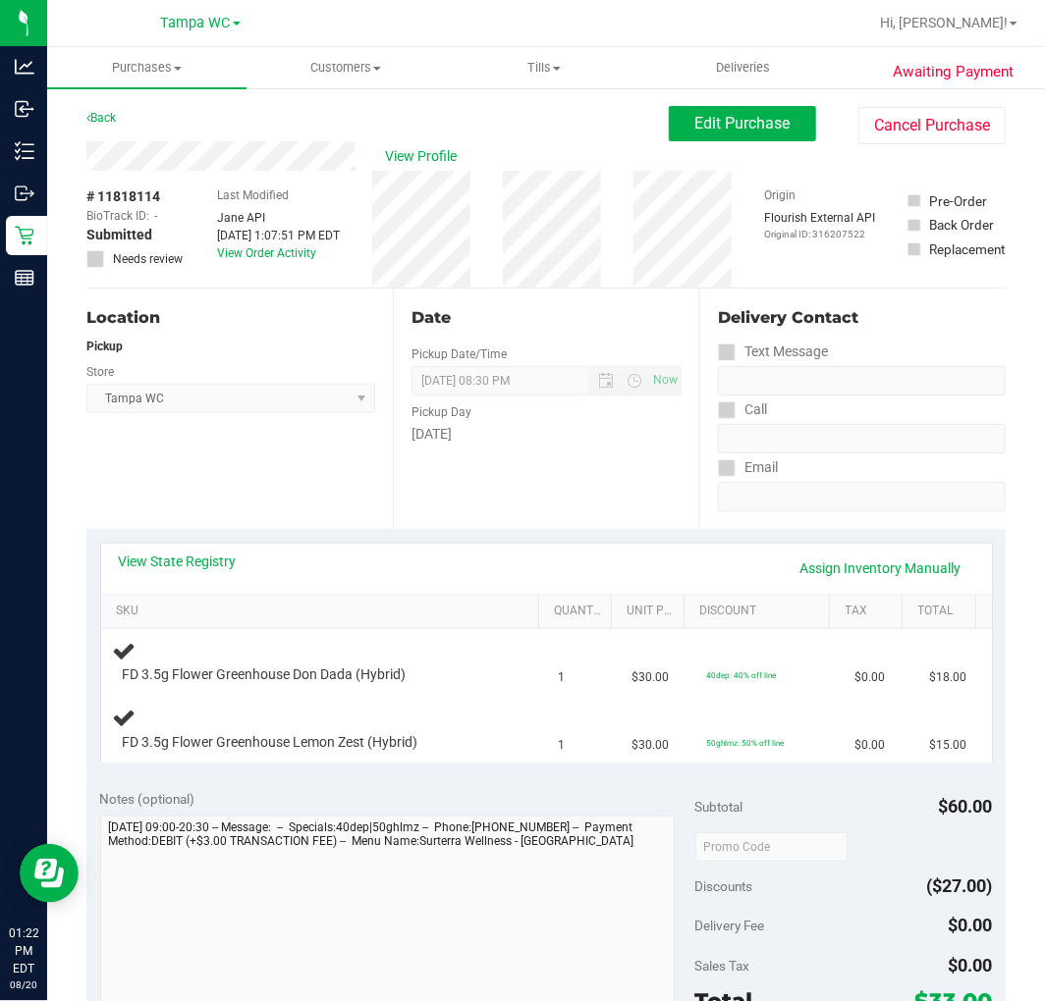
click at [311, 504] on div "Location Pickup Store Tampa WC Select Store Bonita Springs WC Boynton Beach WC …" at bounding box center [239, 409] width 306 height 241
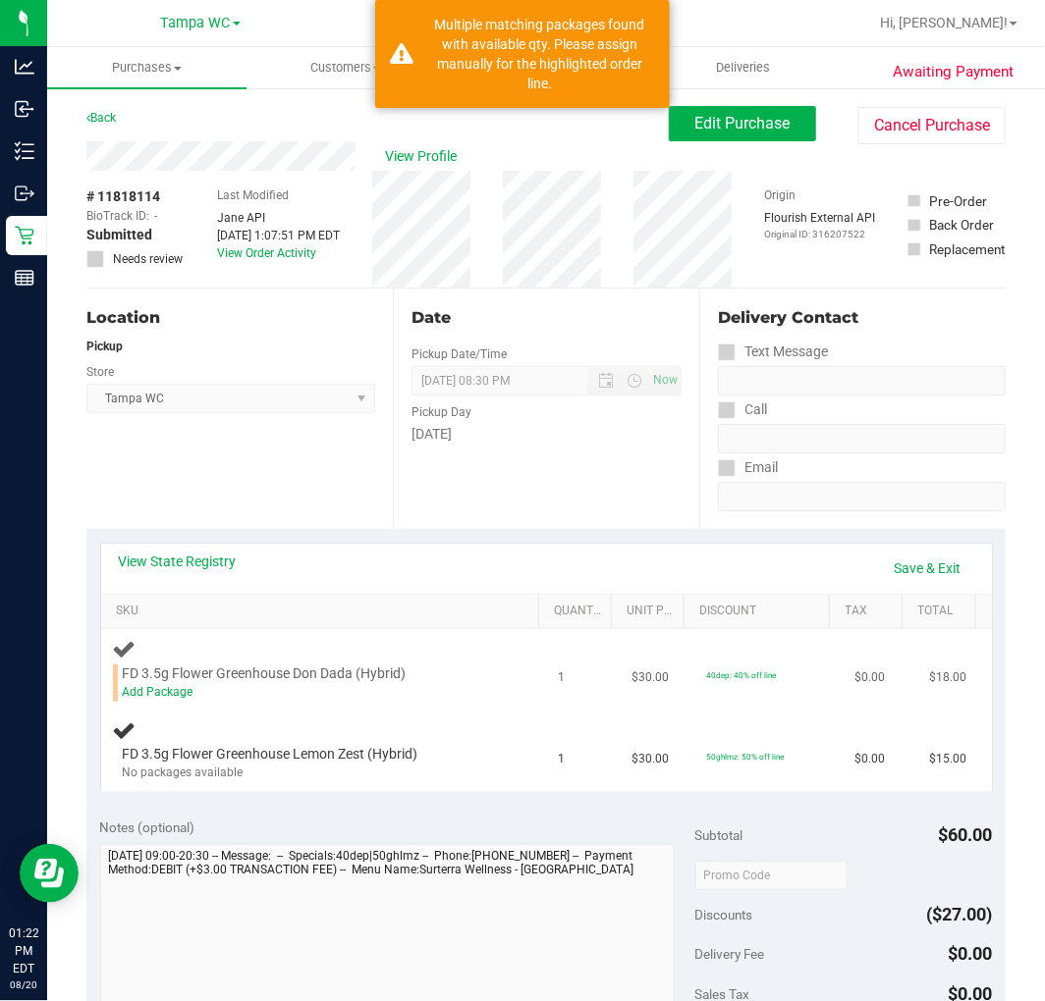
click at [158, 698] on div "Add Package" at bounding box center [313, 692] width 380 height 19
click at [160, 692] on link "Add Package" at bounding box center [158, 692] width 71 height 14
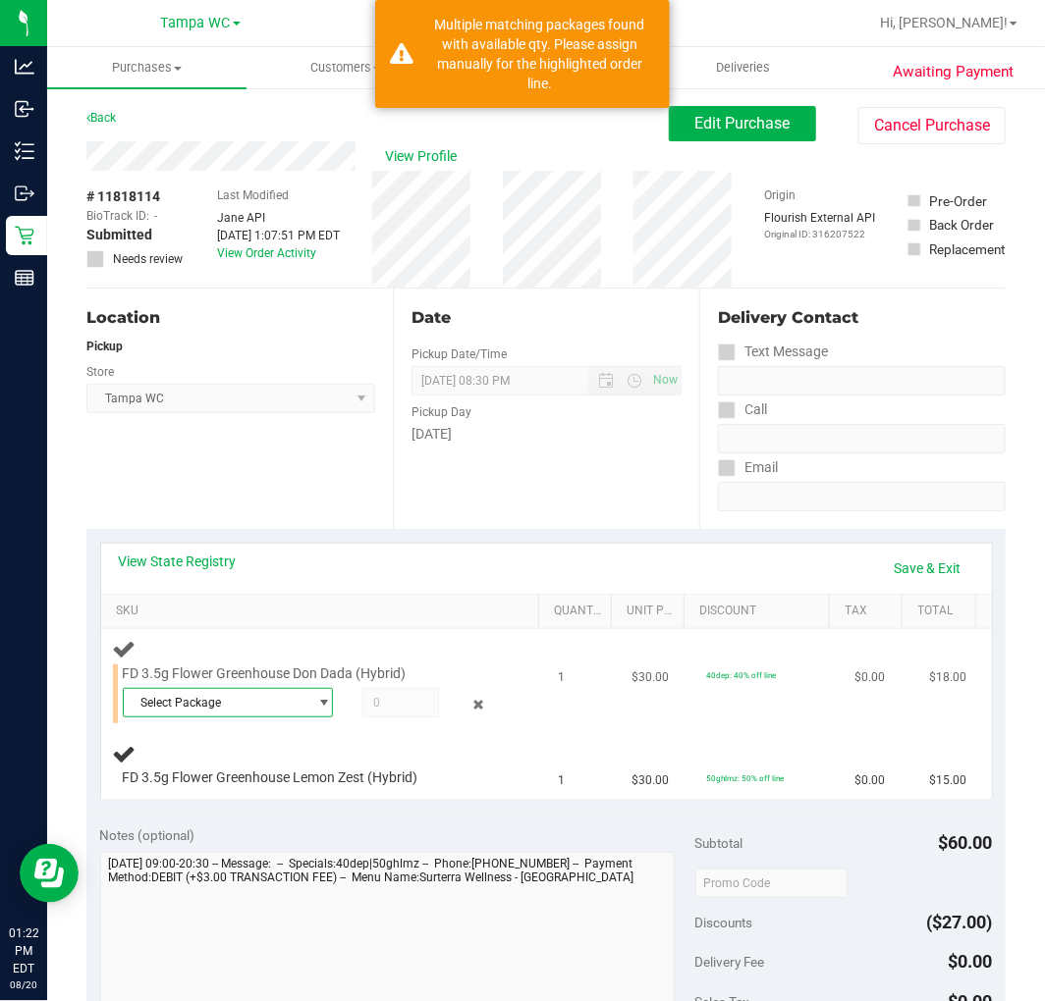
click at [213, 700] on span "Select Package" at bounding box center [216, 702] width 184 height 27
click at [272, 789] on span "( W-JUN25DDA03-0626 | orig: FLSRWGM-20250707-514 )" at bounding box center [399, 783] width 304 height 14
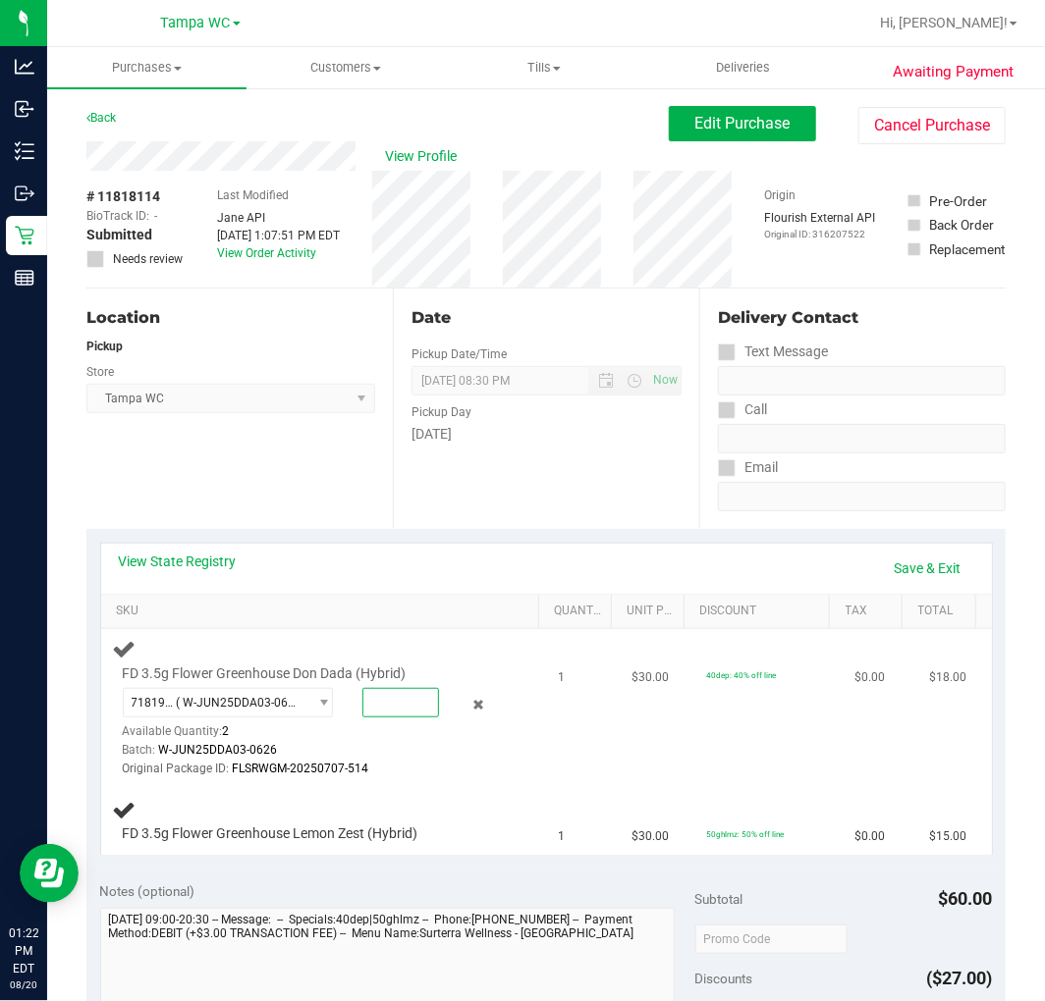
click at [381, 709] on span at bounding box center [400, 702] width 76 height 29
type input "1"
type input "1.0000"
click at [404, 754] on div "Batch: W-JUN25DDA03-0626" at bounding box center [313, 750] width 380 height 19
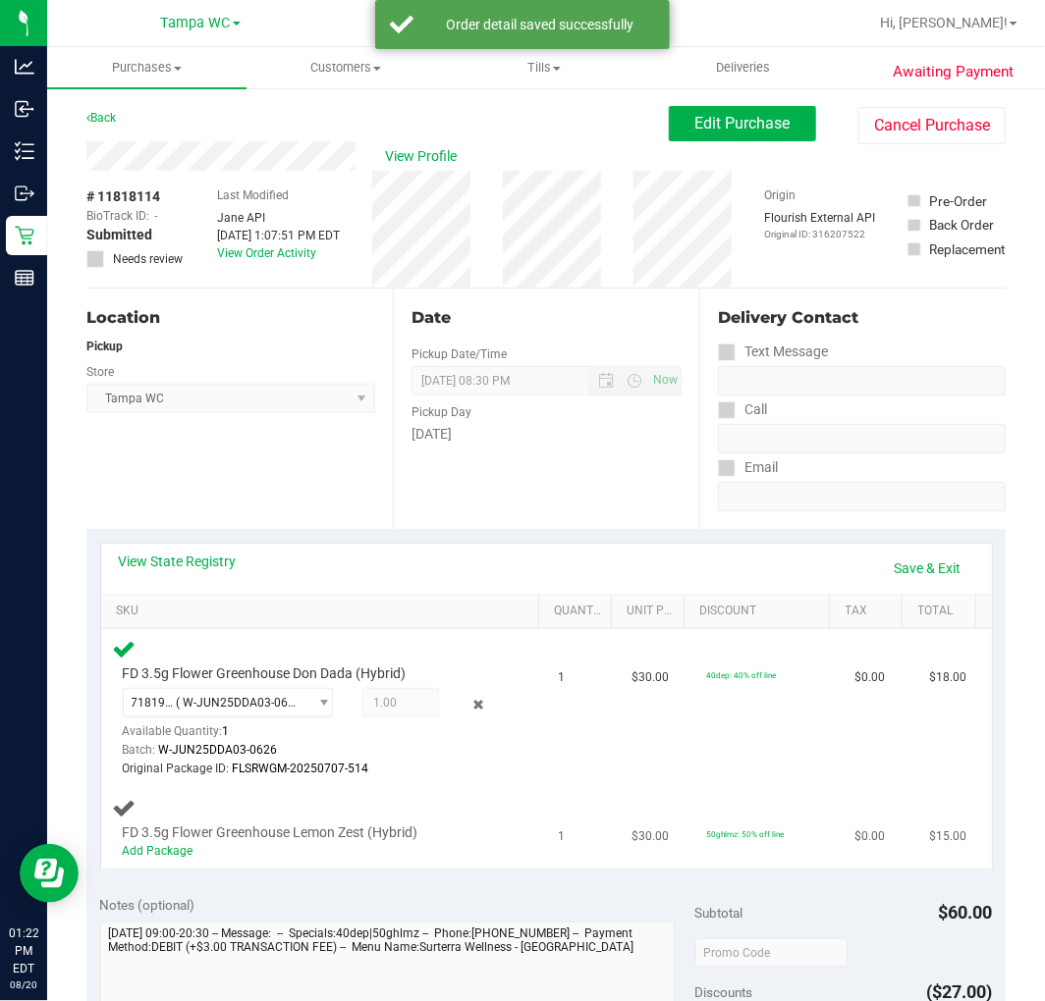
click at [143, 856] on div "Add Package" at bounding box center [313, 851] width 380 height 19
click at [149, 852] on link "Add Package" at bounding box center [158, 851] width 71 height 14
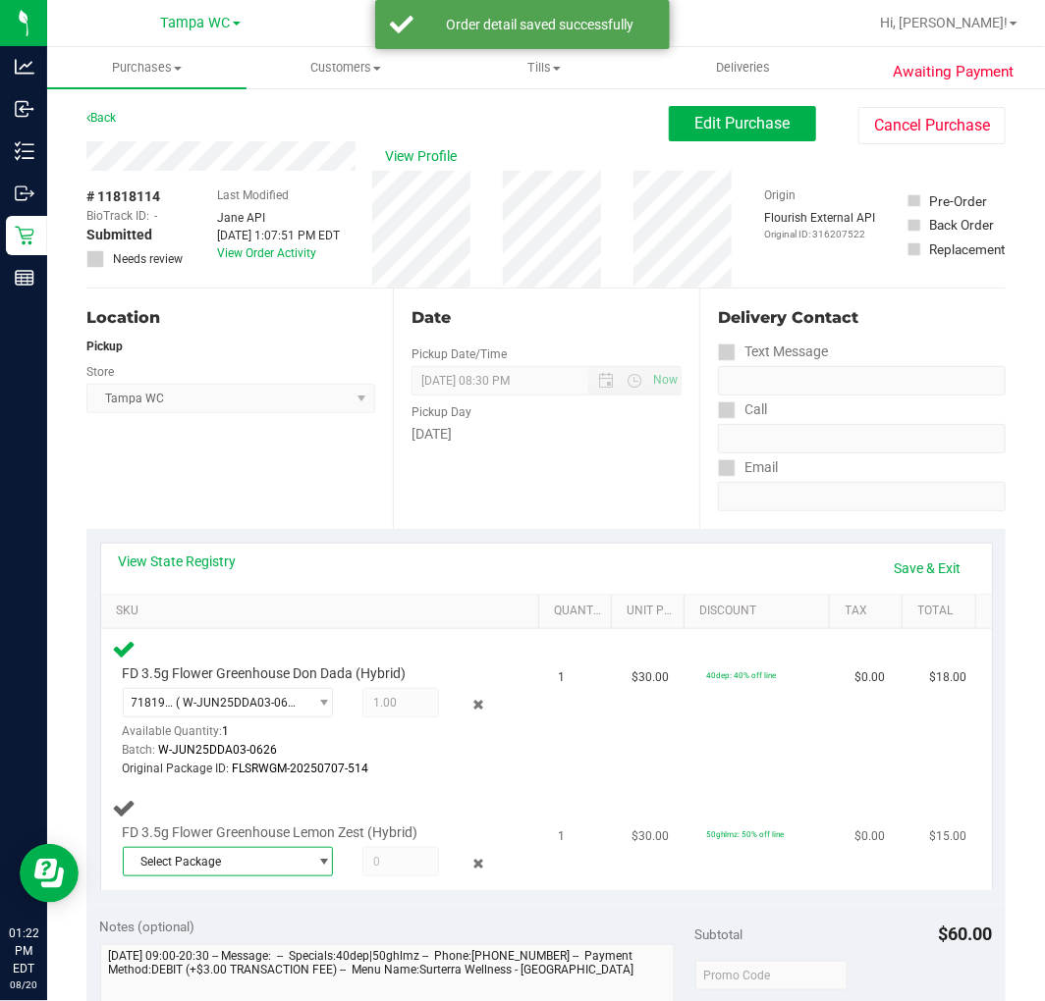
click at [196, 870] on span "Select Package" at bounding box center [216, 861] width 184 height 27
click at [222, 944] on span "8165518203057114" at bounding box center [190, 941] width 110 height 14
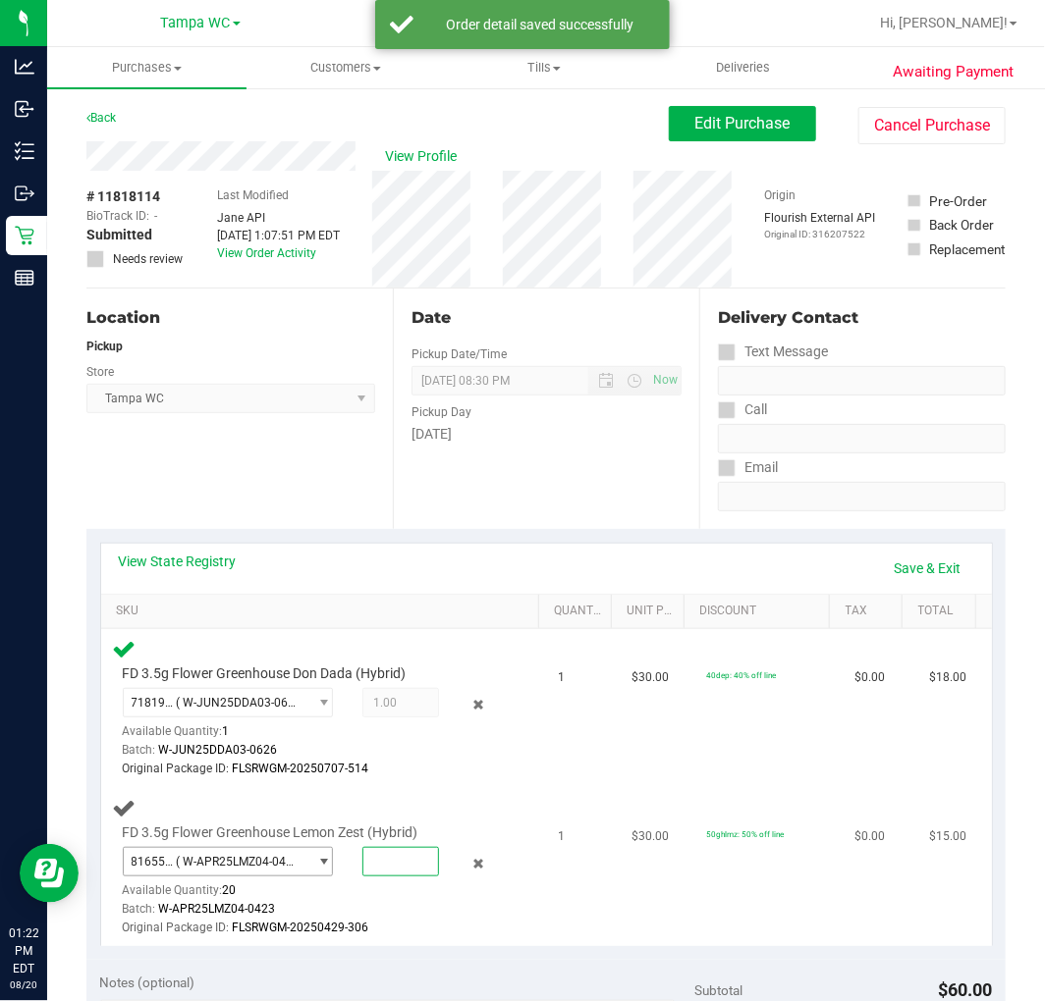
drag, startPoint x: 408, startPoint y: 857, endPoint x: 290, endPoint y: 868, distance: 119.3
click at [290, 847] on div "8165518203057114 ( W-APR25LMZ04-0423 | orig: FLSRWGM-20250429-306 ) 81655182030…" at bounding box center [313, 847] width 380 height 0
type input "1"
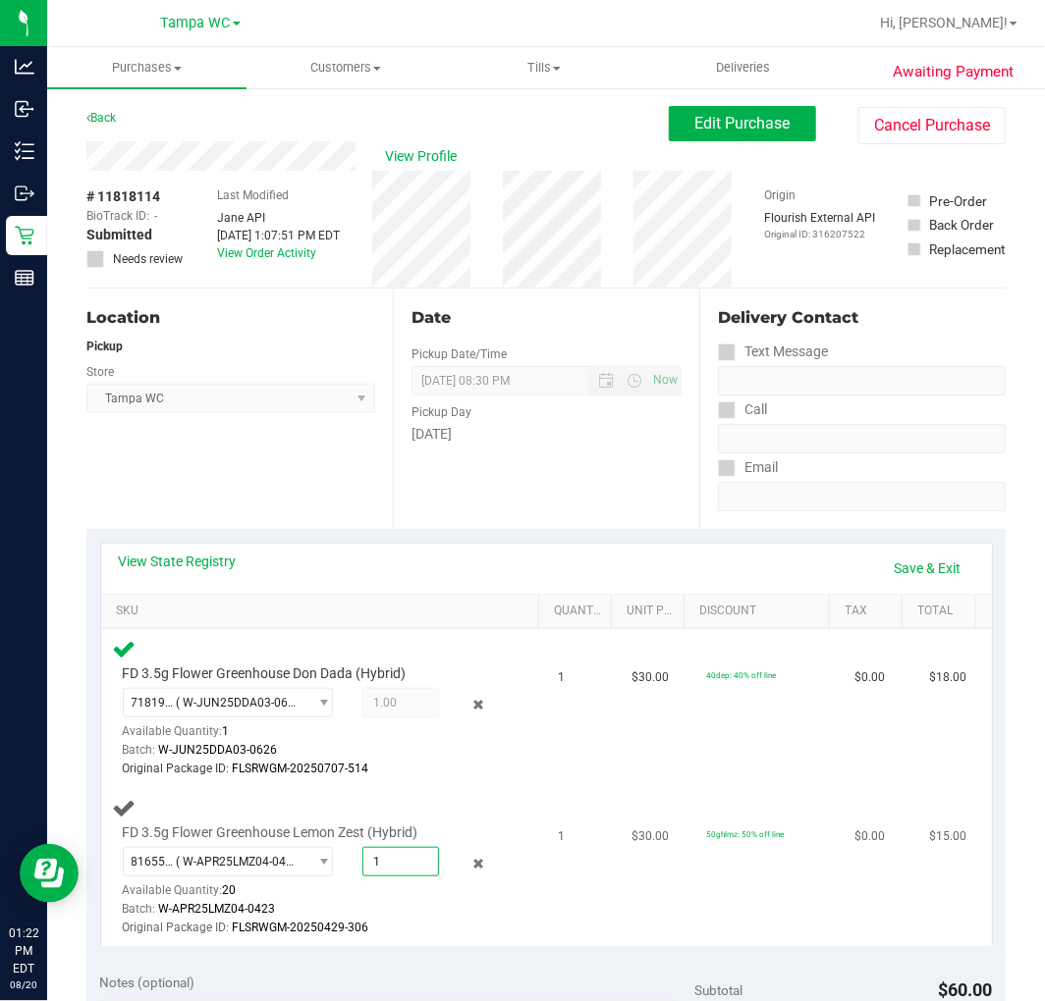
type input "1.0000"
click at [401, 944] on td "FD 3.5g Flower Greenhouse Lemon Zest (Hybrid) 8165518203057114 ( W-APR25LMZ04-0…" at bounding box center [324, 867] width 446 height 158
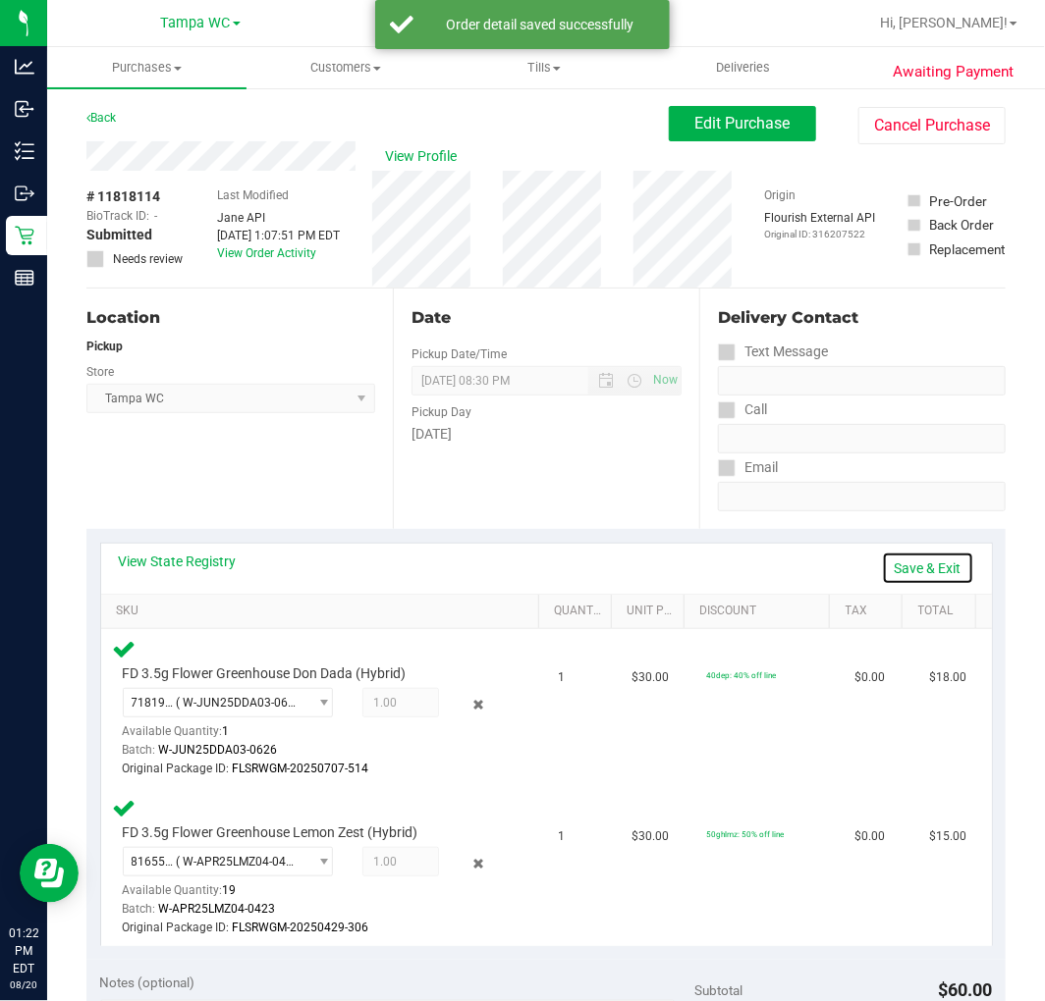
click at [906, 562] on link "Save & Exit" at bounding box center [928, 568] width 92 height 33
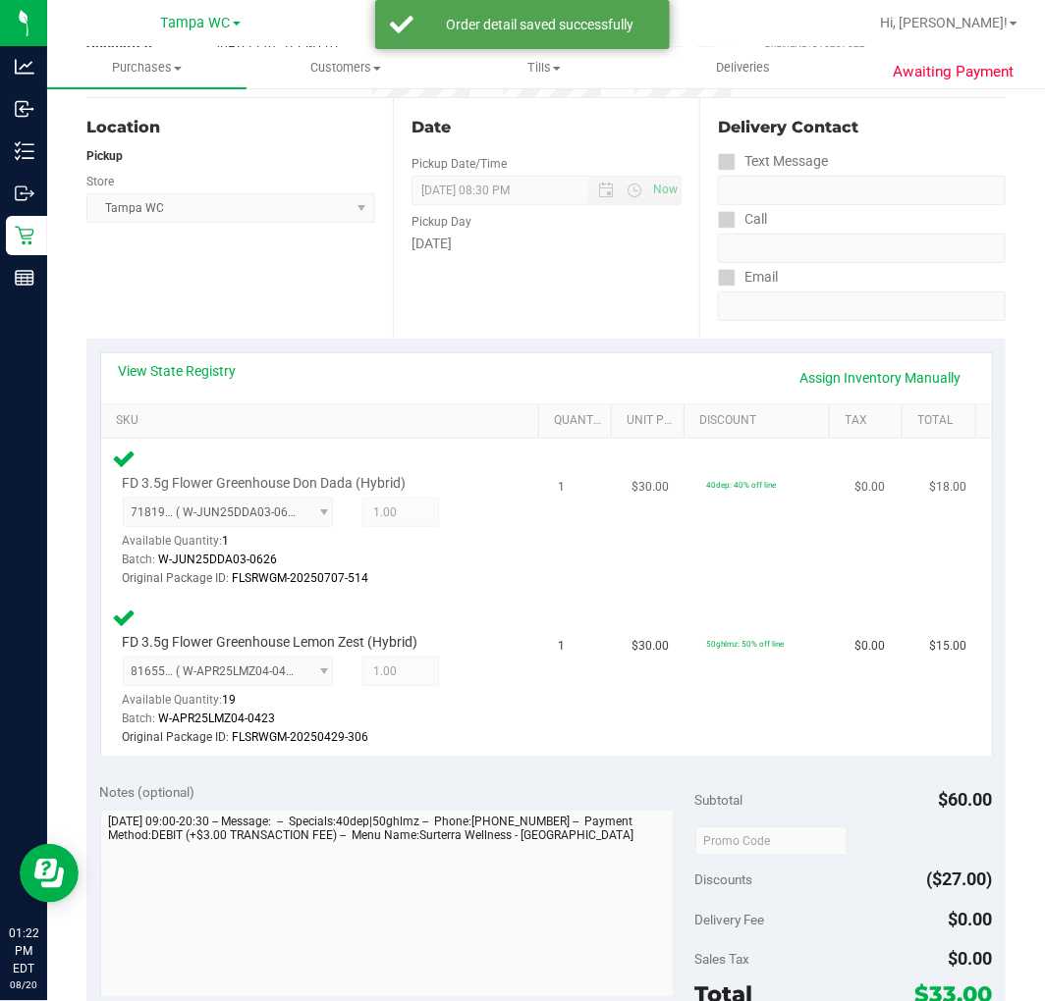
scroll to position [545, 0]
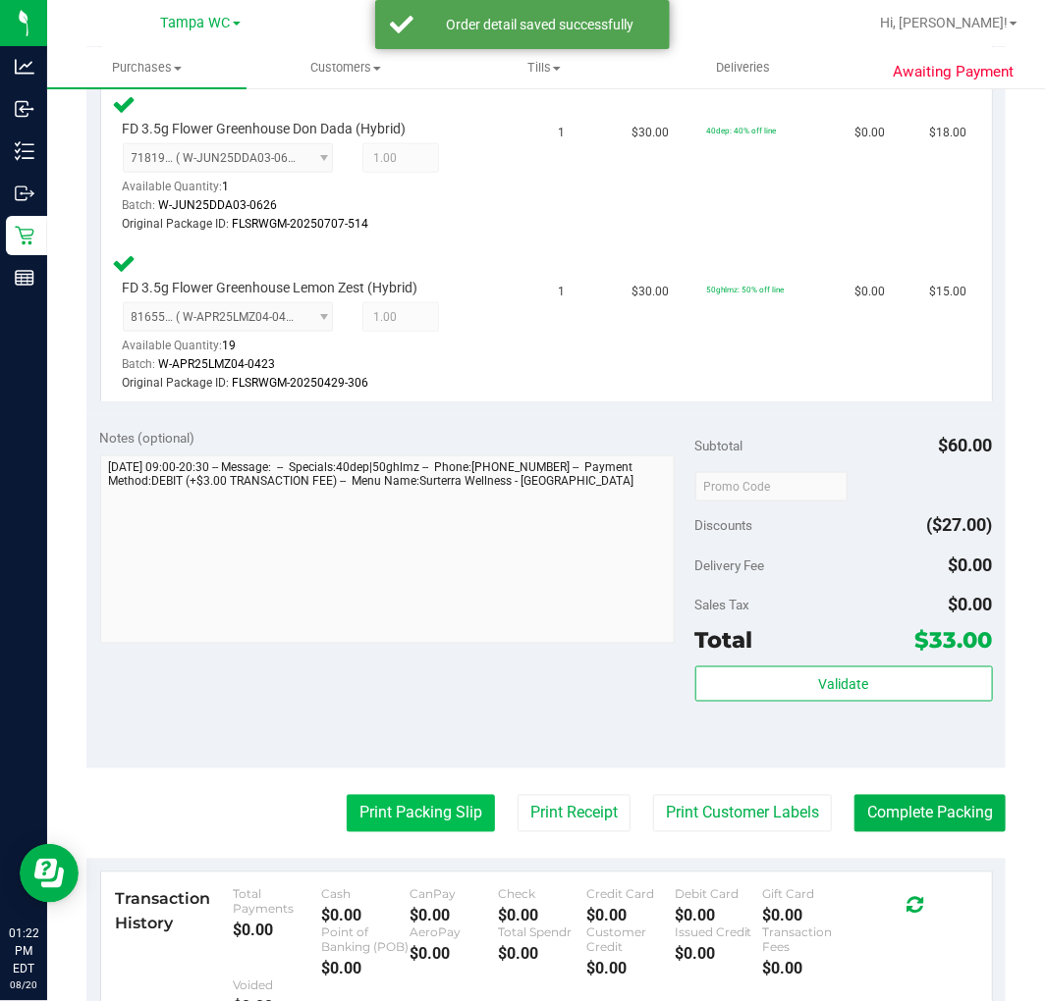
click at [366, 802] on button "Print Packing Slip" at bounding box center [421, 813] width 148 height 37
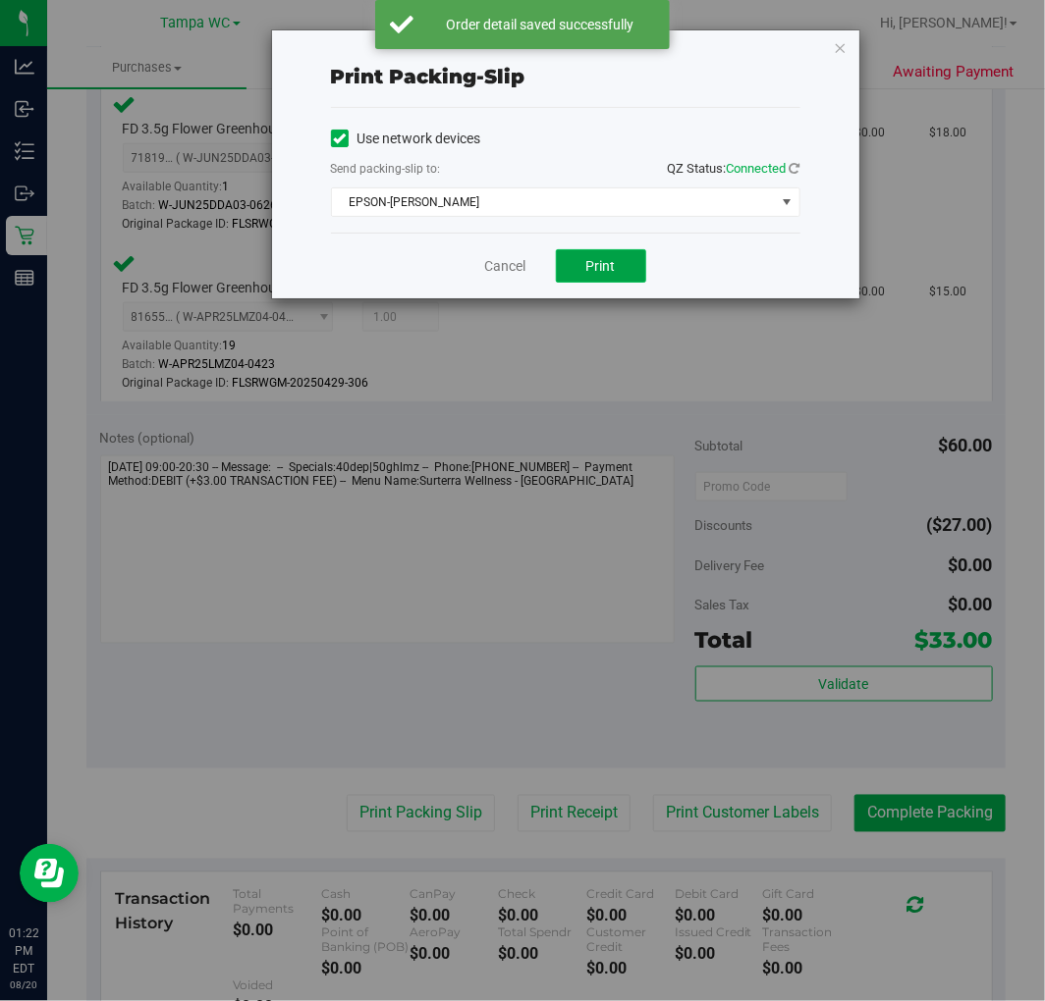
click at [624, 273] on button "Print" at bounding box center [601, 265] width 90 height 33
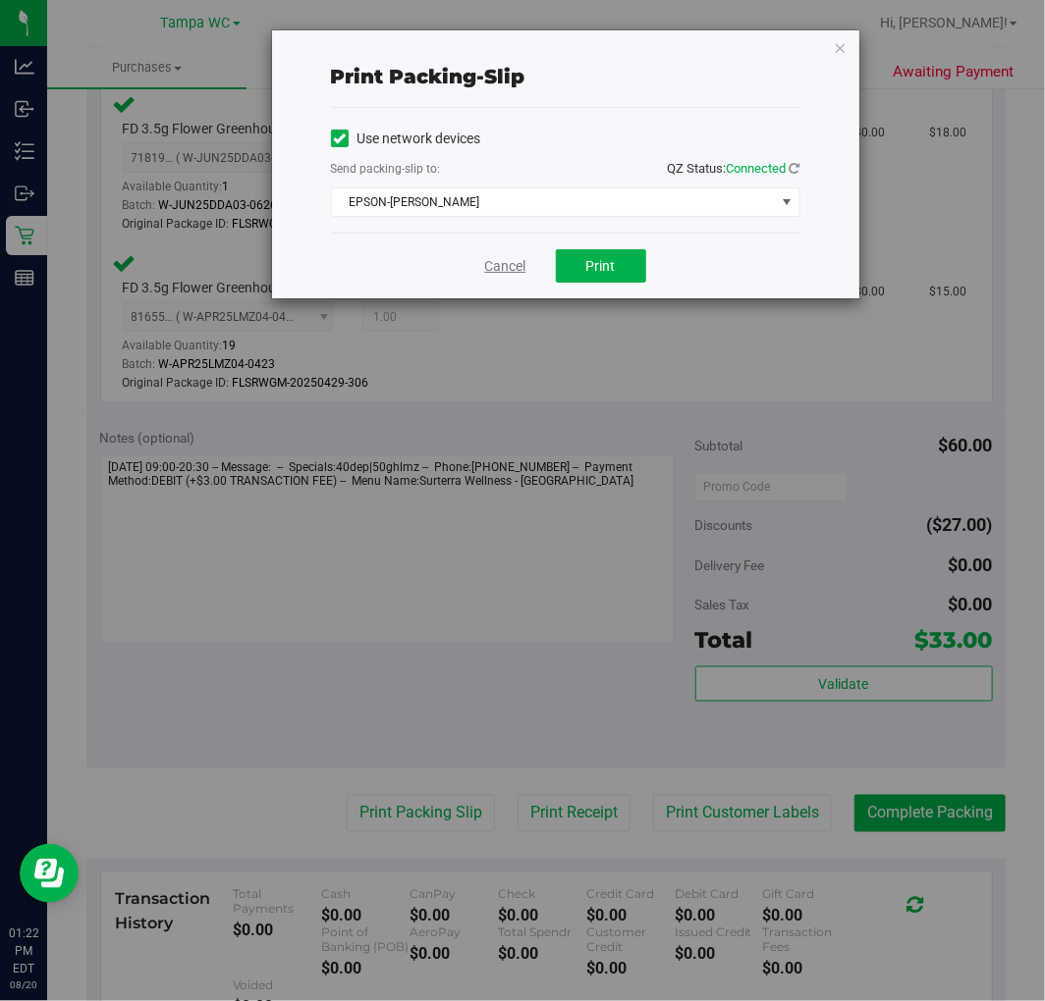
click at [504, 256] on div "Cancel Print" at bounding box center [565, 266] width 469 height 66
click at [505, 263] on link "Cancel" at bounding box center [505, 266] width 41 height 21
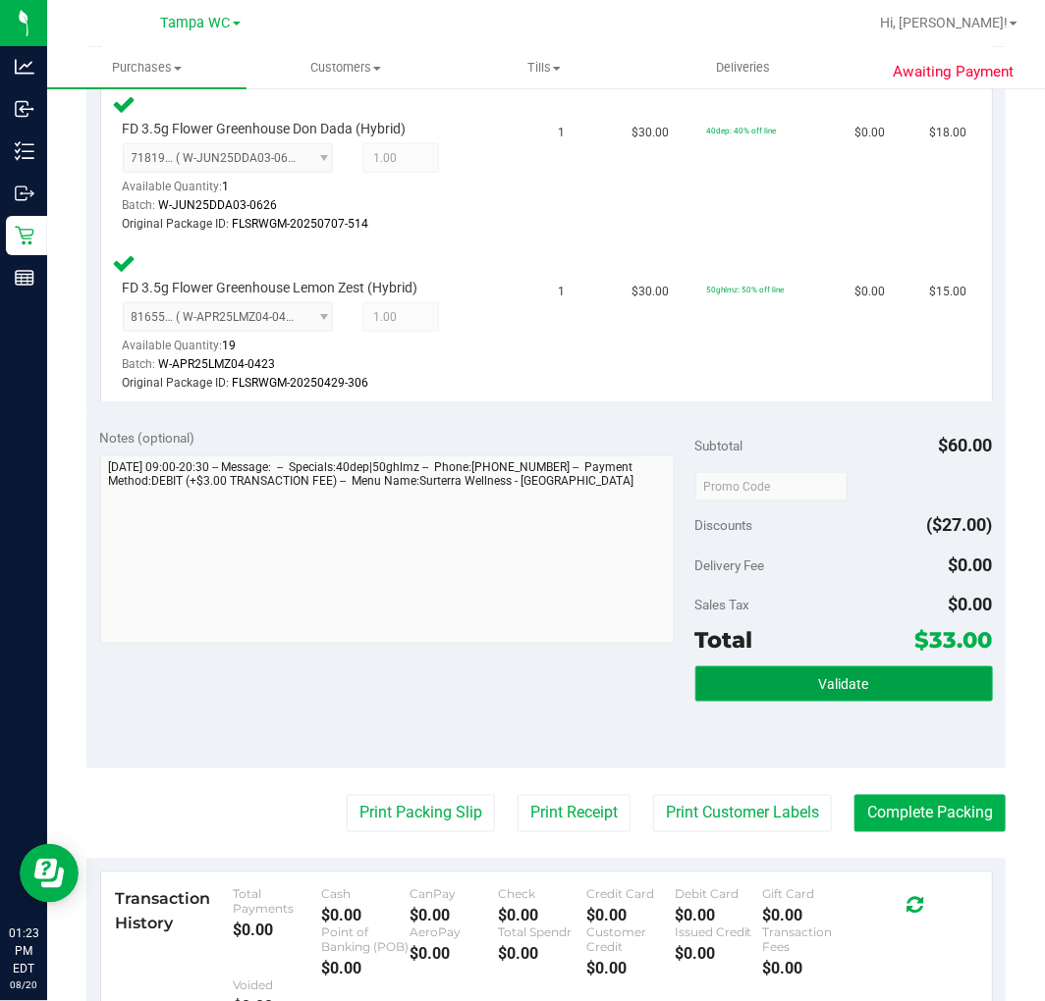
click at [819, 689] on span "Validate" at bounding box center [844, 685] width 50 height 16
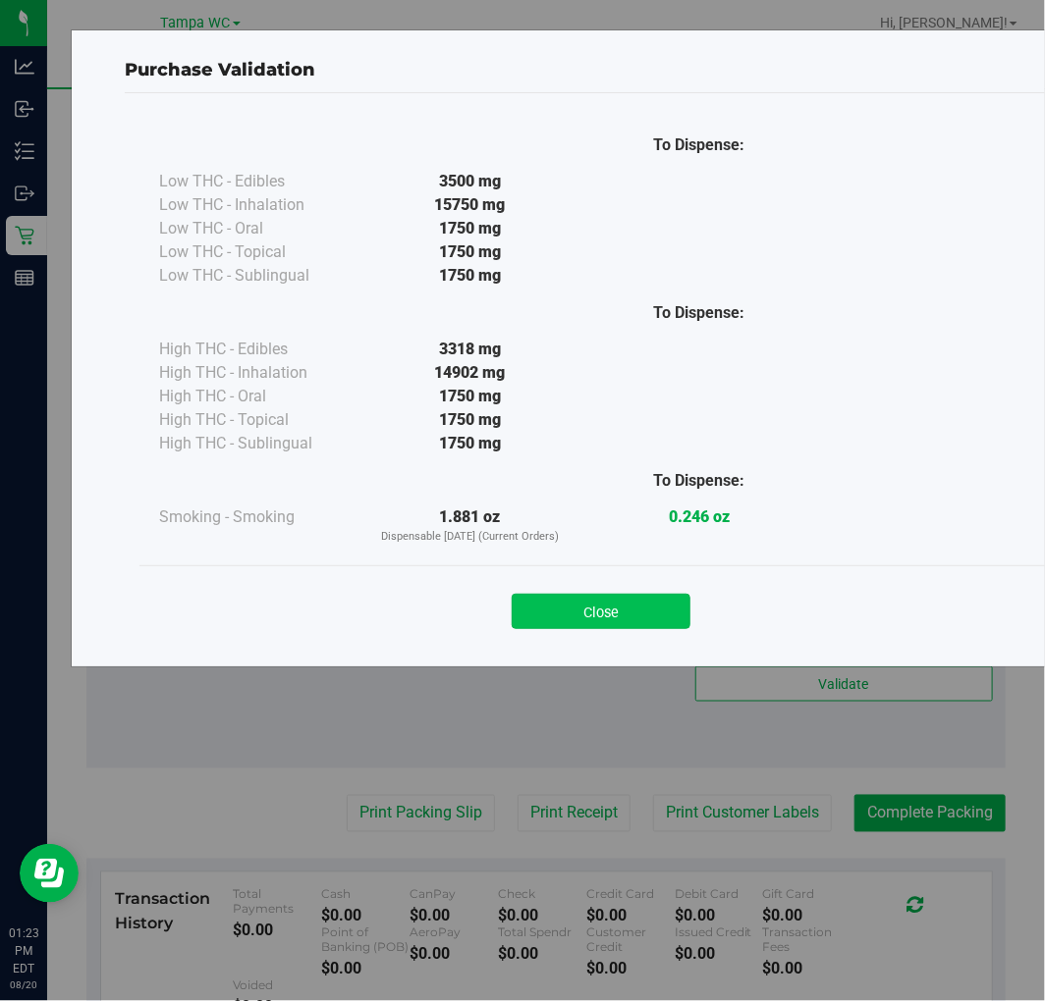
click at [623, 606] on button "Close" at bounding box center [601, 611] width 179 height 35
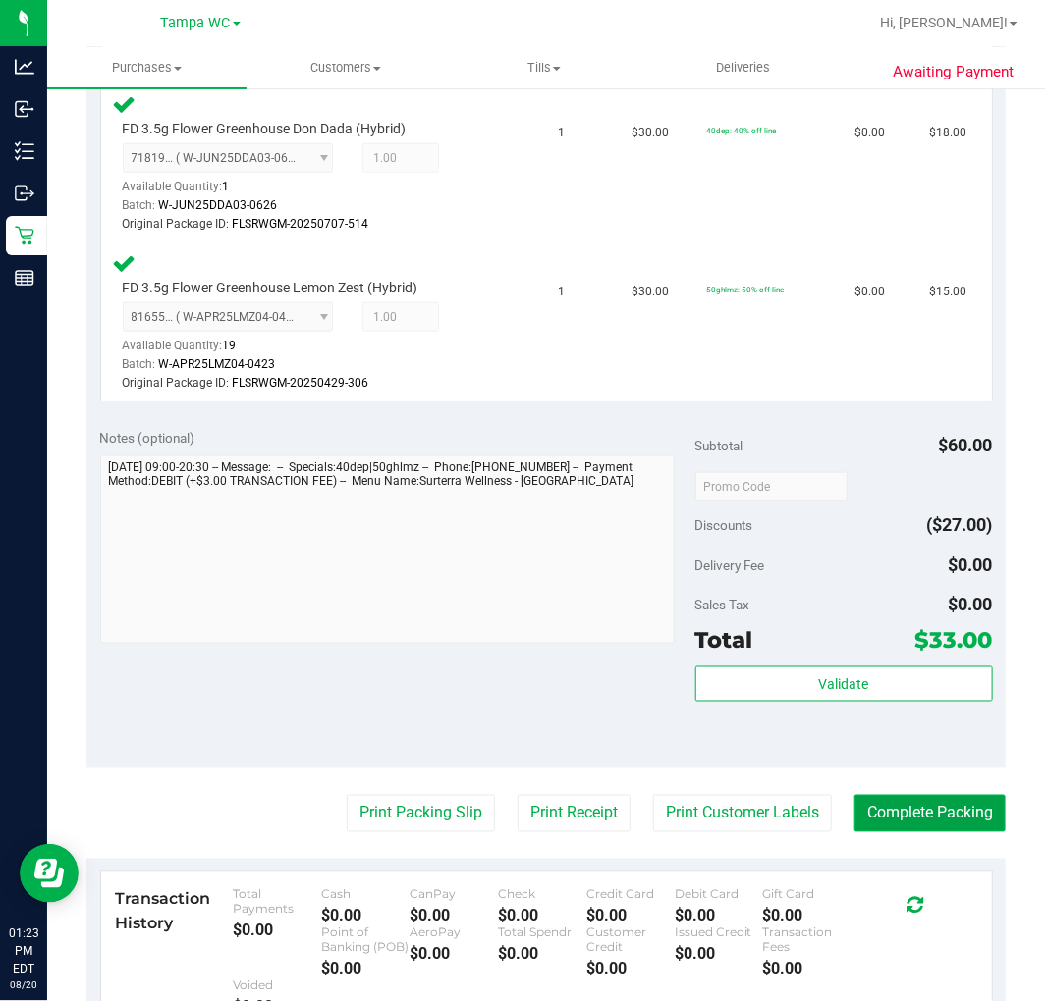
click at [862, 800] on button "Complete Packing" at bounding box center [929, 813] width 151 height 37
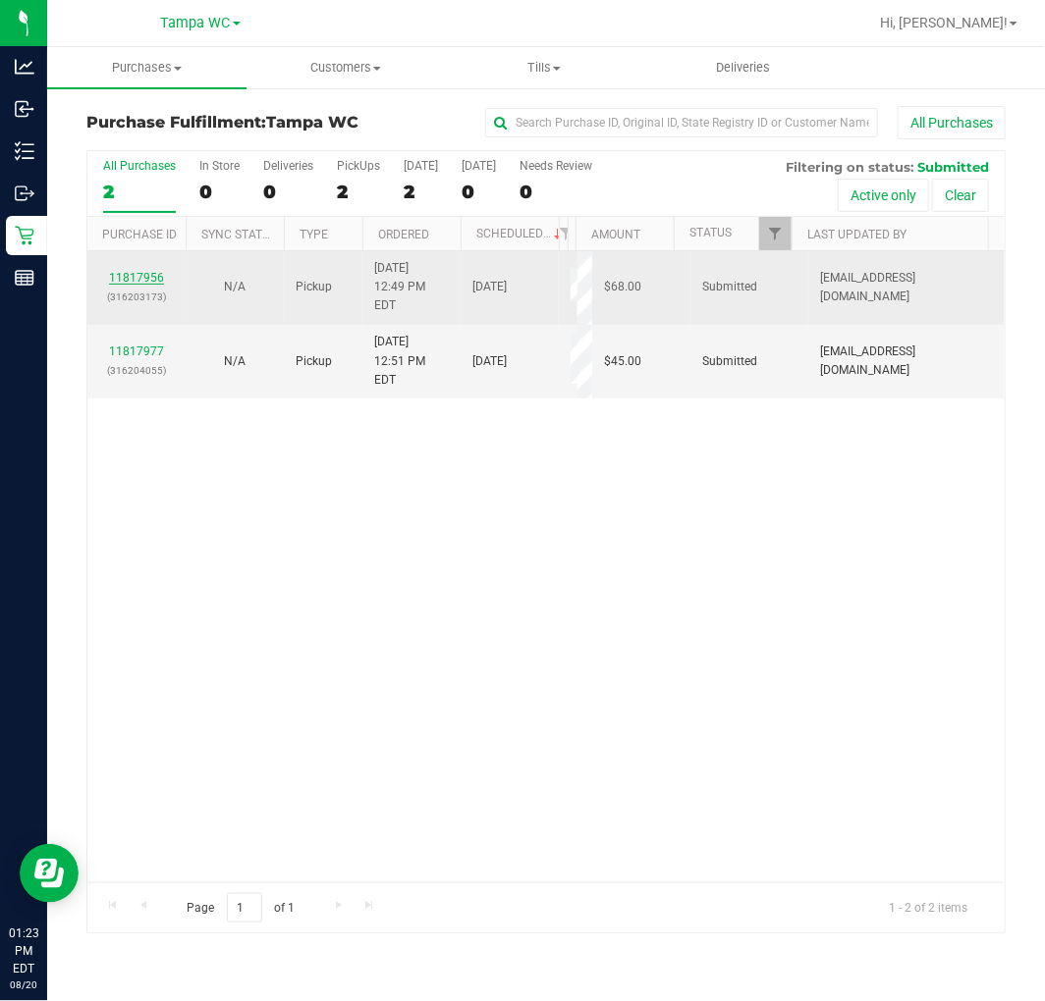
click at [145, 272] on link "11817956" at bounding box center [136, 278] width 55 height 14
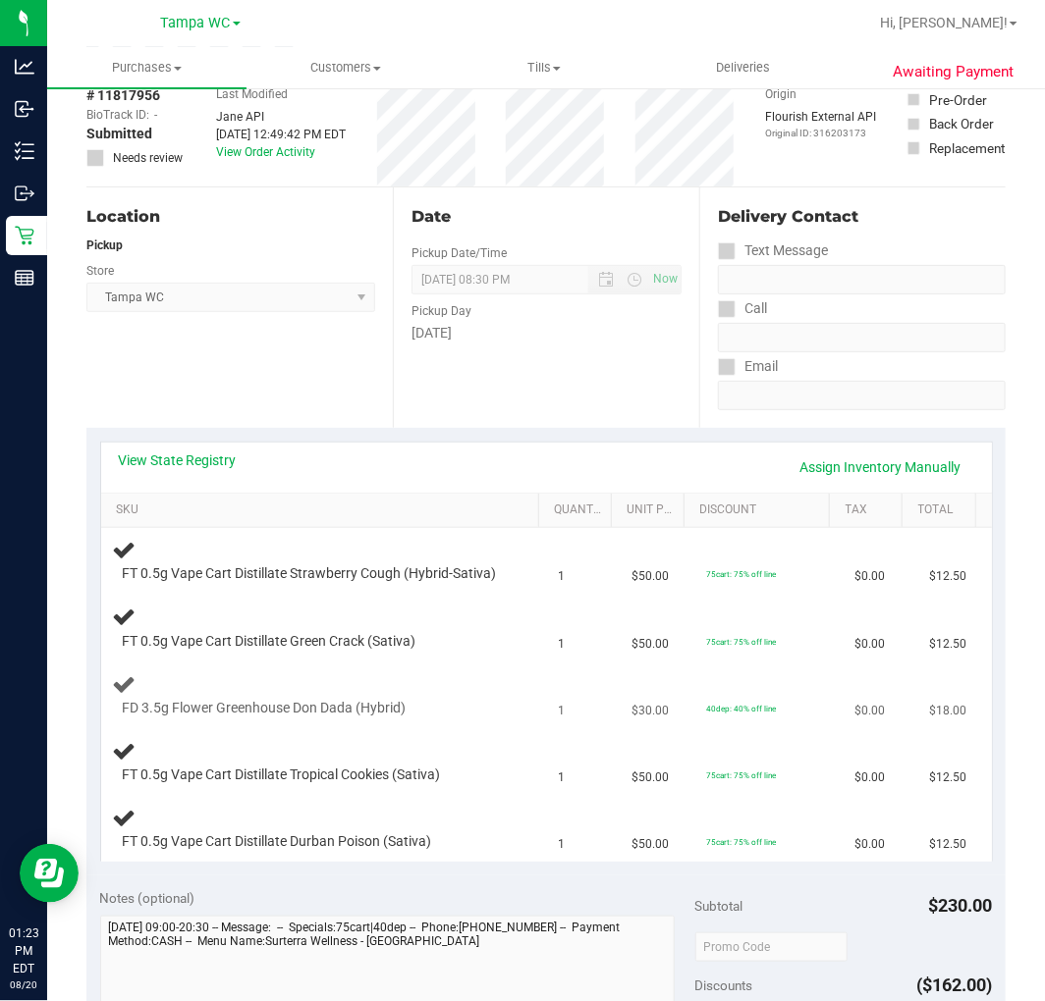
scroll to position [218, 0]
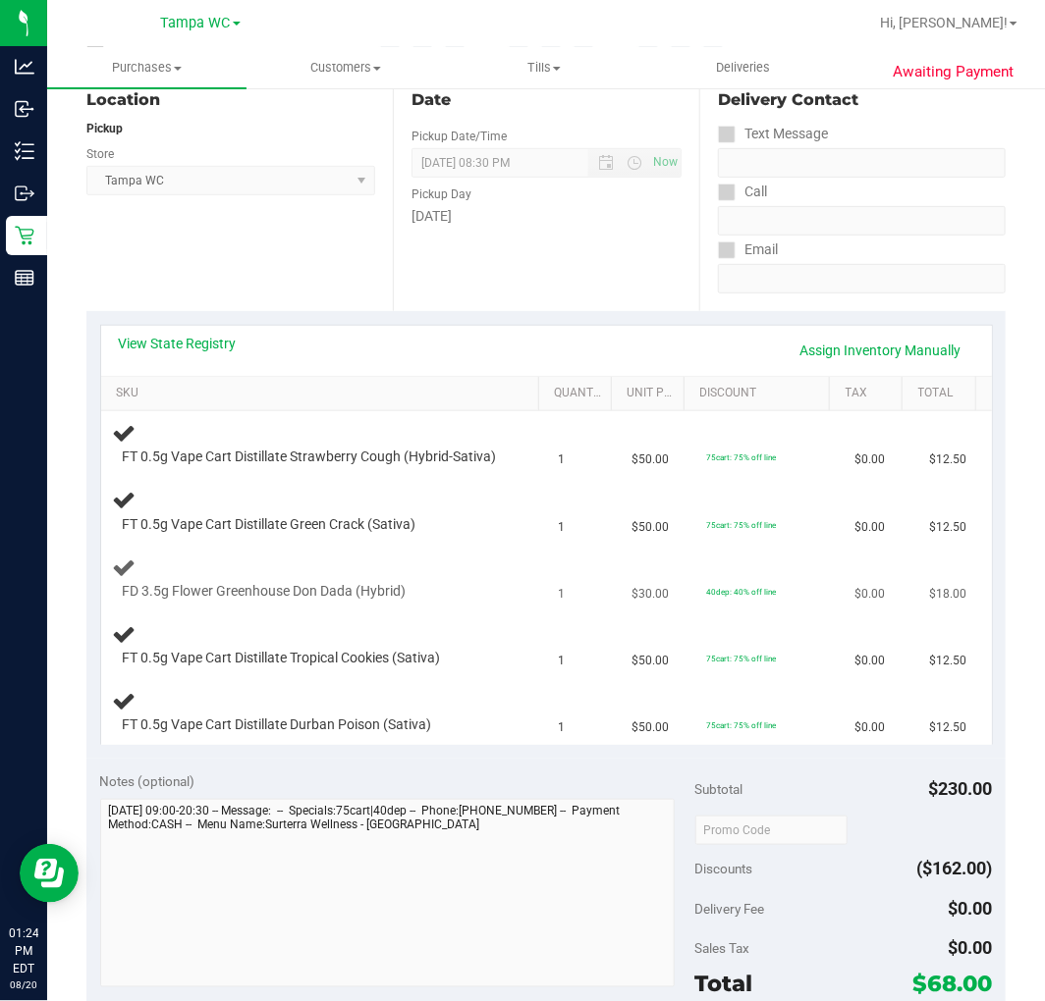
click at [433, 581] on div "FD 3.5g Flower Greenhouse Don Dada (Hybrid)" at bounding box center [324, 579] width 422 height 46
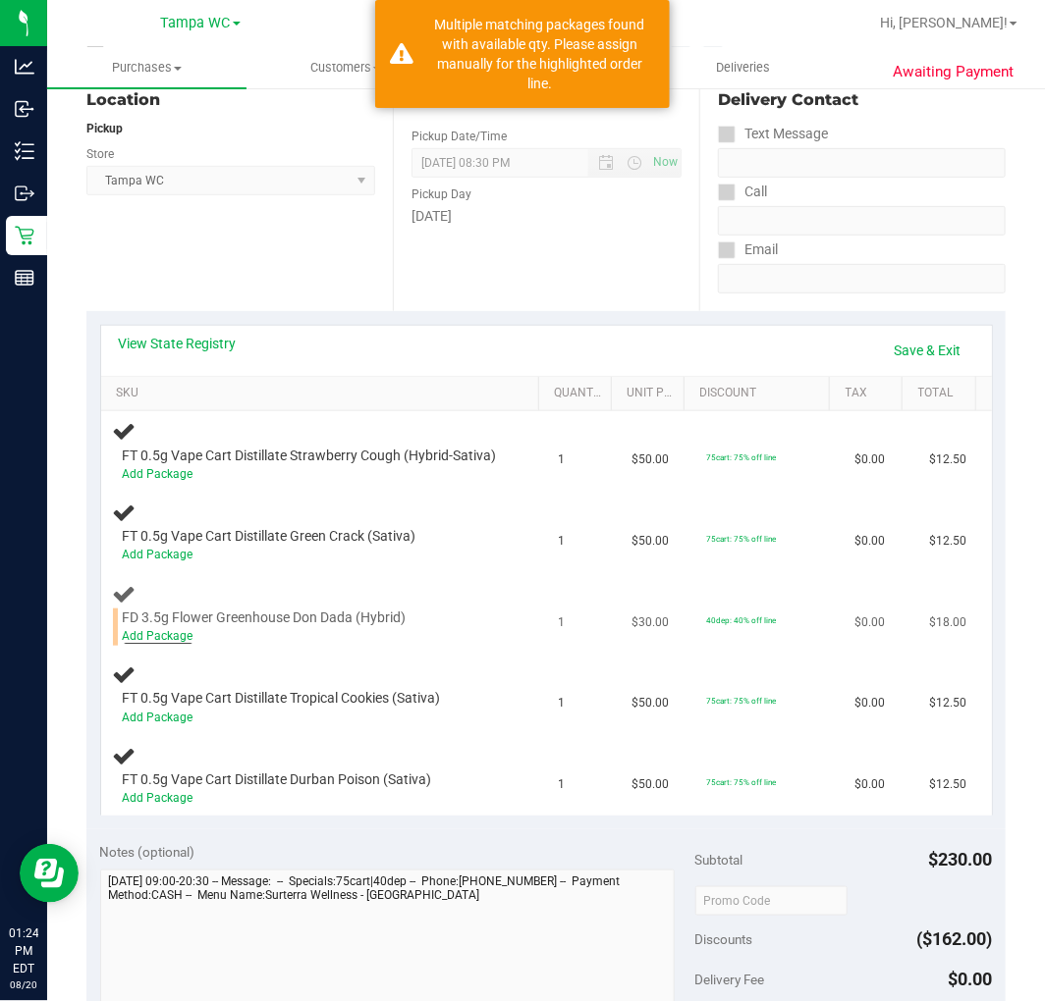
click at [178, 643] on div "Add Package" at bounding box center [313, 636] width 380 height 19
click at [183, 643] on link "Add Package" at bounding box center [158, 636] width 71 height 14
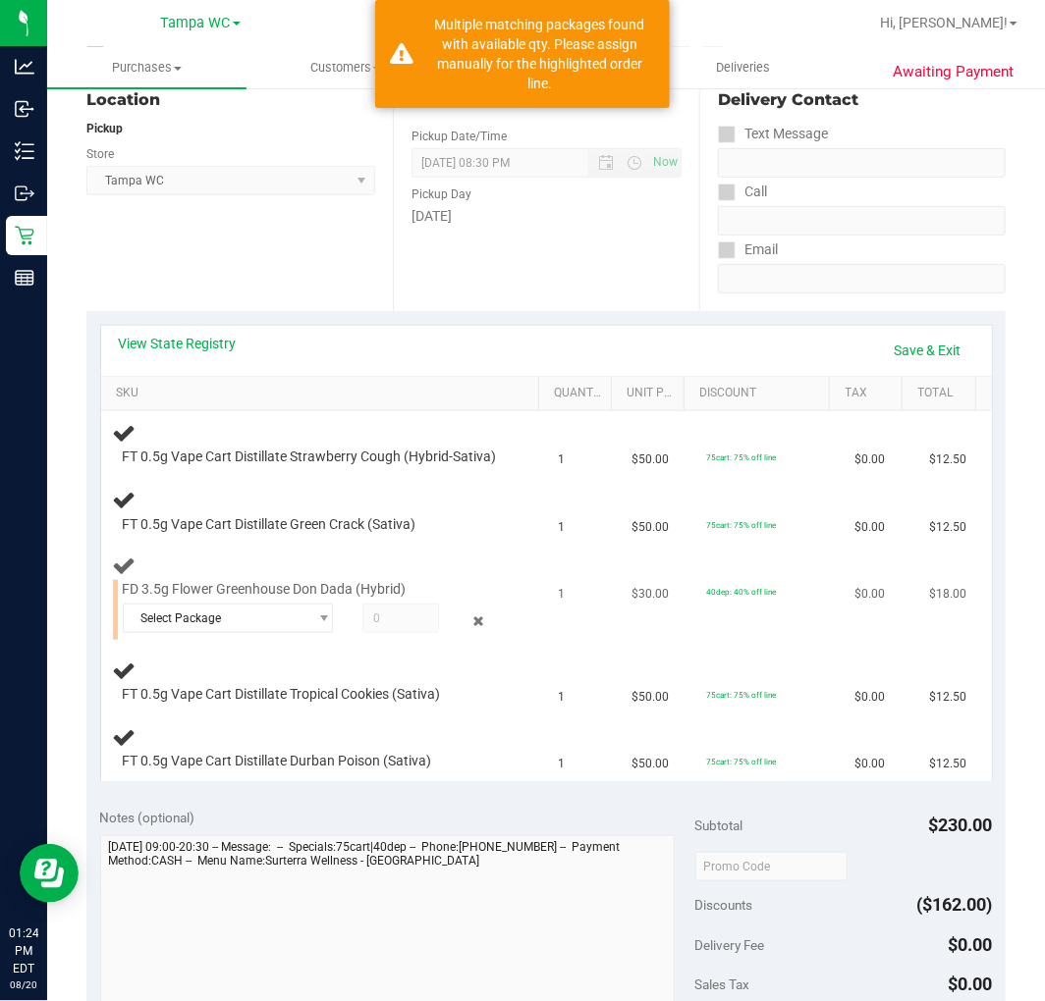
click at [268, 649] on td "FD 3.5g Flower Greenhouse Don Dada (Hybrid) Select Package 7181965040515949 765…" at bounding box center [324, 597] width 446 height 103
click at [256, 621] on span "Select Package" at bounding box center [216, 618] width 184 height 27
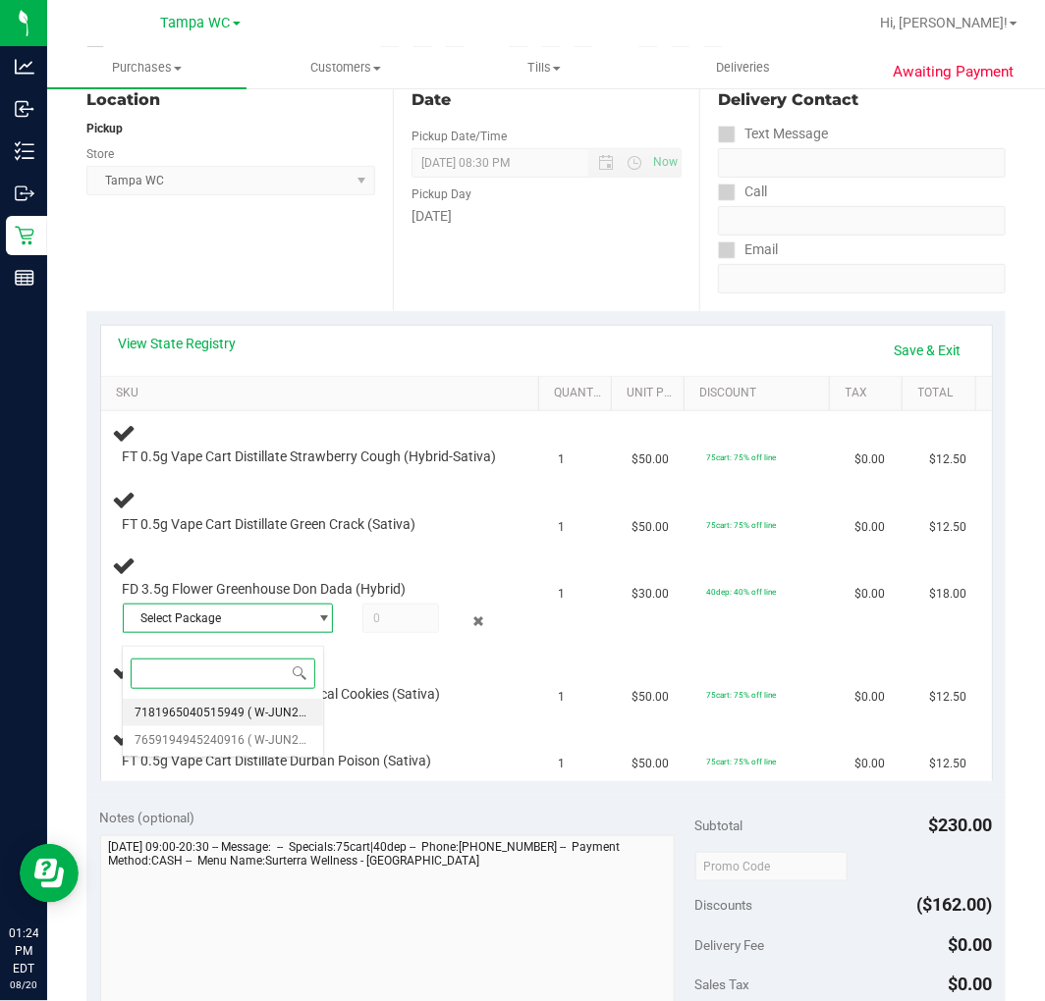
click at [288, 712] on span "( W-JUN25DDA03-0626 | orig: FLSRWGM-20250707-514 )" at bounding box center [399, 713] width 304 height 14
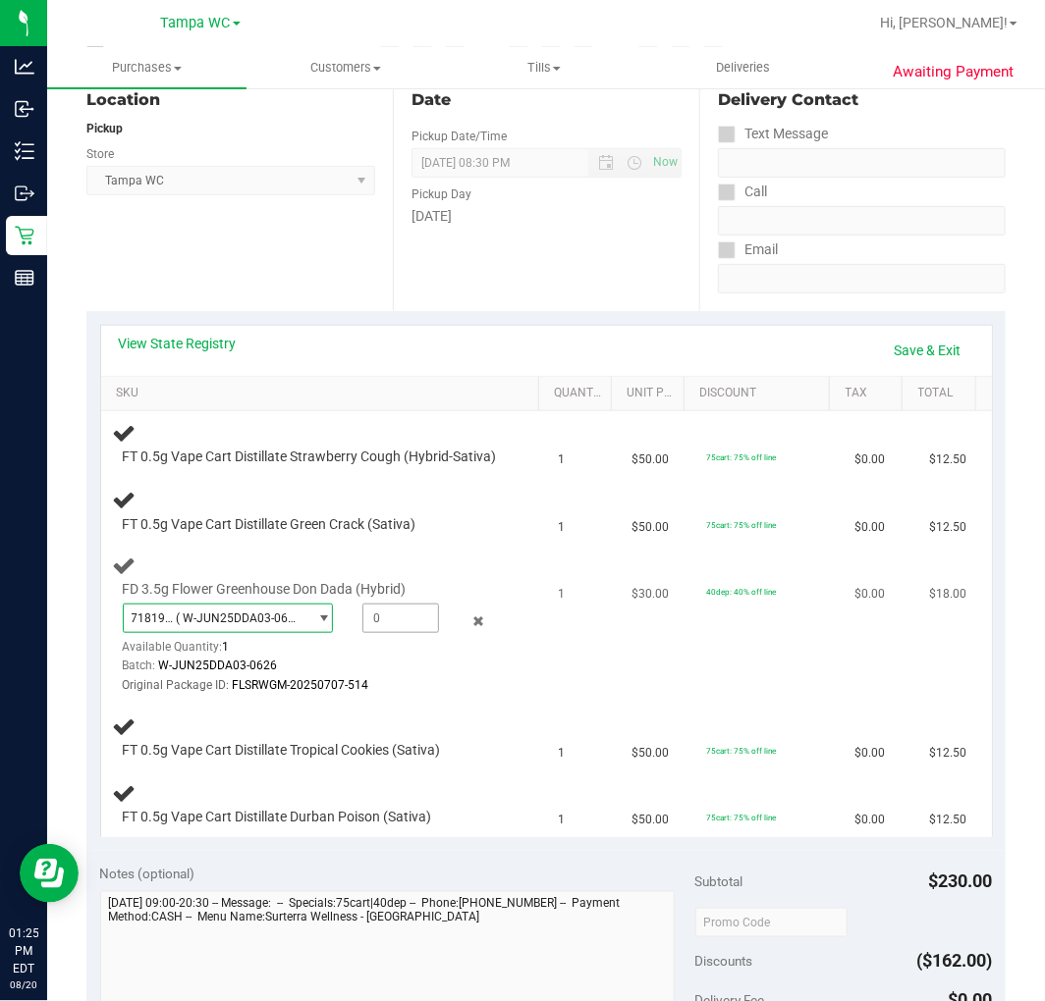
click at [383, 633] on span at bounding box center [400, 618] width 76 height 29
type input "1"
type input "1.0000"
click at [395, 675] on div "Batch: W-JUN25DDA03-0626" at bounding box center [313, 666] width 380 height 19
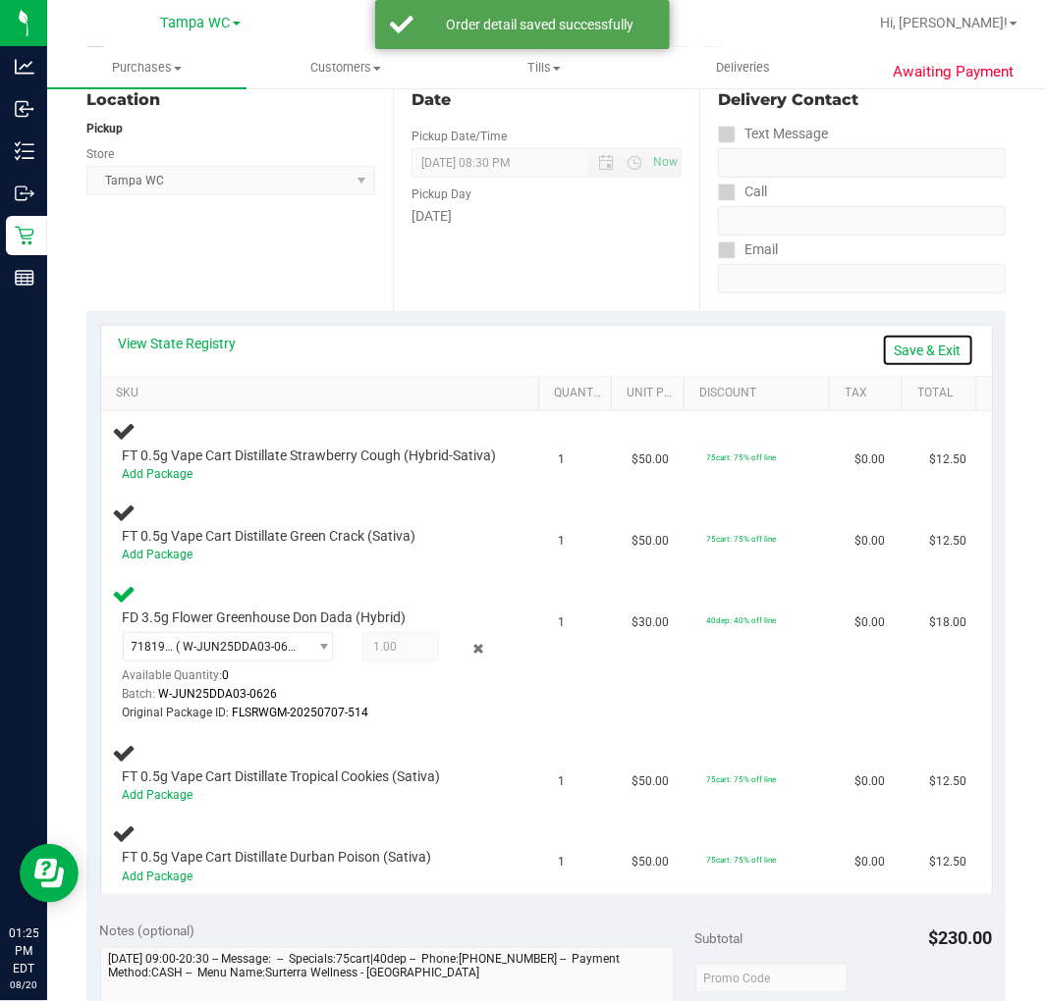
click at [896, 342] on link "Save & Exit" at bounding box center [928, 350] width 92 height 33
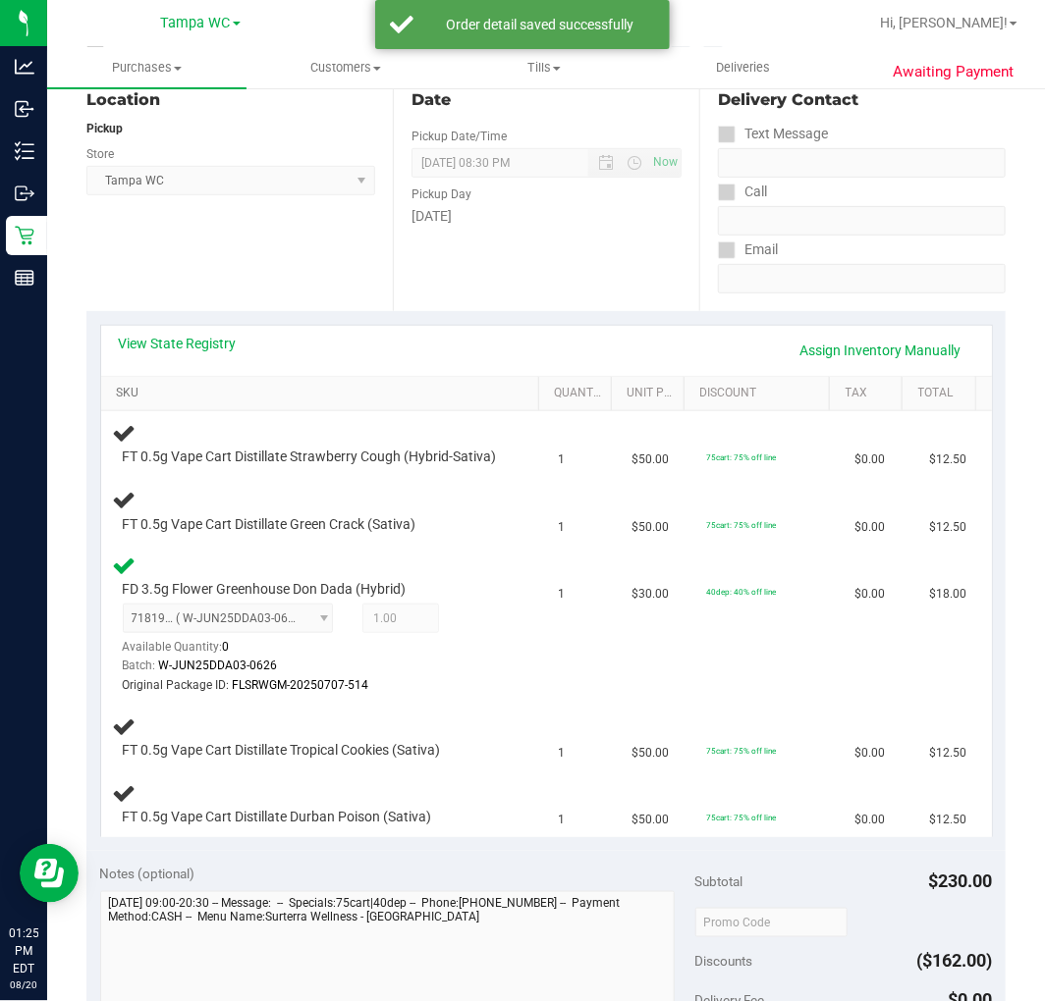
click at [257, 397] on link "SKU" at bounding box center [323, 394] width 414 height 16
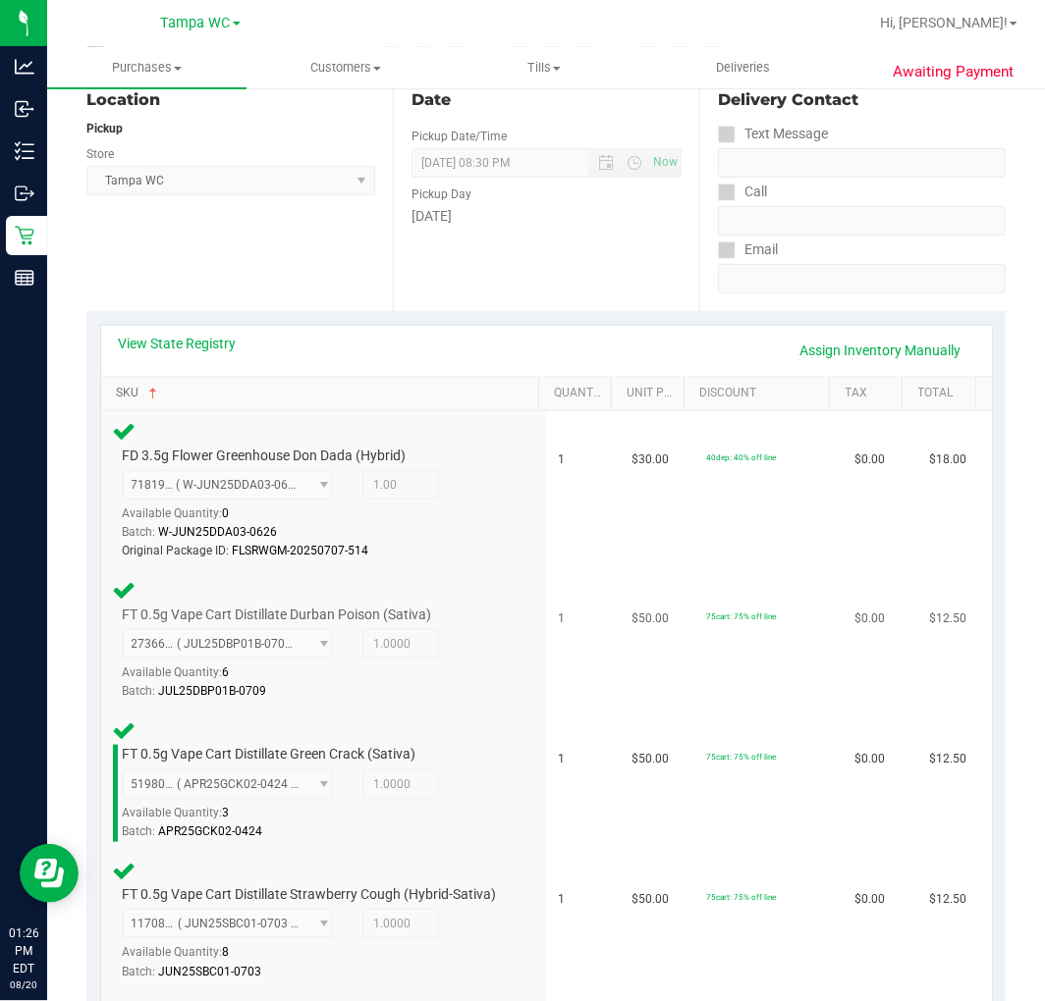
scroll to position [872, 0]
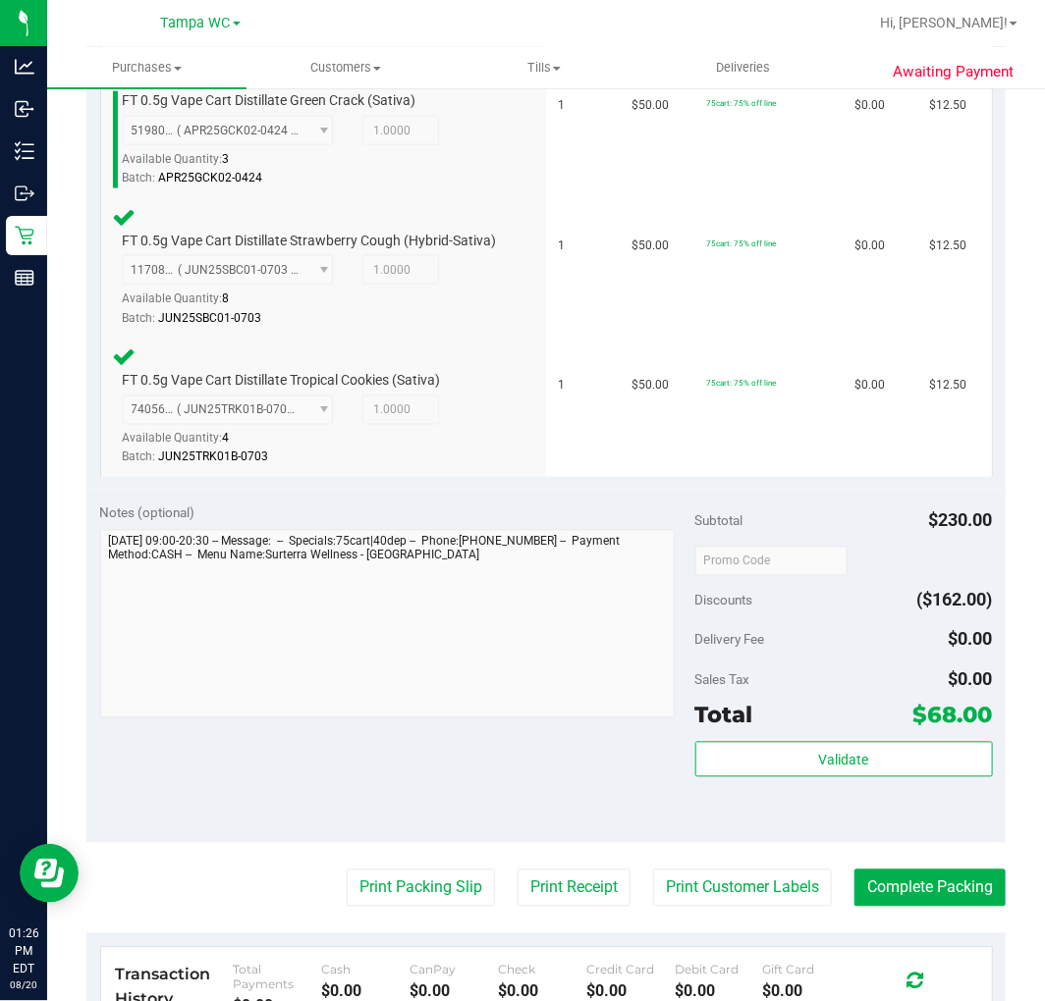
click at [926, 797] on div "Validate" at bounding box center [843, 786] width 297 height 88
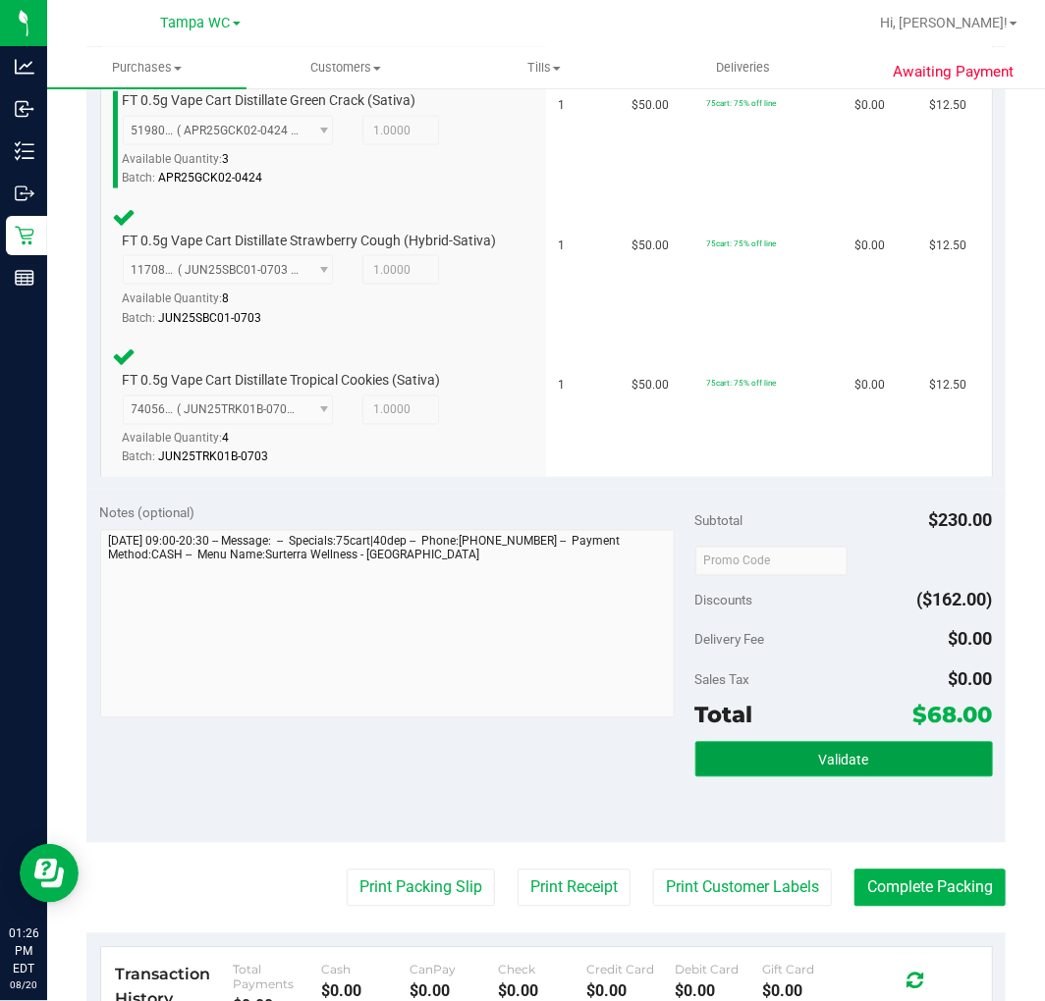
click at [929, 770] on button "Validate" at bounding box center [843, 759] width 297 height 35
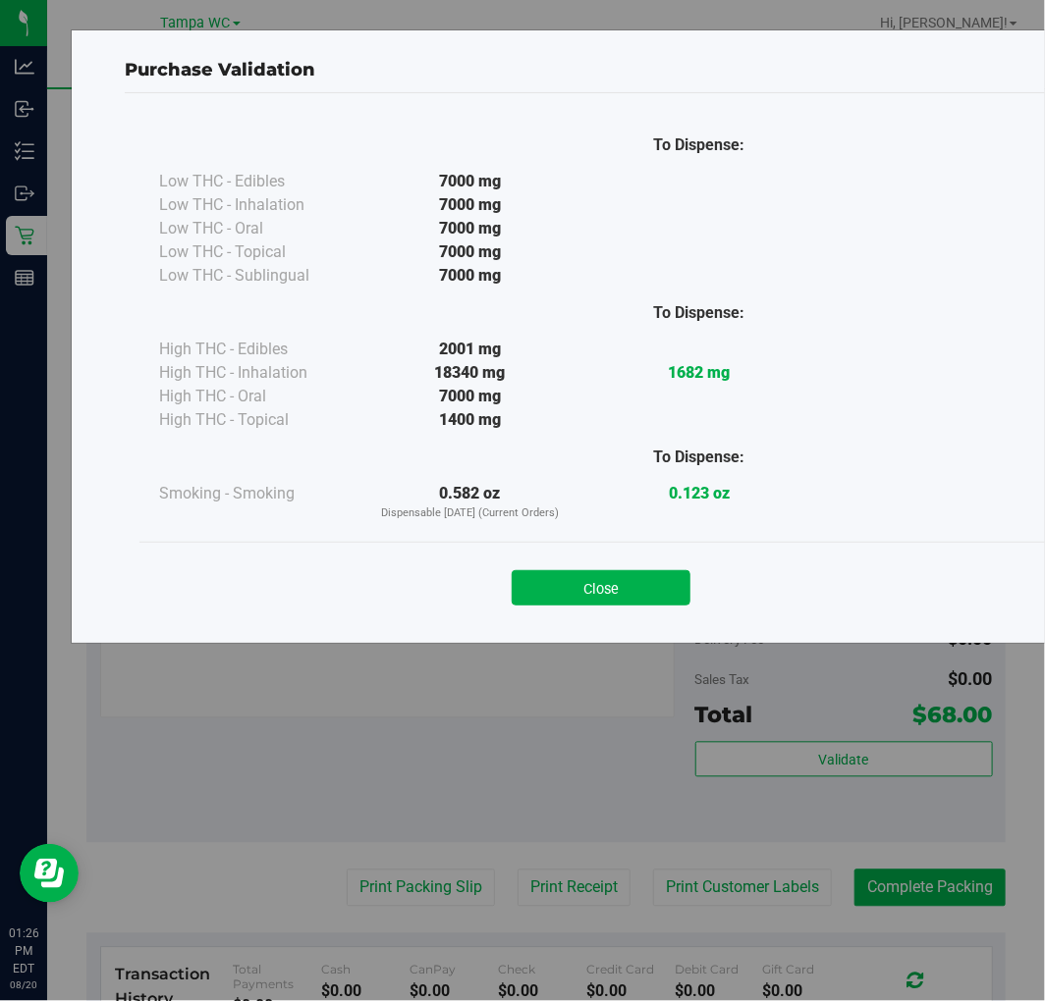
click at [605, 611] on div "Close" at bounding box center [600, 582] width 923 height 80
click at [609, 597] on button "Close" at bounding box center [601, 587] width 179 height 35
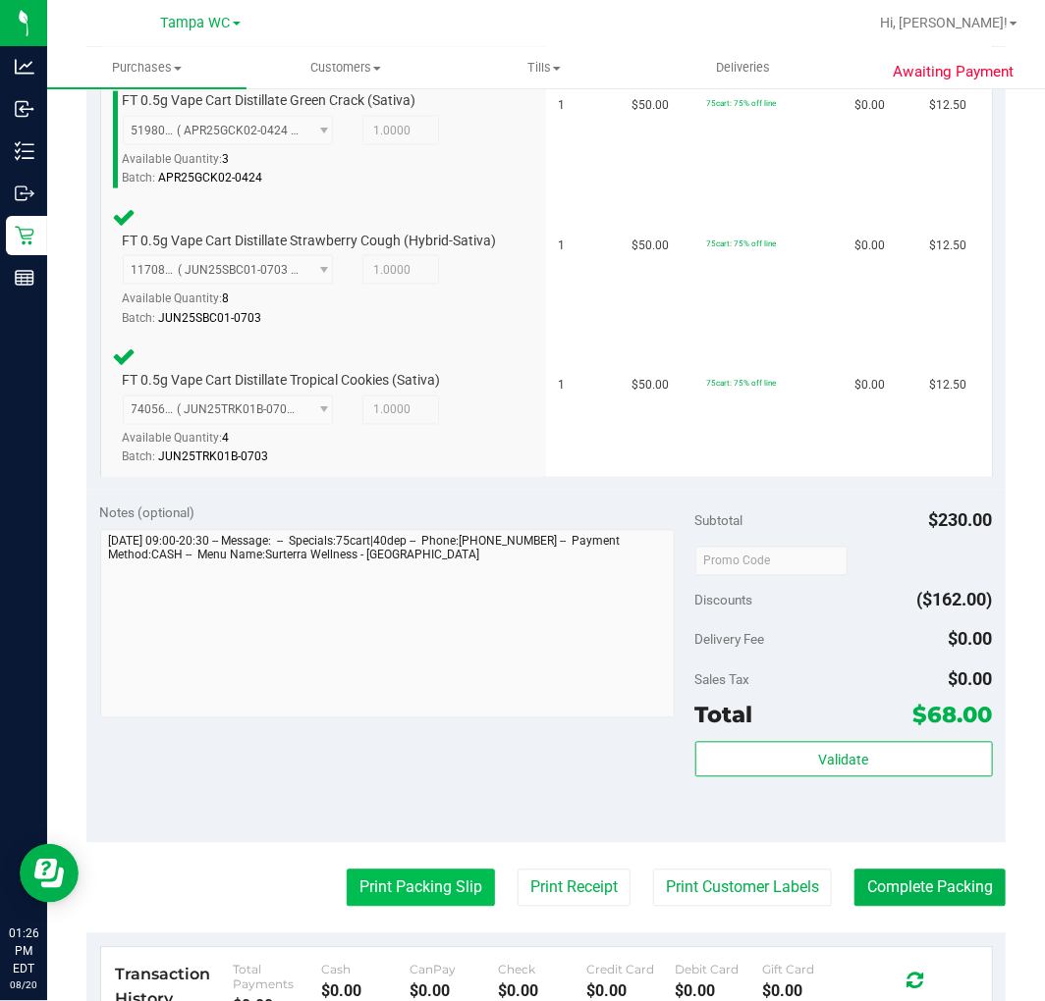
click at [404, 907] on button "Print Packing Slip" at bounding box center [421, 888] width 148 height 37
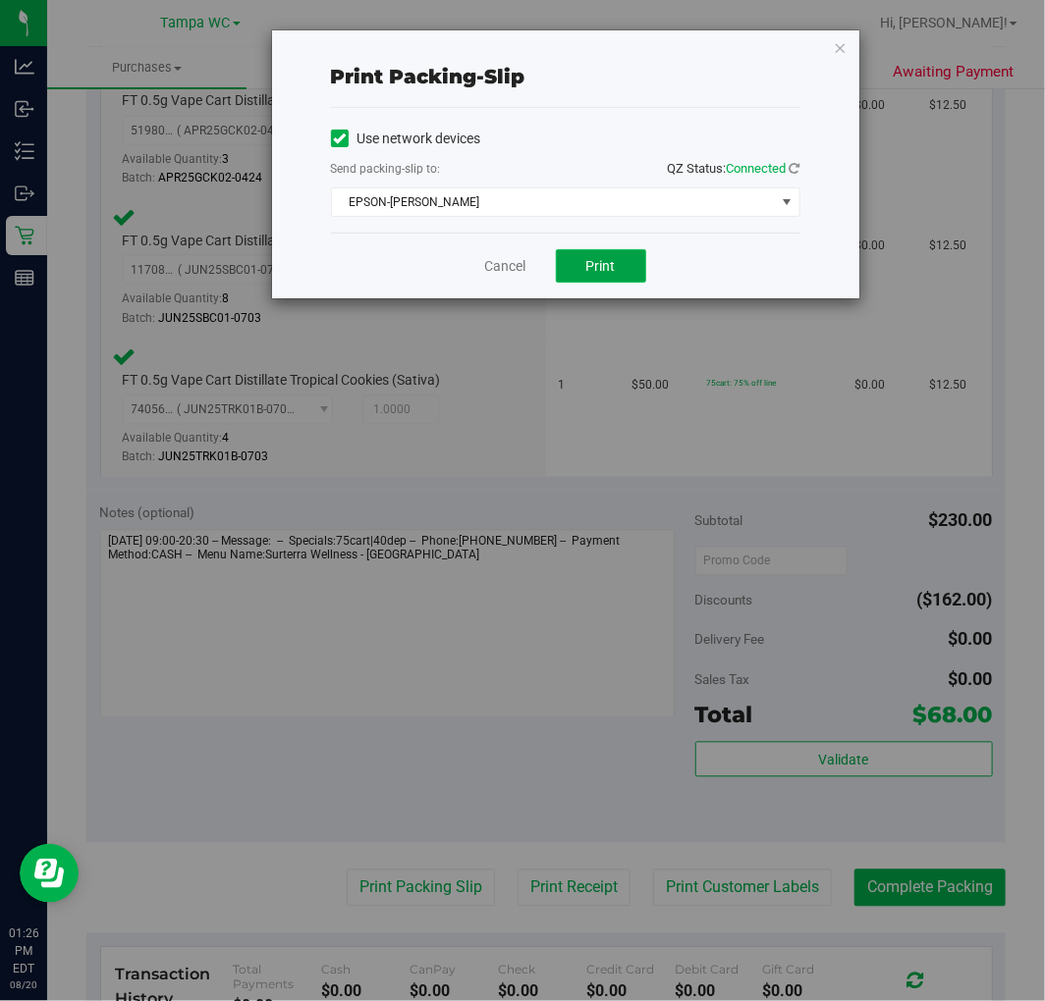
click at [603, 270] on span "Print" at bounding box center [600, 266] width 29 height 16
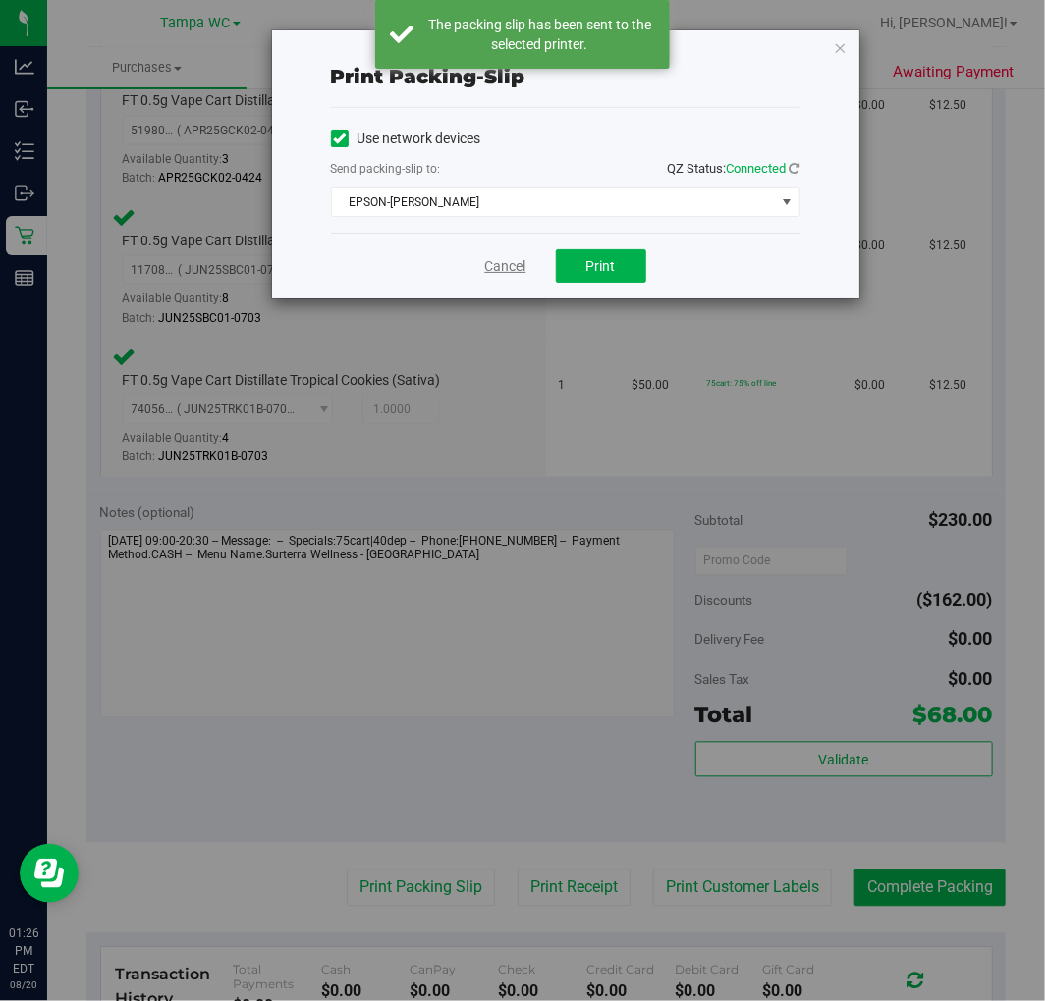
click at [515, 262] on link "Cancel" at bounding box center [505, 266] width 41 height 21
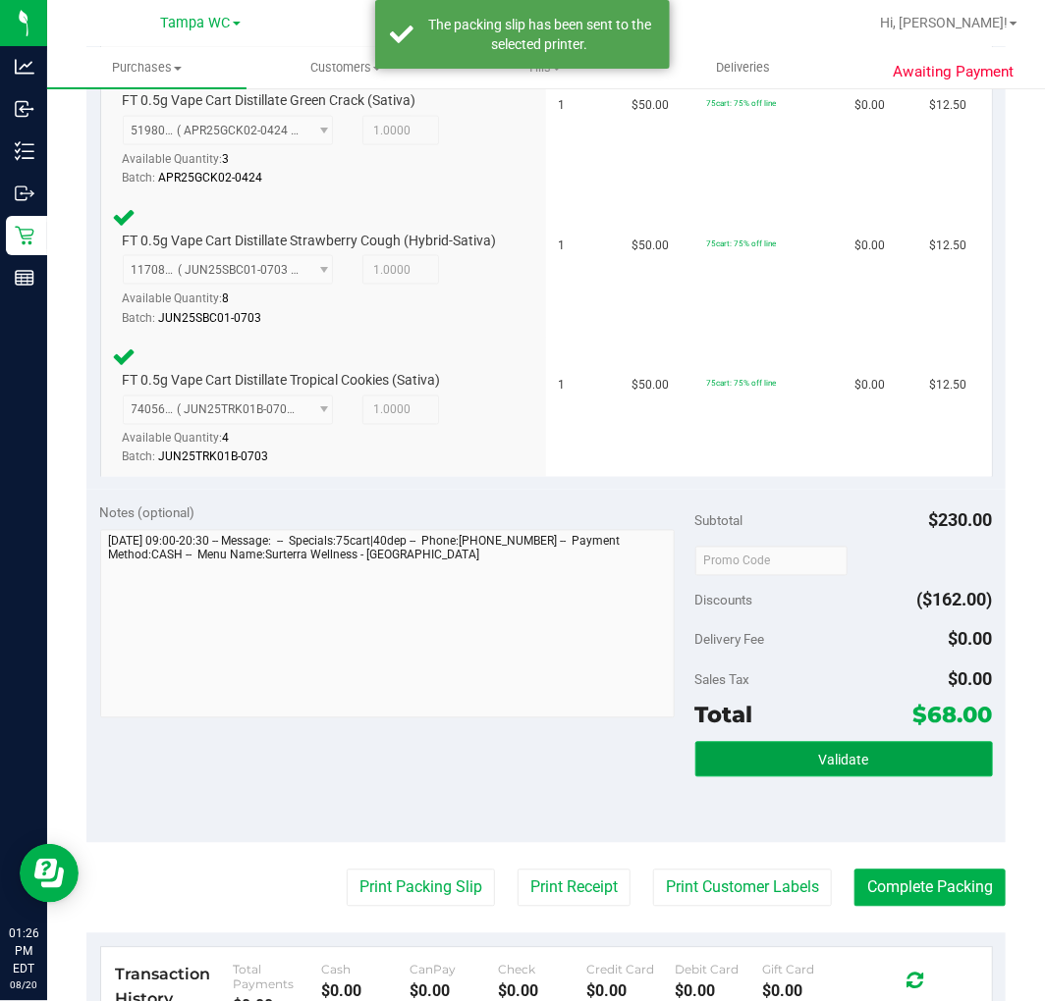
click at [832, 760] on button "Validate" at bounding box center [843, 759] width 297 height 35
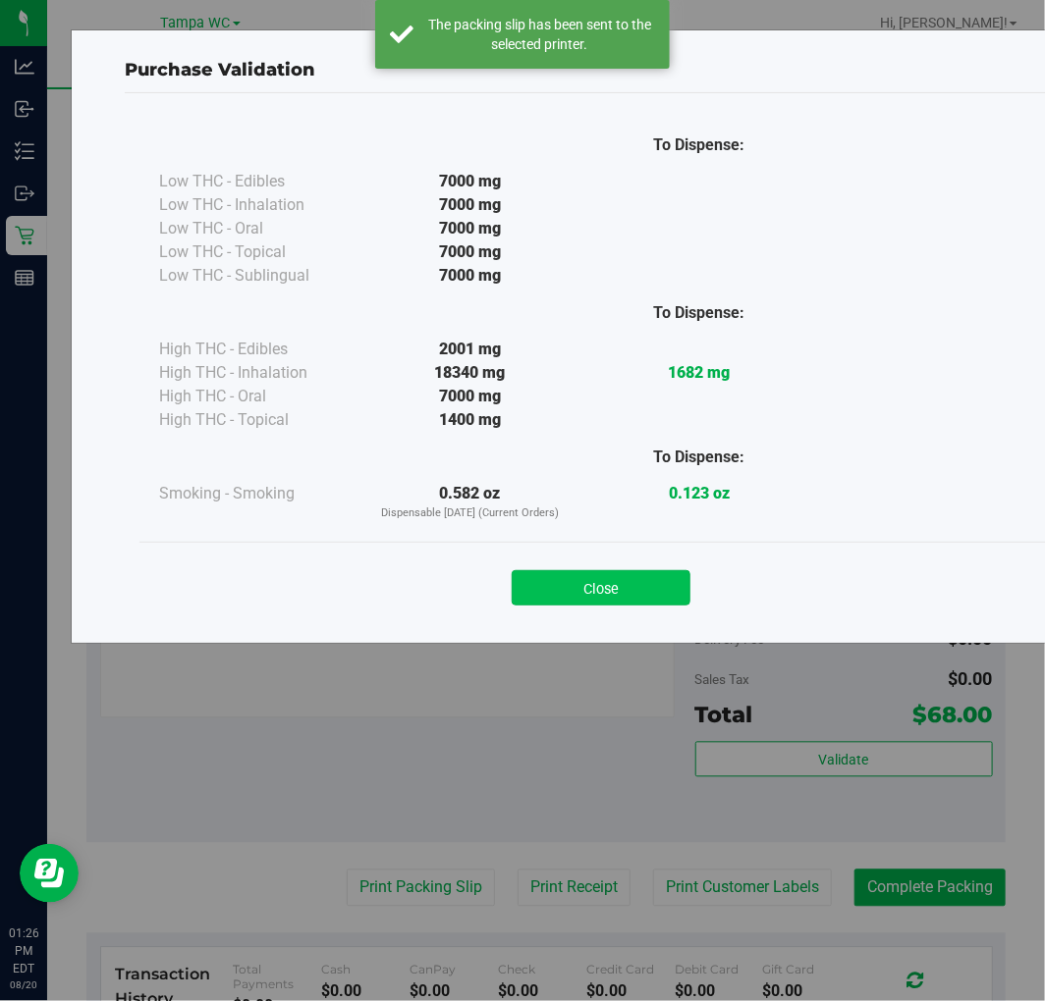
click at [564, 587] on button "Close" at bounding box center [601, 587] width 179 height 35
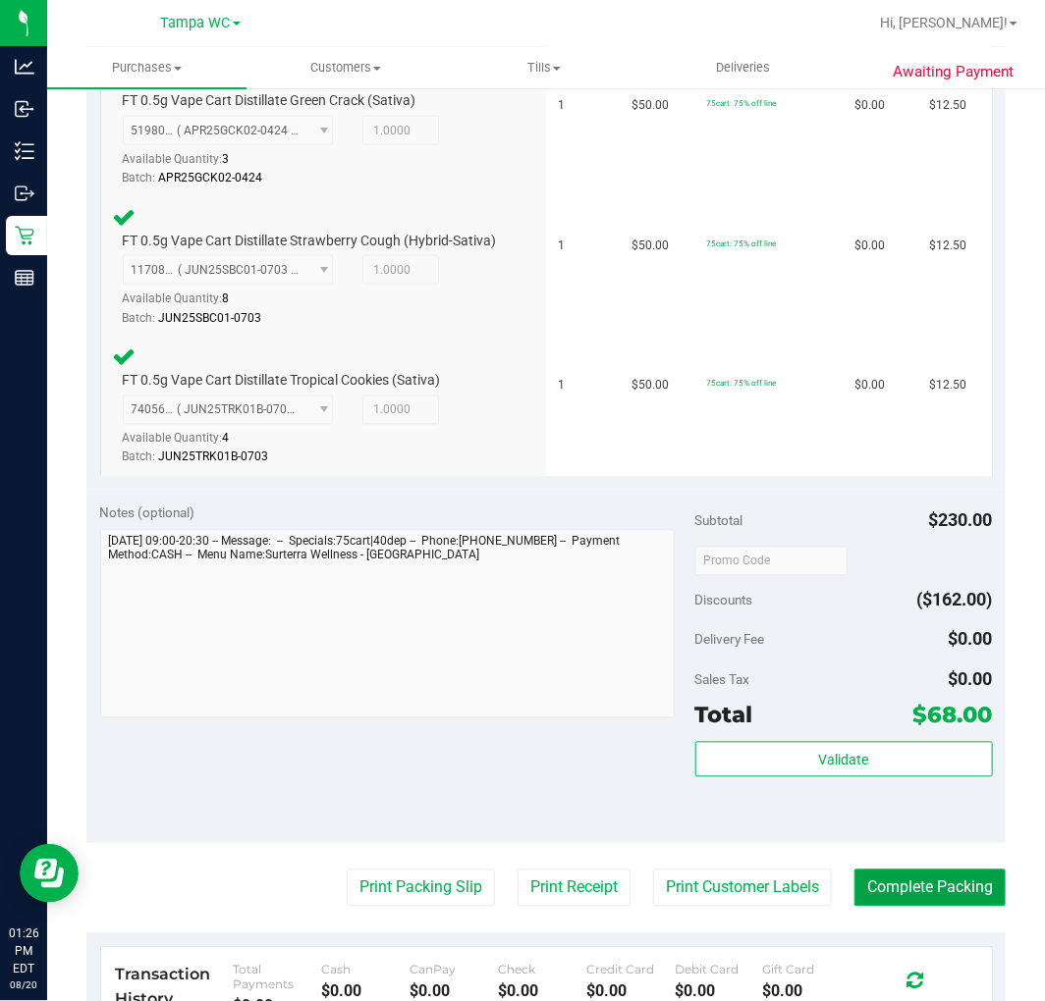
click at [871, 894] on button "Complete Packing" at bounding box center [929, 888] width 151 height 37
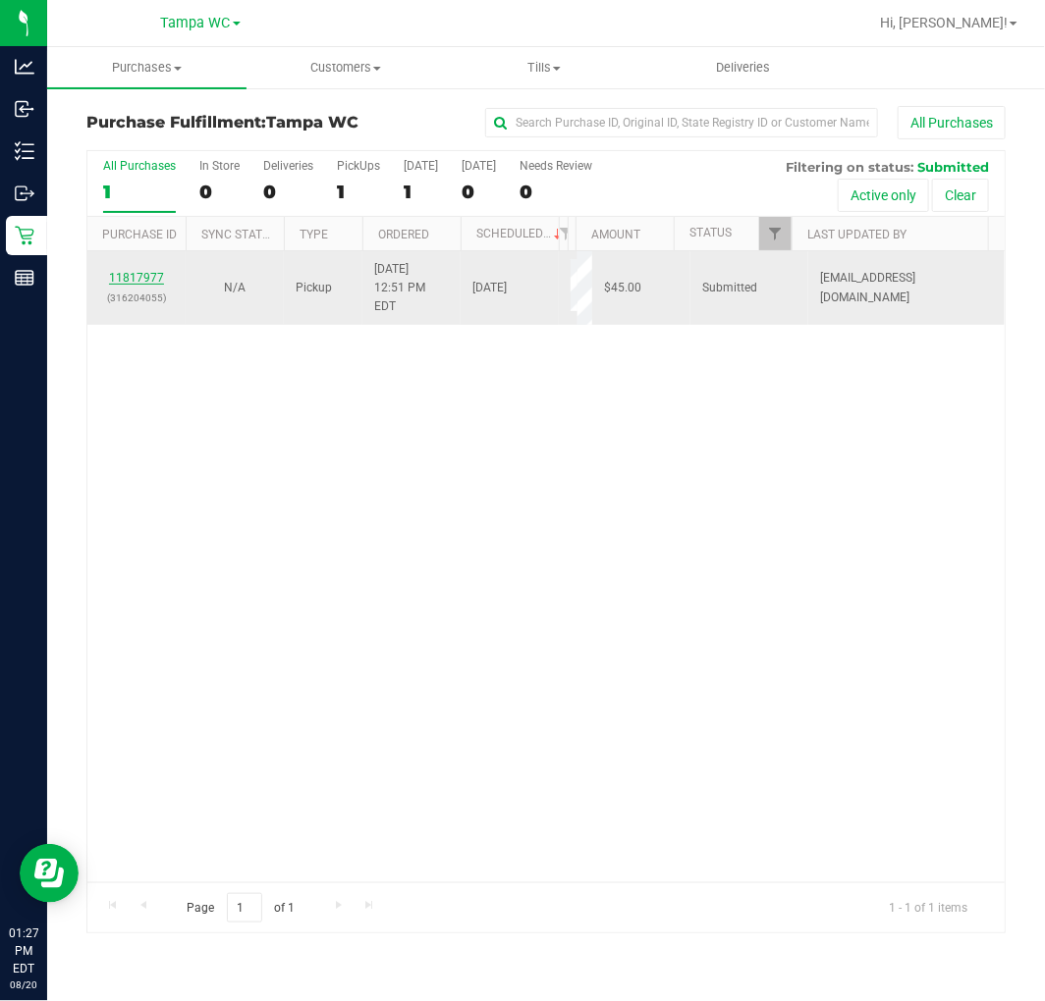
drag, startPoint x: 162, startPoint y: 275, endPoint x: 148, endPoint y: 275, distance: 13.7
click at [160, 275] on div "11817977 (316204055)" at bounding box center [136, 287] width 75 height 37
click at [148, 275] on link "11817977" at bounding box center [136, 278] width 55 height 14
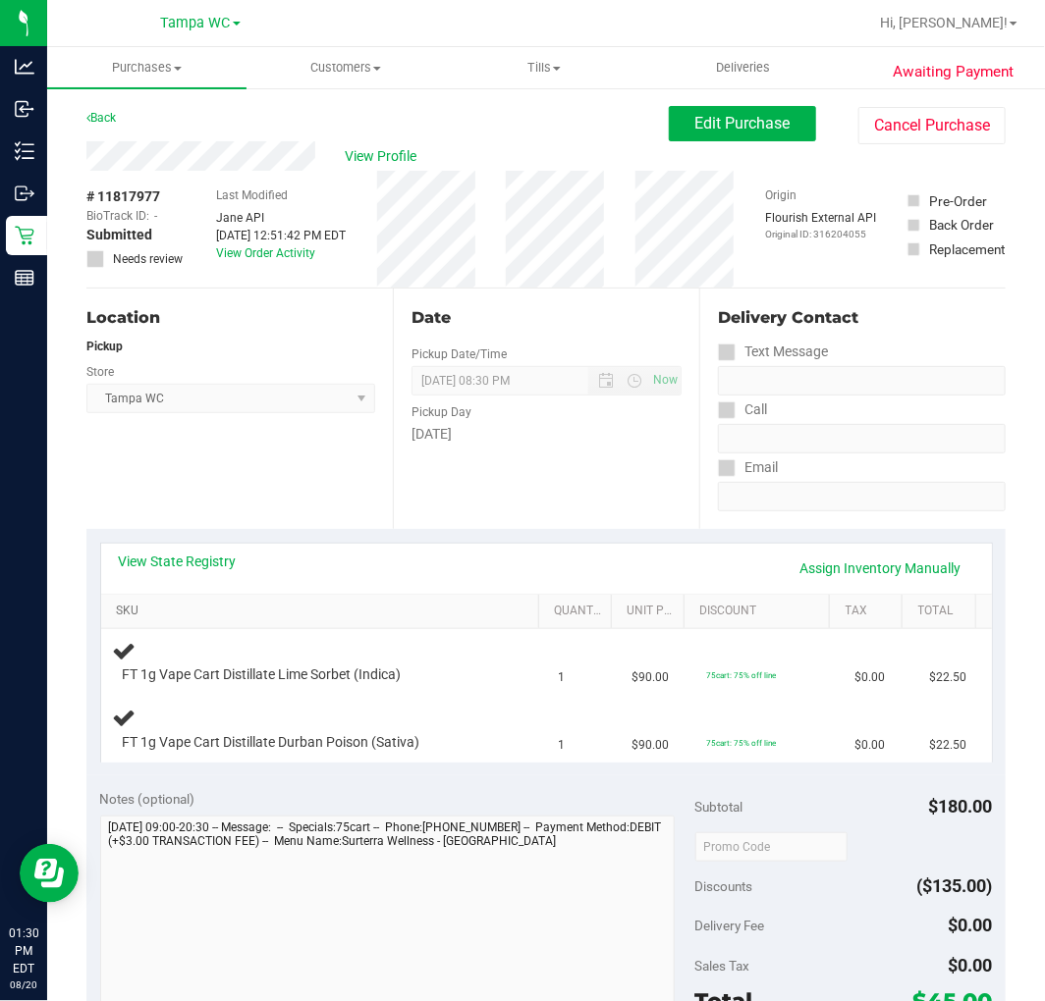
click at [506, 616] on link "SKU" at bounding box center [323, 612] width 414 height 16
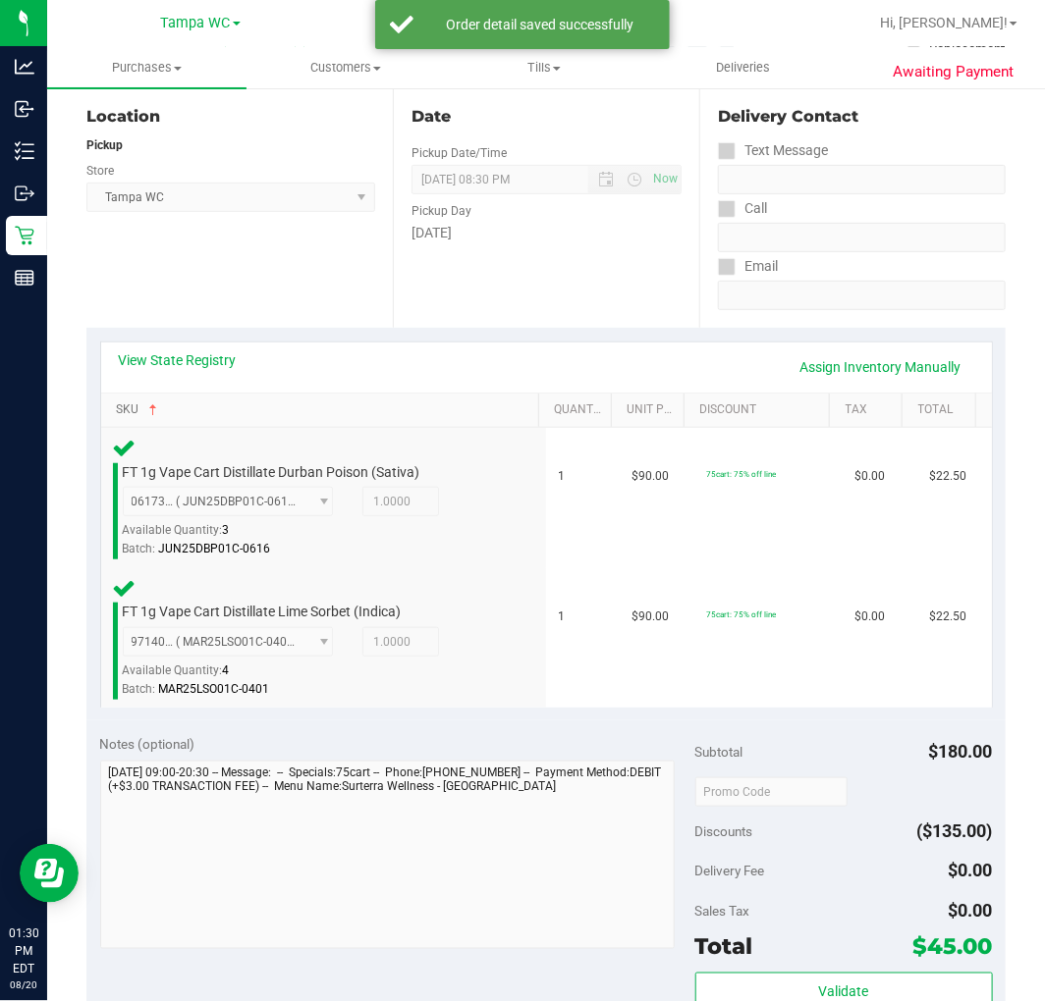
scroll to position [436, 0]
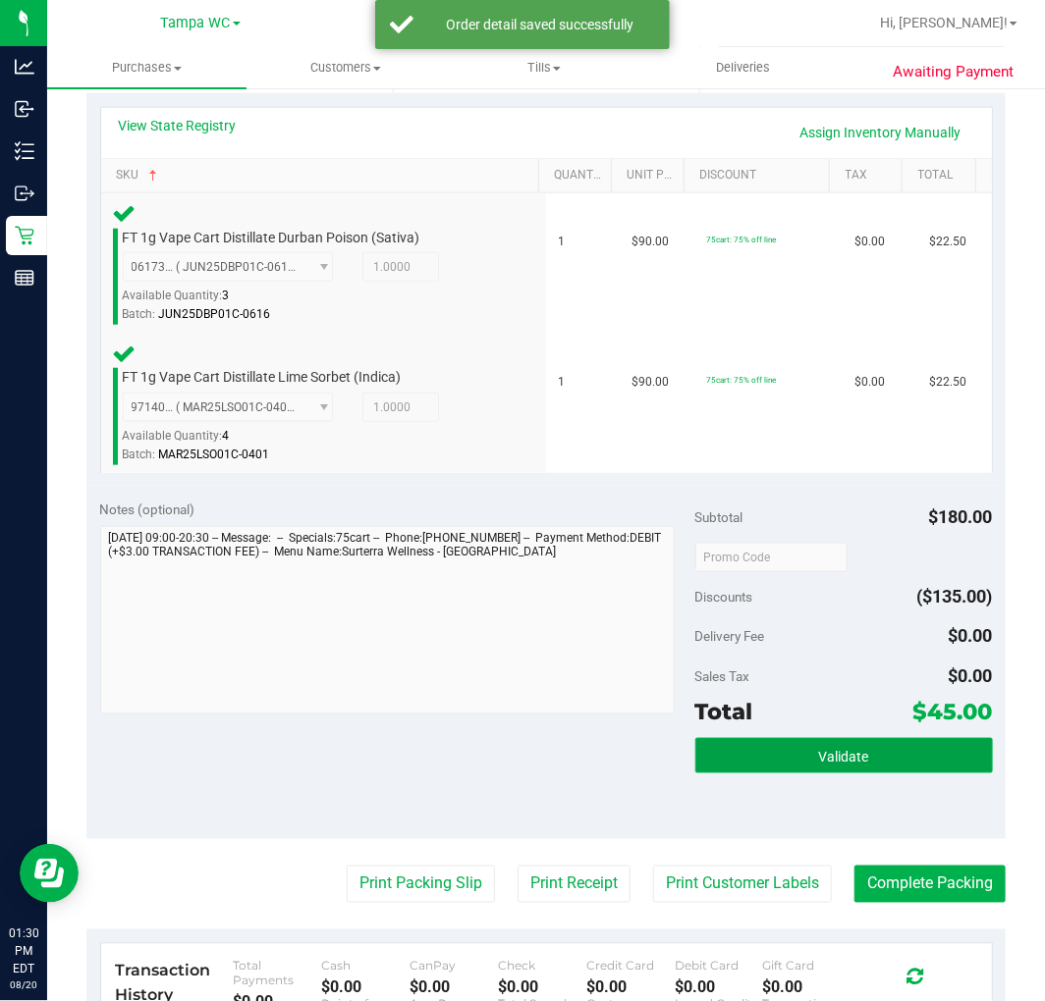
click at [790, 759] on button "Validate" at bounding box center [843, 755] width 297 height 35
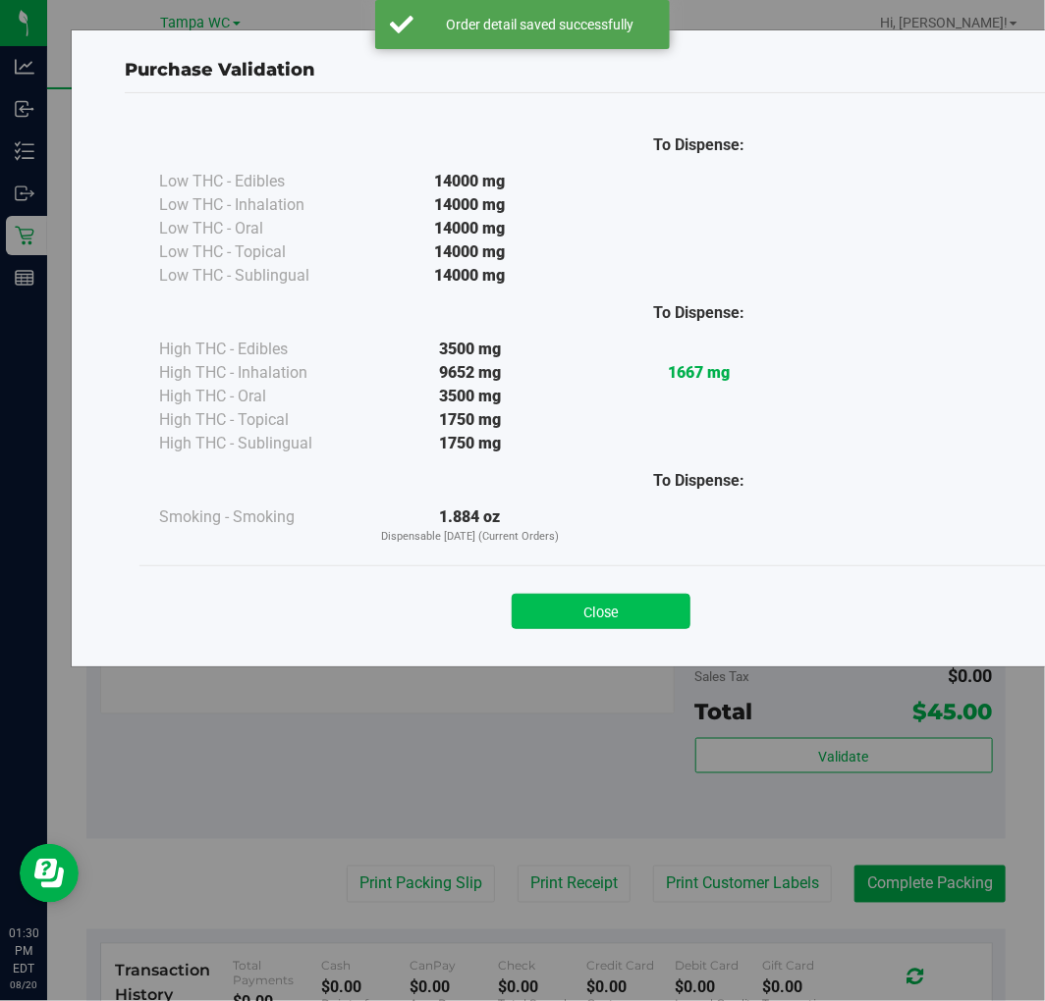
click at [574, 615] on button "Close" at bounding box center [601, 611] width 179 height 35
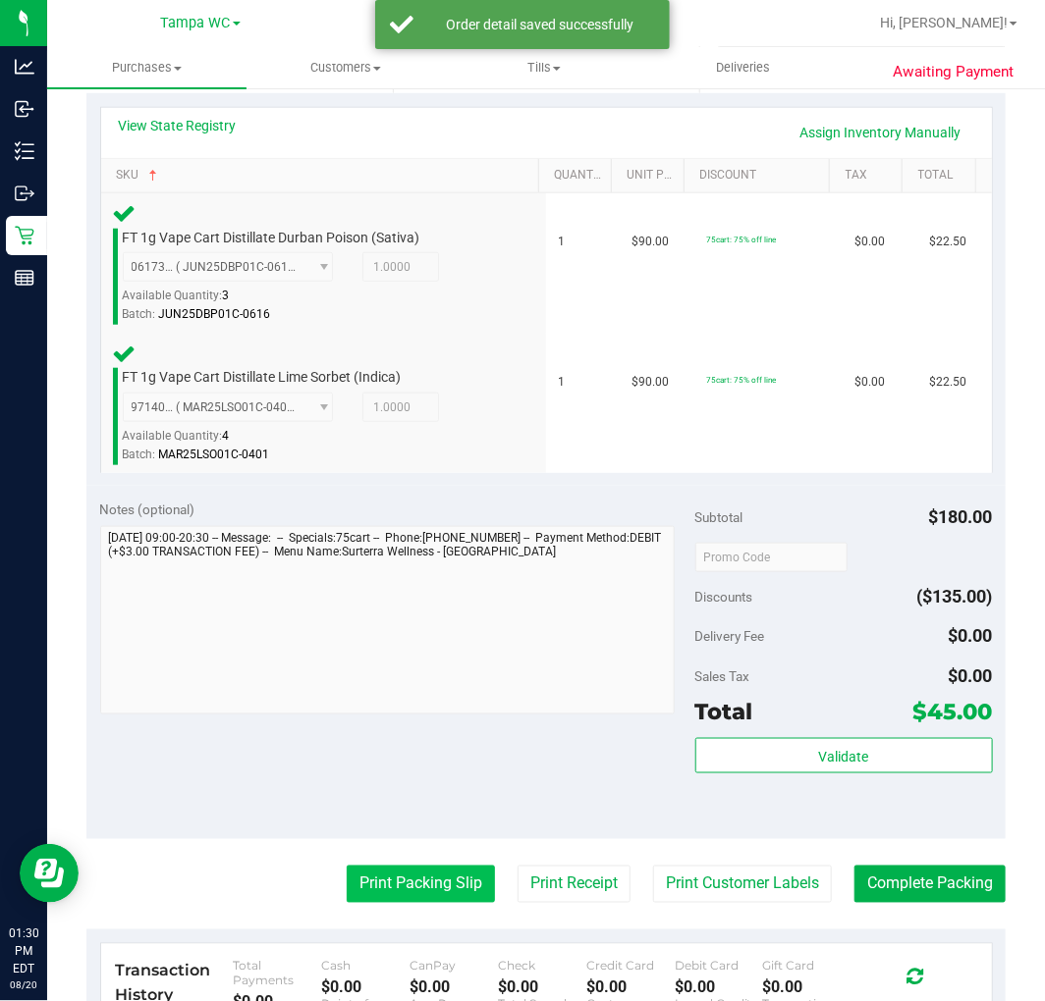
click at [400, 891] on button "Print Packing Slip" at bounding box center [421, 884] width 148 height 37
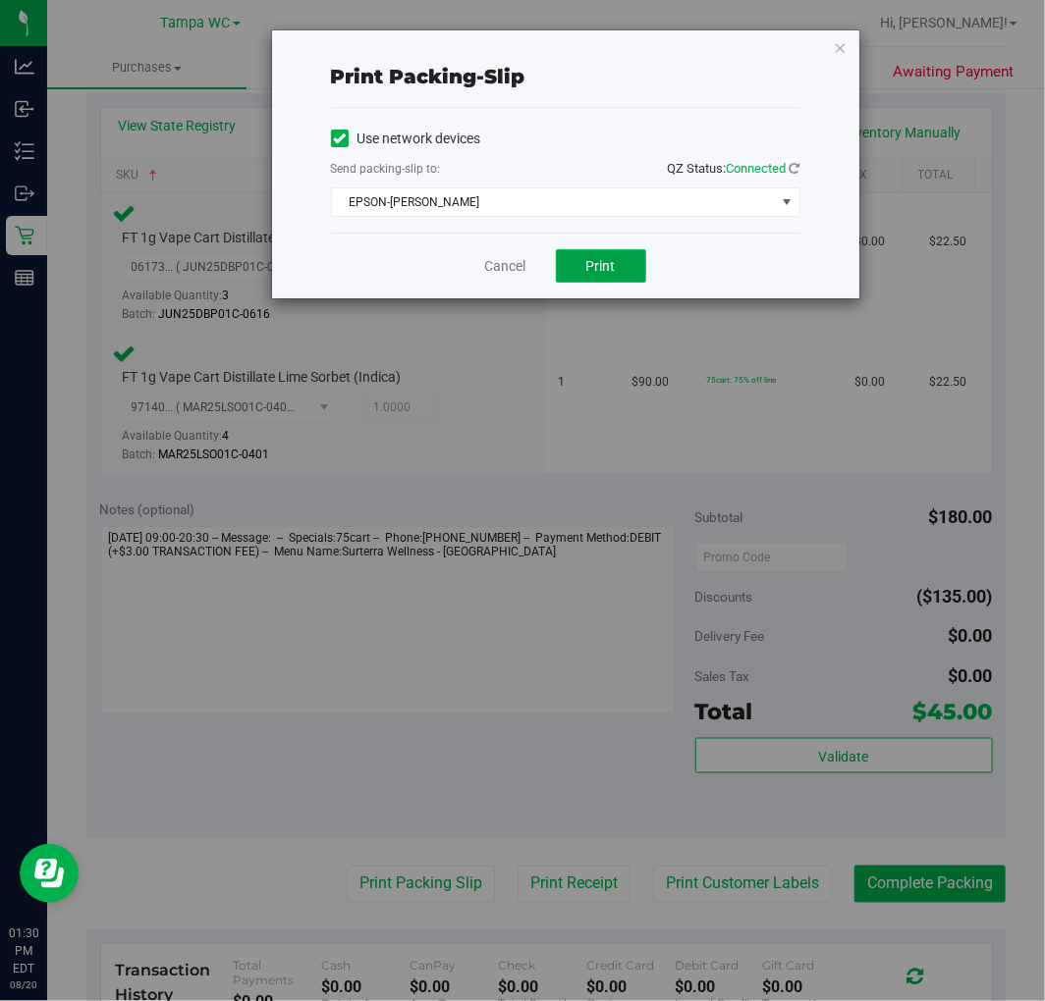
click at [603, 279] on button "Print" at bounding box center [601, 265] width 90 height 33
click at [524, 260] on link "Cancel" at bounding box center [505, 266] width 41 height 21
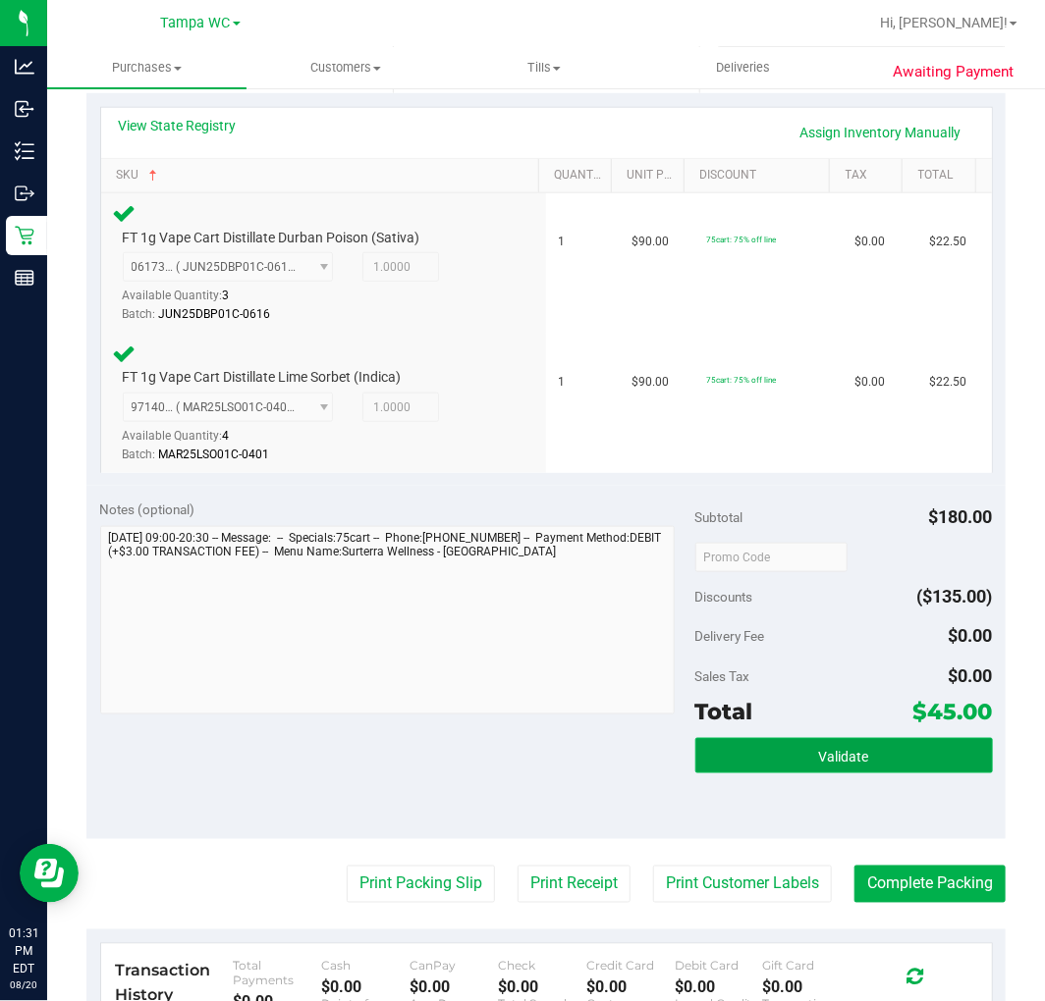
click at [835, 754] on span "Validate" at bounding box center [844, 757] width 50 height 16
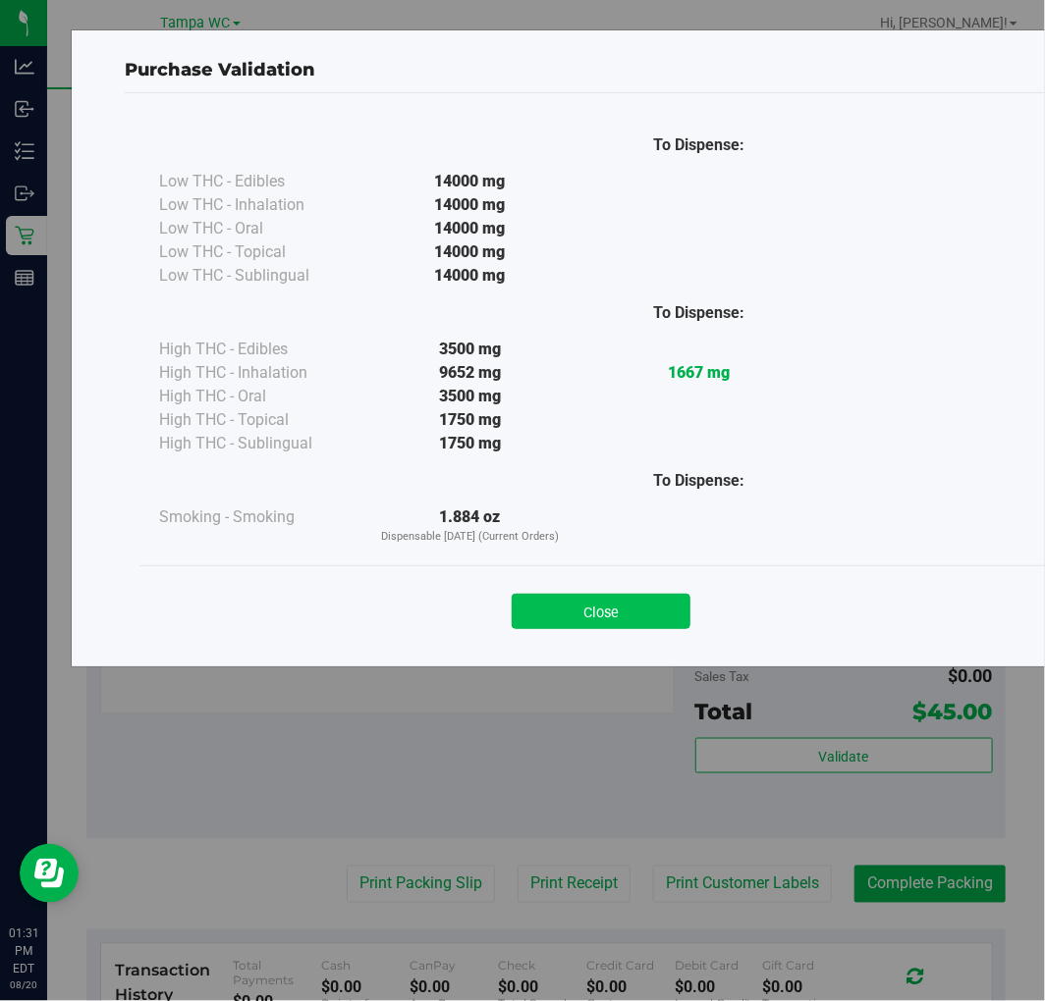
click at [630, 624] on button "Close" at bounding box center [601, 611] width 179 height 35
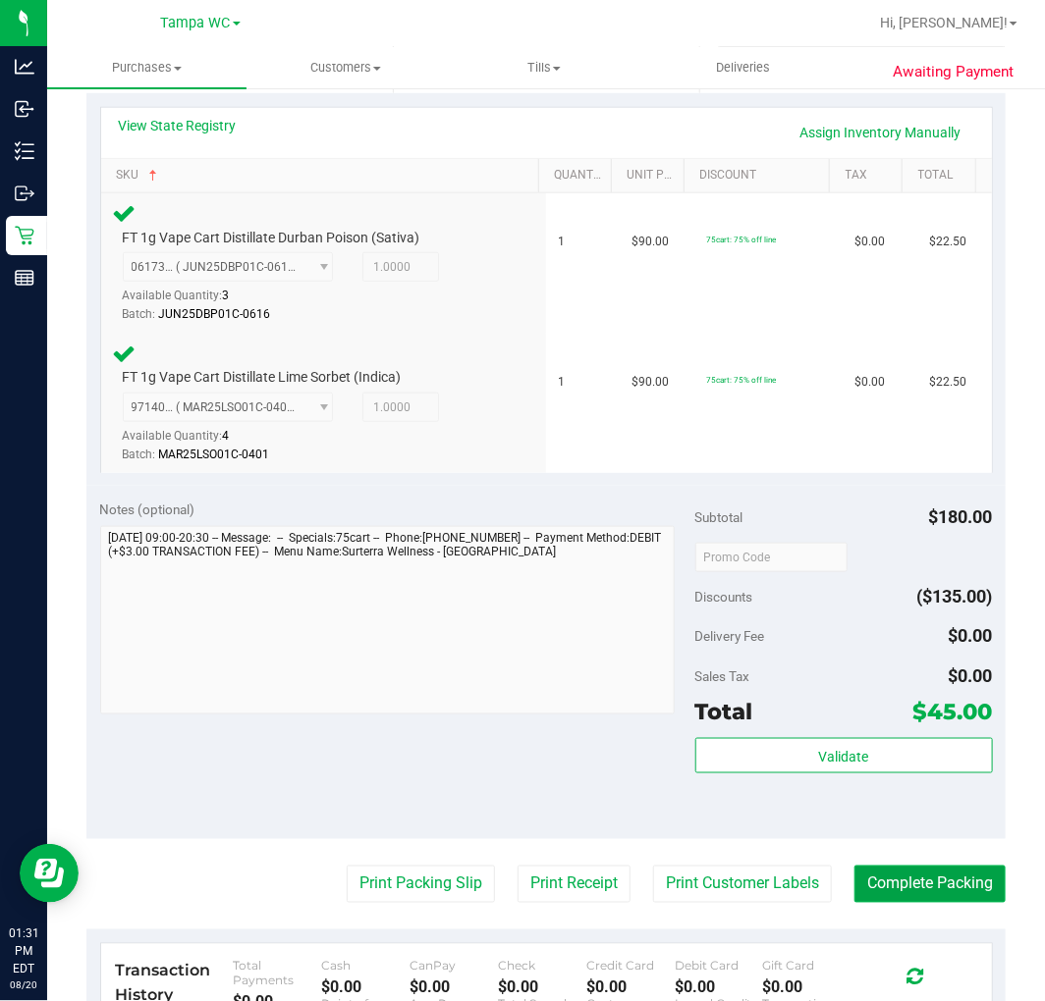
click at [968, 897] on button "Complete Packing" at bounding box center [929, 884] width 151 height 37
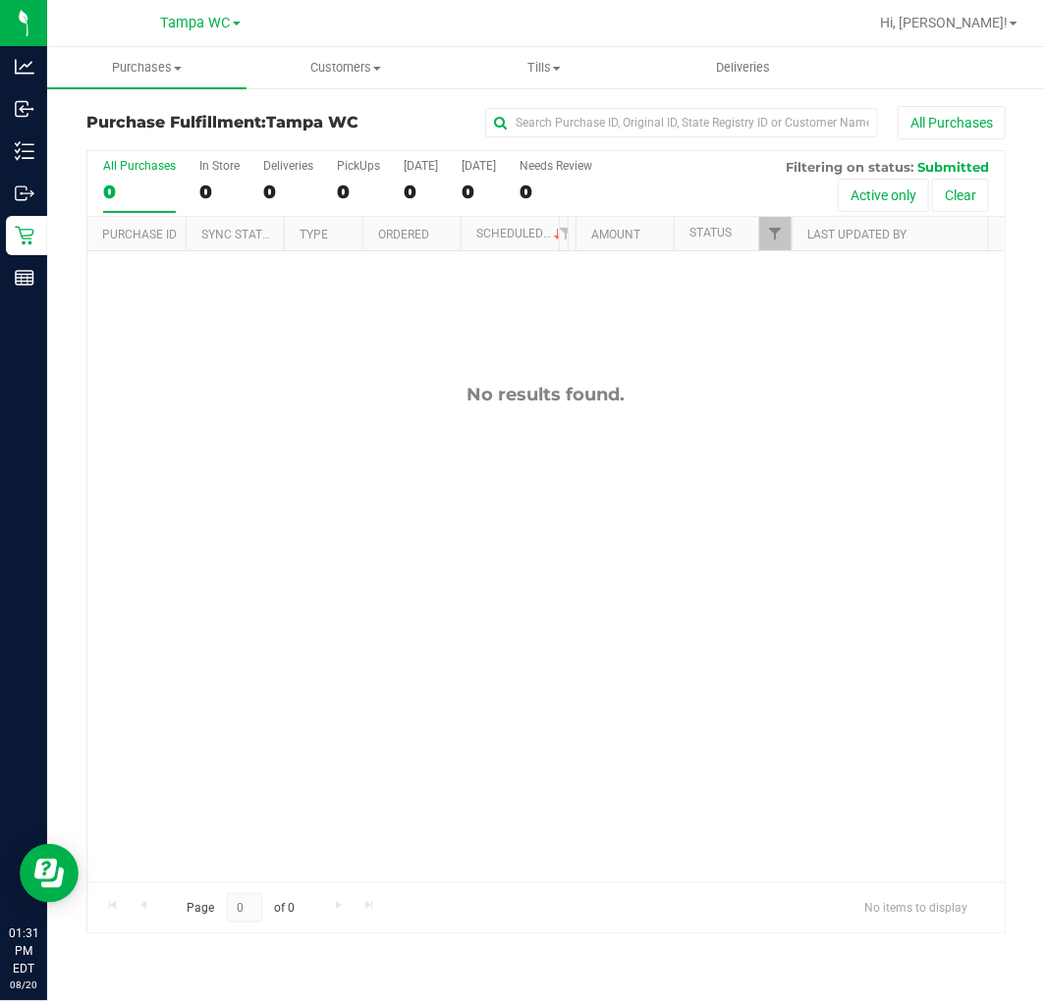
click at [795, 238] on th "Last Updated By" at bounding box center [889, 234] width 196 height 34
click at [781, 234] on span "Filter" at bounding box center [775, 234] width 16 height 16
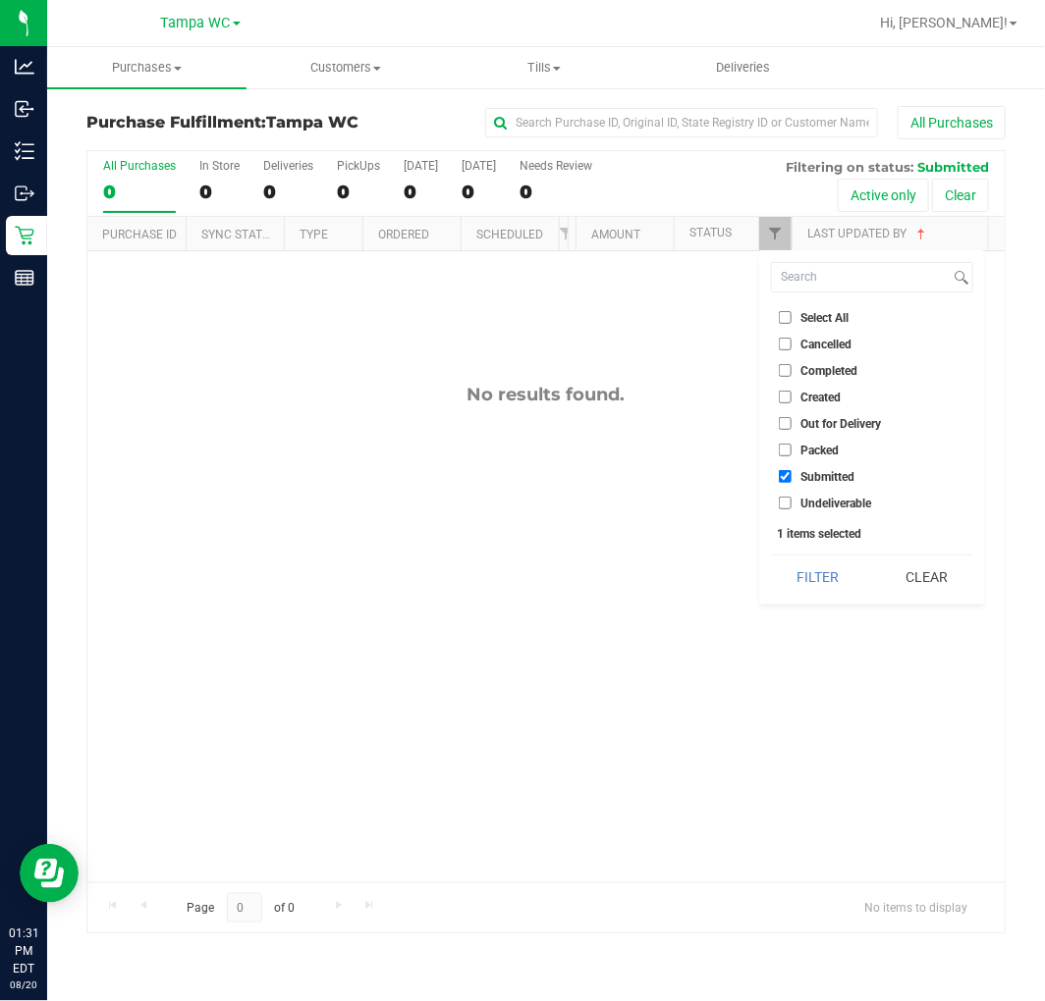
click at [783, 447] on input "Packed" at bounding box center [785, 450] width 13 height 13
checkbox input "true"
click at [816, 570] on button "Filter" at bounding box center [818, 577] width 94 height 43
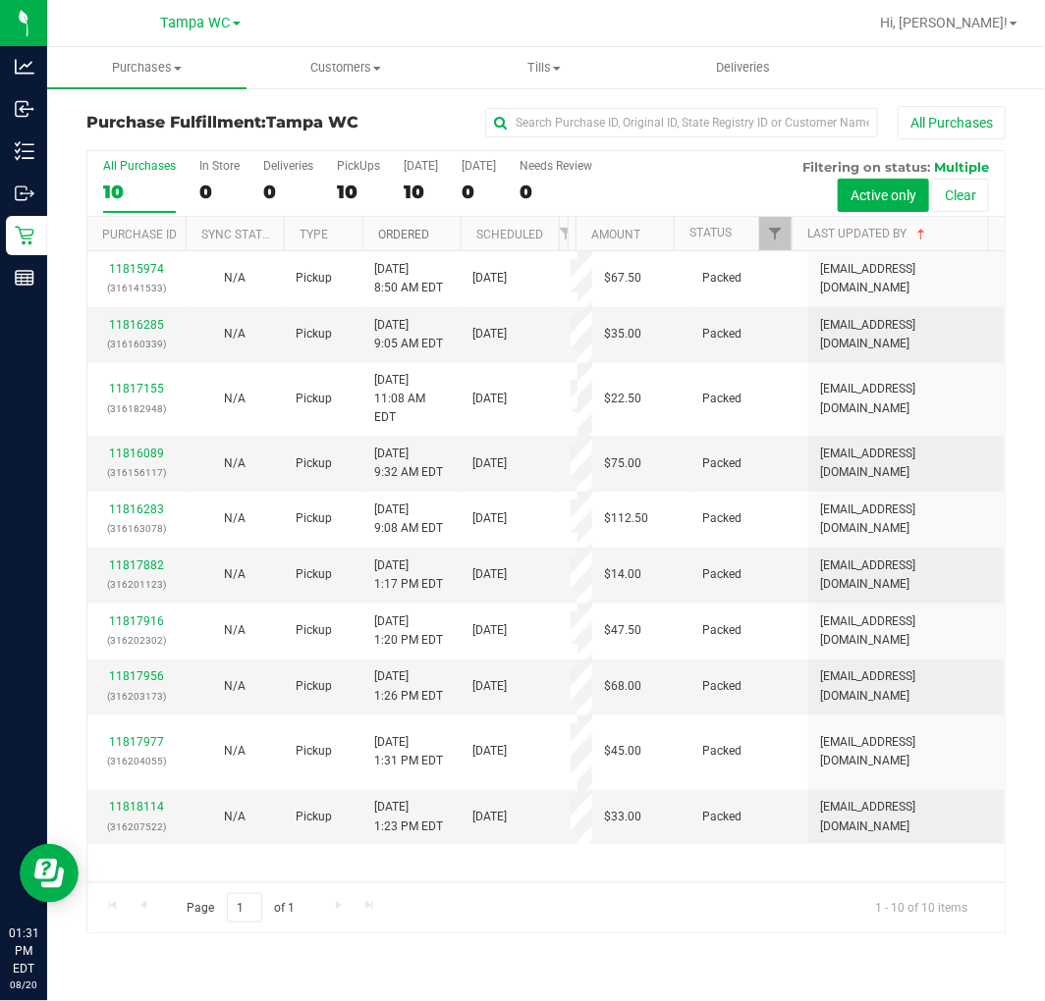
click at [399, 237] on link "Ordered" at bounding box center [403, 235] width 51 height 14
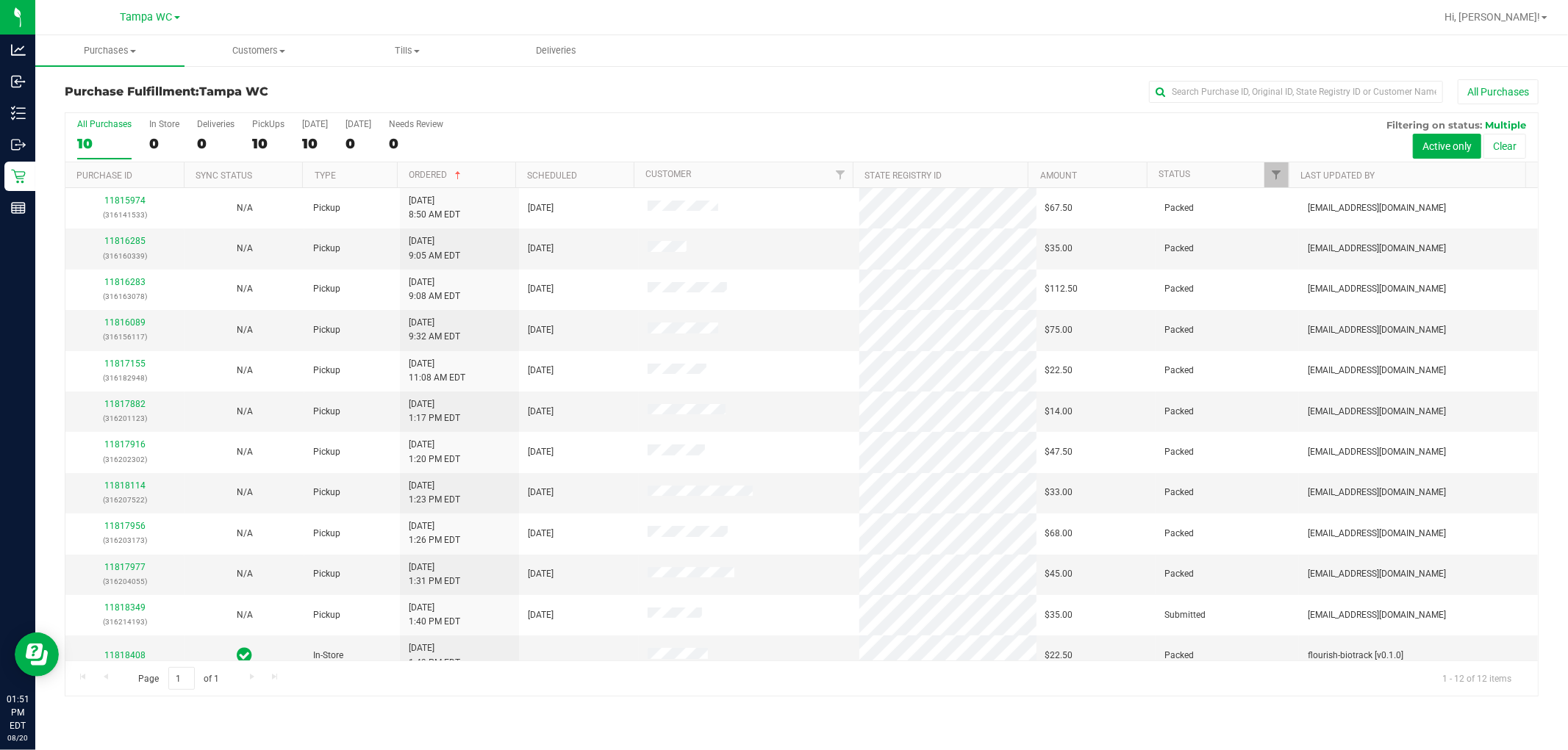
click at [104, 136] on div "10" at bounding box center [104, 144] width 55 height 17
click at [0, 0] on input "All Purchases 10" at bounding box center [0, 0] width 0 height 0
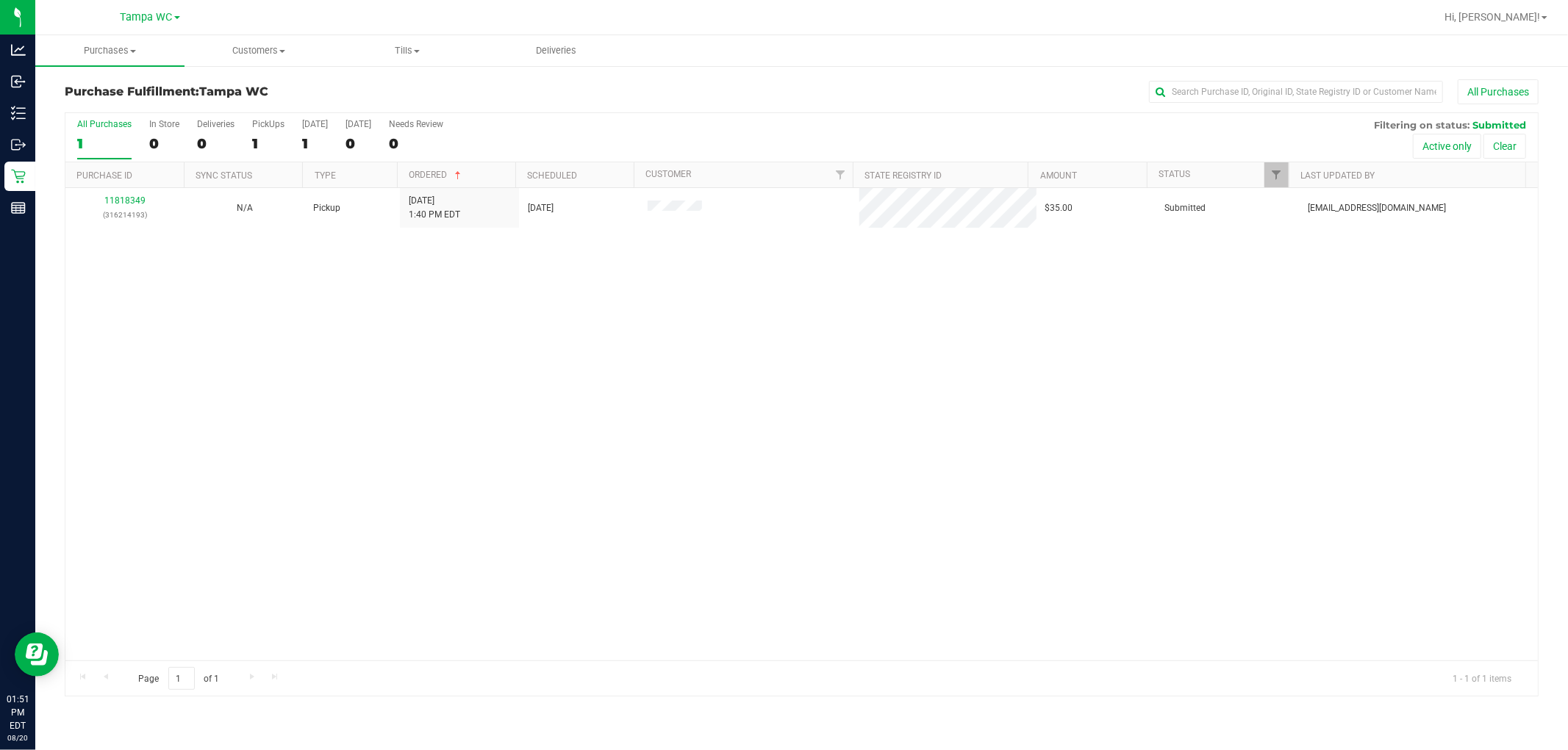
click at [782, 26] on div "Hi, [PERSON_NAME]!" at bounding box center [1495, 17] width 115 height 25
click at [782, 1] on nav "Tampa WC Hi, Sam!" at bounding box center [801, 17] width 1533 height 35
click at [782, 16] on span "Hi, [PERSON_NAME]!" at bounding box center [1492, 17] width 96 height 12
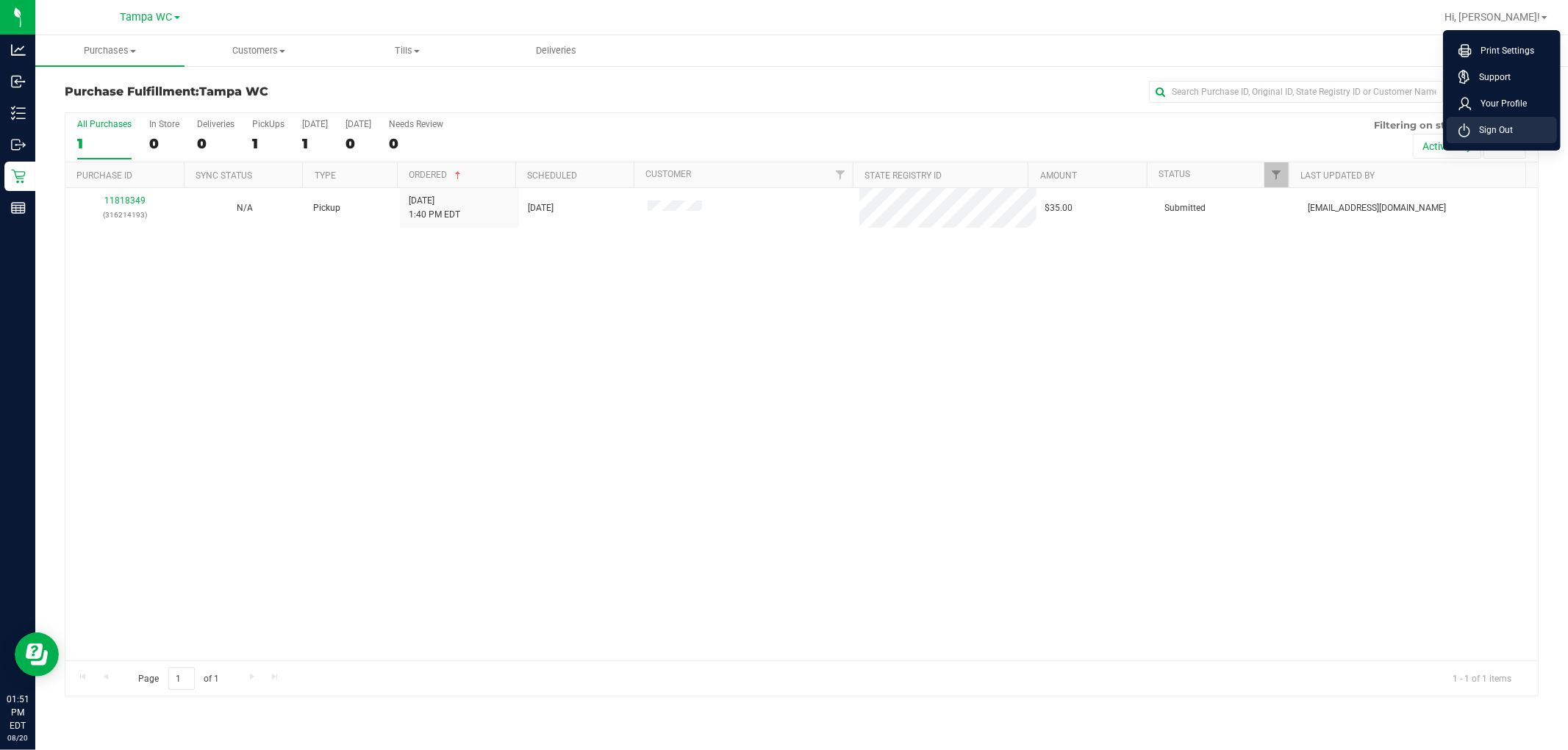
click at [782, 125] on span "Sign Out" at bounding box center [1492, 130] width 43 height 15
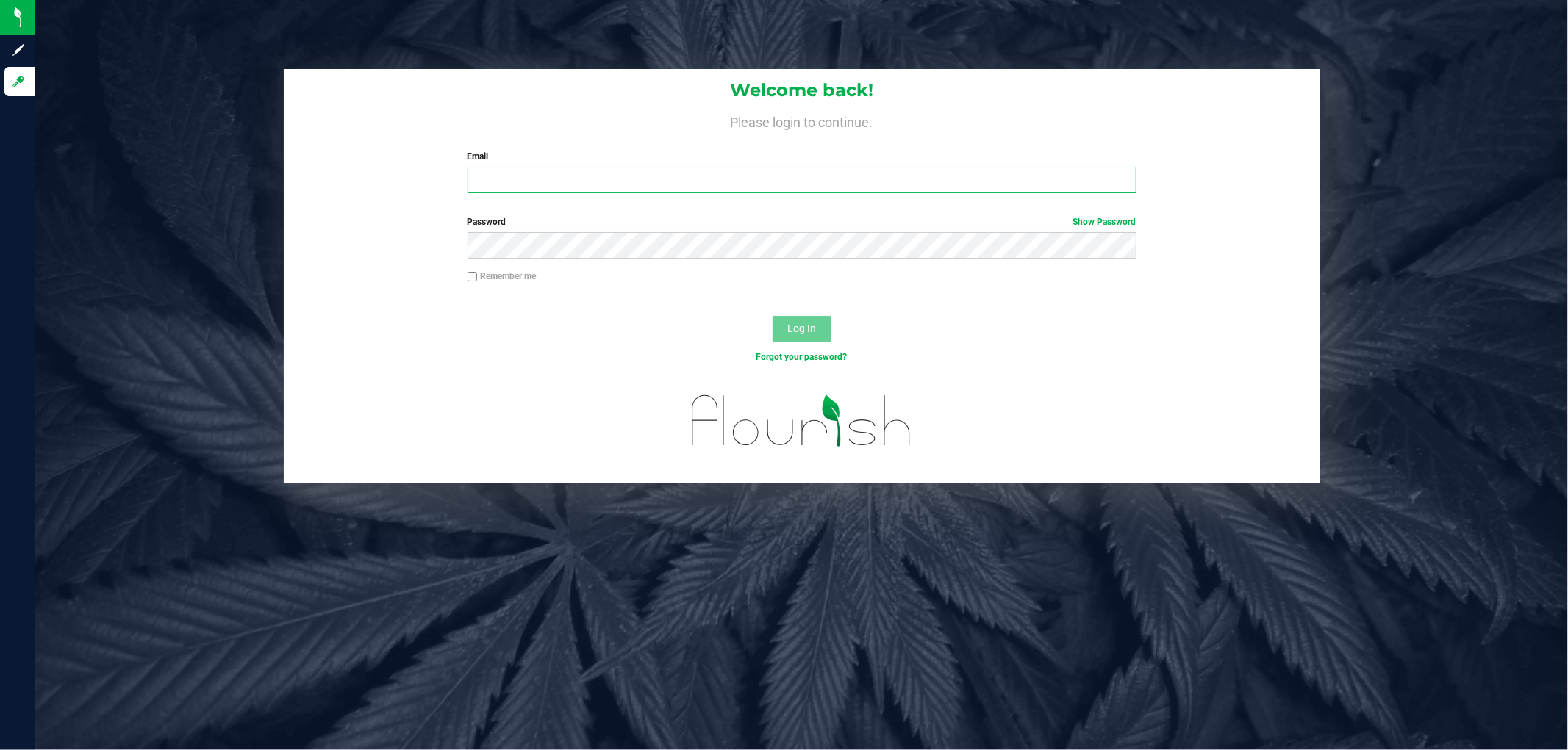
click at [641, 181] on input "Email" at bounding box center [801, 180] width 669 height 26
type input "zgilbert@Liveparallel.com"
click at [773, 316] on button "Log In" at bounding box center [802, 329] width 59 height 26
